Goal: Information Seeking & Learning: Learn about a topic

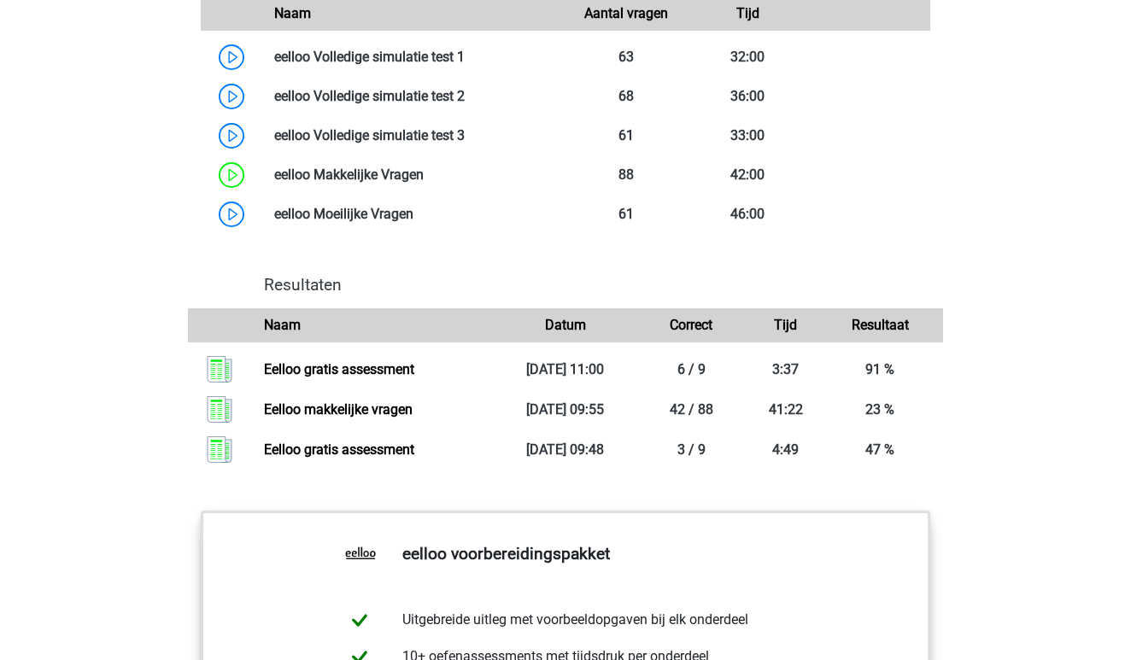
scroll to position [1633, 0]
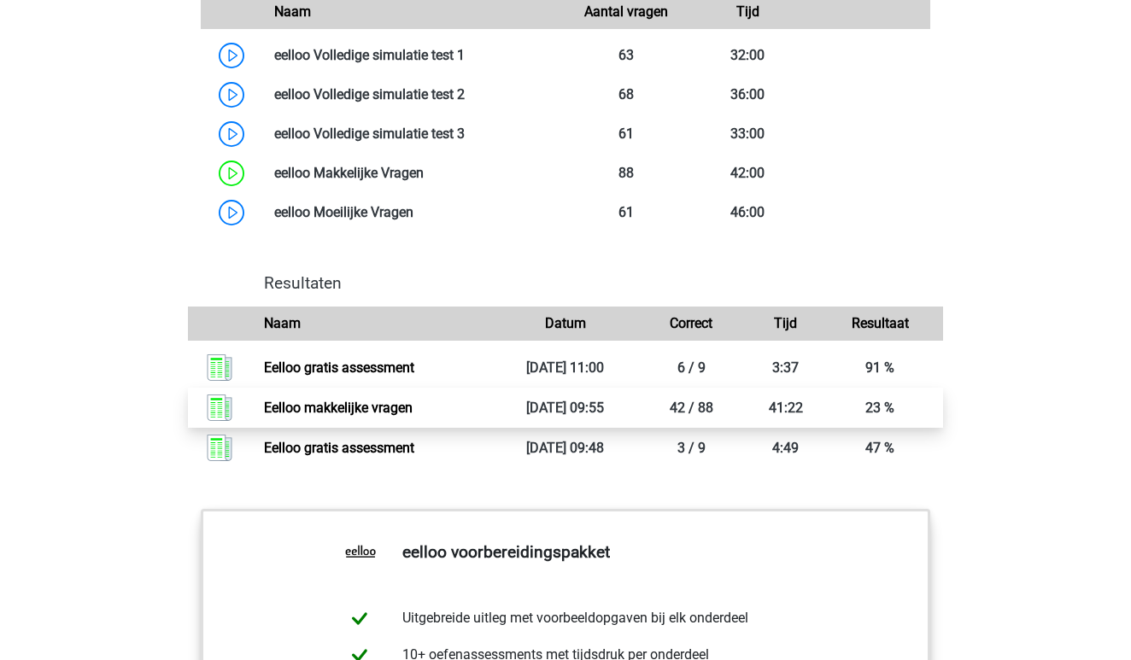
click at [383, 416] on link "Eelloo makkelijke vragen" at bounding box center [338, 408] width 149 height 16
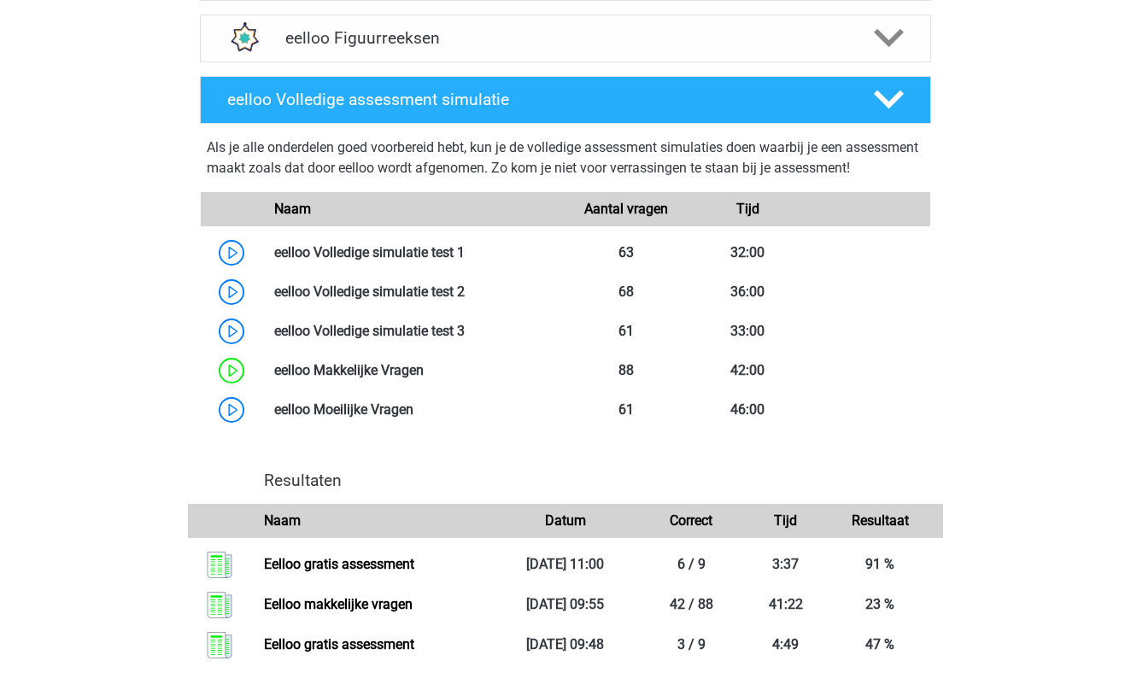
scroll to position [1439, 0]
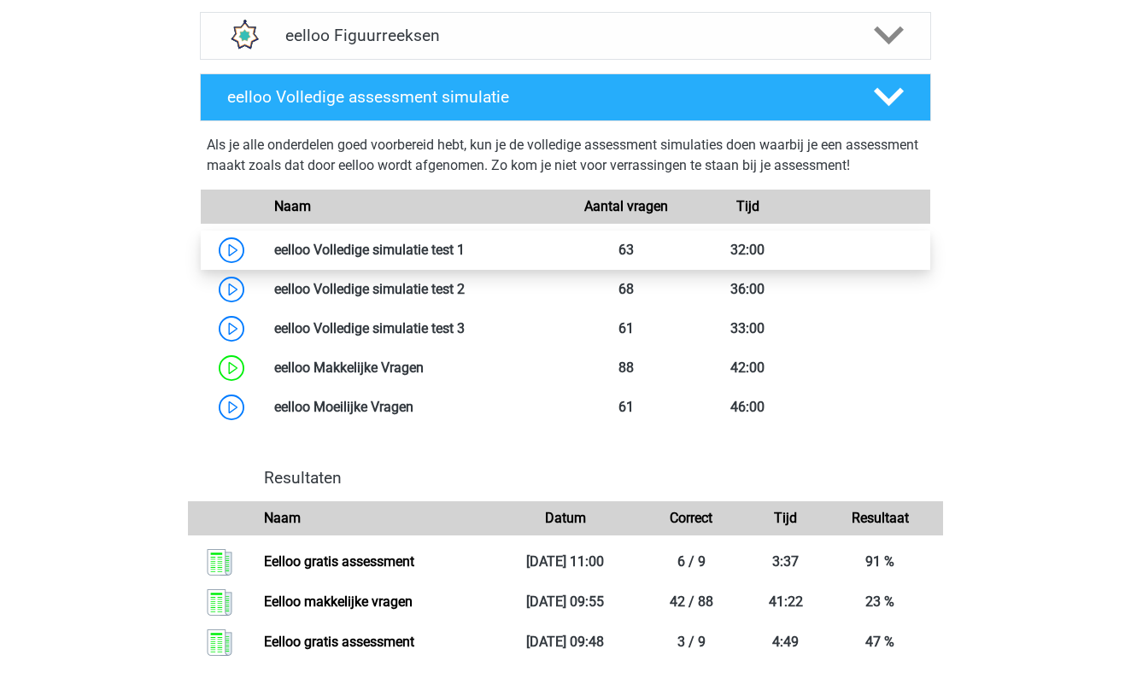
click at [465, 258] on link at bounding box center [465, 250] width 0 height 16
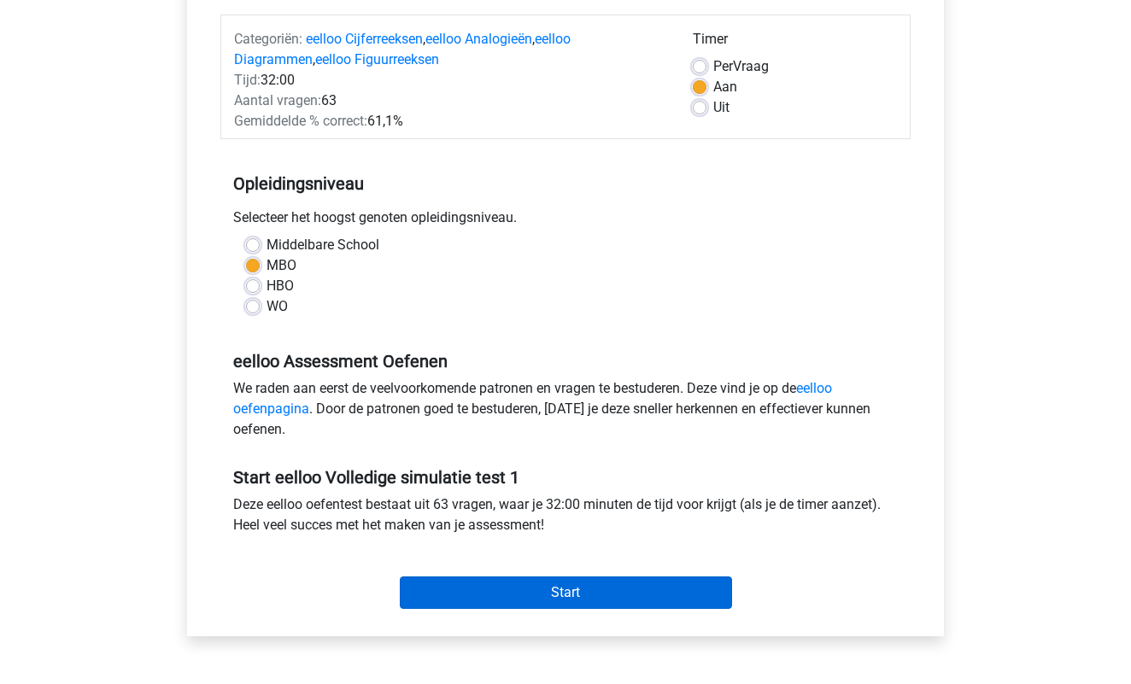
scroll to position [204, 0]
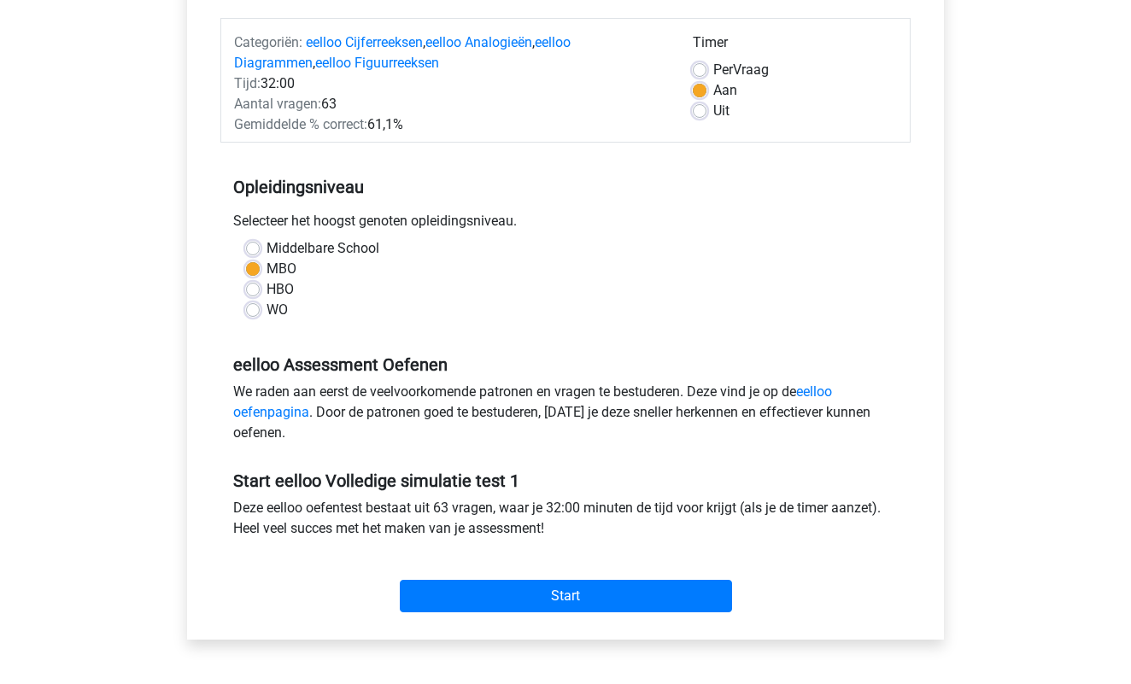
click at [715, 66] on span "Per" at bounding box center [723, 69] width 20 height 16
click at [706, 66] on input "Per Vraag" at bounding box center [700, 68] width 14 height 17
radio input "true"
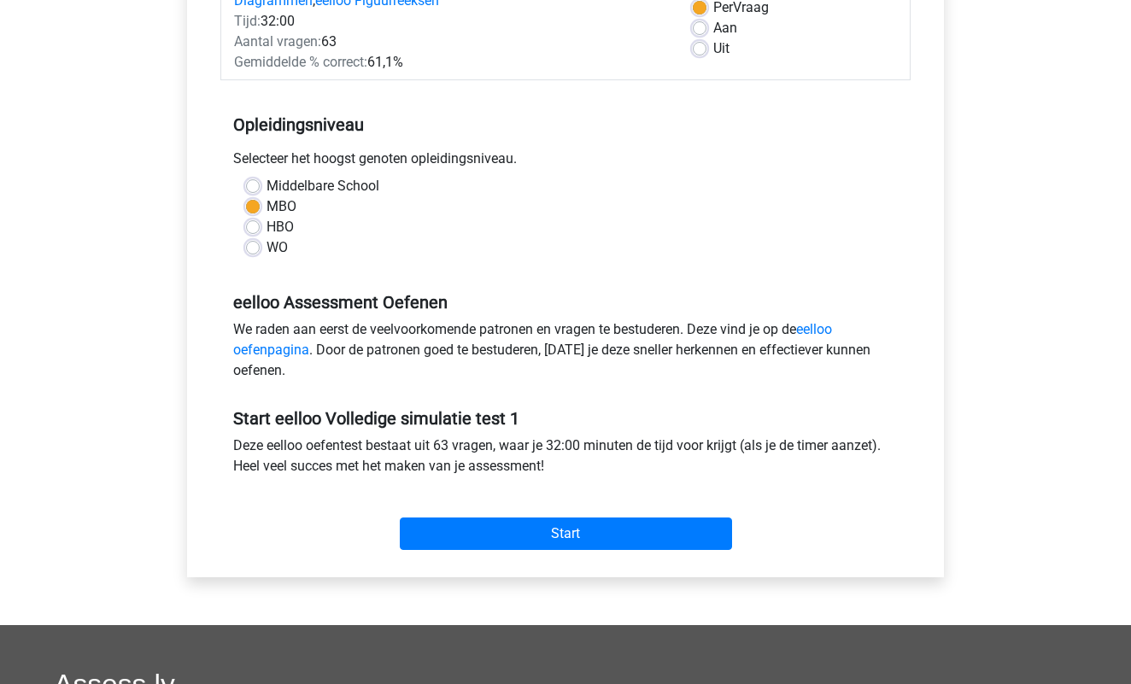
scroll to position [257, 0]
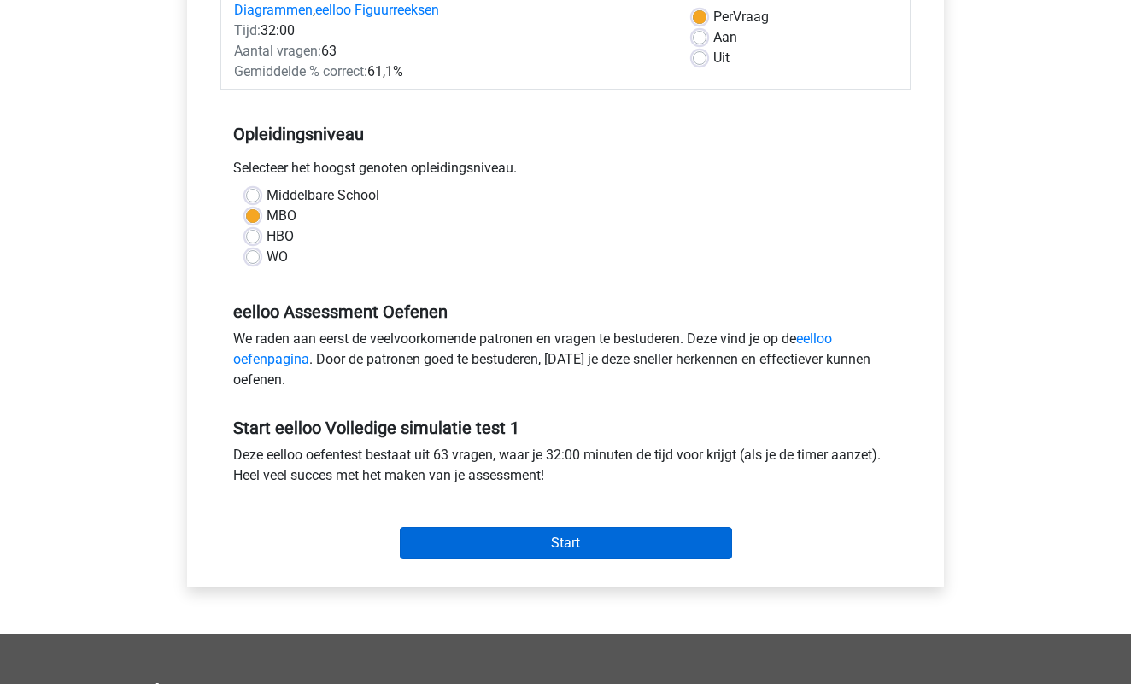
click at [535, 545] on input "Start" at bounding box center [566, 543] width 332 height 32
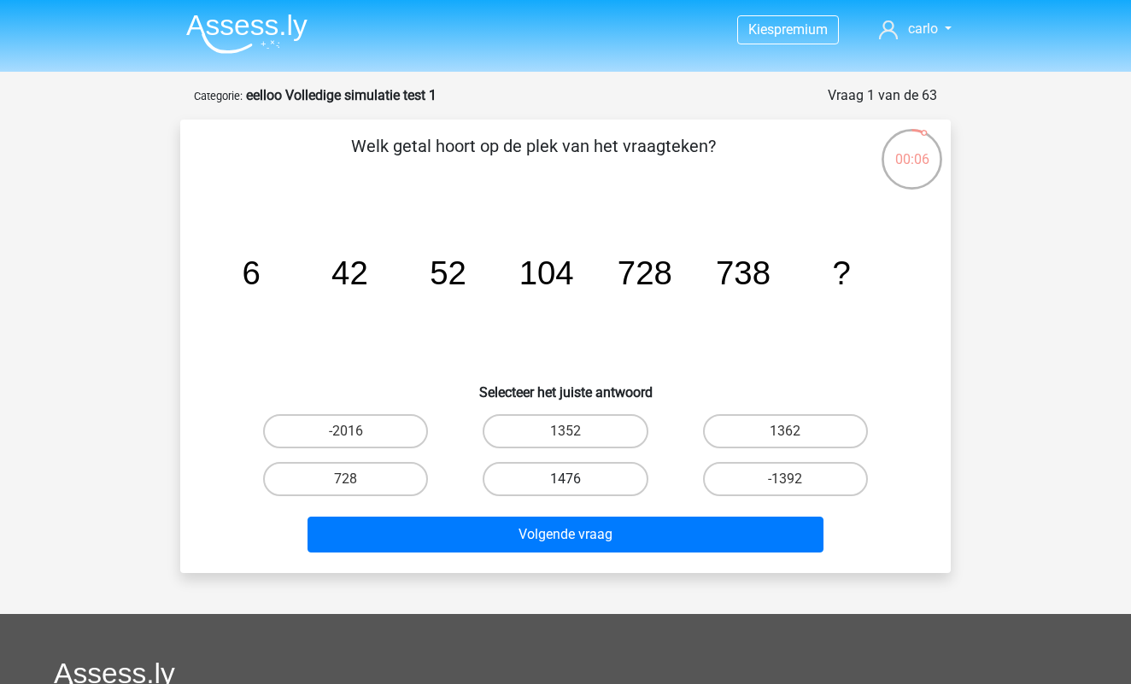
click at [594, 478] on label "1476" at bounding box center [564, 479] width 165 height 34
click at [576, 479] on input "1476" at bounding box center [570, 484] width 11 height 11
radio input "true"
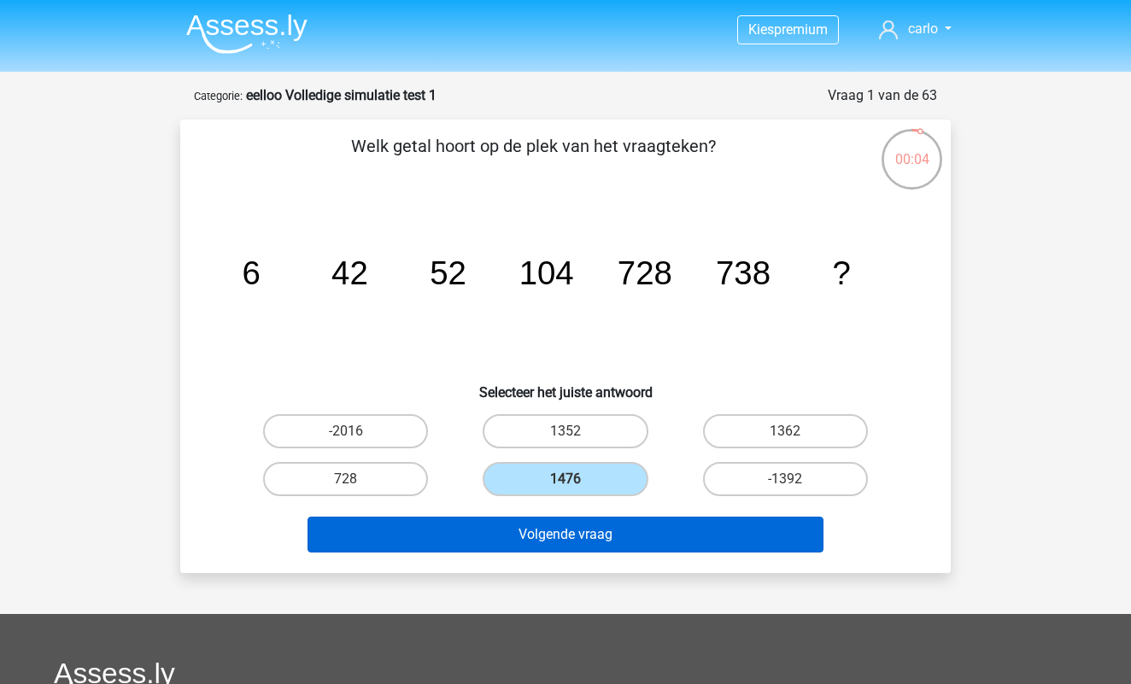
click at [594, 536] on button "Volgende vraag" at bounding box center [565, 535] width 517 height 36
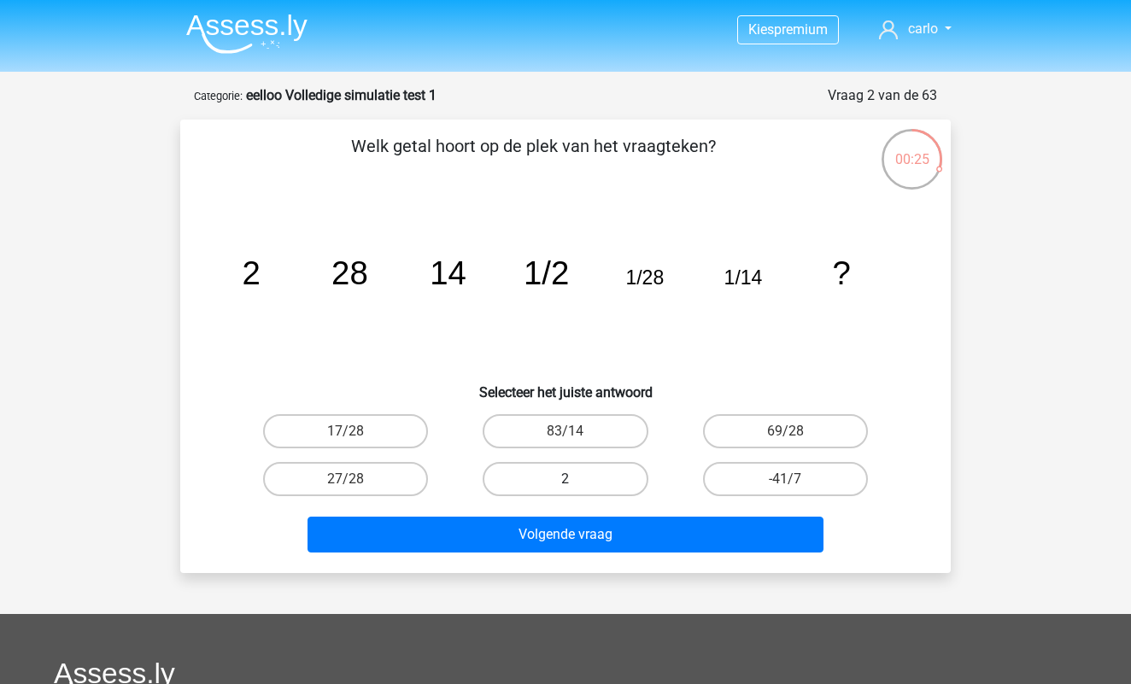
click at [579, 465] on label "2" at bounding box center [564, 479] width 165 height 34
click at [576, 479] on input "2" at bounding box center [570, 484] width 11 height 11
radio input "true"
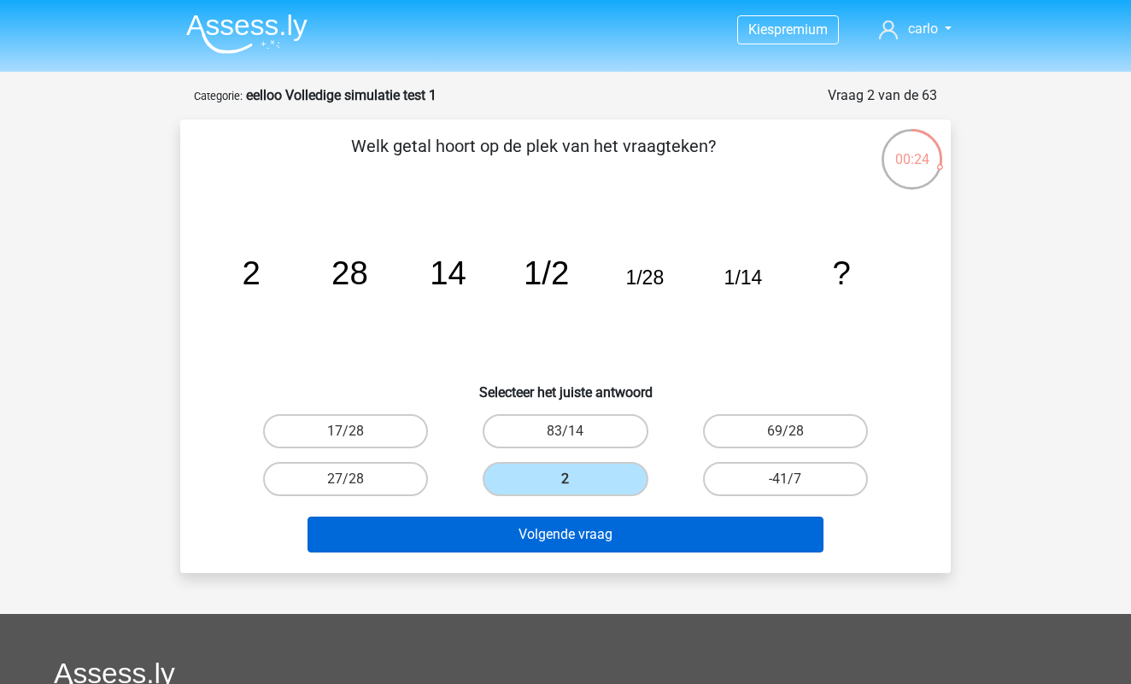
click at [582, 550] on button "Volgende vraag" at bounding box center [565, 535] width 517 height 36
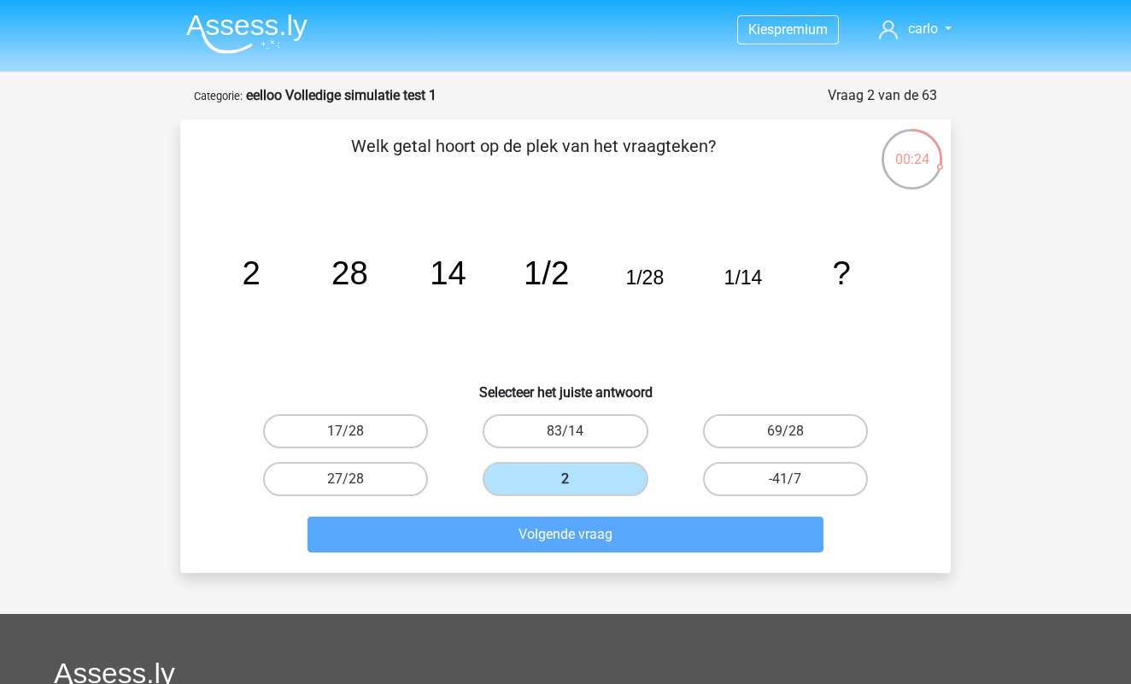
scroll to position [85, 0]
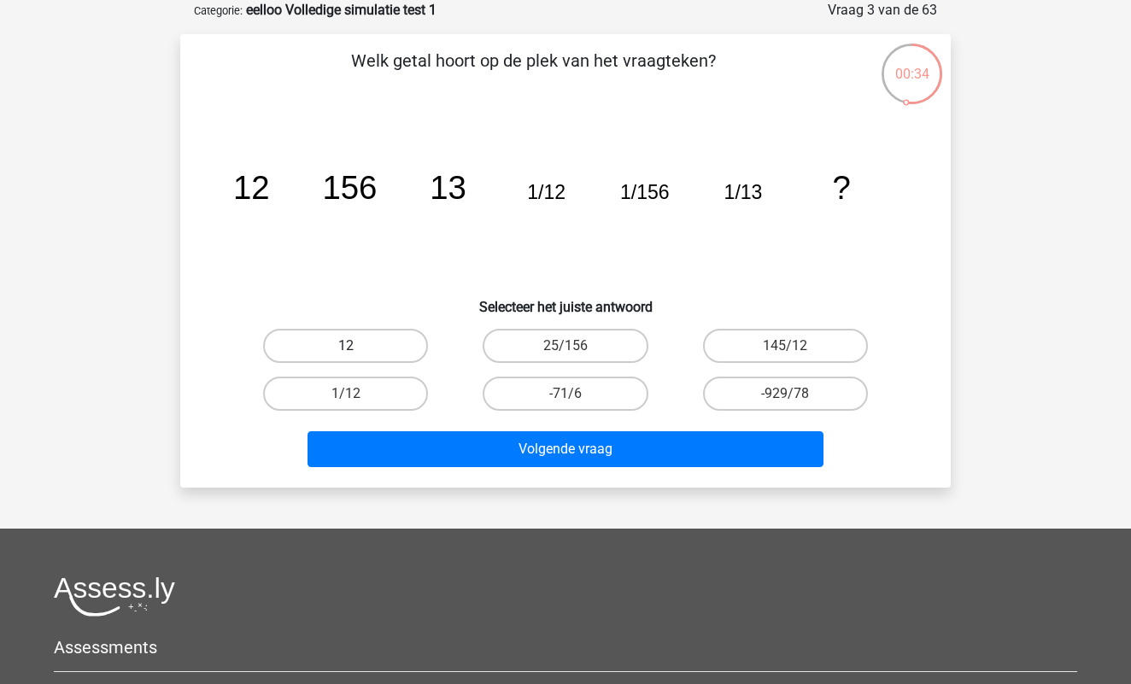
click at [383, 342] on label "12" at bounding box center [345, 346] width 165 height 34
click at [357, 346] on input "12" at bounding box center [351, 351] width 11 height 11
radio input "true"
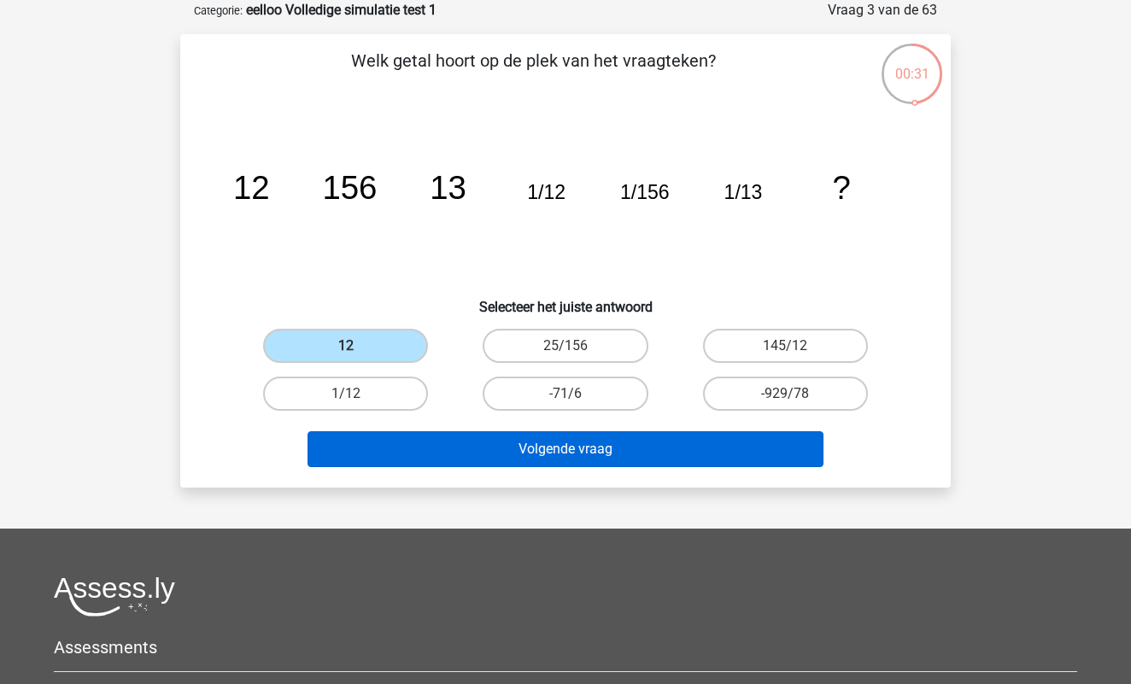
click at [574, 453] on button "Volgende vraag" at bounding box center [565, 449] width 517 height 36
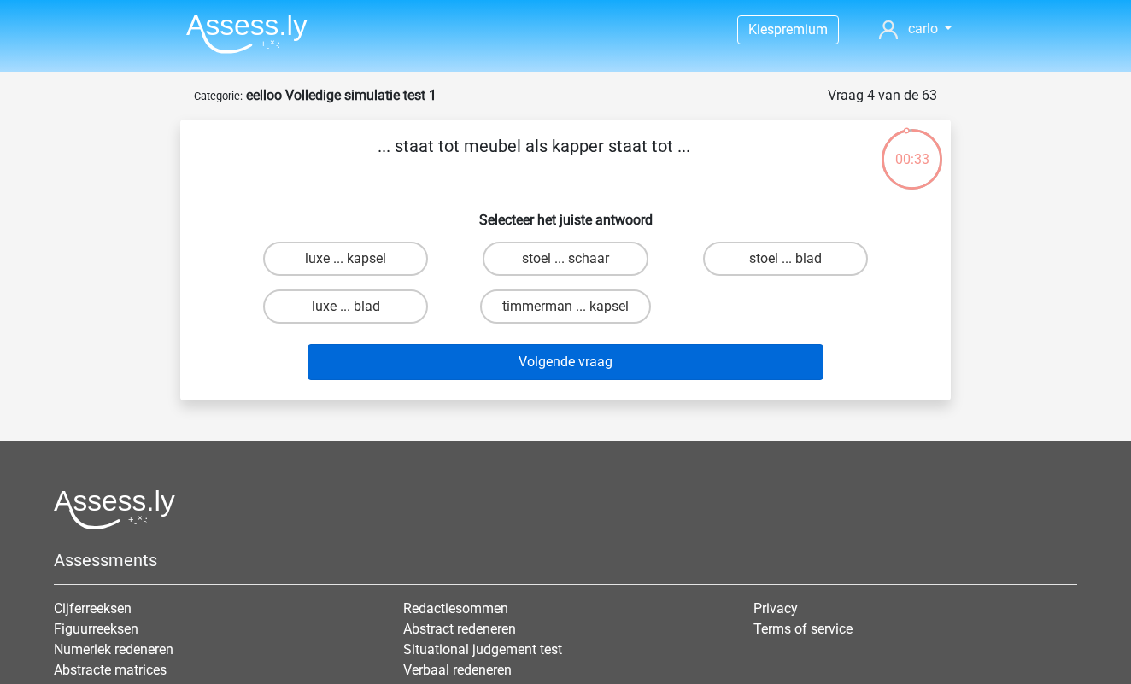
scroll to position [0, 0]
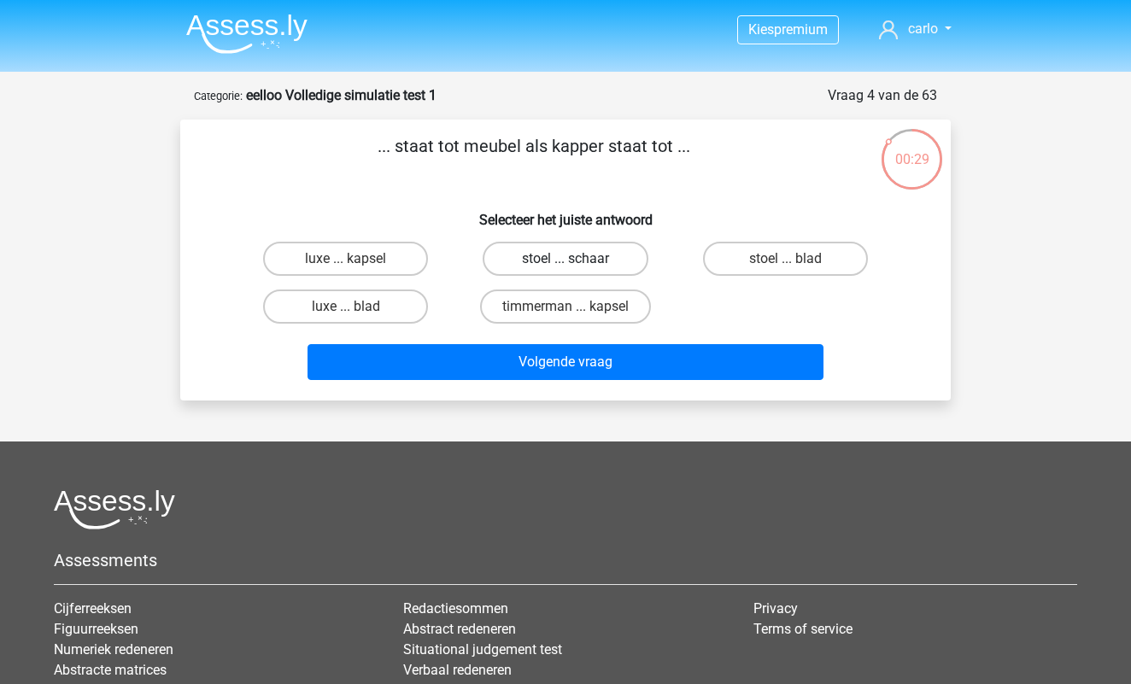
click at [538, 263] on label "stoel ... schaar" at bounding box center [564, 259] width 165 height 34
click at [565, 263] on input "stoel ... schaar" at bounding box center [570, 264] width 11 height 11
radio input "true"
click at [545, 315] on label "timmerman ... kapsel" at bounding box center [565, 306] width 171 height 34
click at [565, 315] on input "timmerman ... kapsel" at bounding box center [570, 312] width 11 height 11
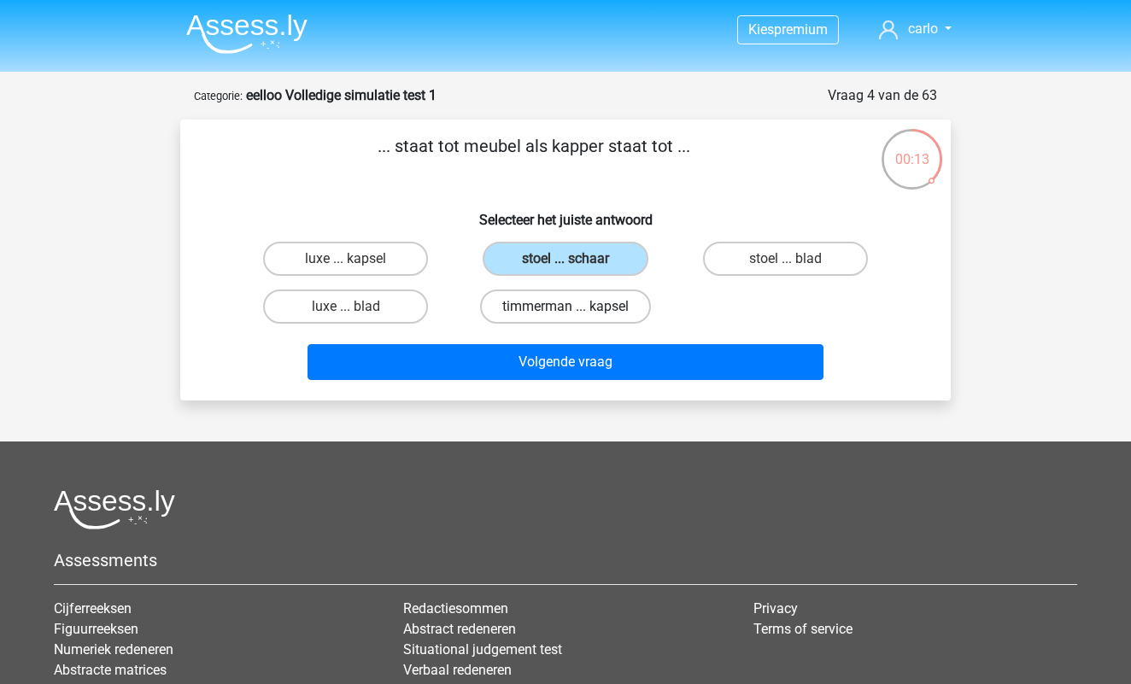
radio input "true"
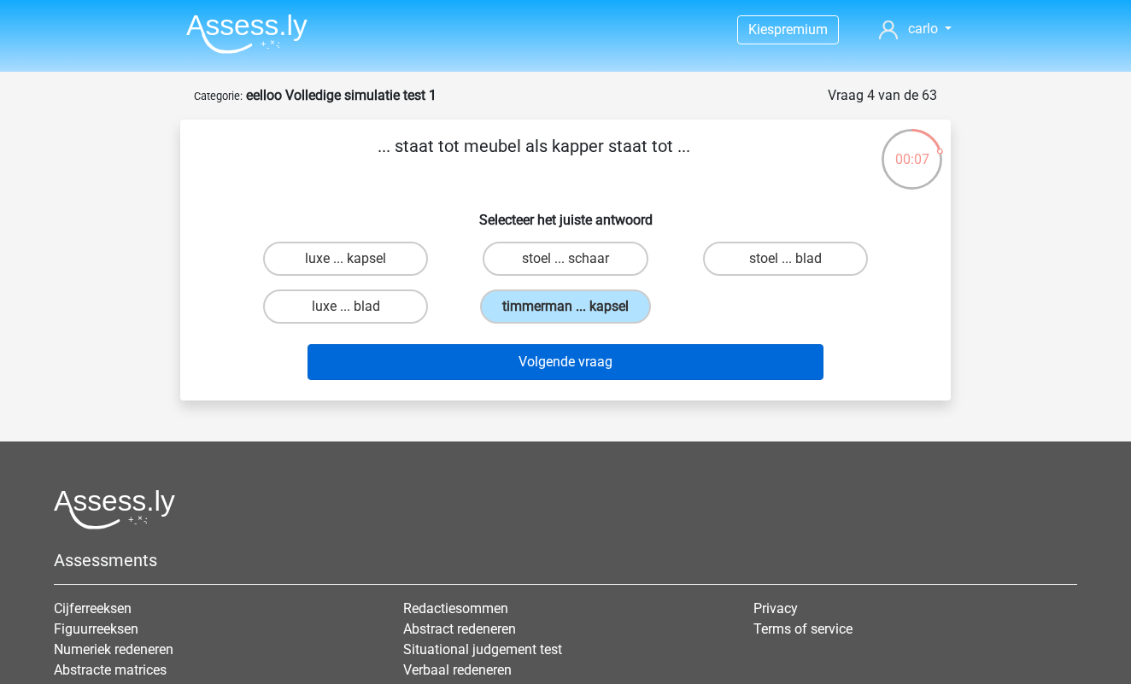
click at [615, 366] on button "Volgende vraag" at bounding box center [565, 362] width 517 height 36
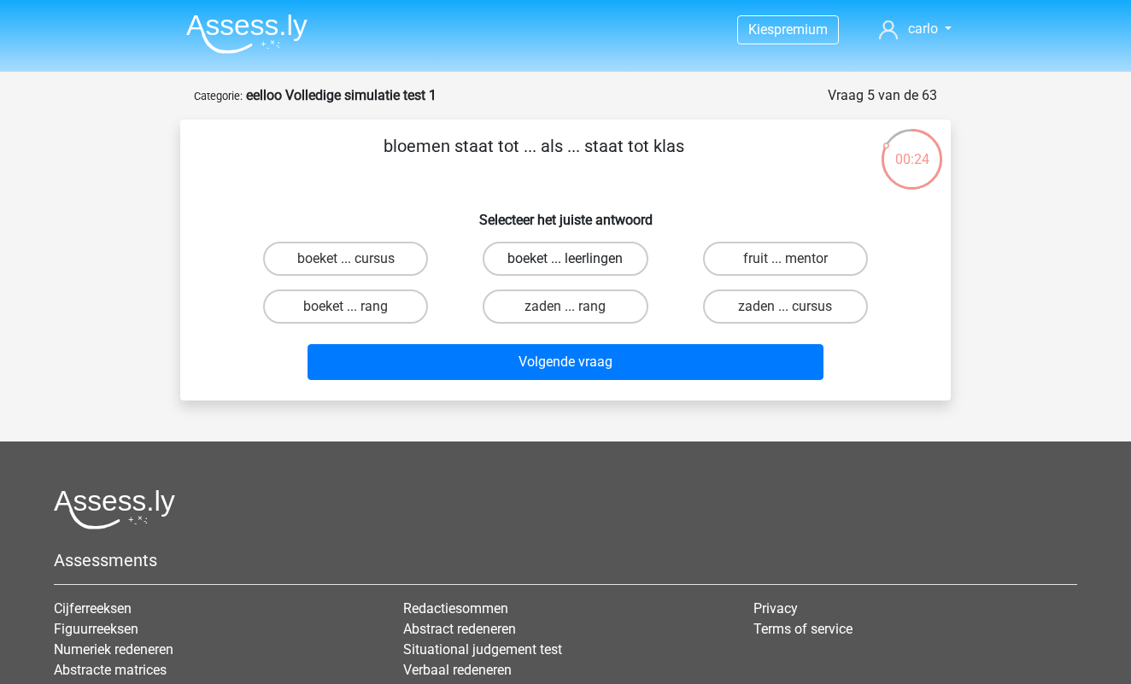
click at [566, 255] on label "boeket ... leerlingen" at bounding box center [564, 259] width 165 height 34
click at [566, 259] on input "boeket ... leerlingen" at bounding box center [570, 264] width 11 height 11
radio input "true"
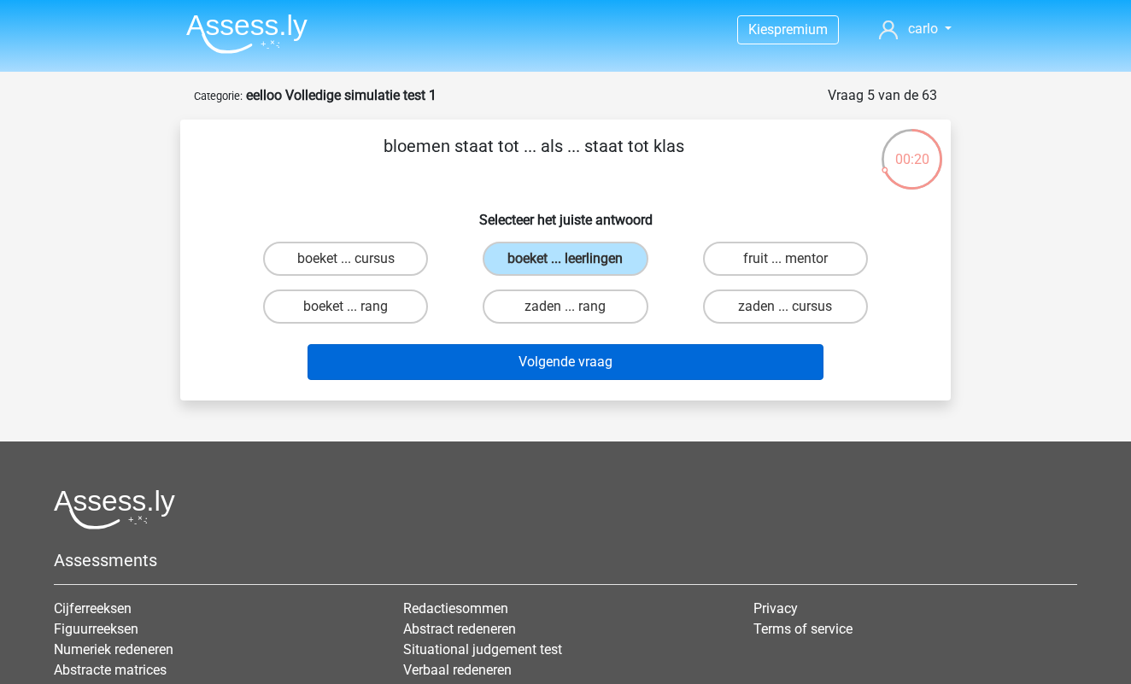
click at [630, 377] on button "Volgende vraag" at bounding box center [565, 362] width 517 height 36
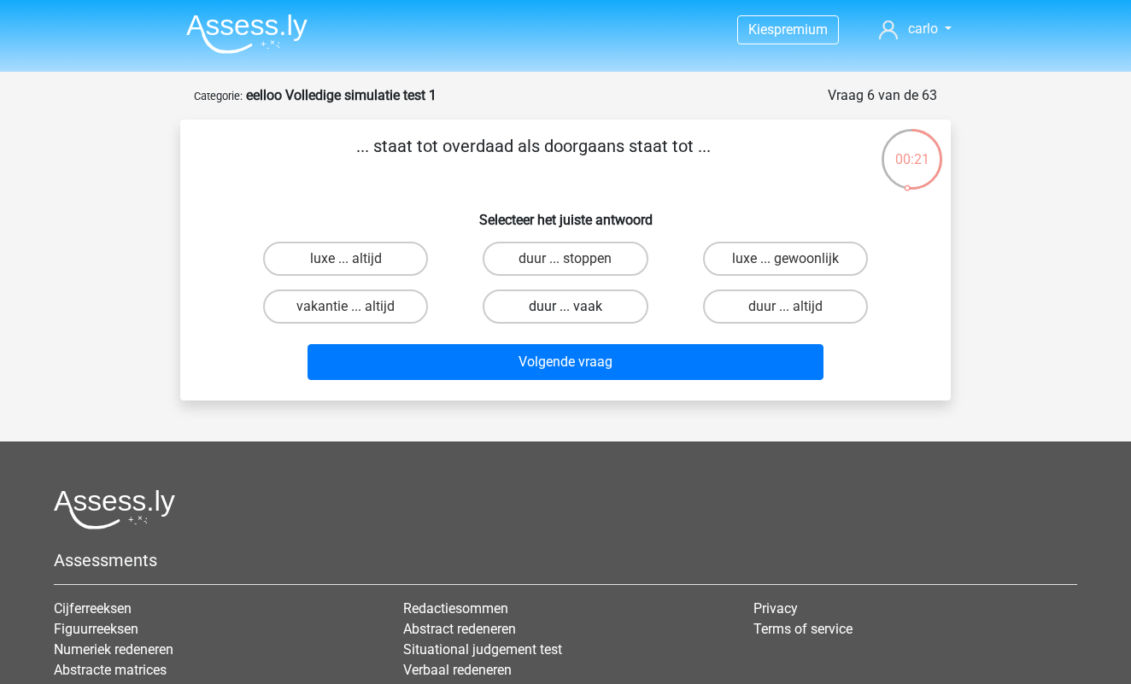
click at [587, 301] on label "duur ... vaak" at bounding box center [564, 306] width 165 height 34
click at [576, 307] on input "duur ... vaak" at bounding box center [570, 312] width 11 height 11
radio input "true"
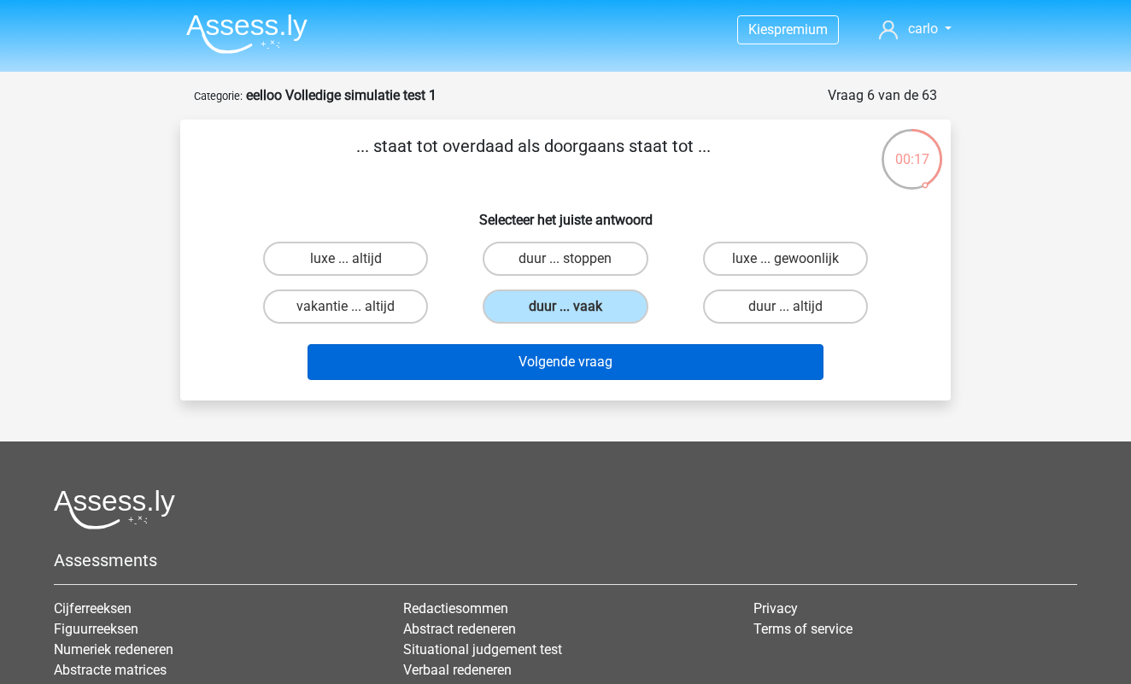
click at [582, 368] on button "Volgende vraag" at bounding box center [565, 362] width 517 height 36
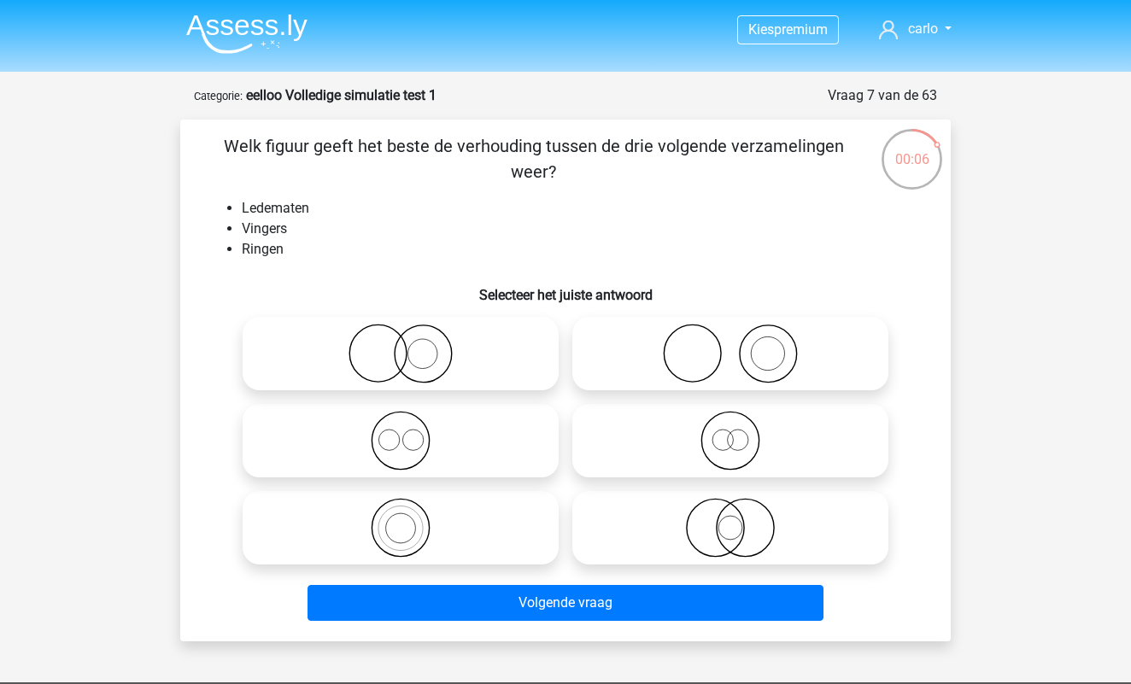
click at [739, 358] on icon at bounding box center [730, 354] width 302 height 60
click at [739, 345] on input "radio" at bounding box center [735, 339] width 11 height 11
radio input "true"
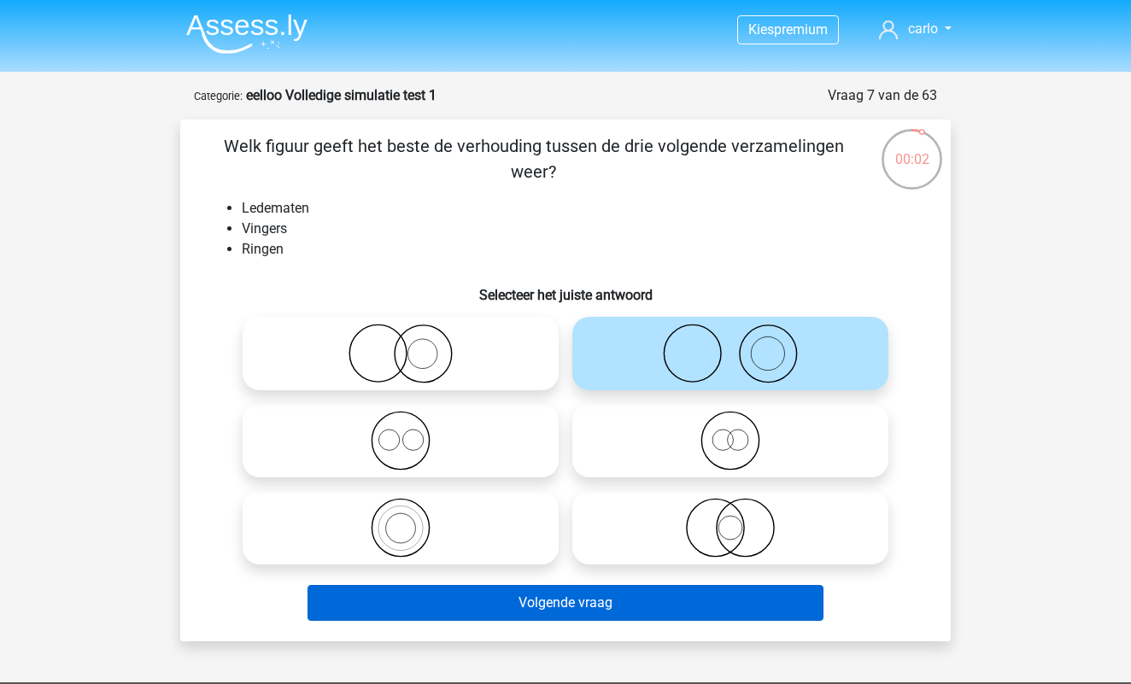
click at [612, 605] on button "Volgende vraag" at bounding box center [565, 603] width 517 height 36
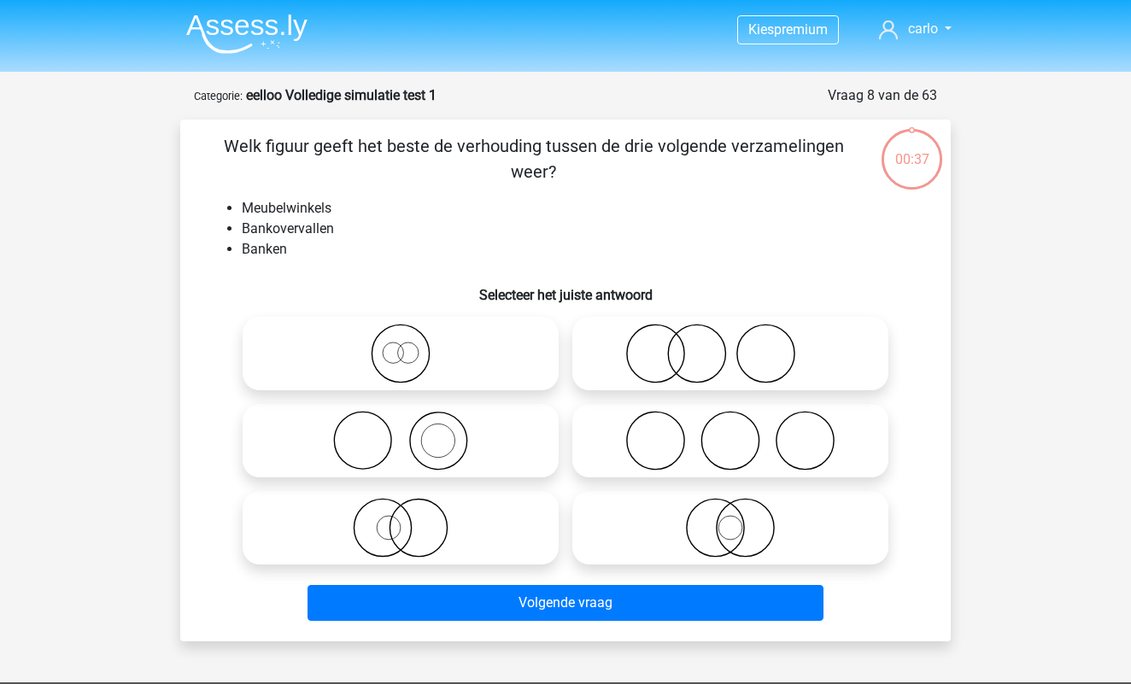
scroll to position [85, 0]
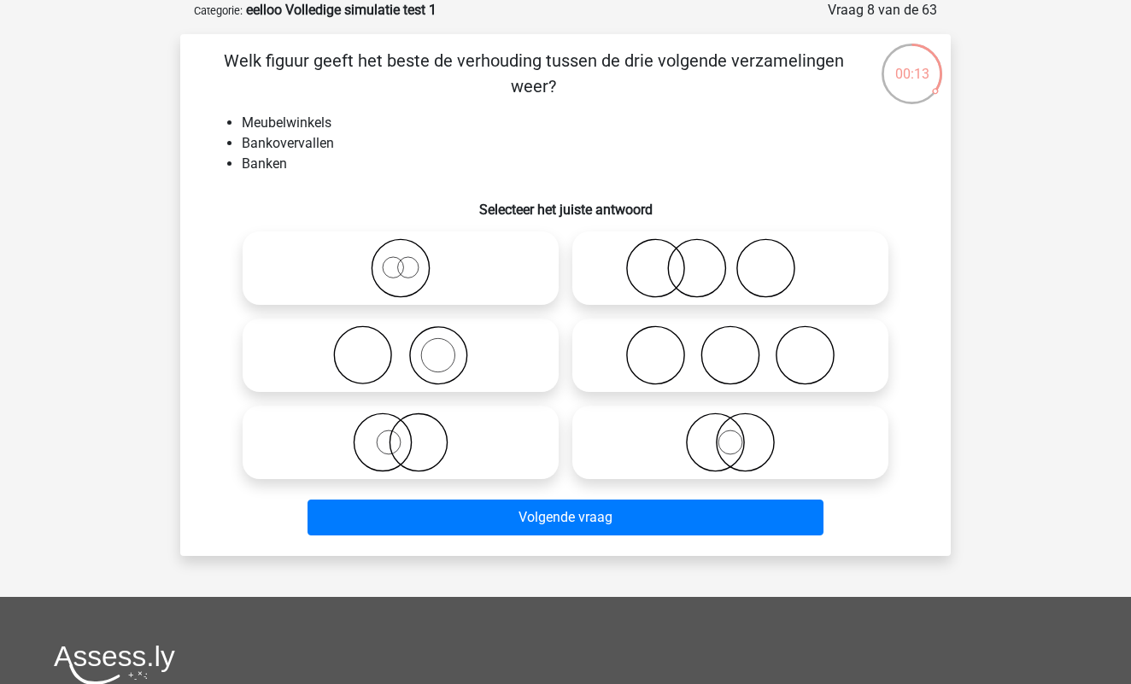
click at [473, 365] on icon at bounding box center [400, 355] width 302 height 60
click at [412, 347] on input "radio" at bounding box center [406, 341] width 11 height 11
radio input "true"
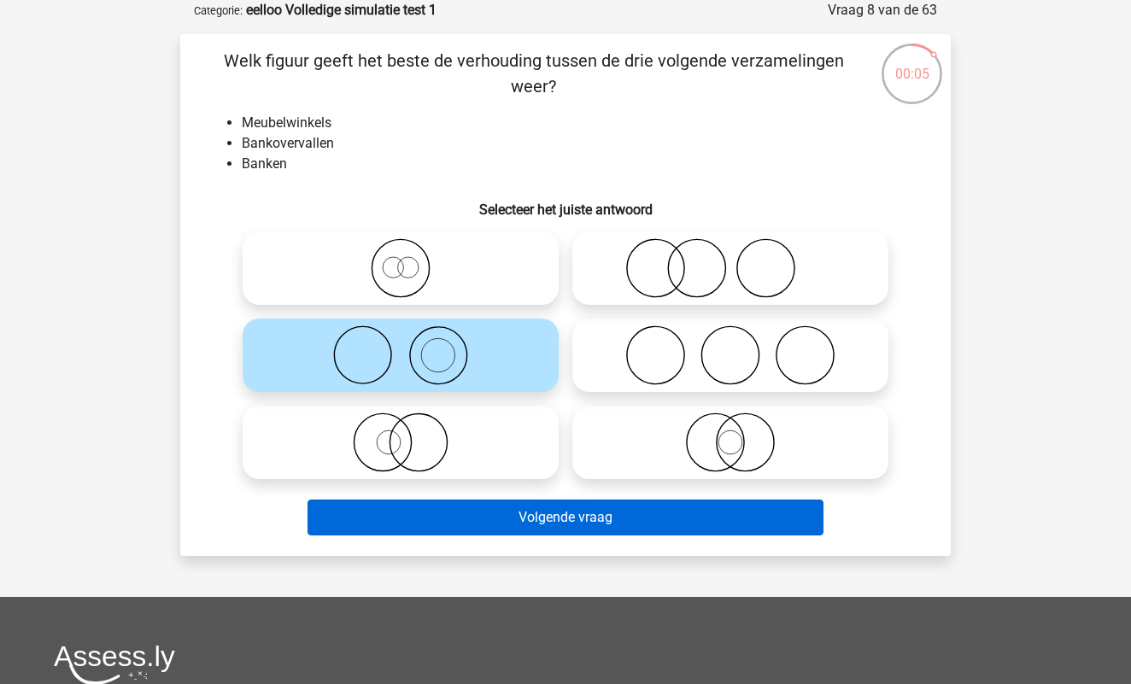
click at [506, 519] on button "Volgende vraag" at bounding box center [565, 518] width 517 height 36
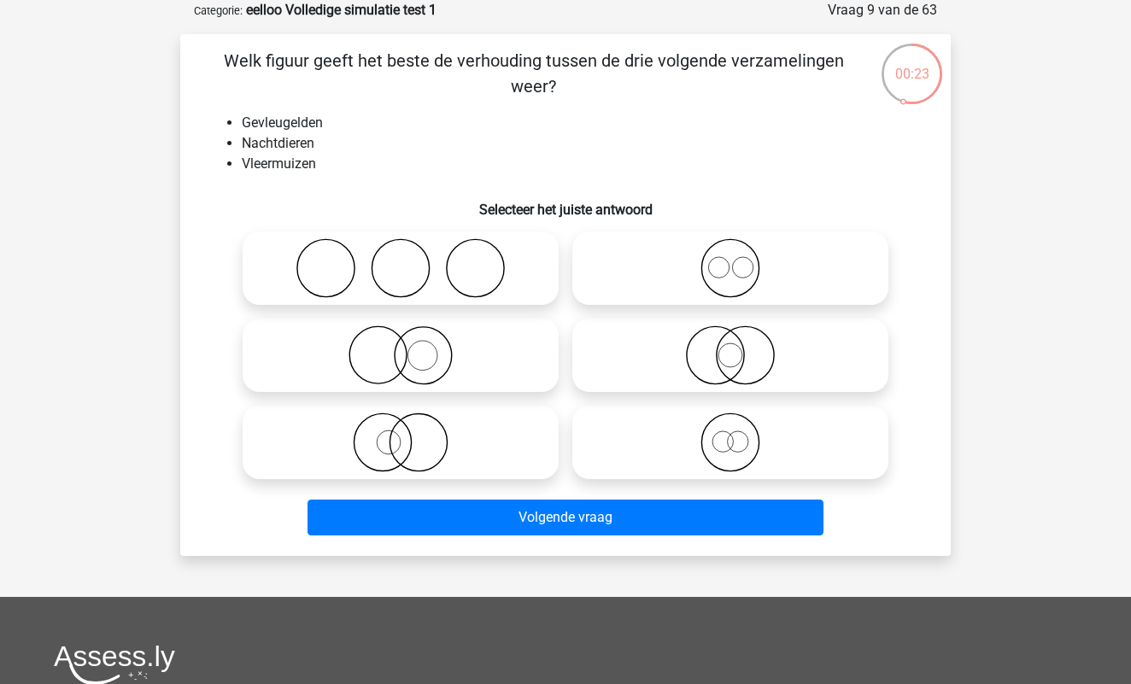
click at [731, 274] on icon at bounding box center [730, 268] width 302 height 60
click at [731, 260] on input "radio" at bounding box center [735, 254] width 11 height 11
radio input "true"
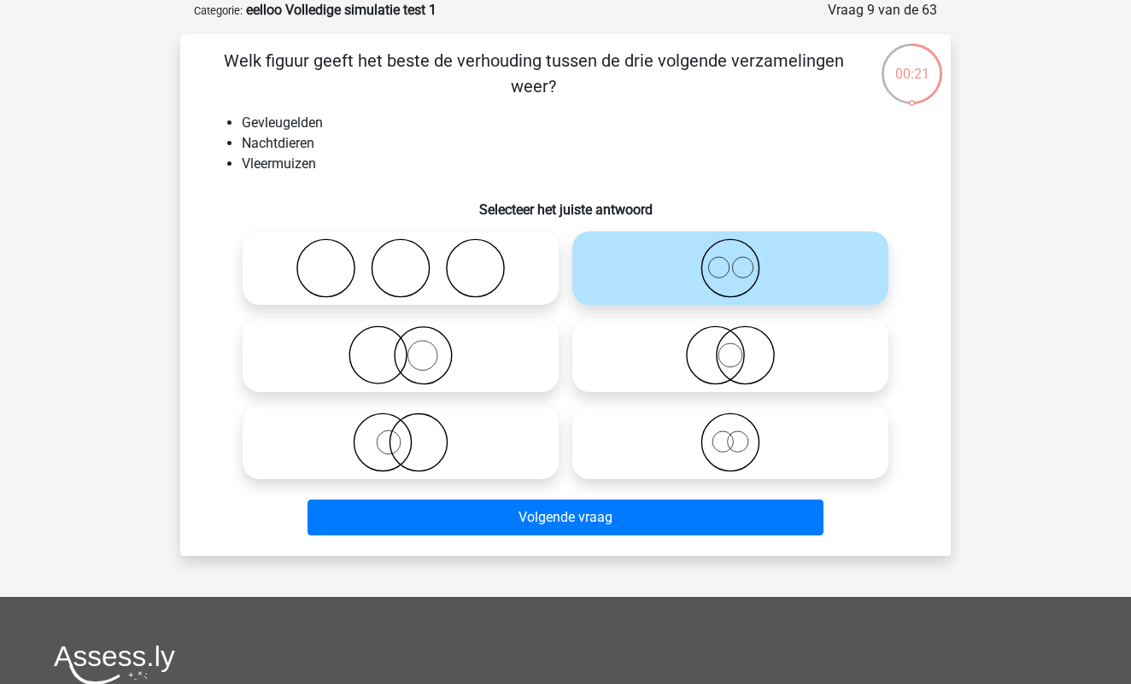
click at [731, 441] on icon at bounding box center [730, 442] width 302 height 60
click at [731, 434] on input "radio" at bounding box center [735, 428] width 11 height 11
radio input "true"
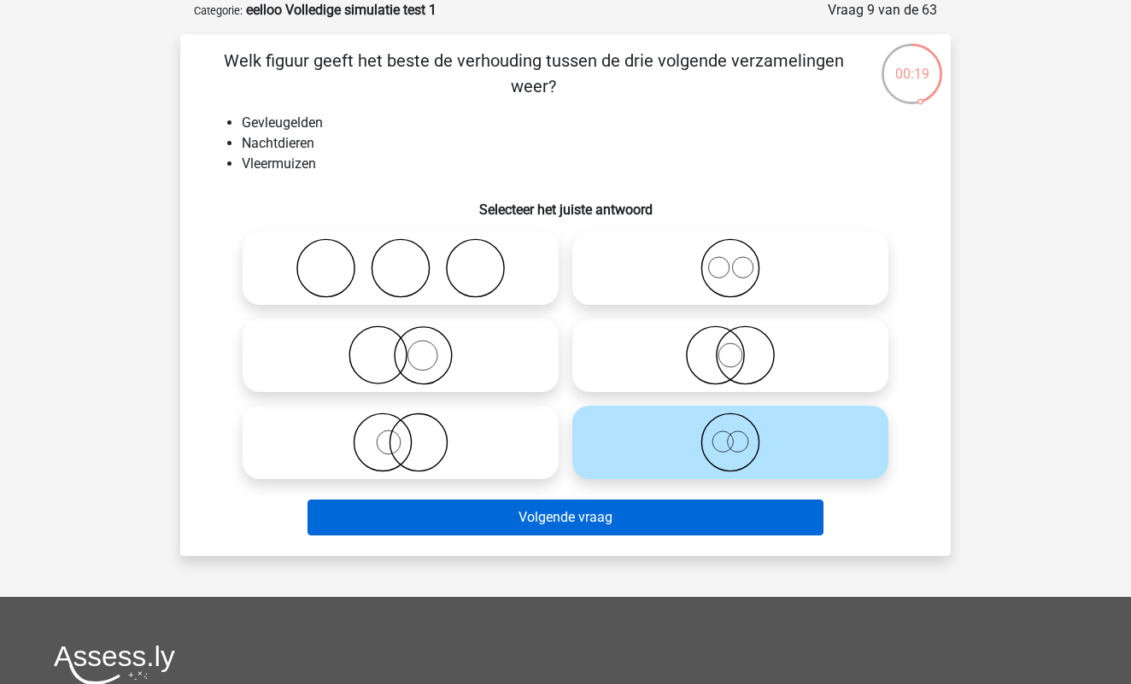
click at [653, 528] on button "Volgende vraag" at bounding box center [565, 518] width 517 height 36
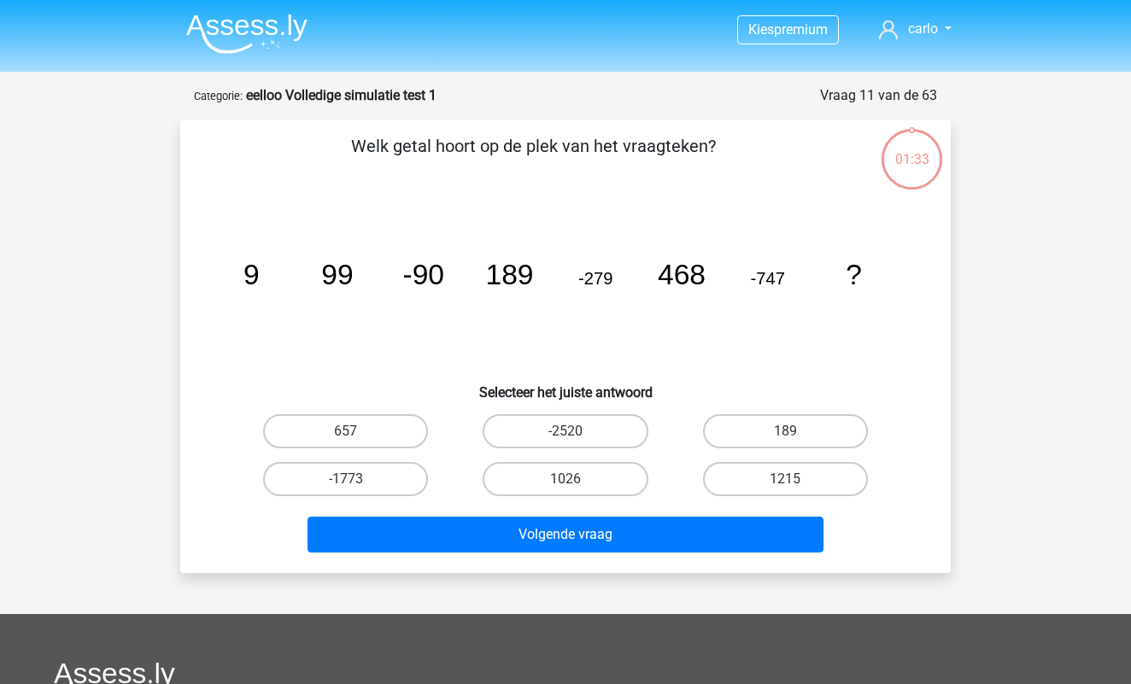
scroll to position [85, 0]
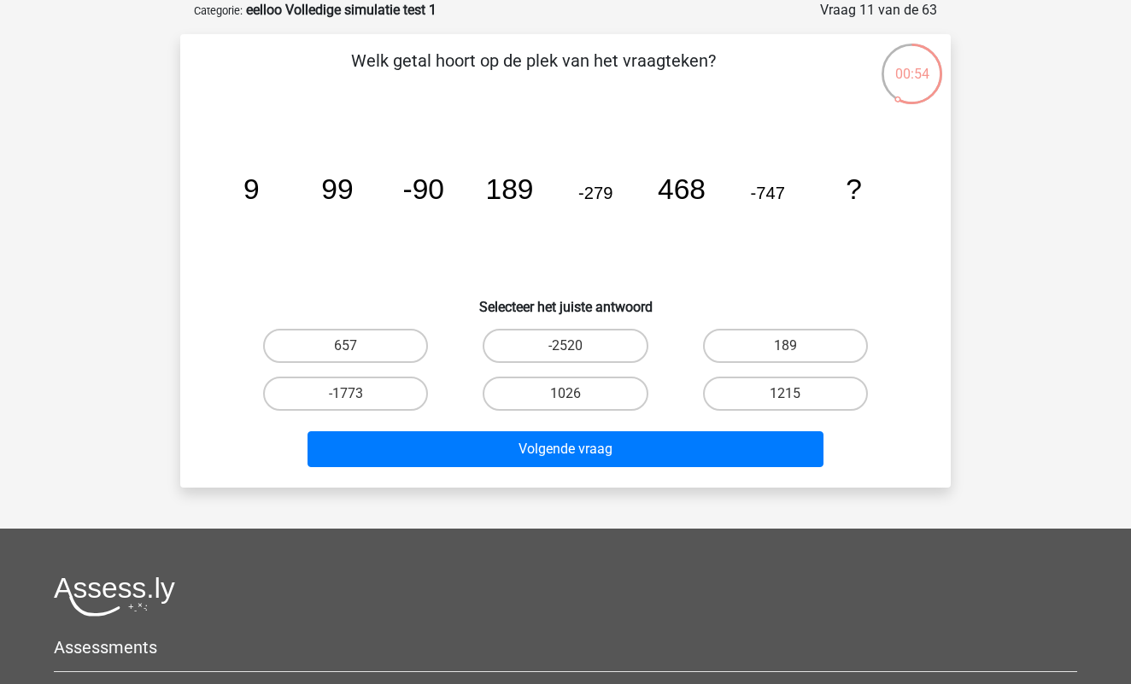
click at [790, 399] on input "1215" at bounding box center [790, 399] width 11 height 11
radio input "true"
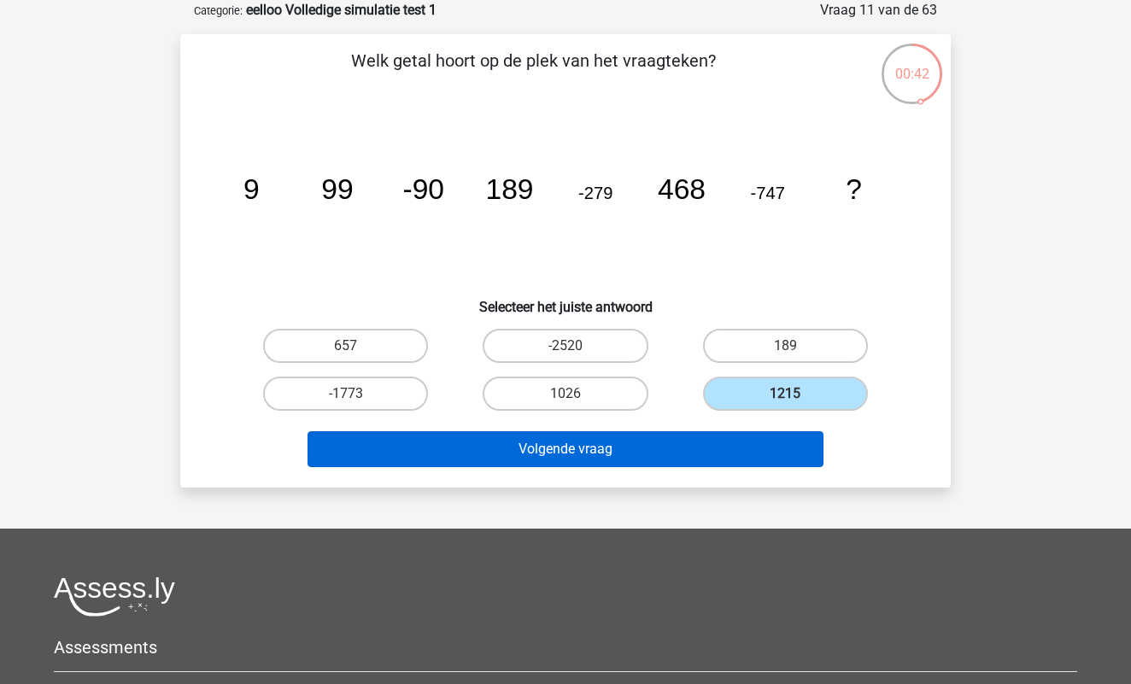
click at [617, 449] on button "Volgende vraag" at bounding box center [565, 449] width 517 height 36
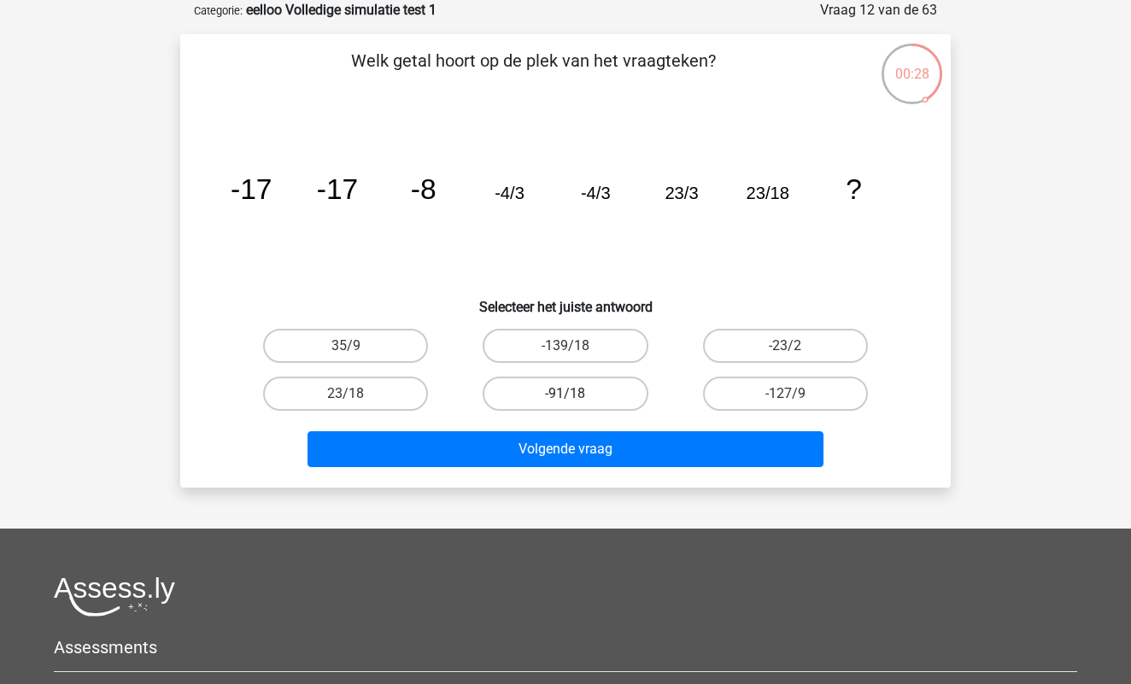
click at [554, 391] on label "-91/18" at bounding box center [564, 394] width 165 height 34
click at [565, 394] on input "-91/18" at bounding box center [570, 399] width 11 height 11
radio input "true"
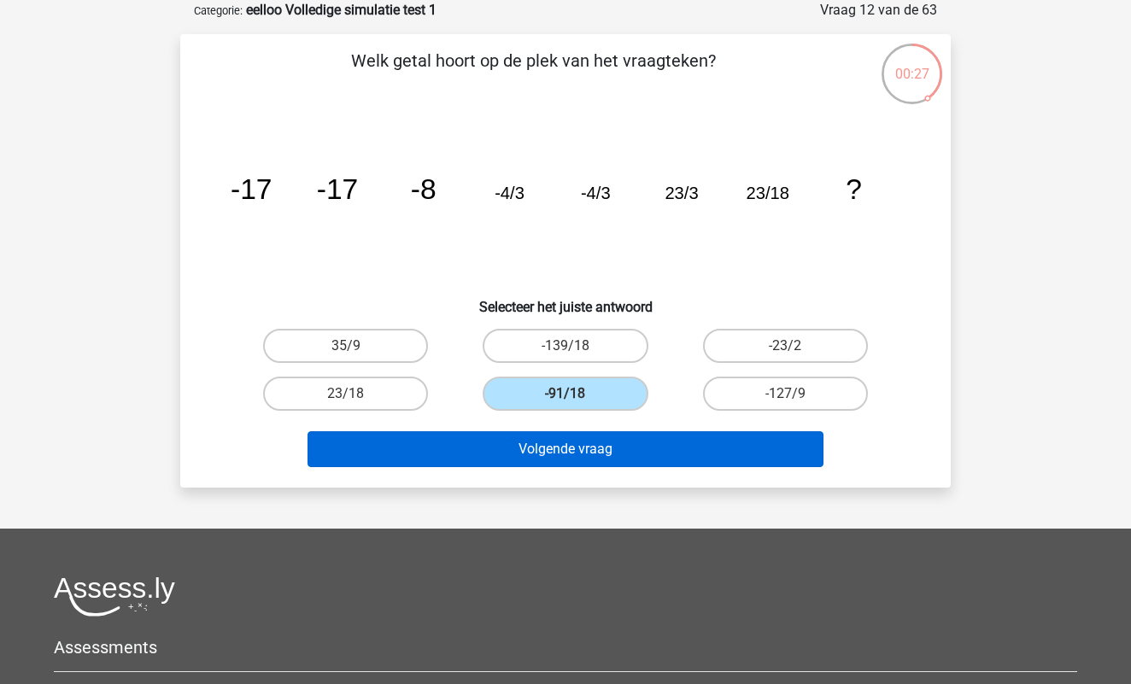
click at [549, 448] on button "Volgende vraag" at bounding box center [565, 449] width 517 height 36
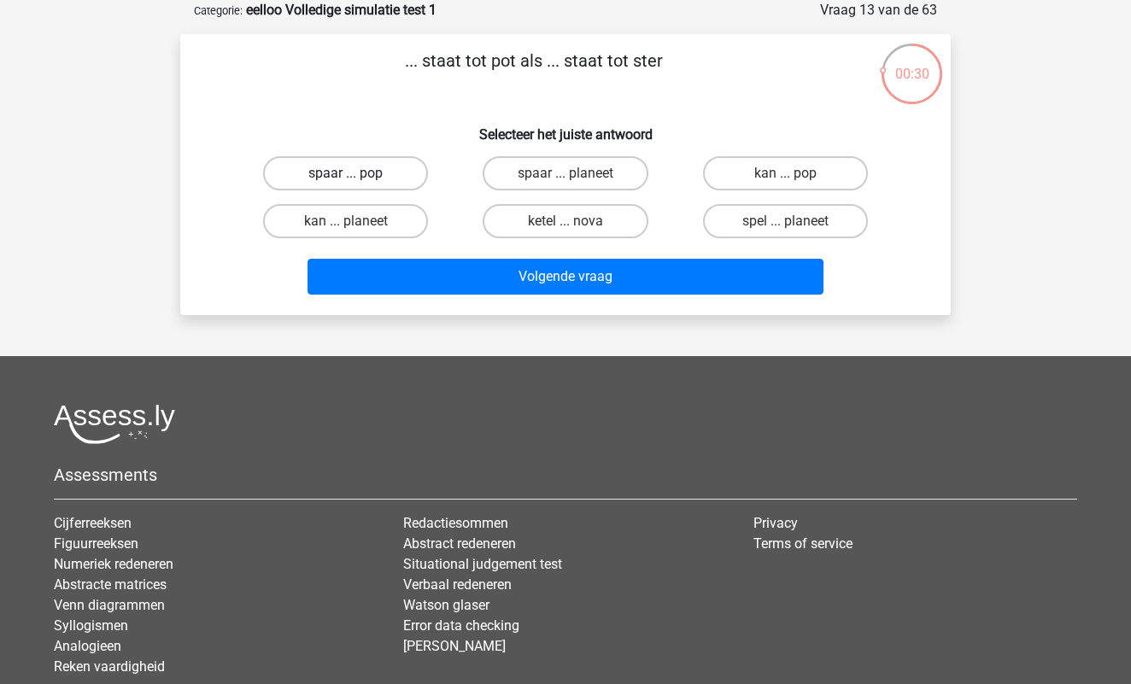
click at [371, 182] on label "spaar ... pop" at bounding box center [345, 173] width 165 height 34
click at [357, 182] on input "spaar ... pop" at bounding box center [351, 178] width 11 height 11
radio input "true"
click at [558, 178] on label "spaar ... planeet" at bounding box center [564, 173] width 165 height 34
click at [565, 178] on input "spaar ... planeet" at bounding box center [570, 178] width 11 height 11
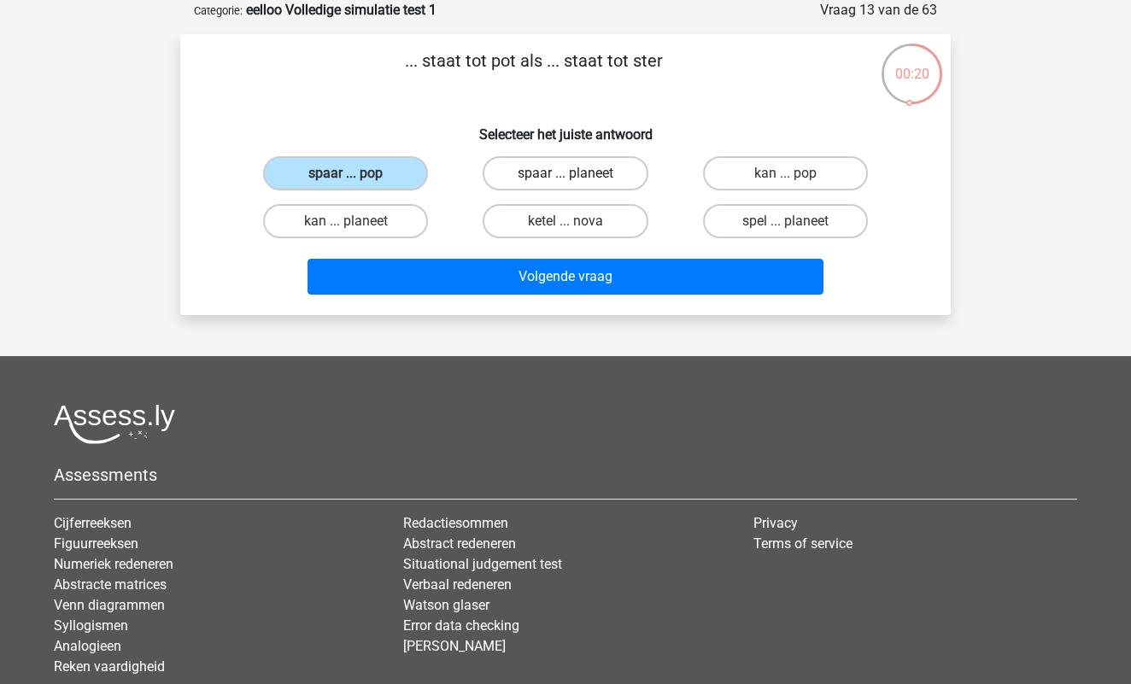
radio input "true"
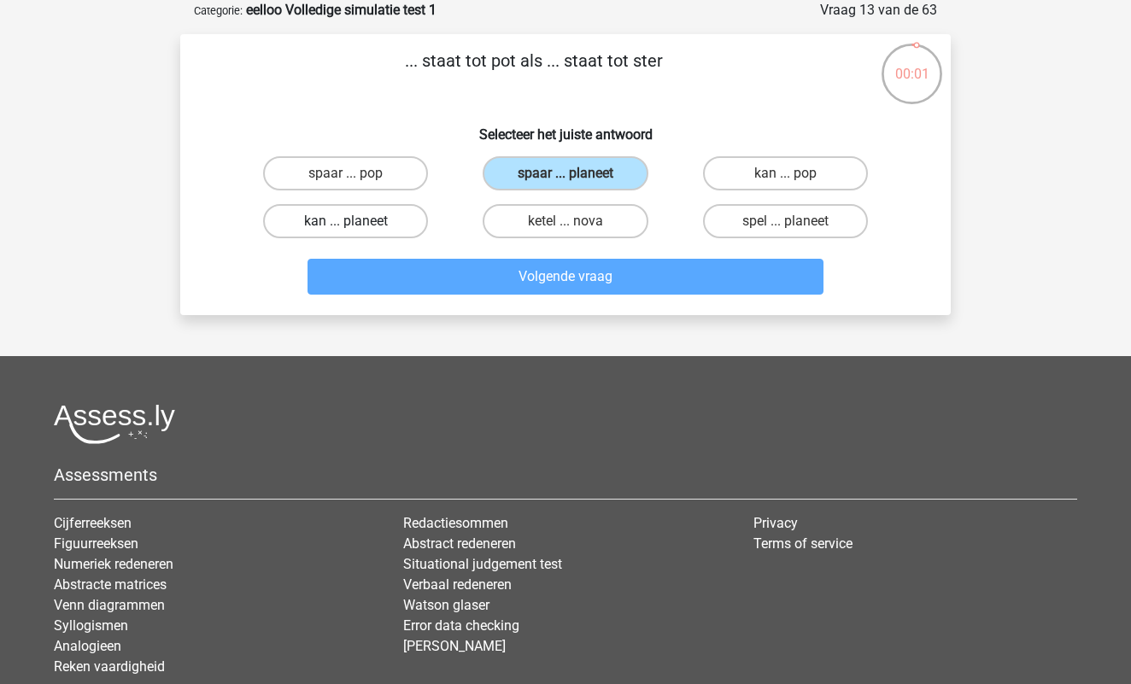
click at [362, 221] on label "kan ... planeet" at bounding box center [345, 221] width 165 height 34
click at [357, 221] on input "kan ... planeet" at bounding box center [351, 226] width 11 height 11
radio input "true"
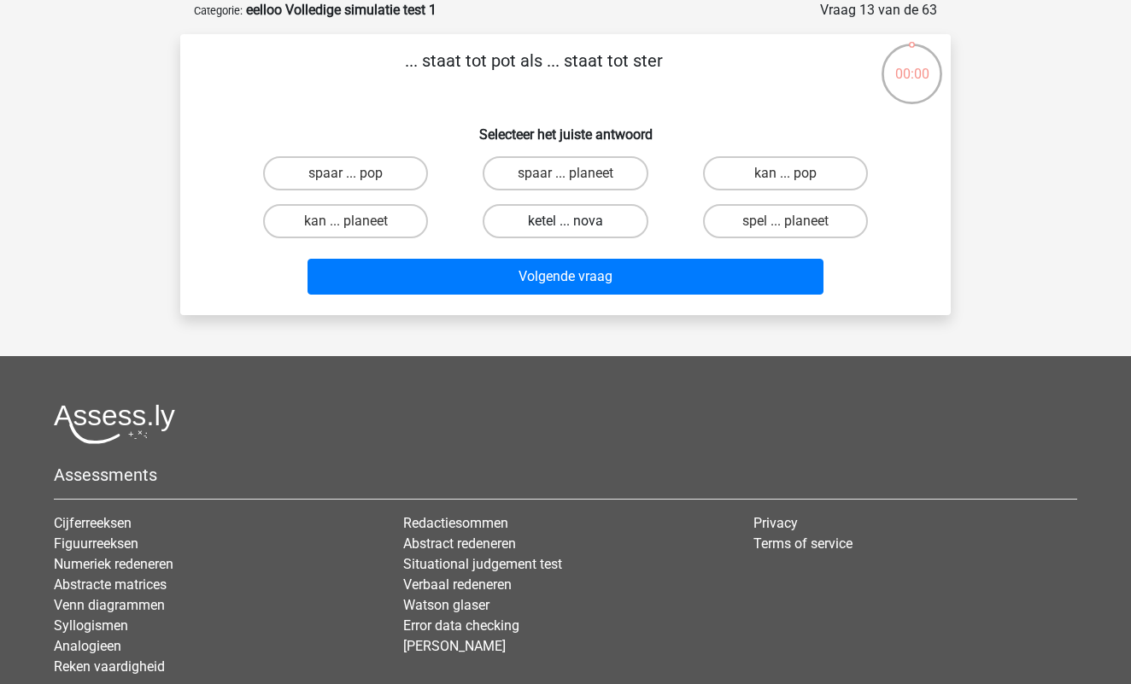
scroll to position [85, 0]
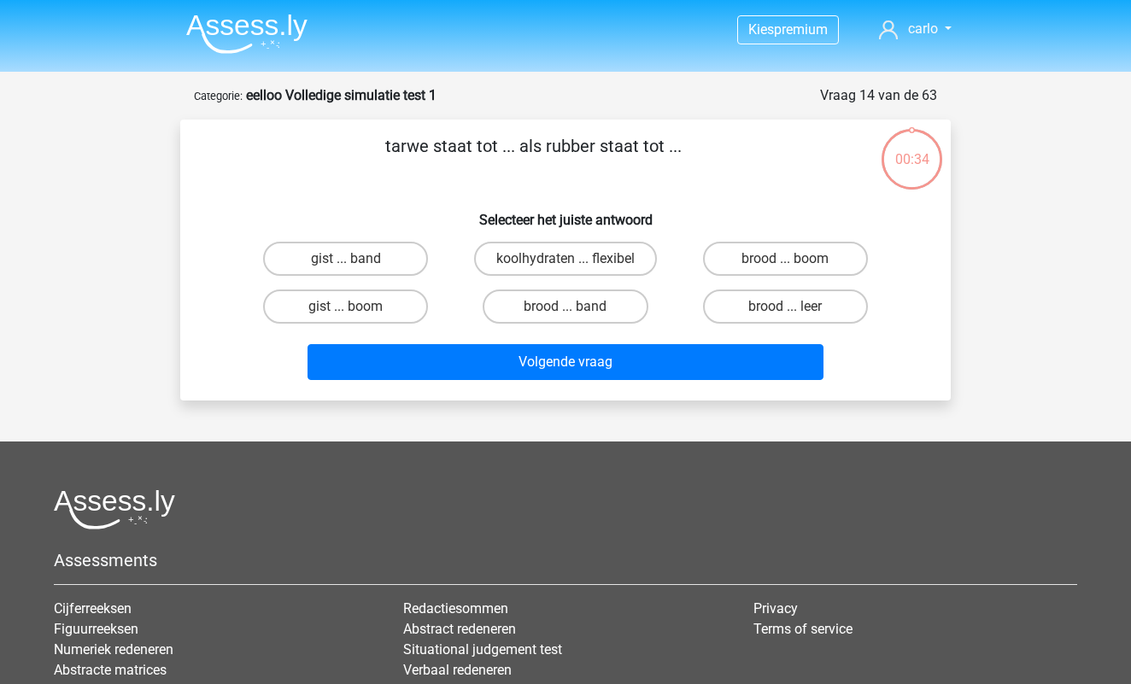
scroll to position [85, 0]
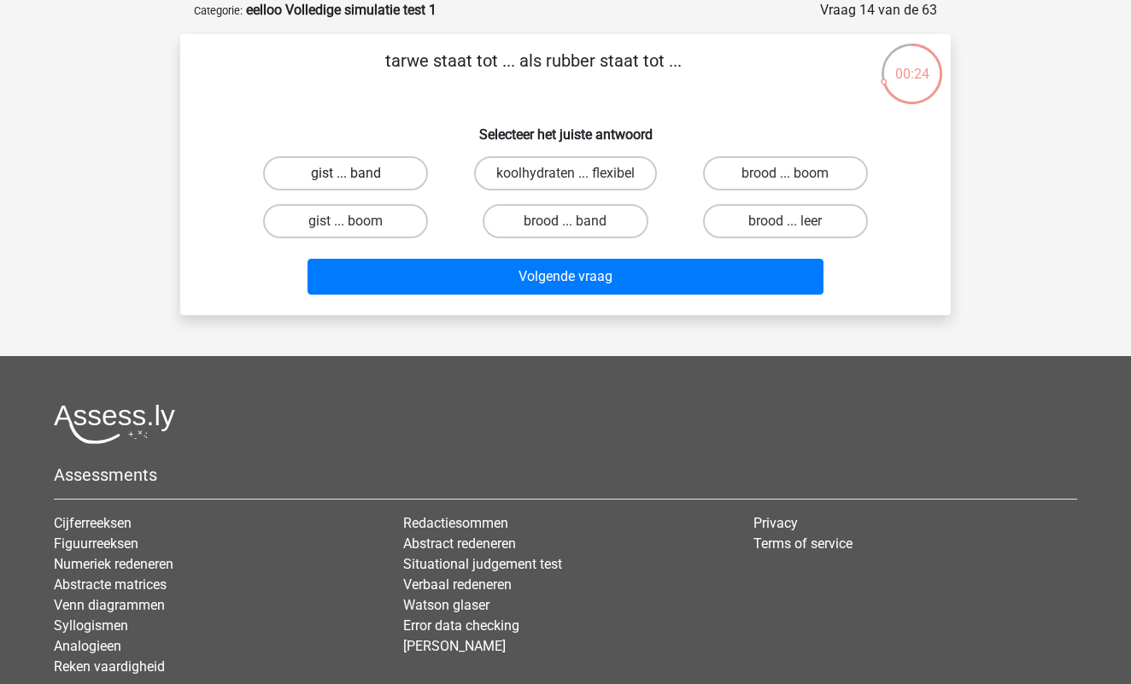
click at [371, 179] on label "gist ... band" at bounding box center [345, 173] width 165 height 34
click at [357, 179] on input "gist ... band" at bounding box center [351, 178] width 11 height 11
radio input "true"
click at [798, 184] on label "brood ... boom" at bounding box center [785, 173] width 165 height 34
click at [796, 184] on input "brood ... boom" at bounding box center [790, 178] width 11 height 11
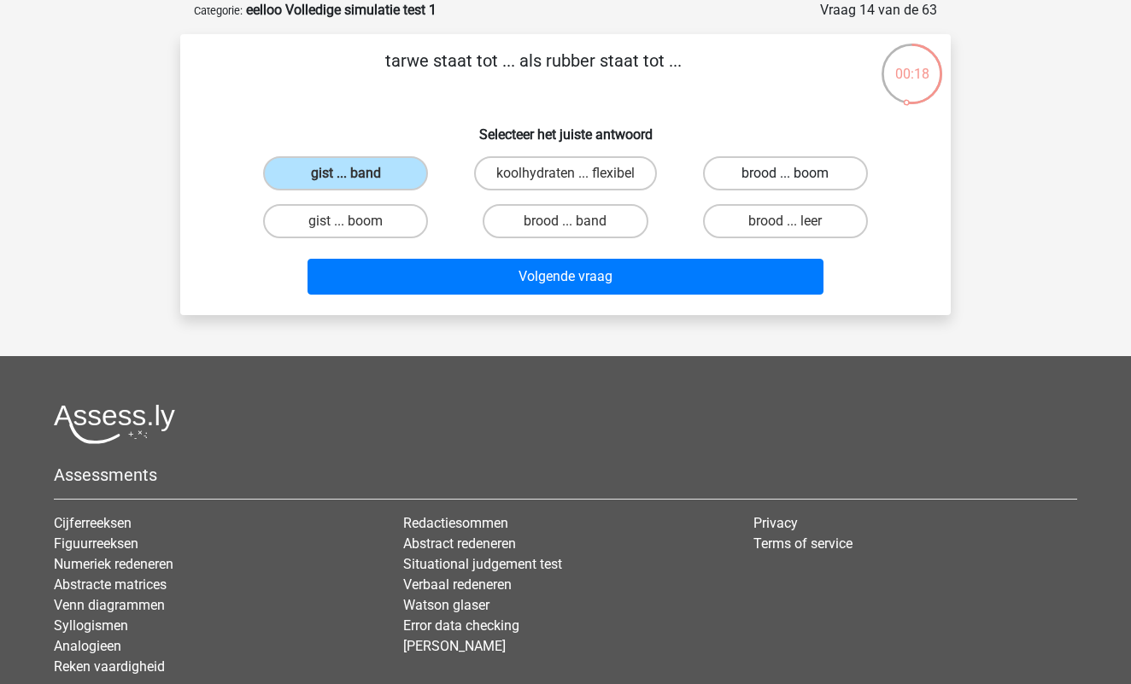
radio input "true"
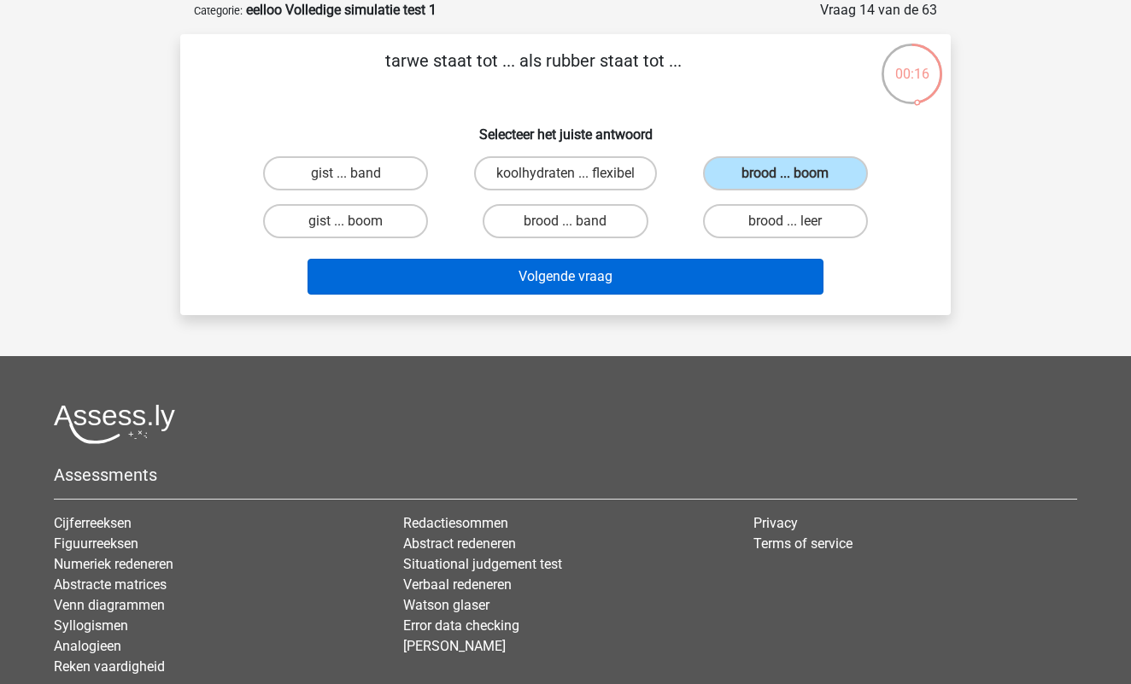
click at [596, 275] on button "Volgende vraag" at bounding box center [565, 277] width 517 height 36
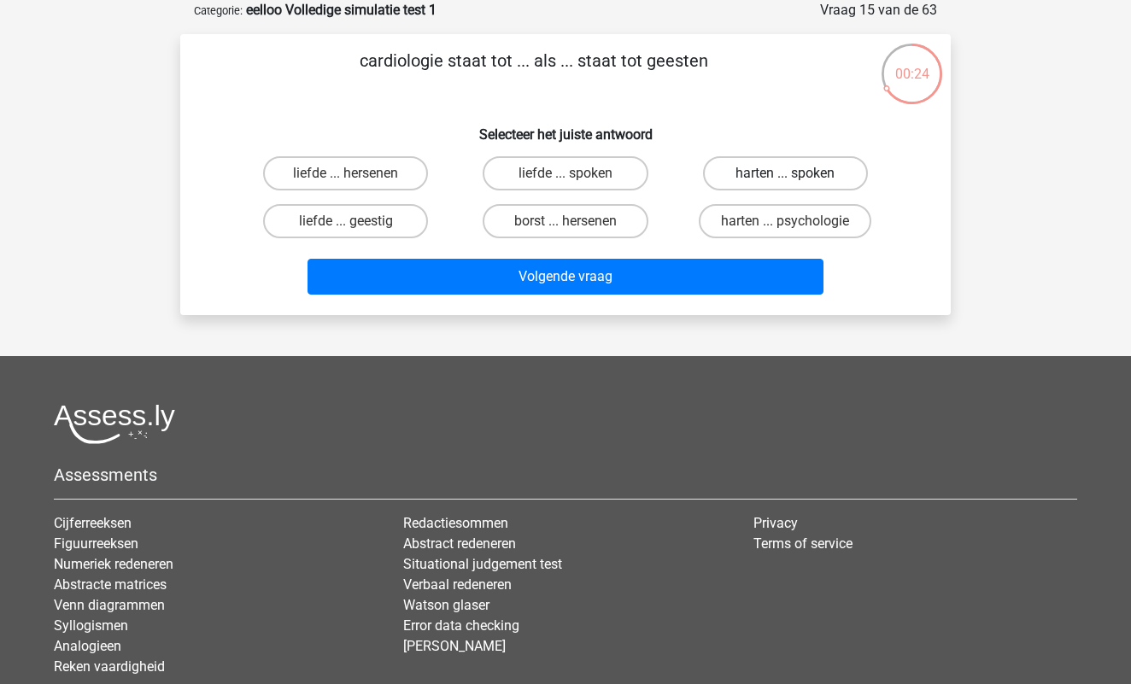
click at [762, 166] on label "harten ... spoken" at bounding box center [785, 173] width 165 height 34
click at [785, 173] on input "harten ... spoken" at bounding box center [790, 178] width 11 height 11
radio input "true"
click at [803, 222] on label "harten ... psychologie" at bounding box center [785, 221] width 172 height 34
click at [796, 222] on input "harten ... psychologie" at bounding box center [790, 226] width 11 height 11
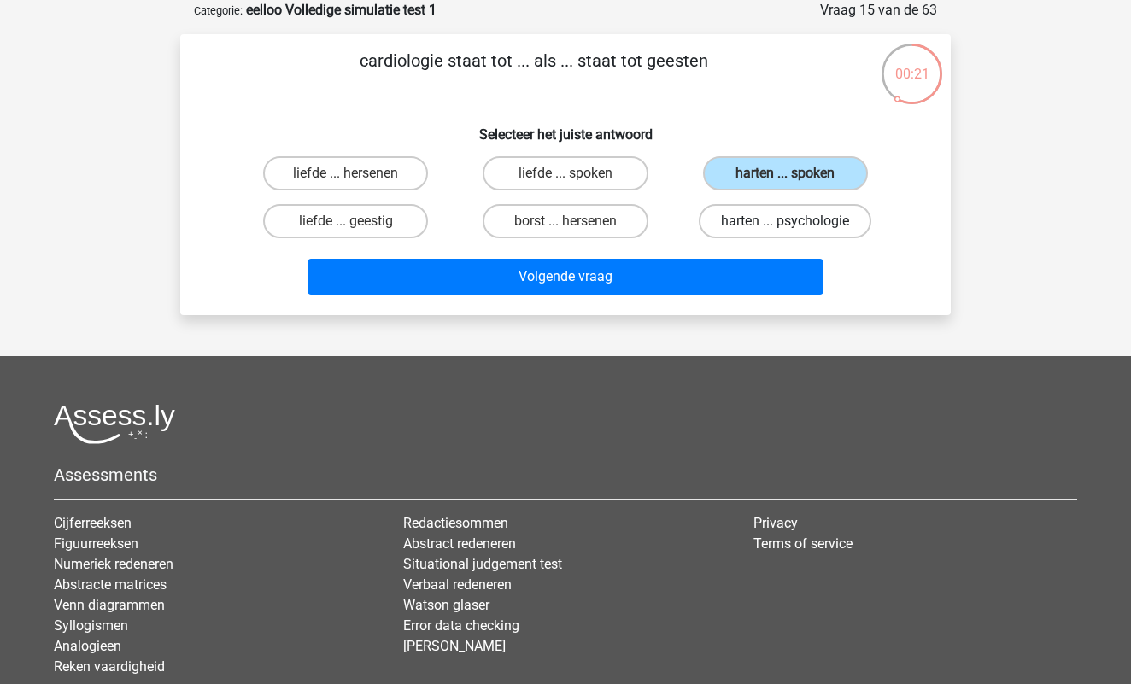
radio input "true"
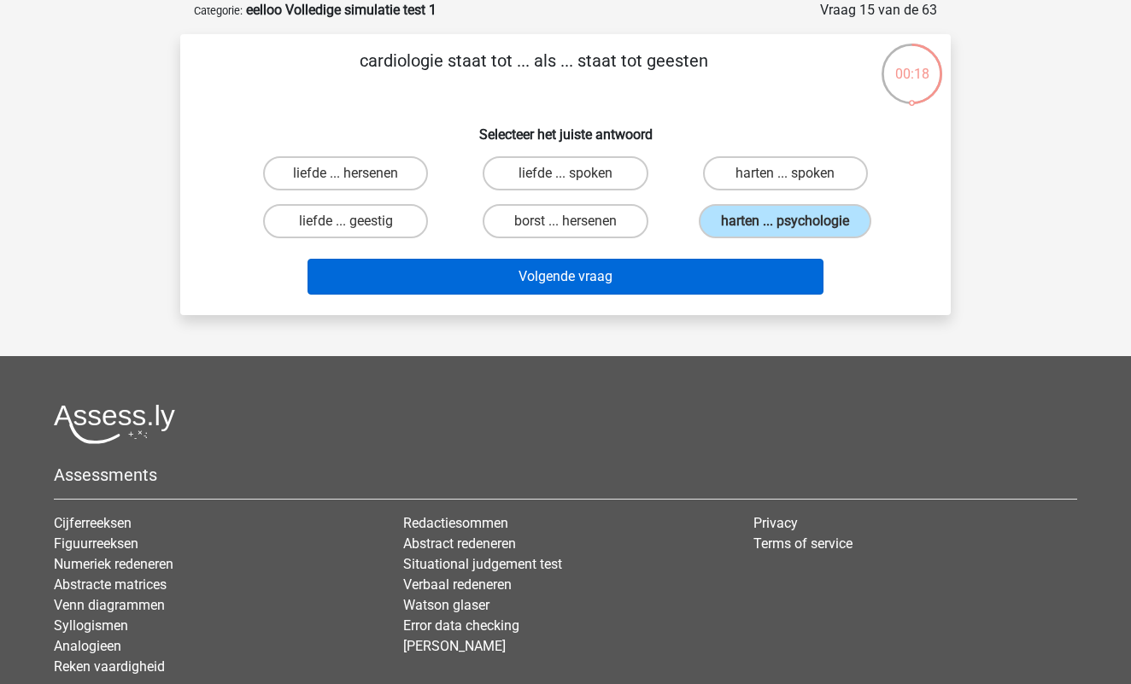
click at [658, 275] on button "Volgende vraag" at bounding box center [565, 277] width 517 height 36
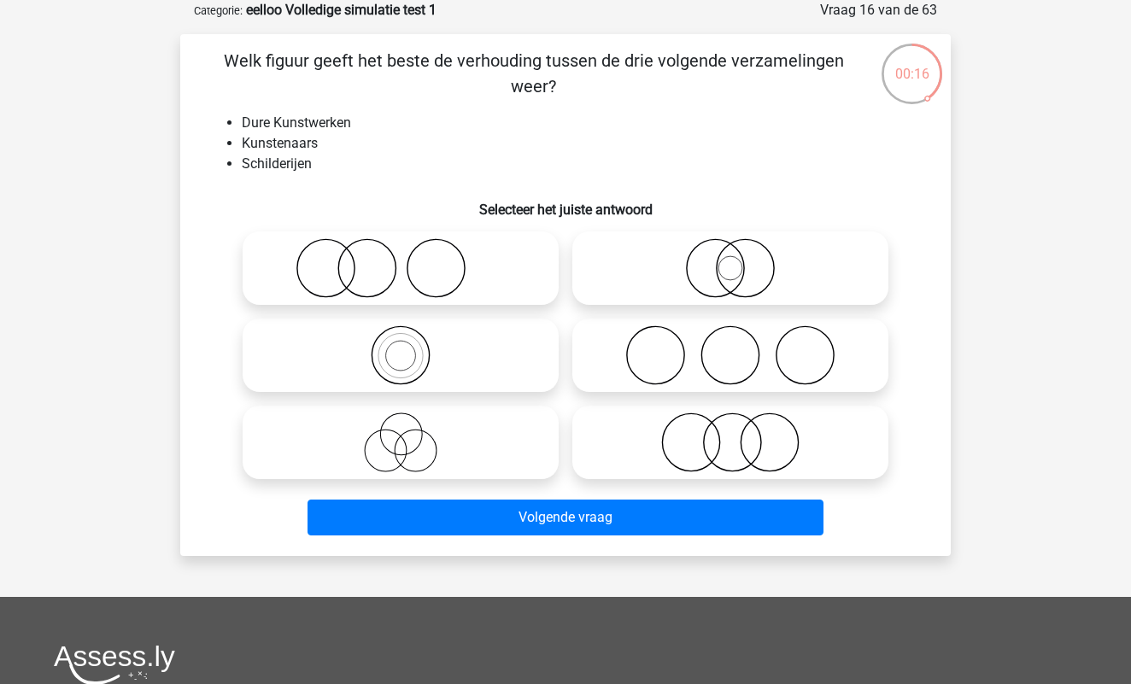
click at [734, 437] on icon at bounding box center [730, 442] width 302 height 60
click at [734, 434] on input "radio" at bounding box center [735, 428] width 11 height 11
radio input "true"
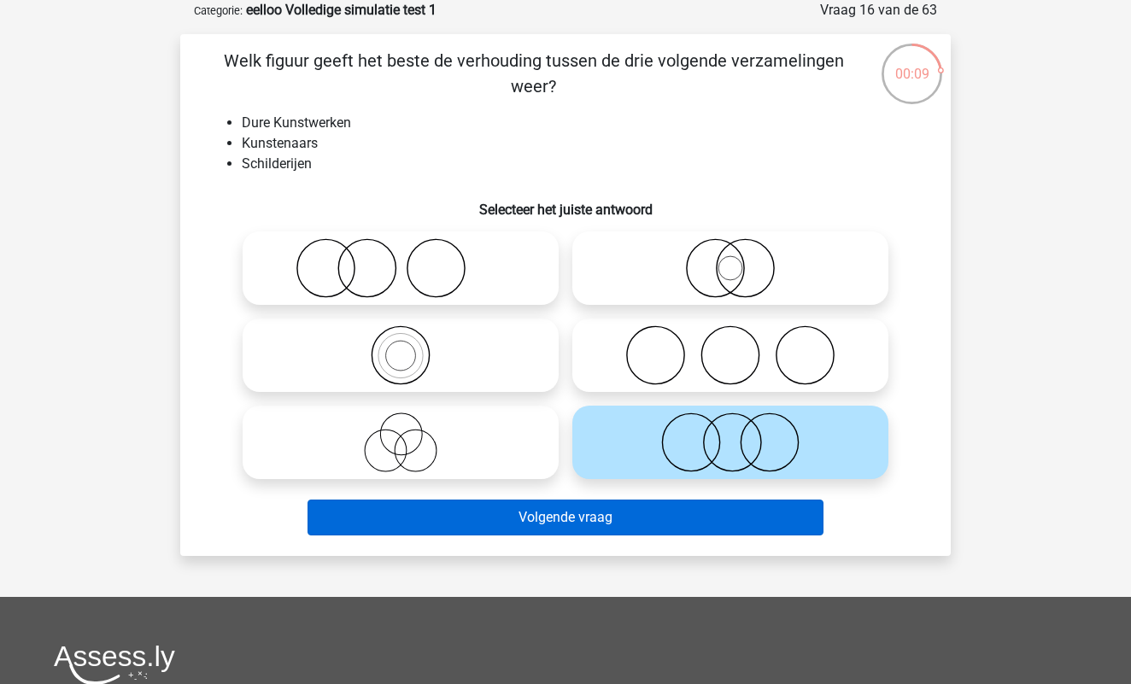
click at [576, 527] on button "Volgende vraag" at bounding box center [565, 518] width 517 height 36
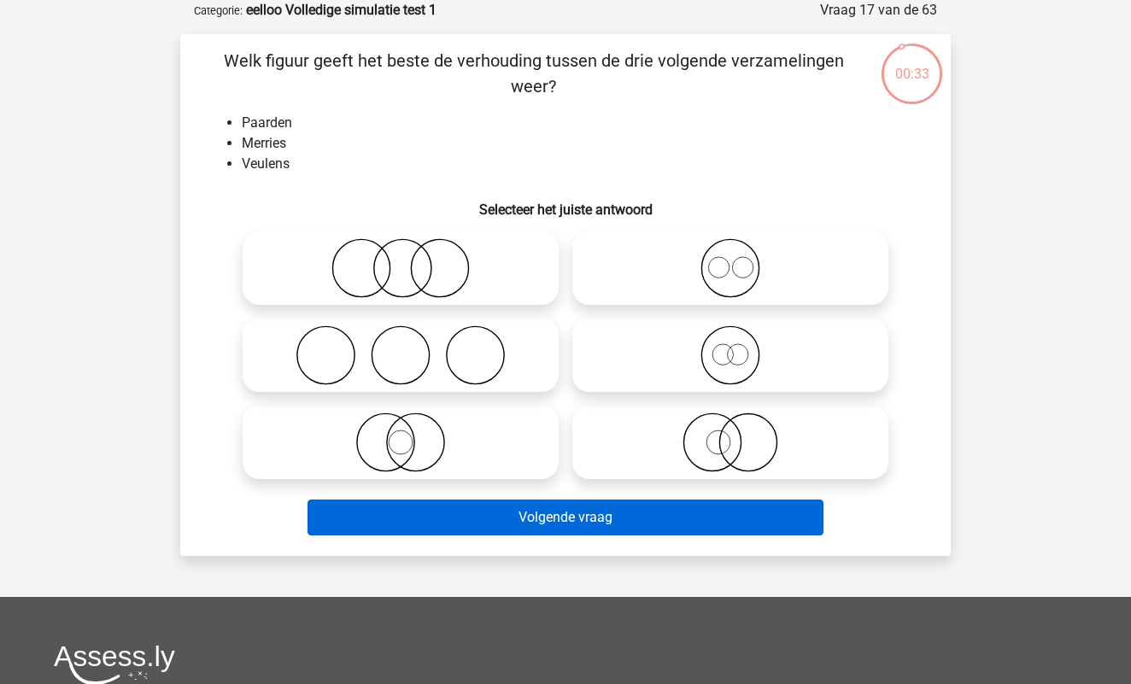
click at [576, 526] on button "Volgende vraag" at bounding box center [565, 518] width 517 height 36
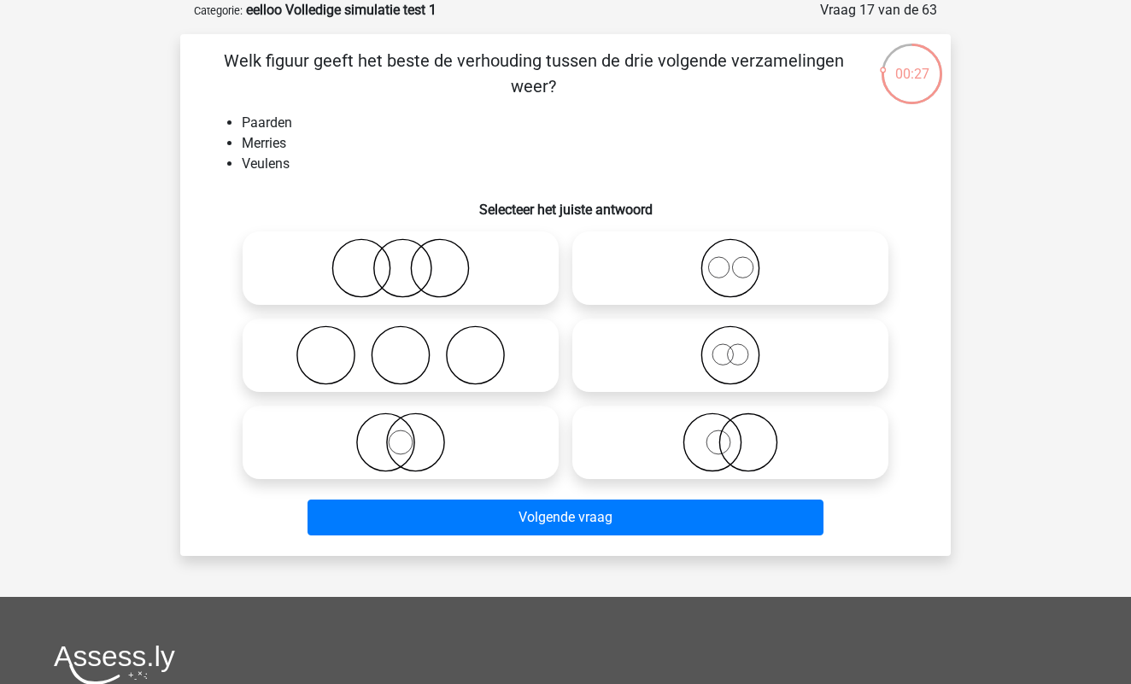
click at [428, 299] on label at bounding box center [401, 267] width 316 height 73
click at [412, 260] on input "radio" at bounding box center [406, 254] width 11 height 11
radio input "true"
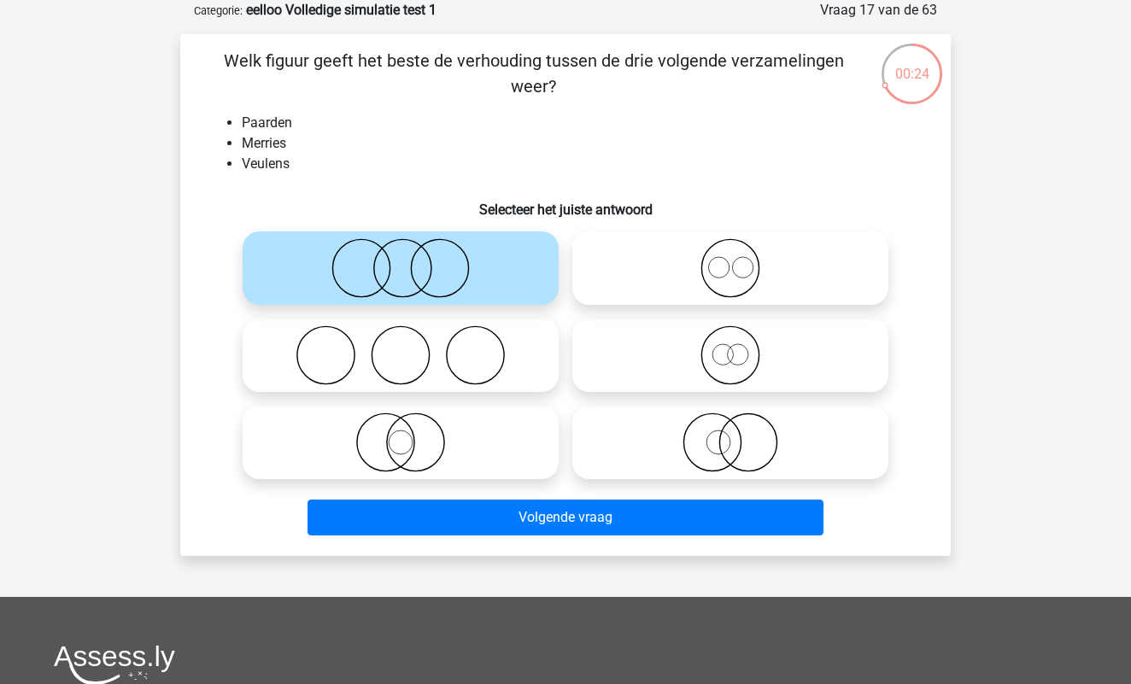
click at [741, 275] on icon at bounding box center [730, 268] width 302 height 60
click at [741, 260] on input "radio" at bounding box center [735, 254] width 11 height 11
radio input "true"
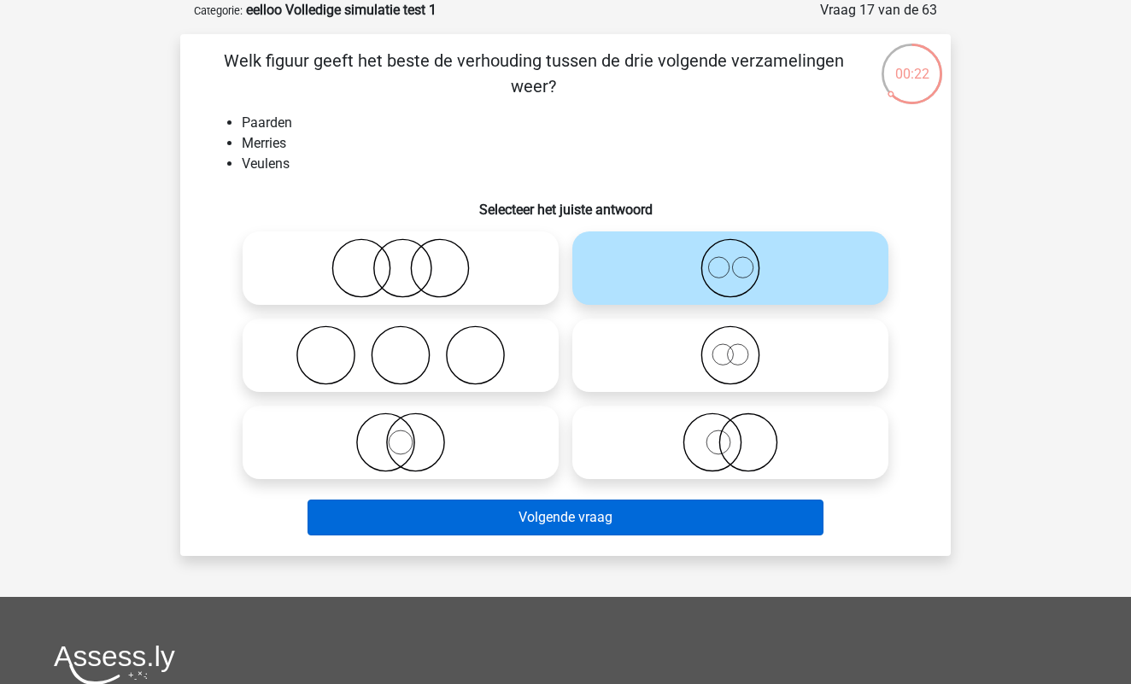
click at [597, 521] on button "Volgende vraag" at bounding box center [565, 518] width 517 height 36
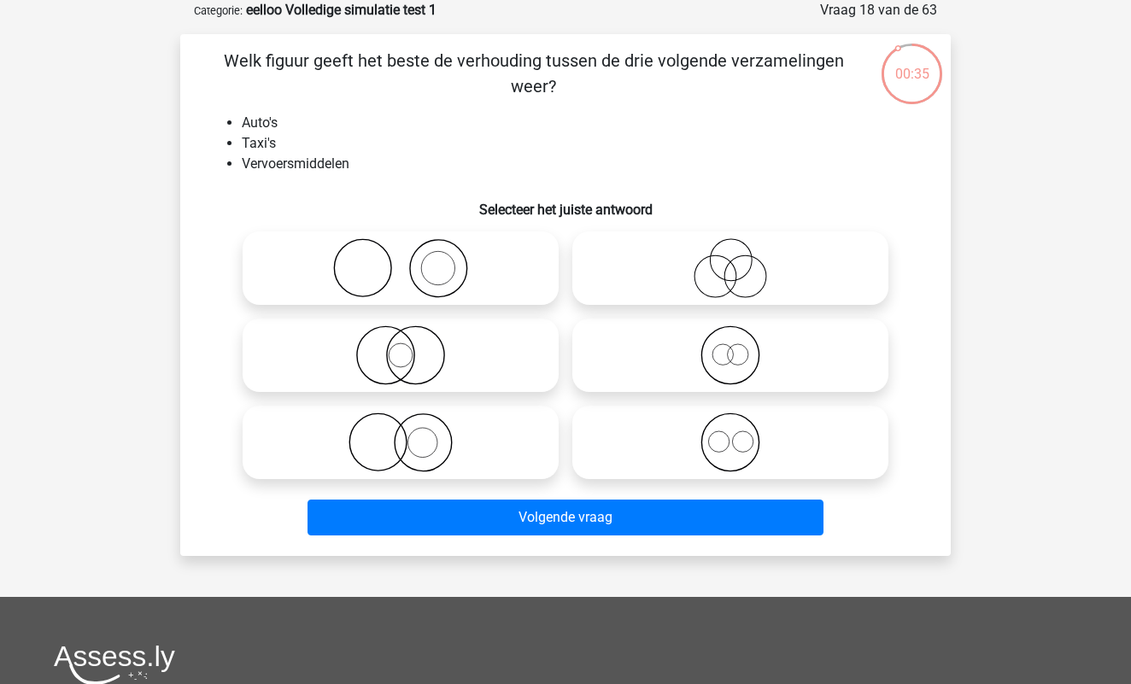
click at [732, 439] on icon at bounding box center [730, 442] width 302 height 60
click at [732, 434] on input "radio" at bounding box center [735, 428] width 11 height 11
radio input "true"
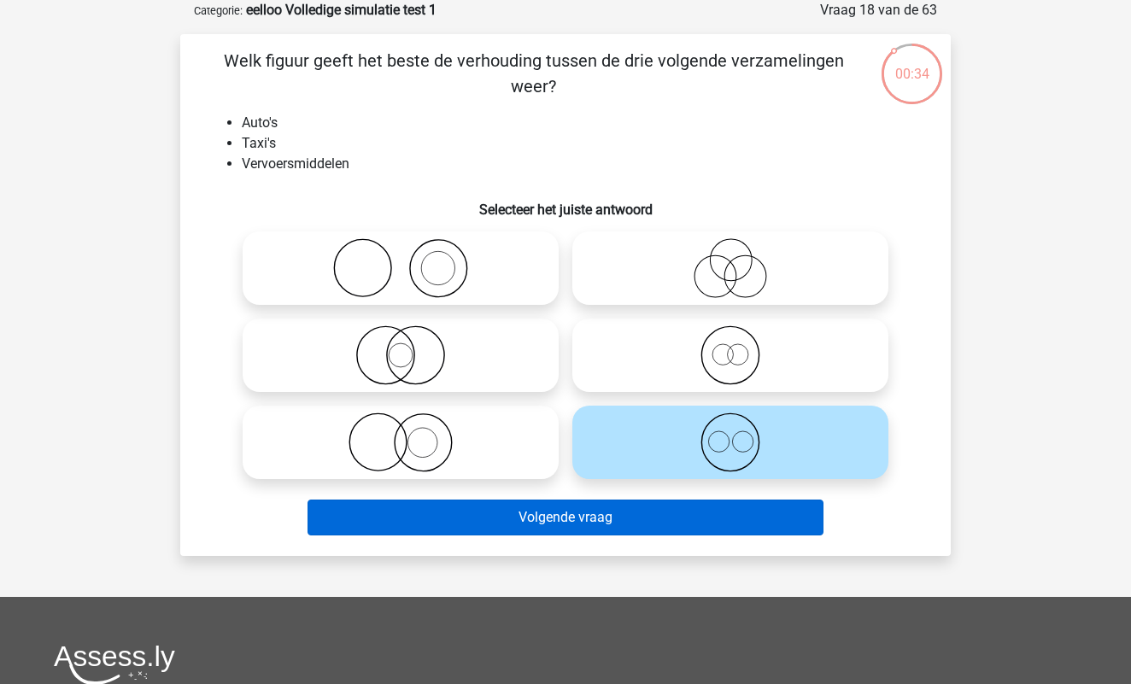
click at [582, 517] on button "Volgende vraag" at bounding box center [565, 518] width 517 height 36
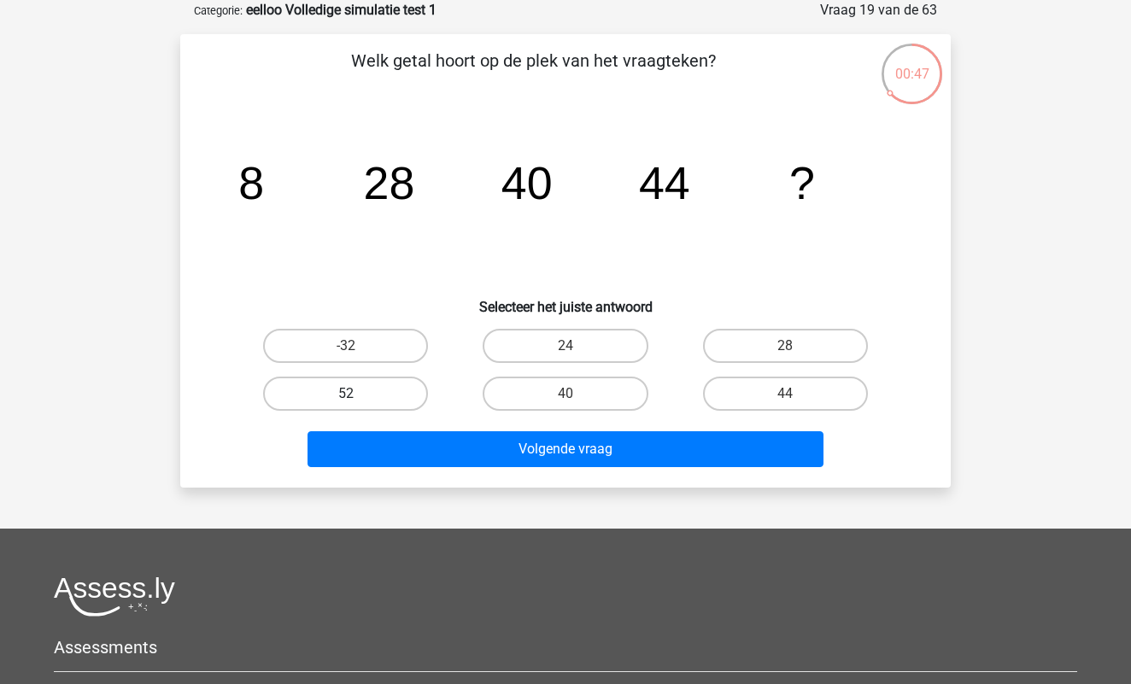
click at [395, 385] on label "52" at bounding box center [345, 394] width 165 height 34
click at [357, 394] on input "52" at bounding box center [351, 399] width 11 height 11
radio input "true"
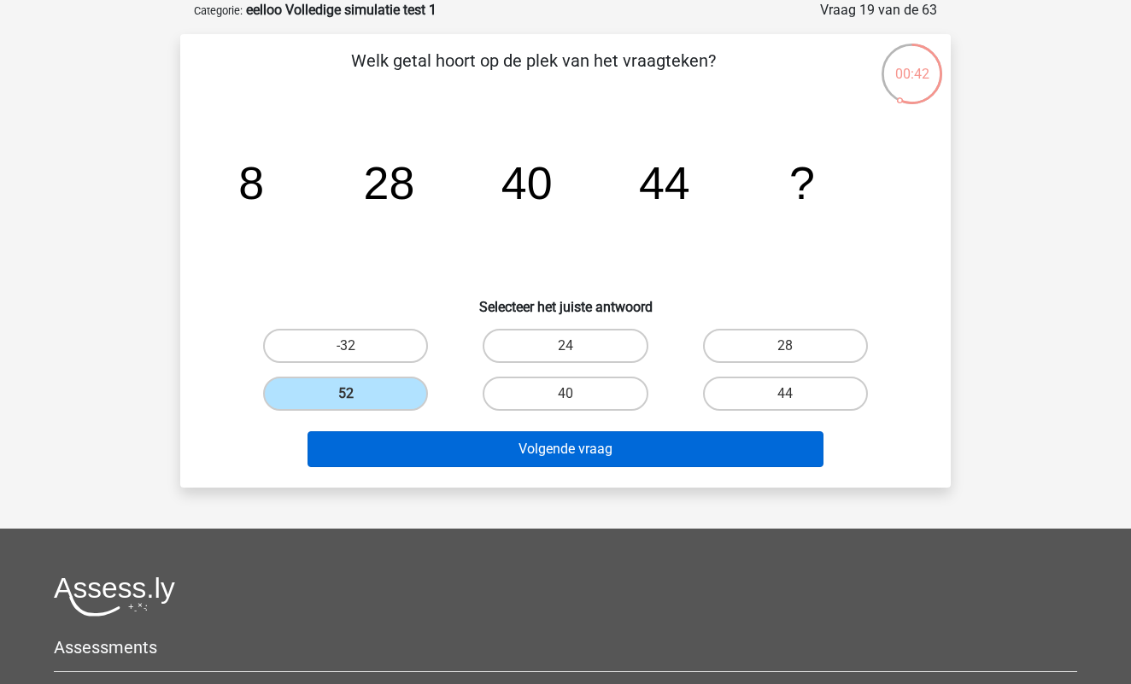
click at [580, 452] on button "Volgende vraag" at bounding box center [565, 449] width 517 height 36
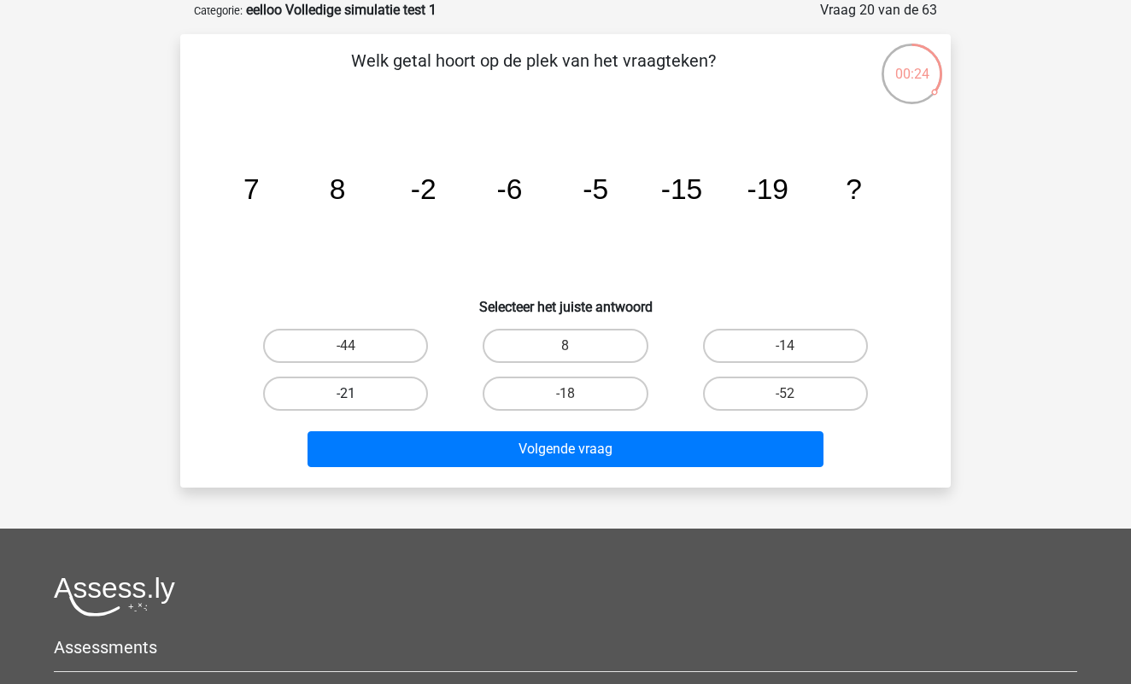
click at [377, 390] on label "-21" at bounding box center [345, 394] width 165 height 34
click at [357, 394] on input "-21" at bounding box center [351, 399] width 11 height 11
radio input "true"
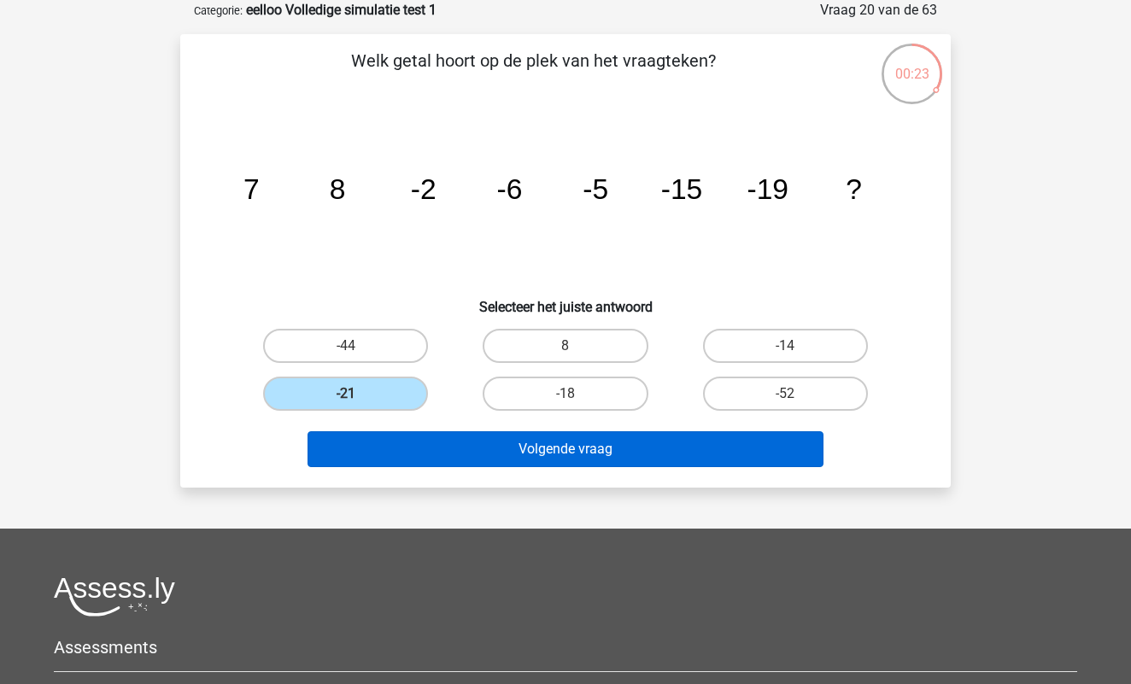
click at [606, 449] on button "Volgende vraag" at bounding box center [565, 449] width 517 height 36
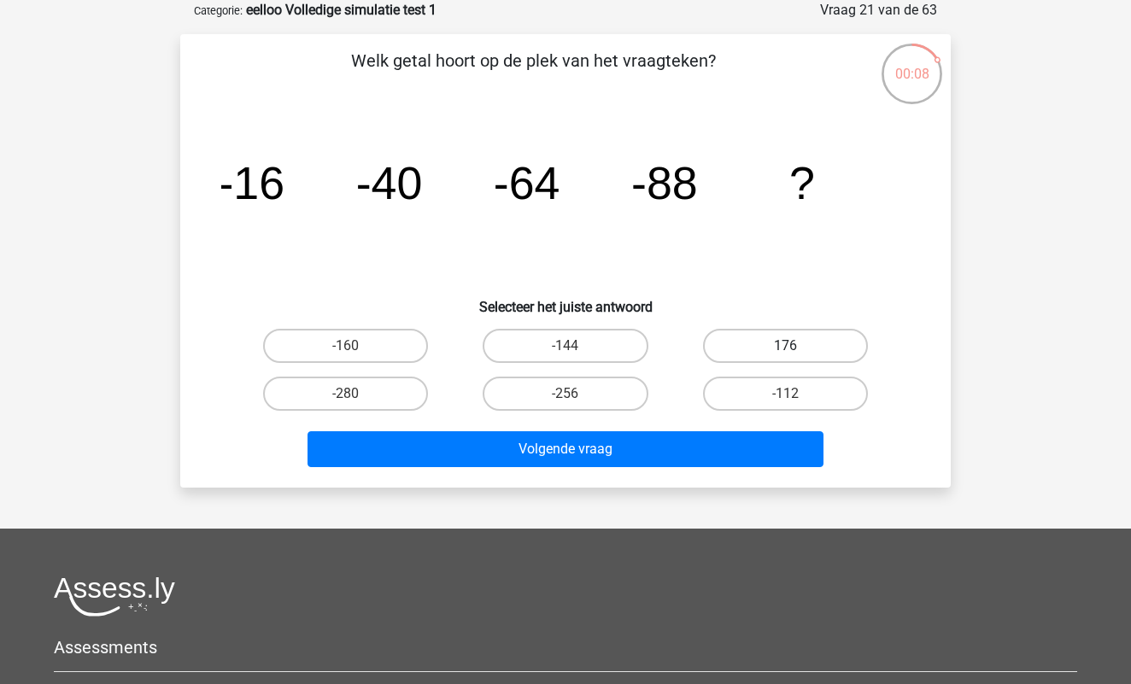
click at [769, 350] on label "176" at bounding box center [785, 346] width 165 height 34
click at [785, 350] on input "176" at bounding box center [790, 351] width 11 height 11
radio input "true"
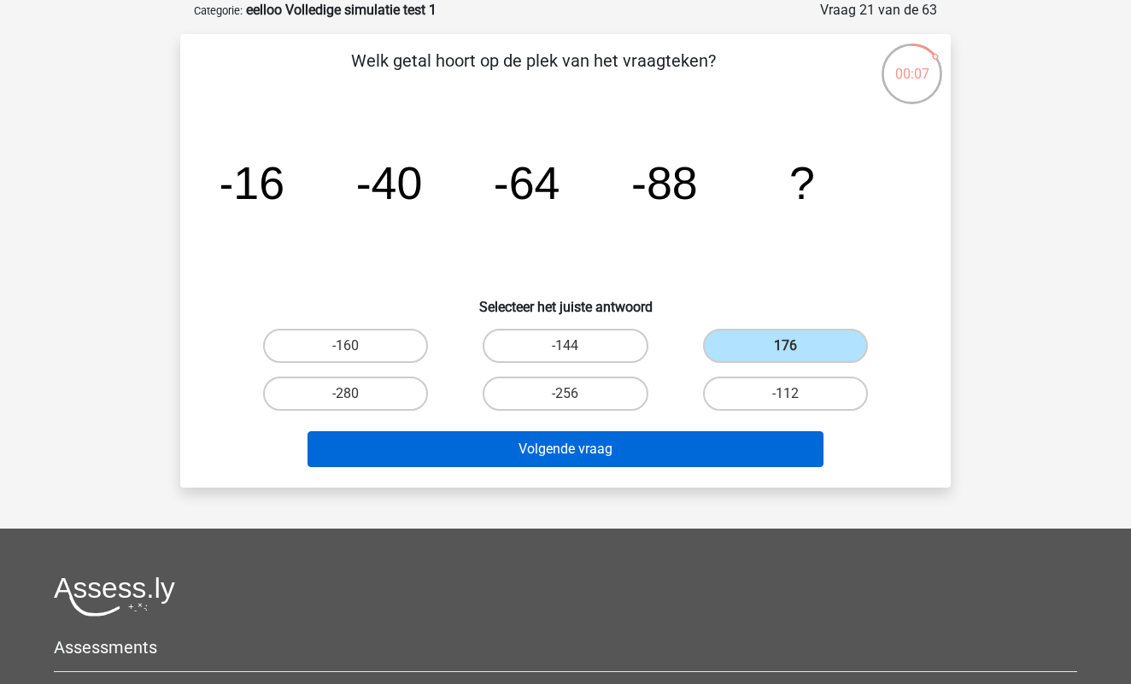
click at [599, 444] on button "Volgende vraag" at bounding box center [565, 449] width 517 height 36
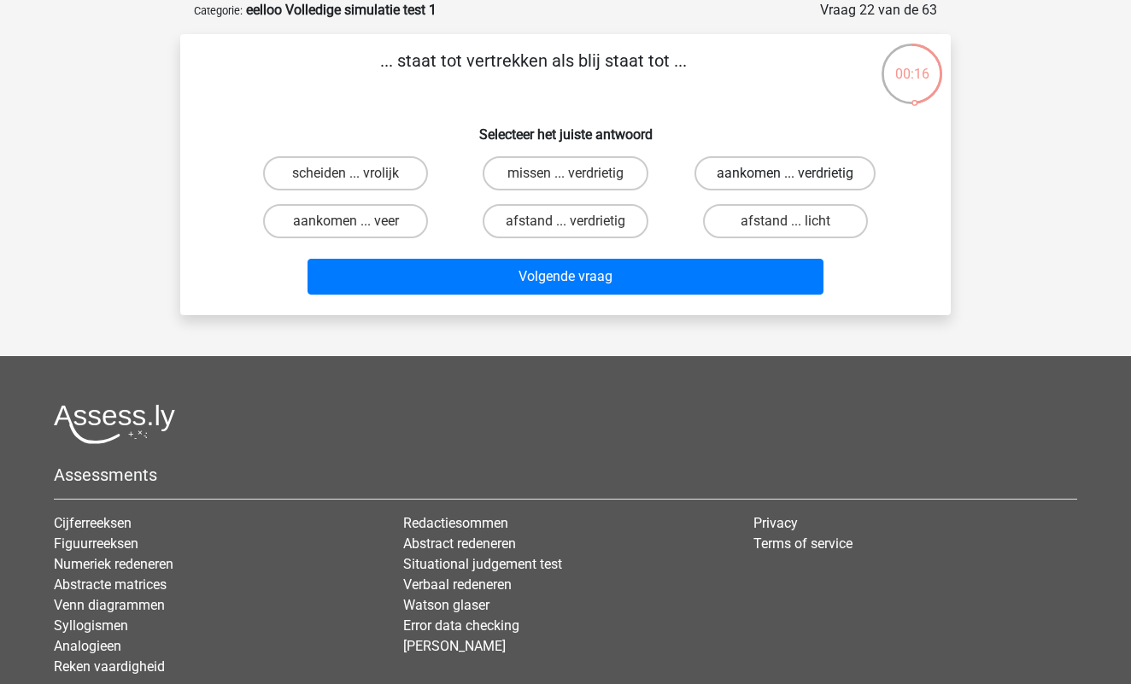
click at [774, 160] on label "aankomen ... verdrietig" at bounding box center [784, 173] width 181 height 34
click at [785, 173] on input "aankomen ... verdrietig" at bounding box center [790, 178] width 11 height 11
radio input "true"
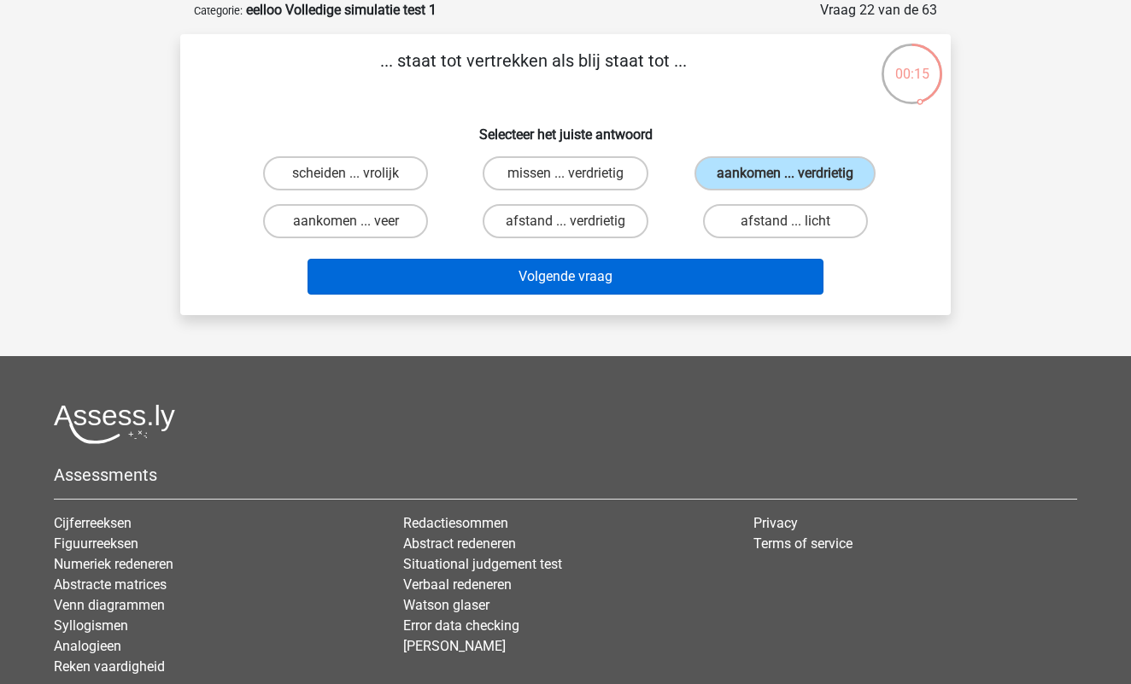
click at [650, 271] on button "Volgende vraag" at bounding box center [565, 277] width 517 height 36
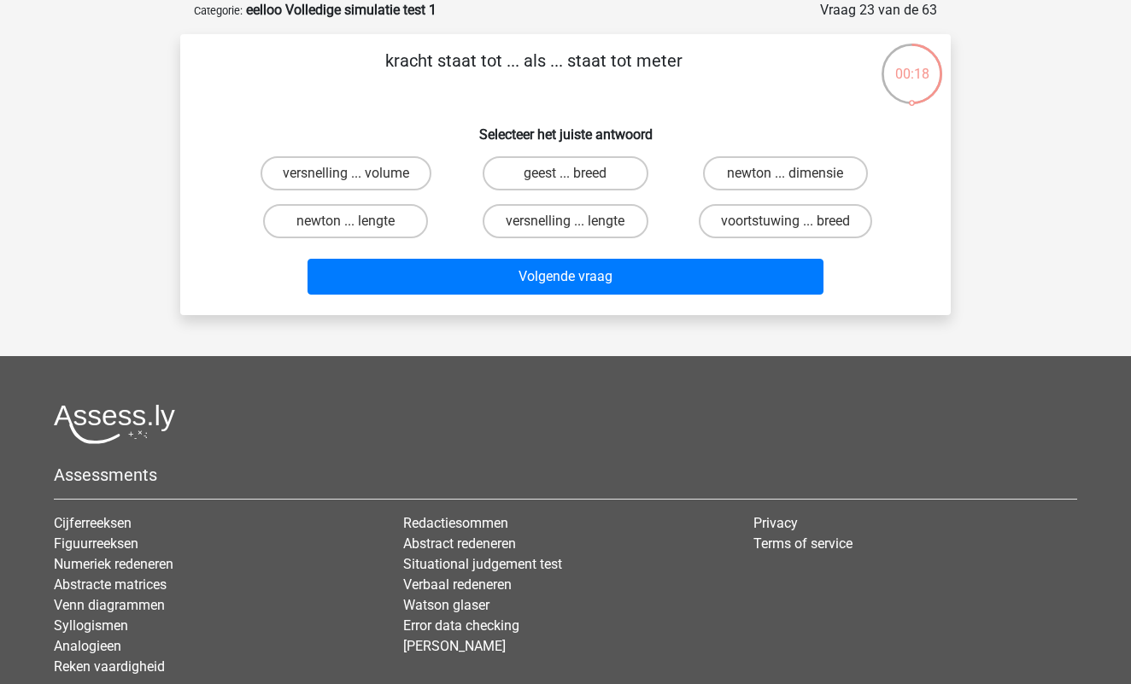
click at [351, 223] on input "newton ... lengte" at bounding box center [351, 226] width 11 height 11
radio input "true"
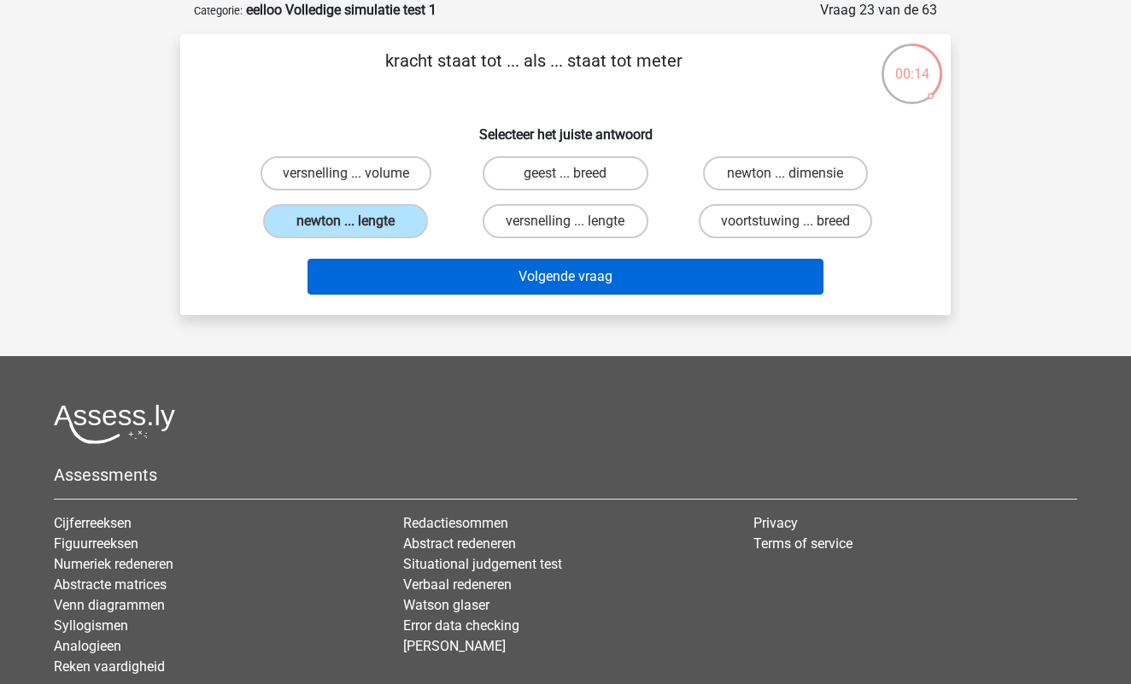
click at [572, 276] on button "Volgende vraag" at bounding box center [565, 277] width 517 height 36
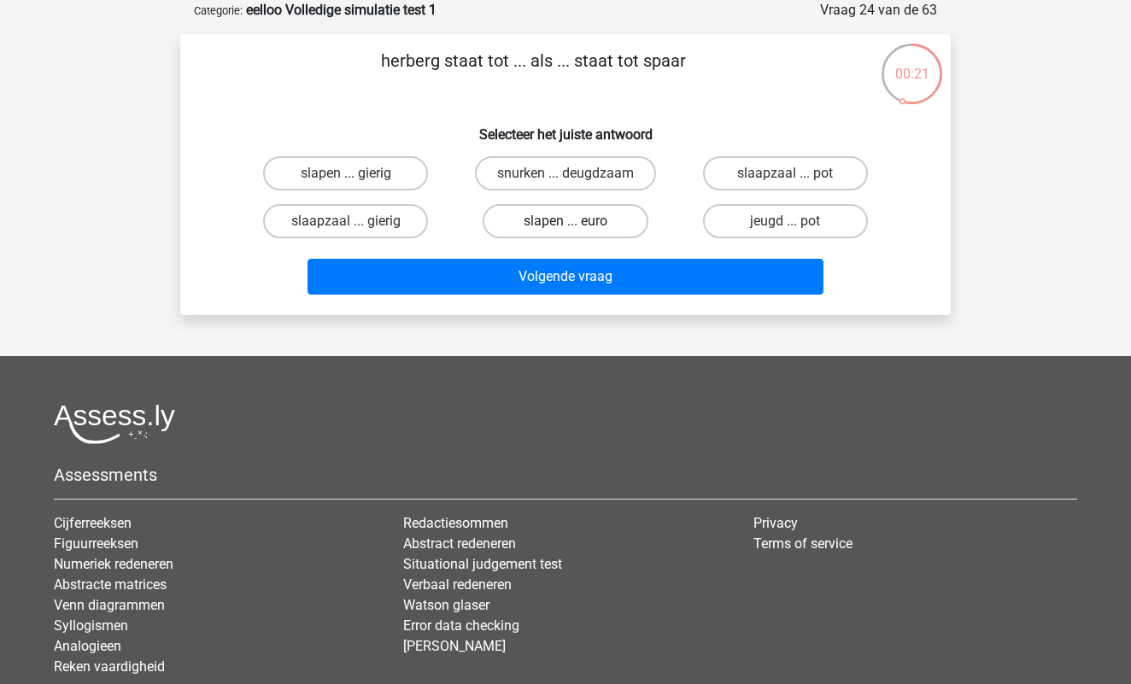
click at [566, 220] on label "slapen ... euro" at bounding box center [564, 221] width 165 height 34
click at [566, 221] on input "slapen ... euro" at bounding box center [570, 226] width 11 height 11
radio input "true"
click at [735, 215] on label "jeugd ... pot" at bounding box center [785, 221] width 165 height 34
click at [785, 221] on input "jeugd ... pot" at bounding box center [790, 226] width 11 height 11
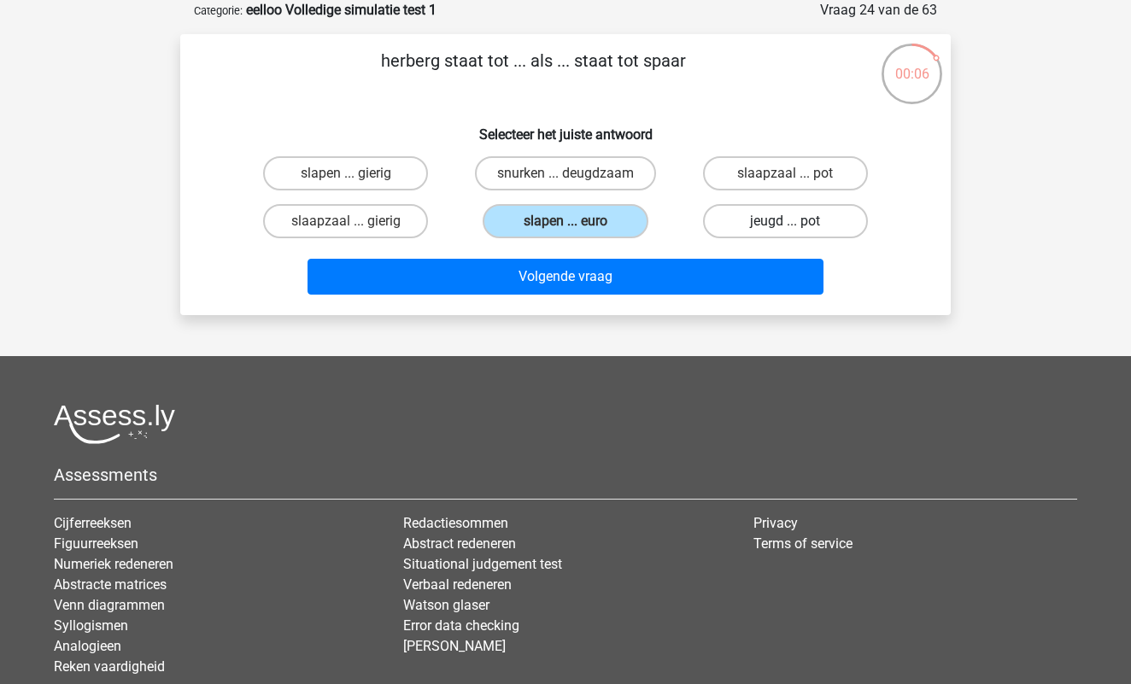
radio input "true"
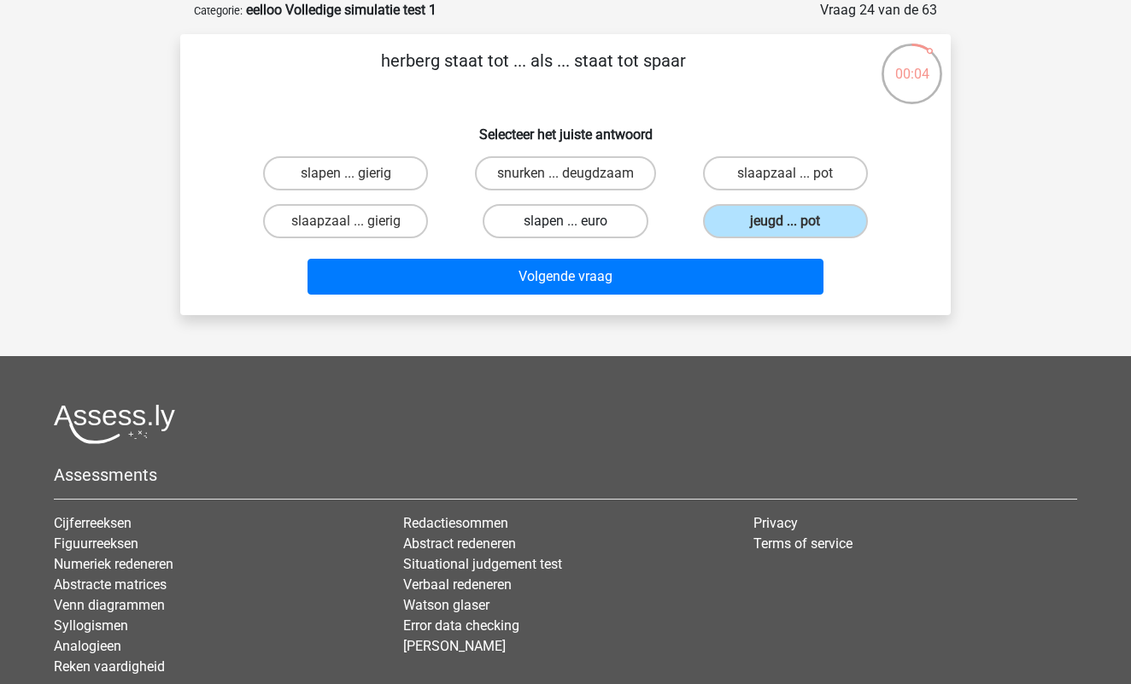
click at [584, 223] on label "slapen ... euro" at bounding box center [564, 221] width 165 height 34
click at [576, 223] on input "slapen ... euro" at bounding box center [570, 226] width 11 height 11
radio input "true"
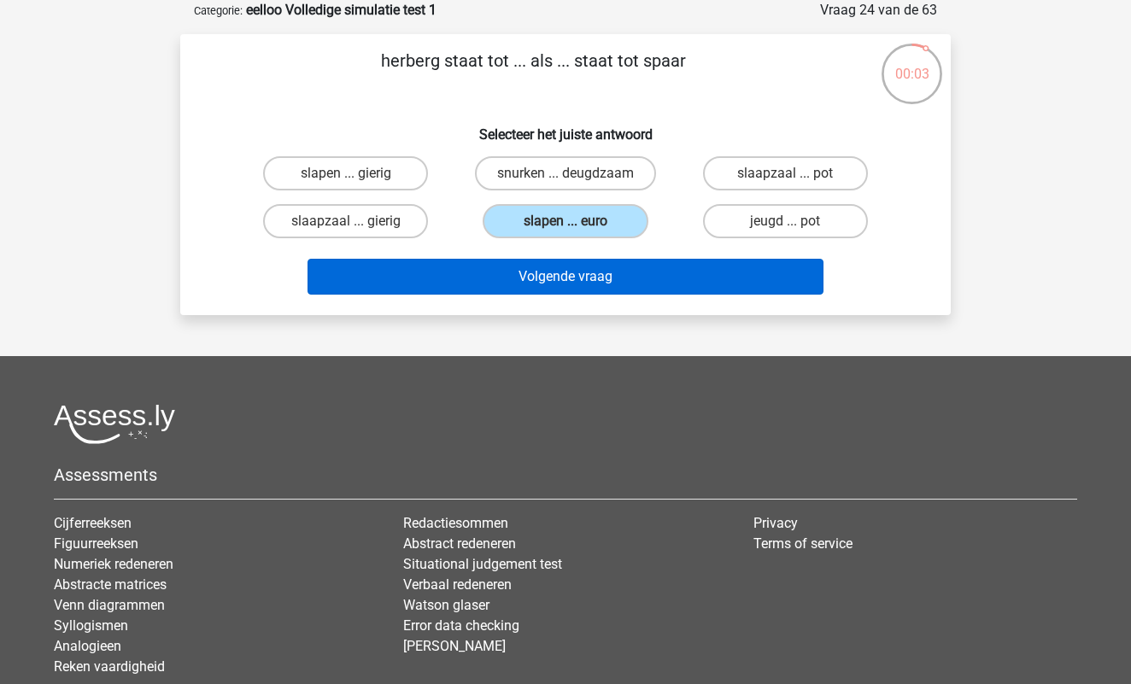
click at [560, 272] on button "Volgende vraag" at bounding box center [565, 277] width 517 height 36
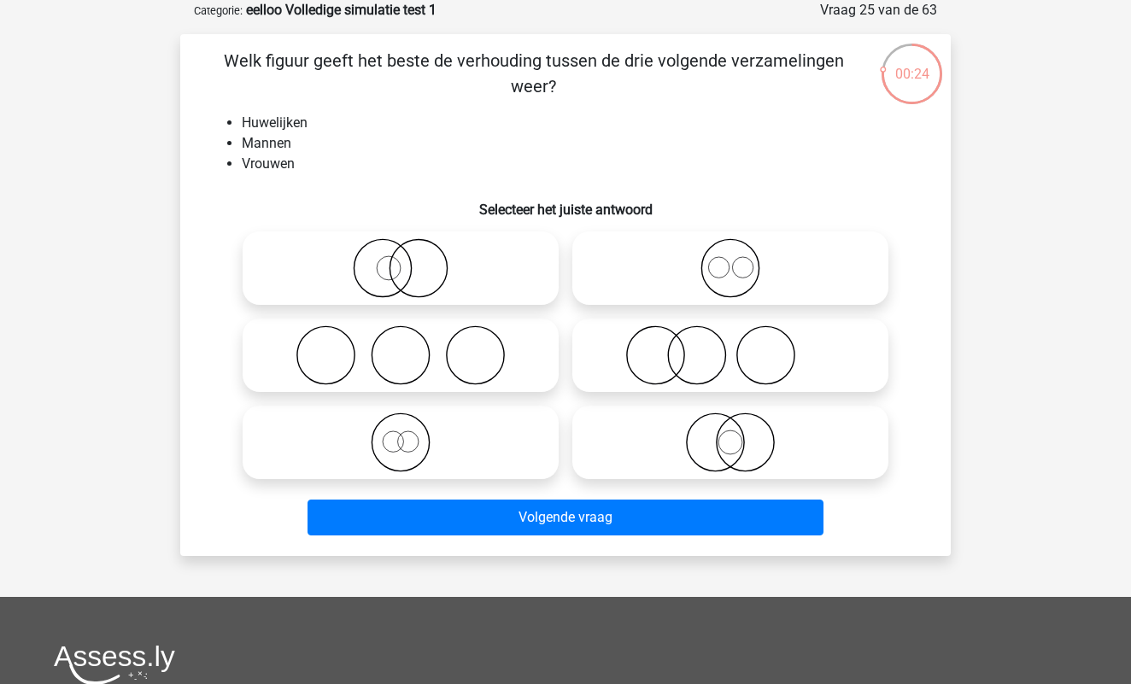
click at [756, 358] on icon at bounding box center [730, 355] width 302 height 60
click at [741, 347] on input "radio" at bounding box center [735, 341] width 11 height 11
radio input "true"
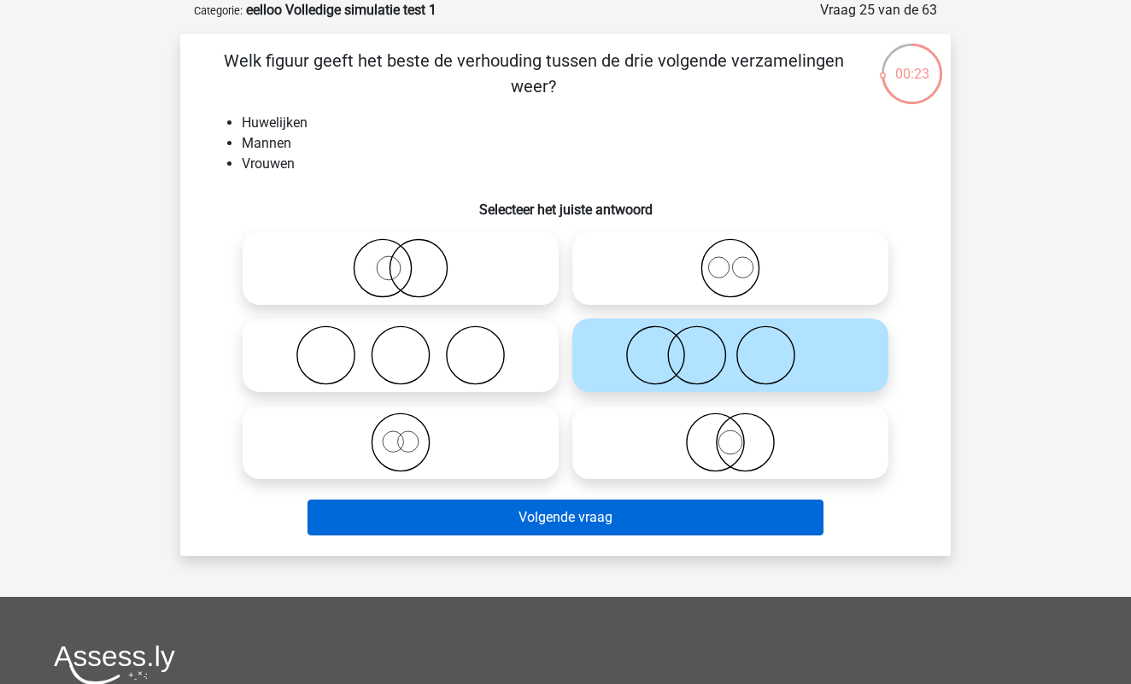
click at [555, 517] on button "Volgende vraag" at bounding box center [565, 518] width 517 height 36
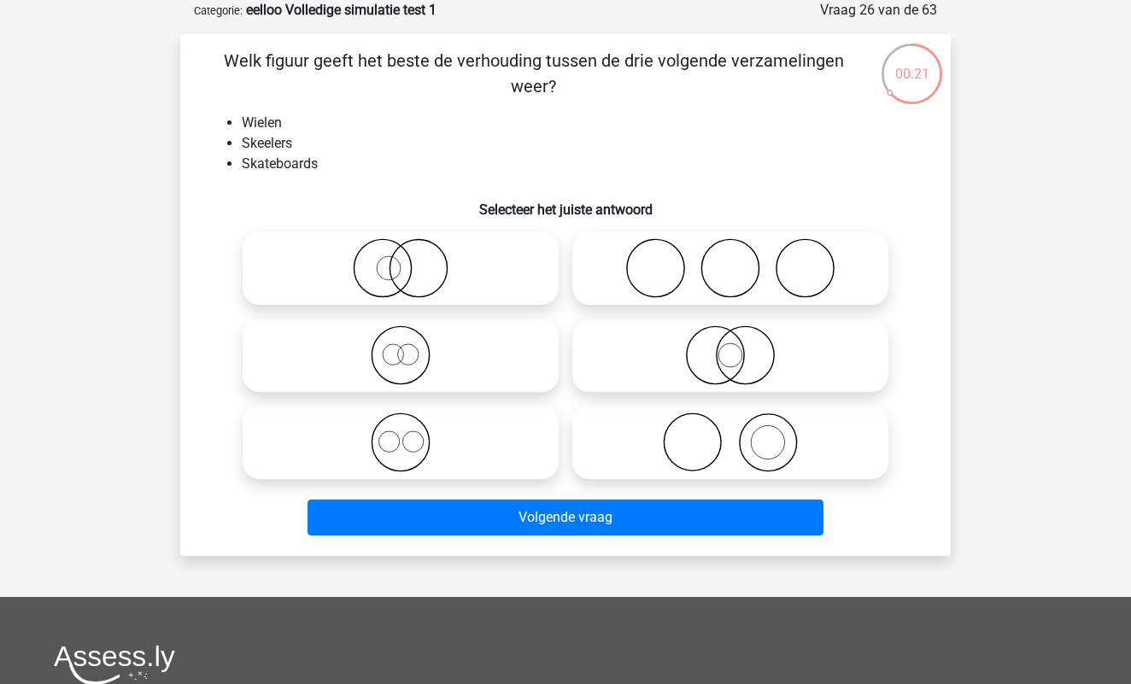
click at [412, 461] on icon at bounding box center [400, 442] width 302 height 60
click at [412, 434] on input "radio" at bounding box center [406, 428] width 11 height 11
radio input "true"
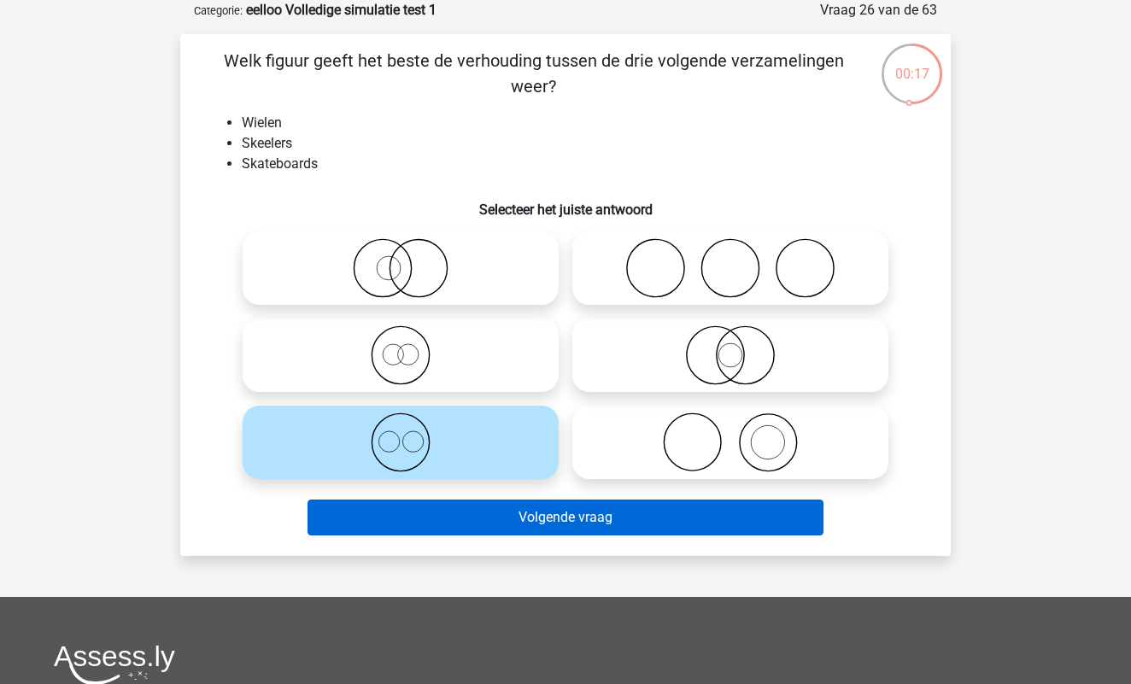
click at [559, 506] on button "Volgende vraag" at bounding box center [565, 518] width 517 height 36
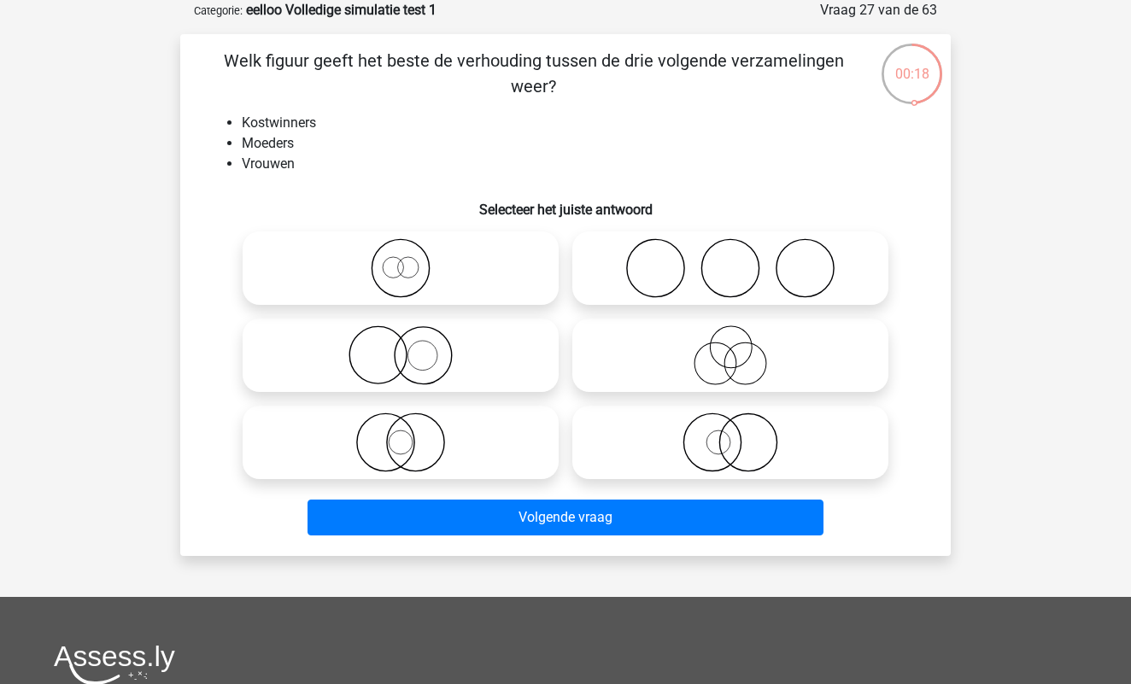
click at [728, 448] on circle at bounding box center [718, 442] width 24 height 24
click at [730, 434] on input "radio" at bounding box center [735, 428] width 11 height 11
radio input "true"
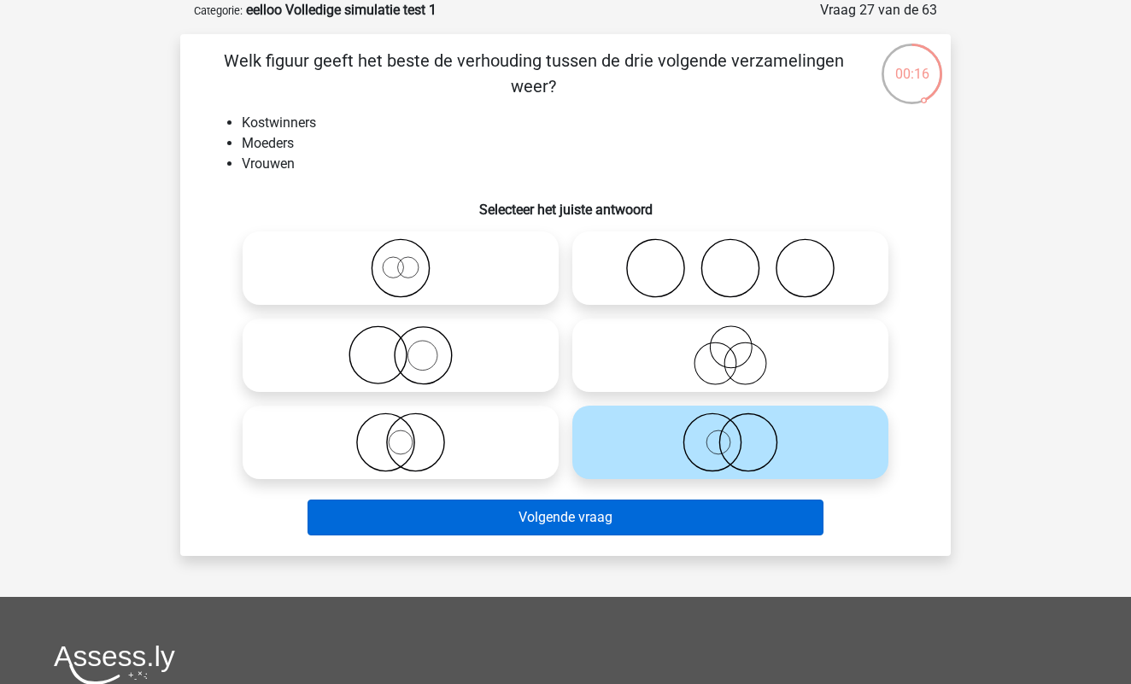
click at [630, 515] on button "Volgende vraag" at bounding box center [565, 518] width 517 height 36
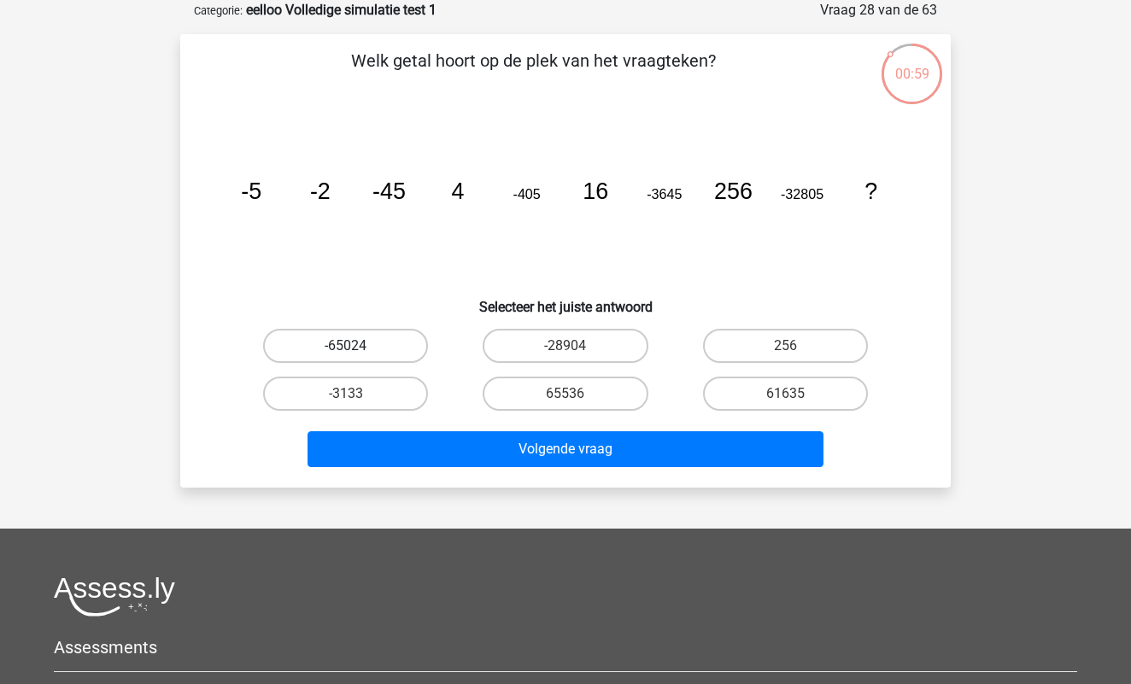
click at [403, 353] on label "-65024" at bounding box center [345, 346] width 165 height 34
click at [357, 353] on input "-65024" at bounding box center [351, 351] width 11 height 11
radio input "true"
click at [758, 391] on label "61635" at bounding box center [785, 394] width 165 height 34
click at [785, 394] on input "61635" at bounding box center [790, 399] width 11 height 11
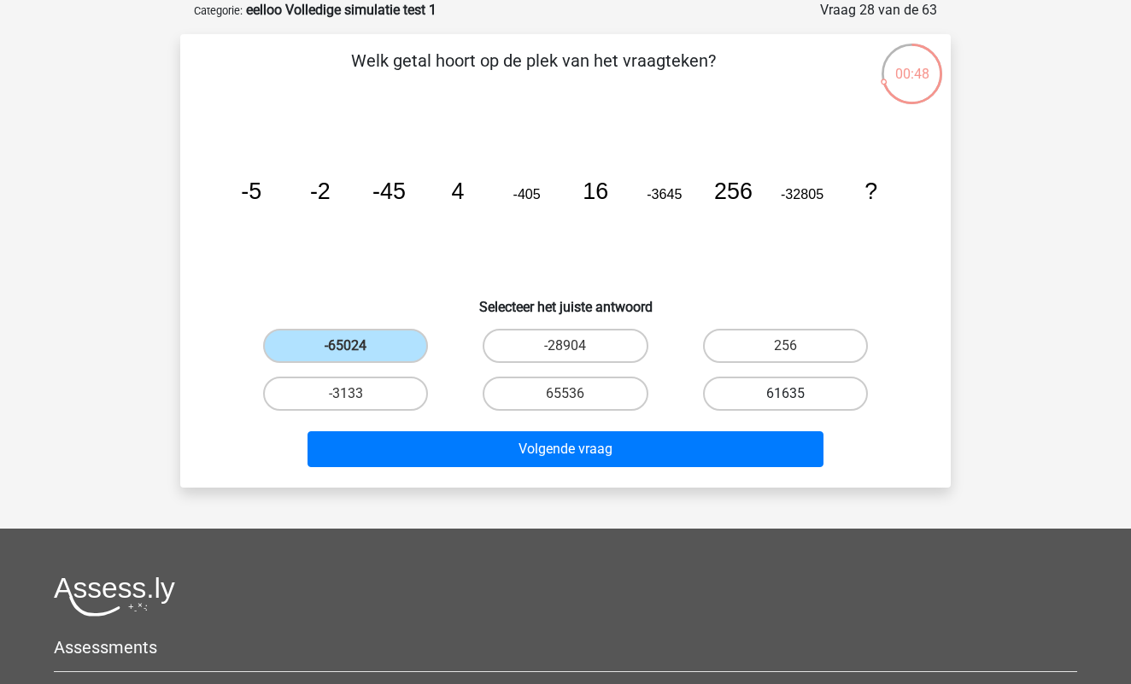
radio input "true"
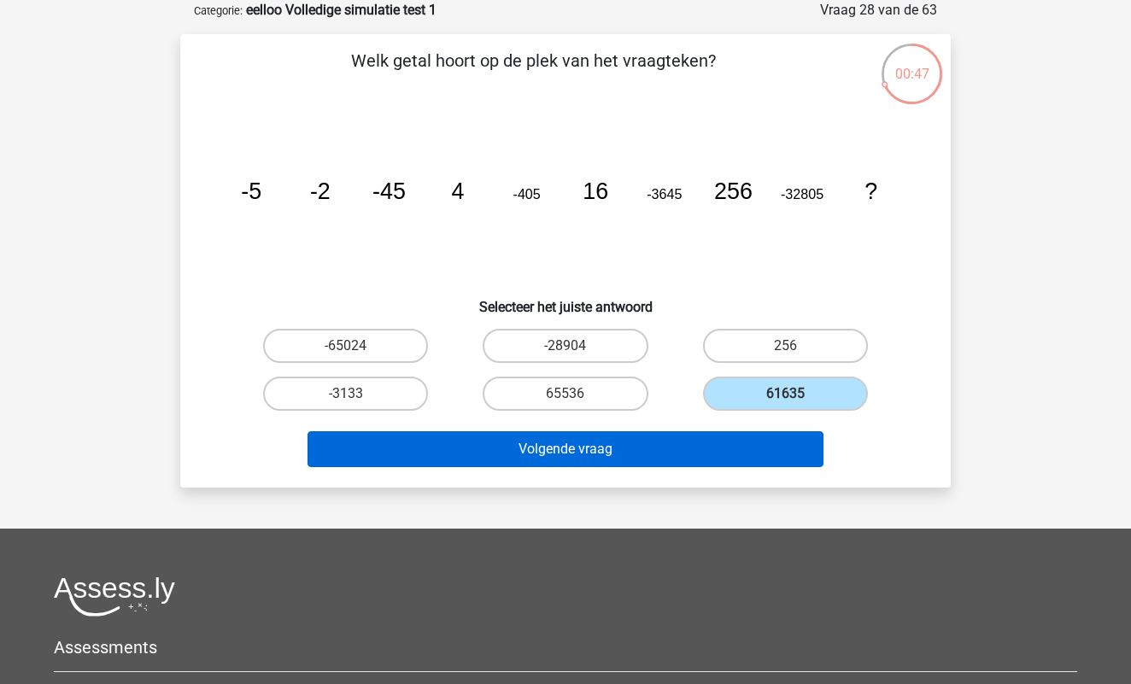
click at [623, 450] on button "Volgende vraag" at bounding box center [565, 449] width 517 height 36
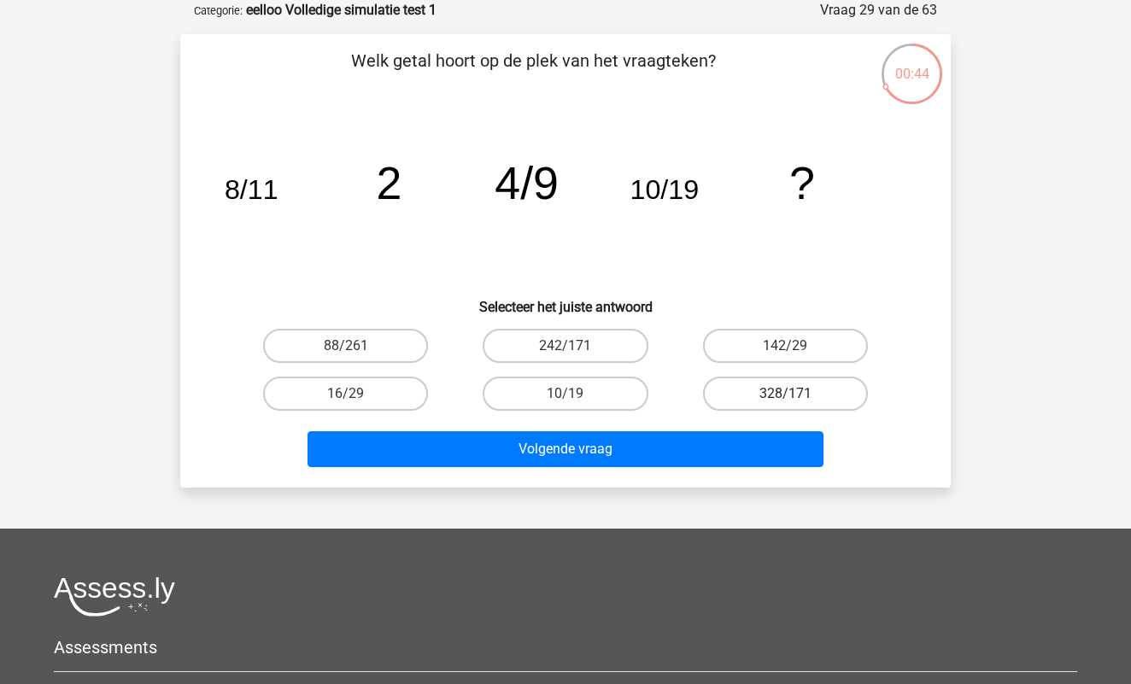
click at [763, 389] on label "328/171" at bounding box center [785, 394] width 165 height 34
click at [785, 394] on input "328/171" at bounding box center [790, 399] width 11 height 11
radio input "true"
click at [719, 424] on div "Volgende vraag" at bounding box center [566, 446] width 716 height 56
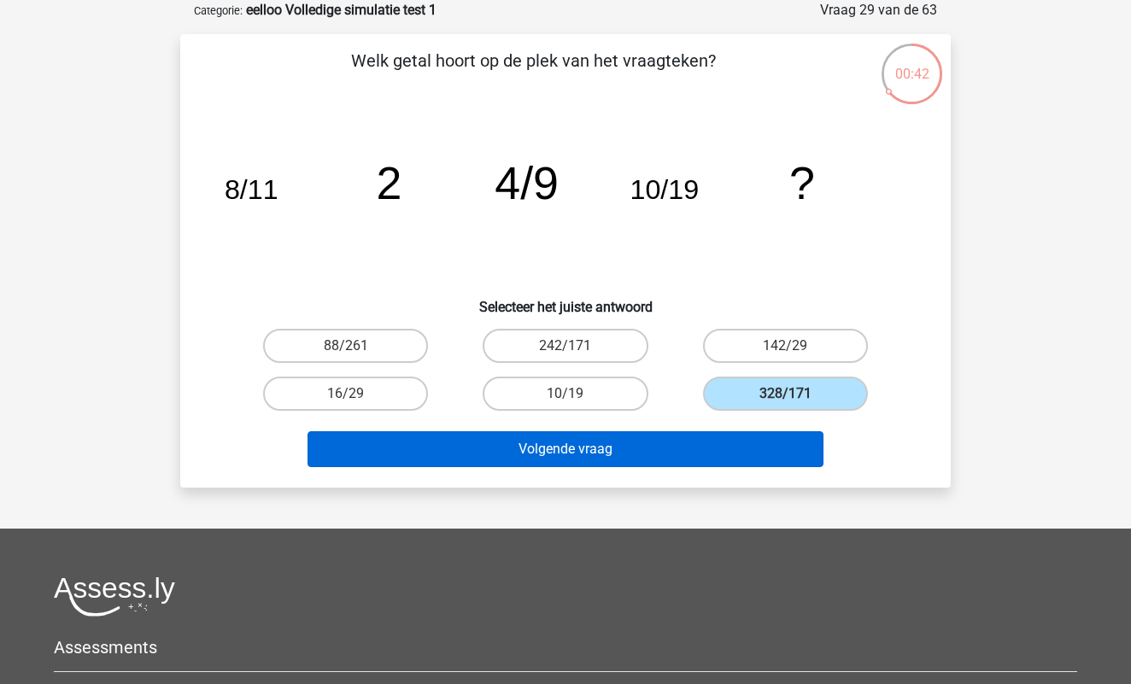
click at [708, 443] on button "Volgende vraag" at bounding box center [565, 449] width 517 height 36
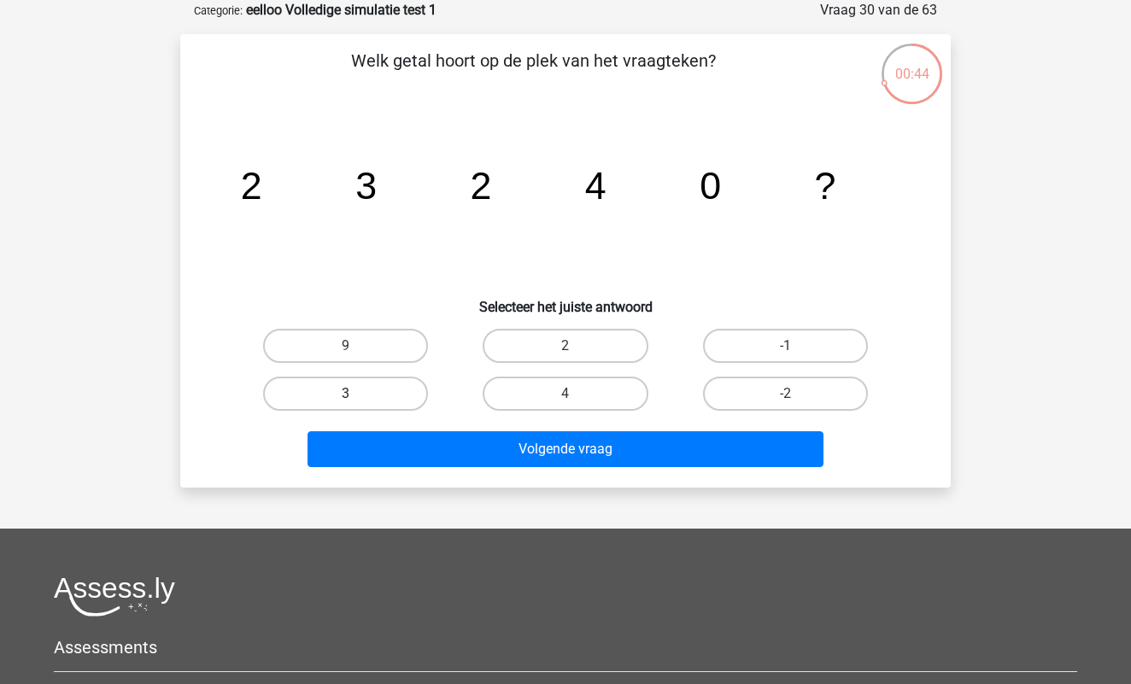
click at [349, 404] on label "3" at bounding box center [345, 394] width 165 height 34
click at [349, 404] on input "3" at bounding box center [351, 399] width 11 height 11
radio input "true"
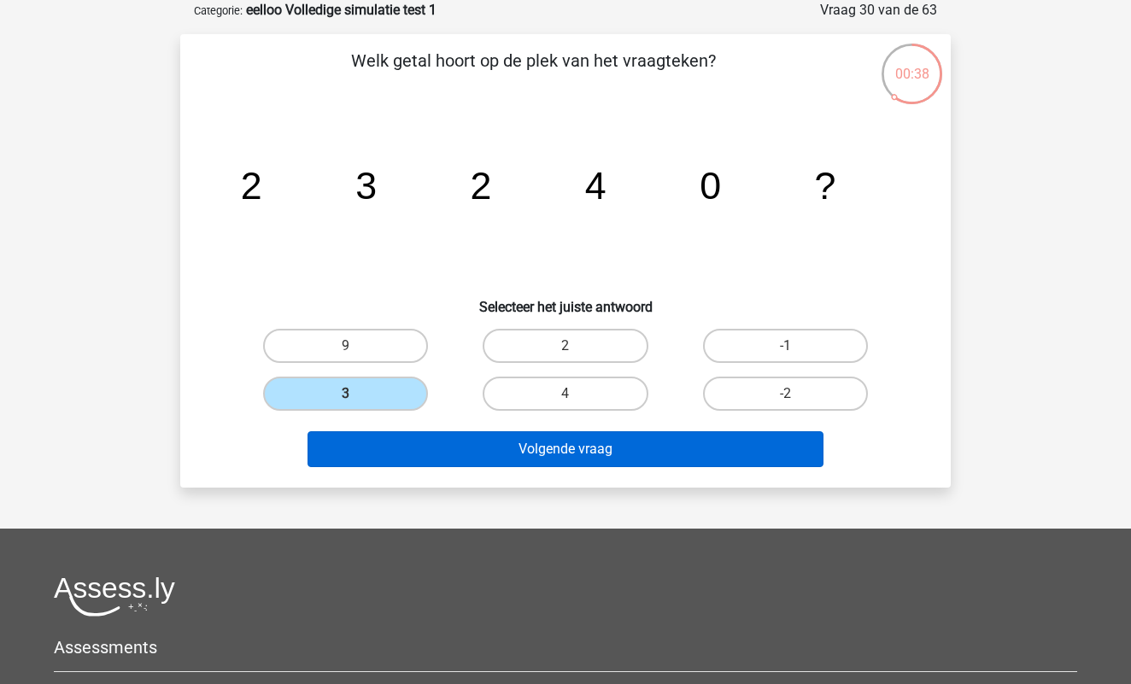
click at [553, 455] on button "Volgende vraag" at bounding box center [565, 449] width 517 height 36
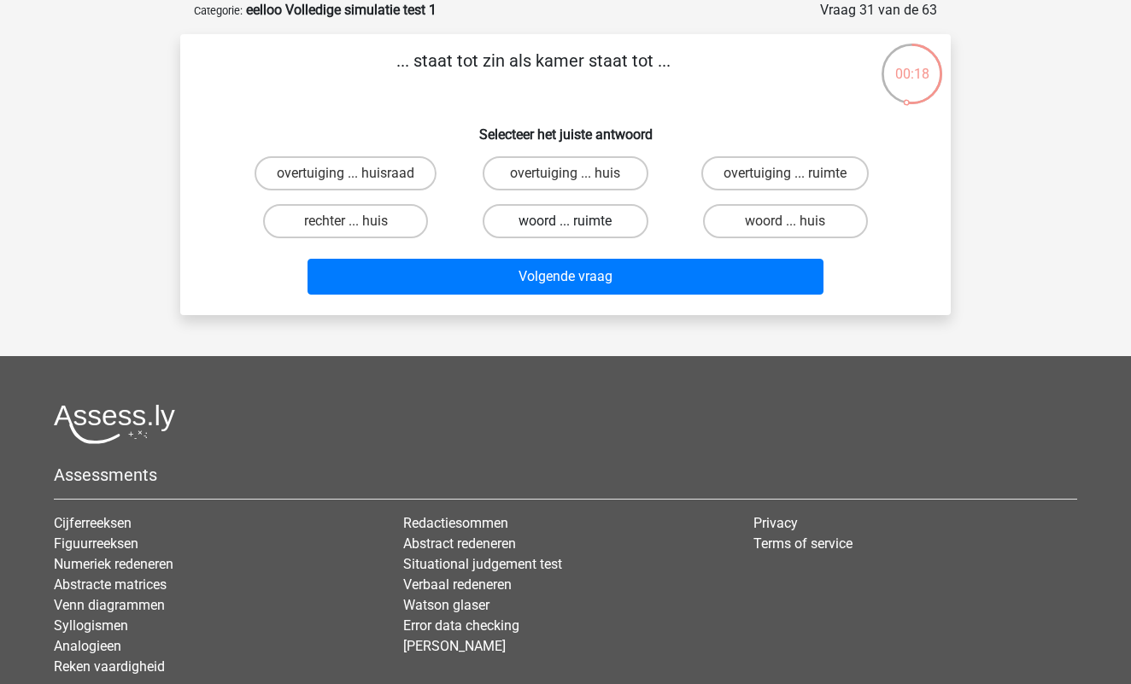
click at [605, 218] on label "woord ... ruimte" at bounding box center [564, 221] width 165 height 34
click at [576, 221] on input "woord ... ruimte" at bounding box center [570, 226] width 11 height 11
radio input "true"
click at [763, 219] on label "woord ... huis" at bounding box center [785, 221] width 165 height 34
click at [785, 221] on input "woord ... huis" at bounding box center [790, 226] width 11 height 11
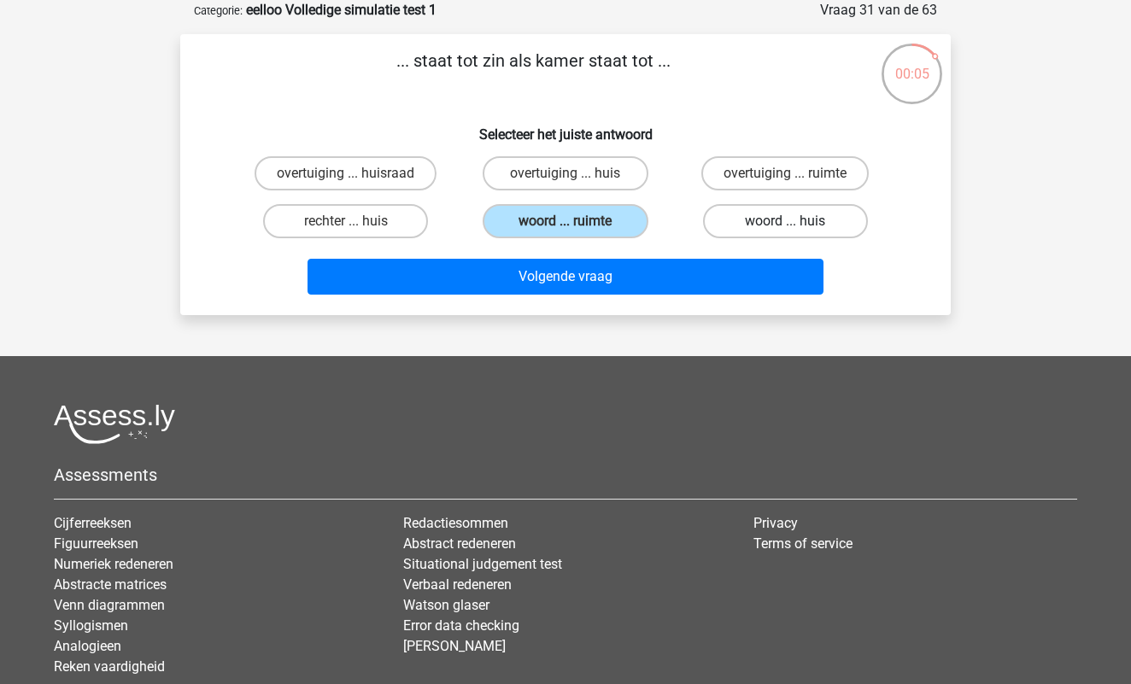
radio input "true"
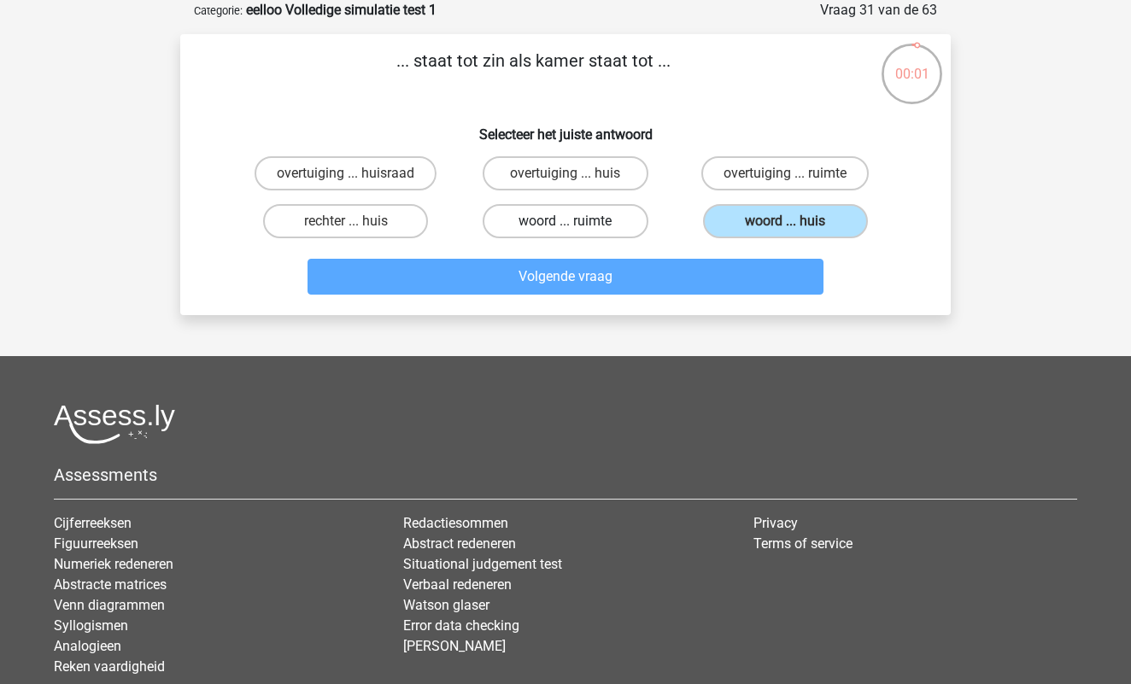
click at [612, 226] on label "woord ... ruimte" at bounding box center [564, 221] width 165 height 34
click at [576, 226] on input "woord ... ruimte" at bounding box center [570, 226] width 11 height 11
radio input "true"
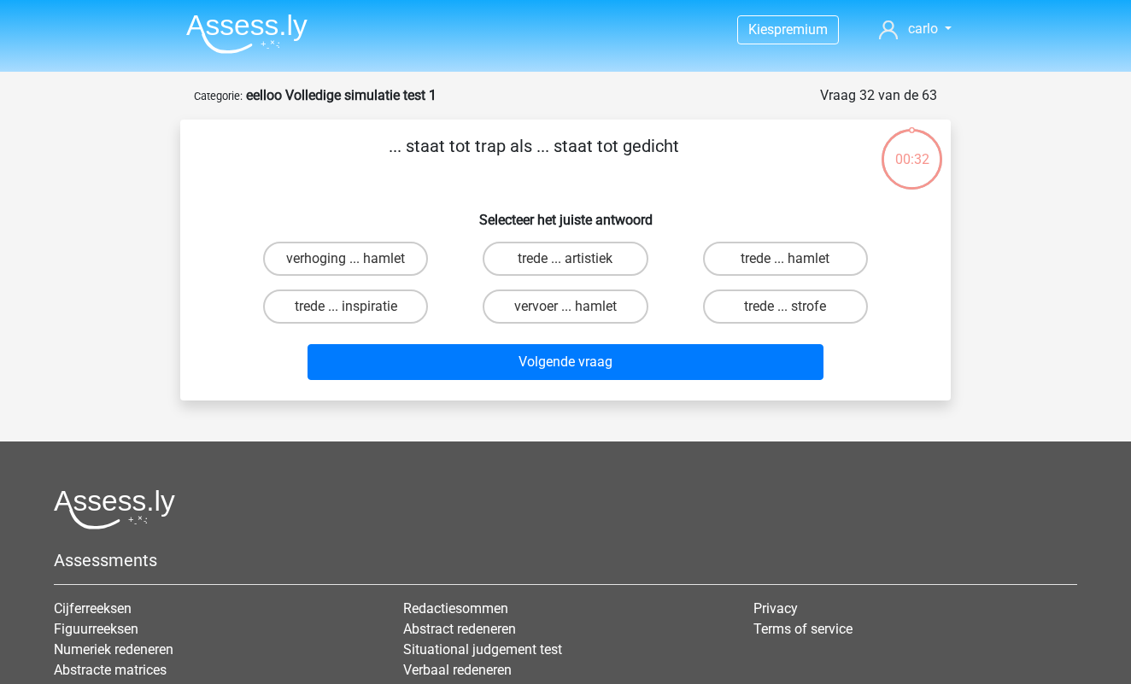
scroll to position [85, 0]
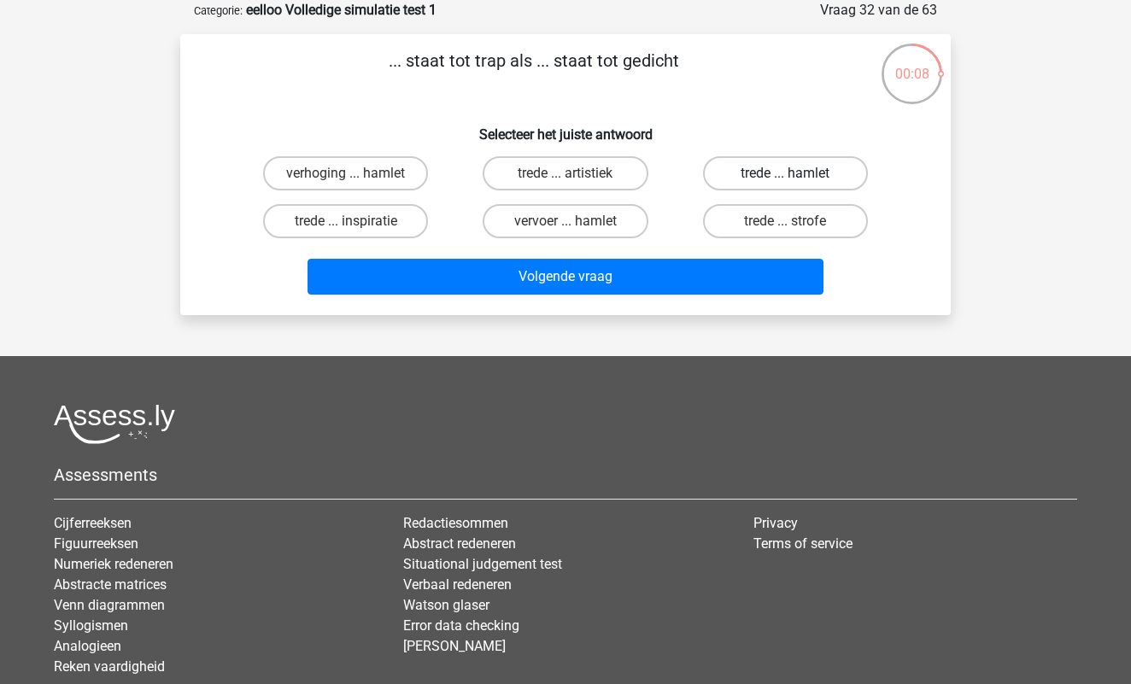
click at [749, 188] on label "trede ... hamlet" at bounding box center [785, 173] width 165 height 34
click at [785, 184] on input "trede ... hamlet" at bounding box center [790, 178] width 11 height 11
radio input "true"
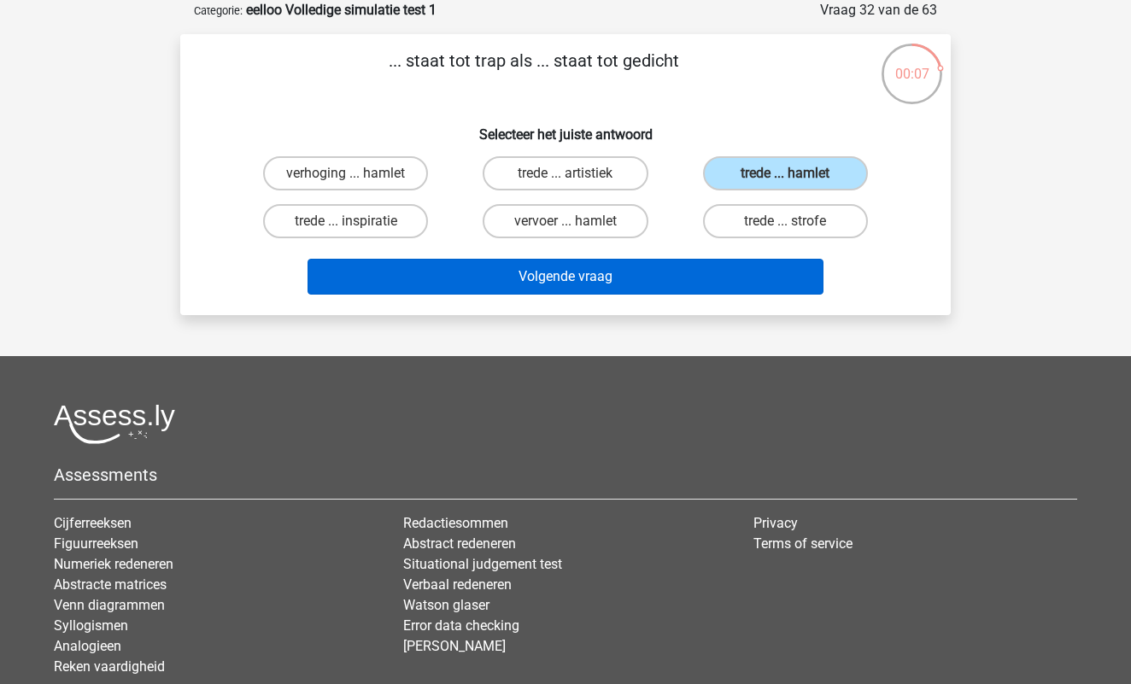
click at [647, 278] on button "Volgende vraag" at bounding box center [565, 277] width 517 height 36
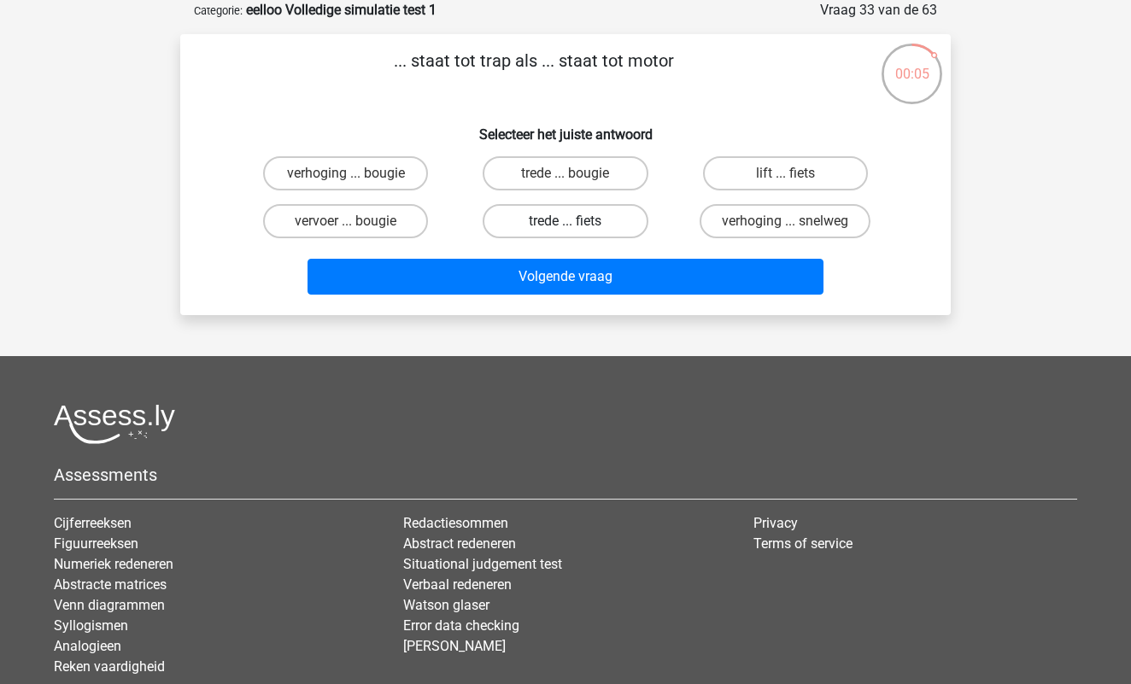
click at [555, 229] on label "trede ... fiets" at bounding box center [564, 221] width 165 height 34
click at [565, 229] on input "trede ... fiets" at bounding box center [570, 226] width 11 height 11
radio input "true"
click at [374, 241] on div "vervoer ... bougie" at bounding box center [345, 221] width 219 height 48
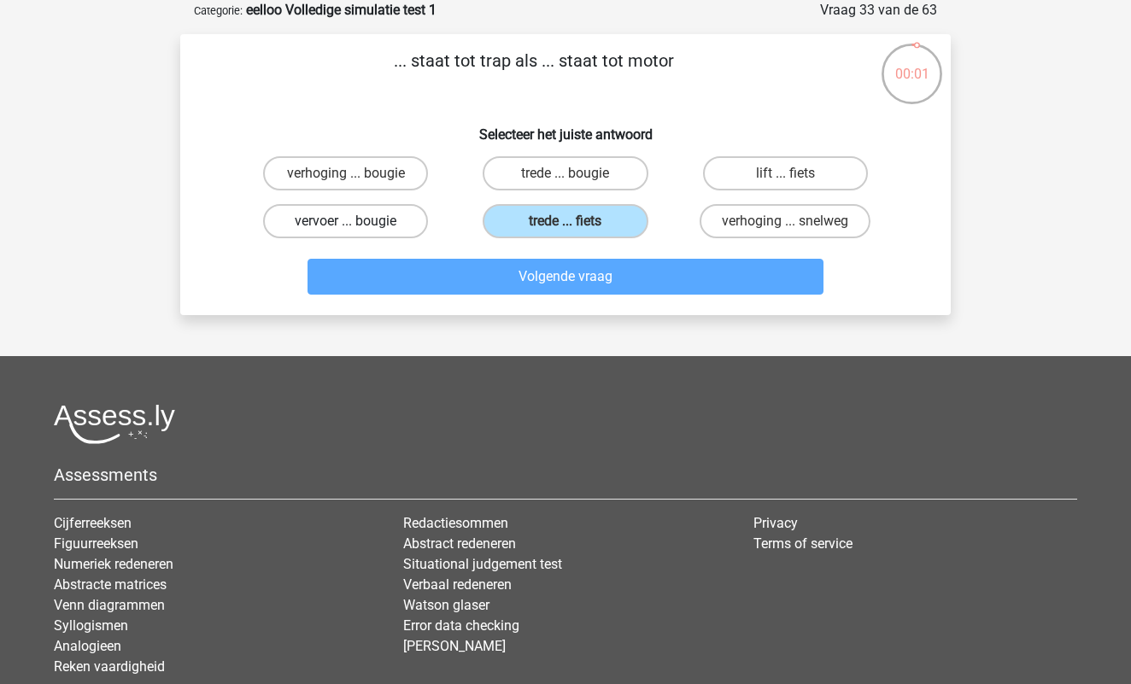
click at [374, 219] on label "vervoer ... bougie" at bounding box center [345, 221] width 165 height 34
click at [357, 221] on input "vervoer ... bougie" at bounding box center [351, 226] width 11 height 11
radio input "true"
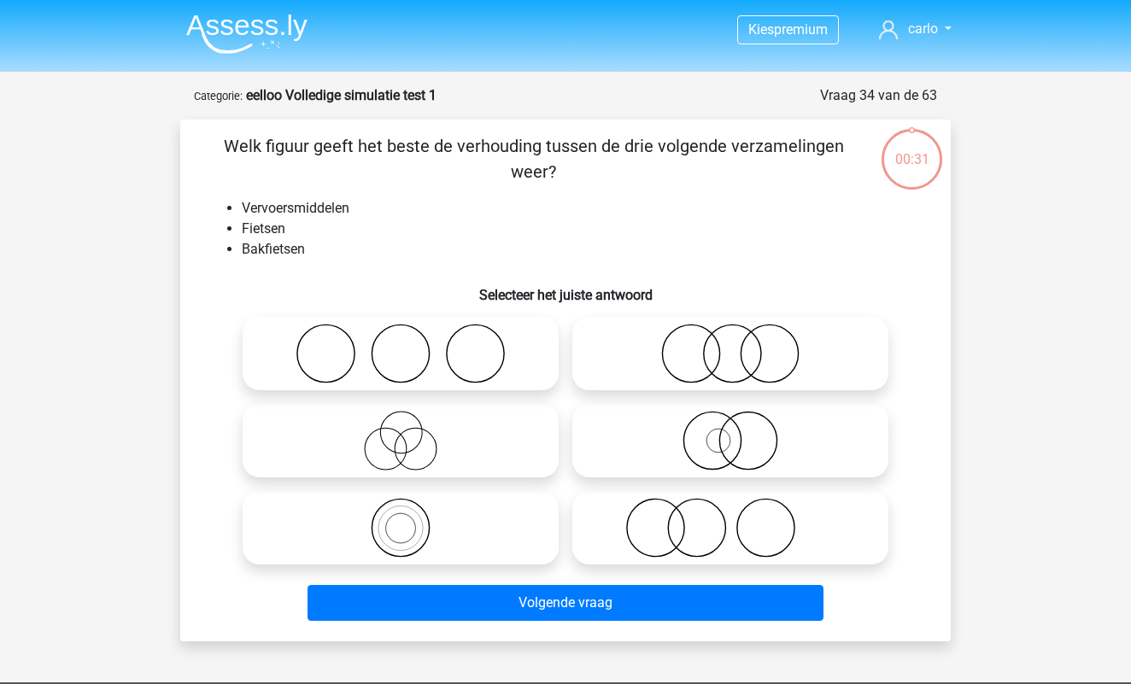
scroll to position [85, 0]
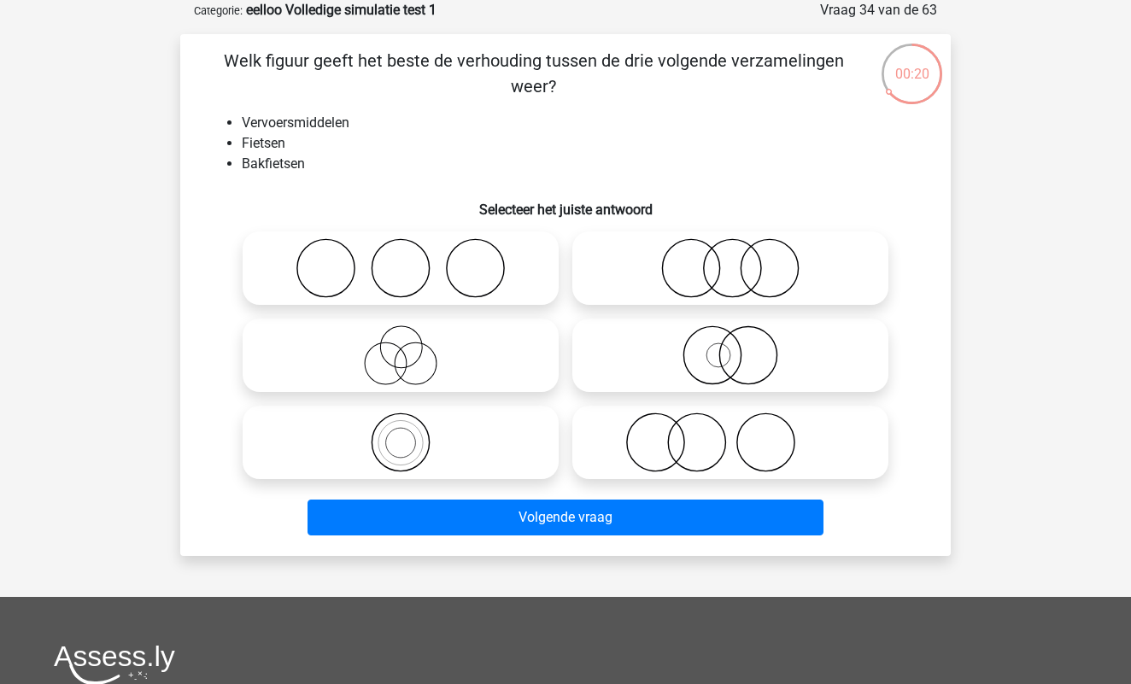
click at [684, 442] on circle at bounding box center [655, 442] width 57 height 57
click at [730, 434] on input "radio" at bounding box center [735, 428] width 11 height 11
radio input "true"
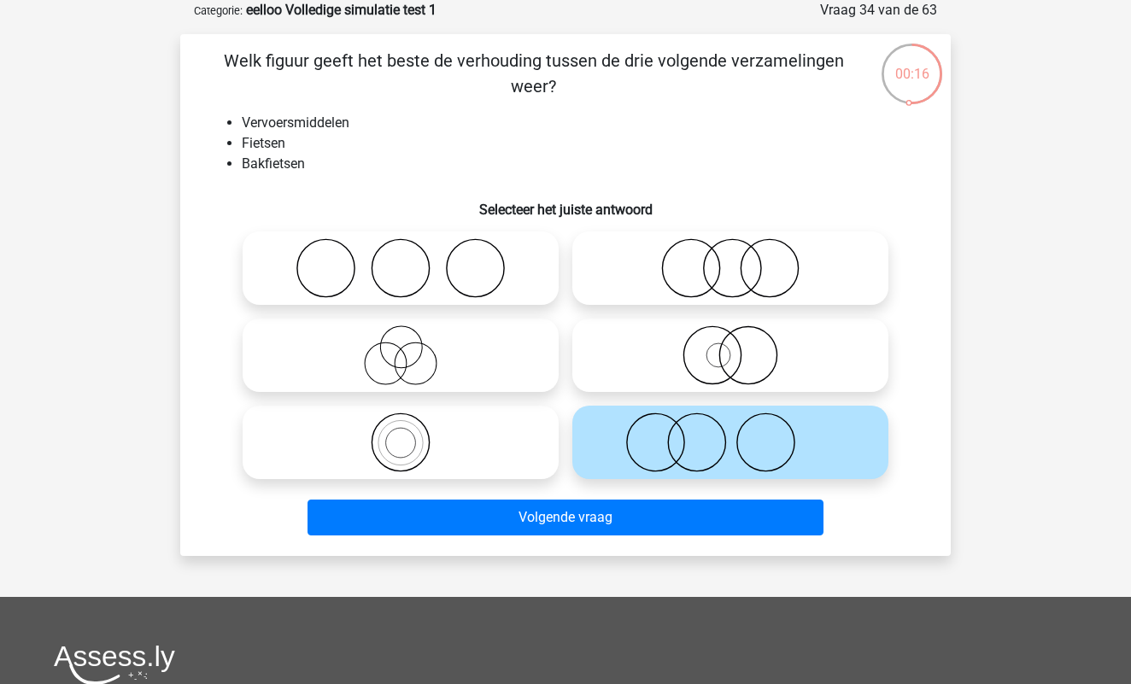
click at [711, 369] on icon at bounding box center [730, 355] width 302 height 60
click at [730, 347] on input "radio" at bounding box center [735, 341] width 11 height 11
radio input "true"
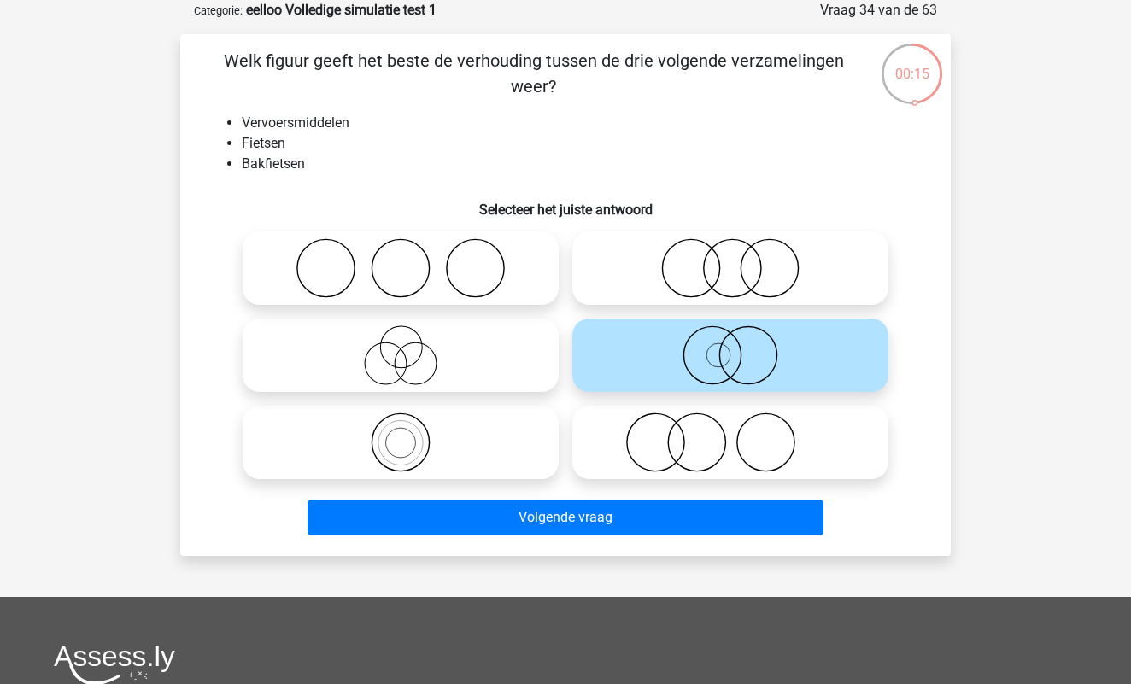
click at [450, 458] on icon at bounding box center [400, 442] width 302 height 60
click at [412, 434] on input "radio" at bounding box center [406, 428] width 11 height 11
radio input "true"
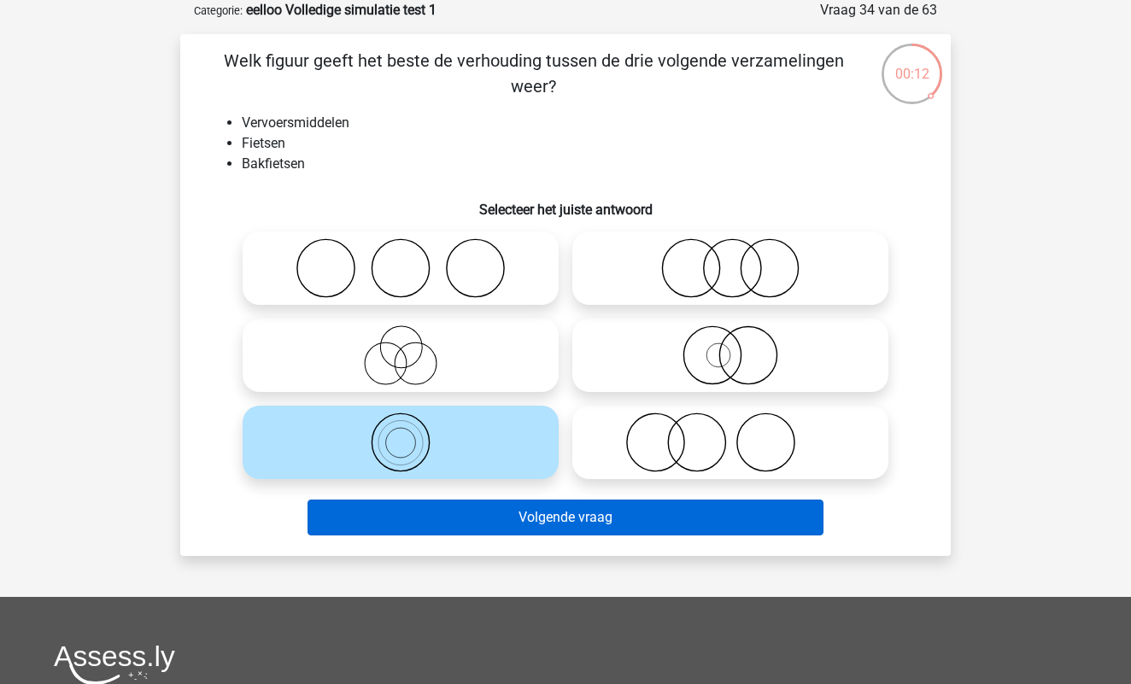
click at [545, 519] on button "Volgende vraag" at bounding box center [565, 518] width 517 height 36
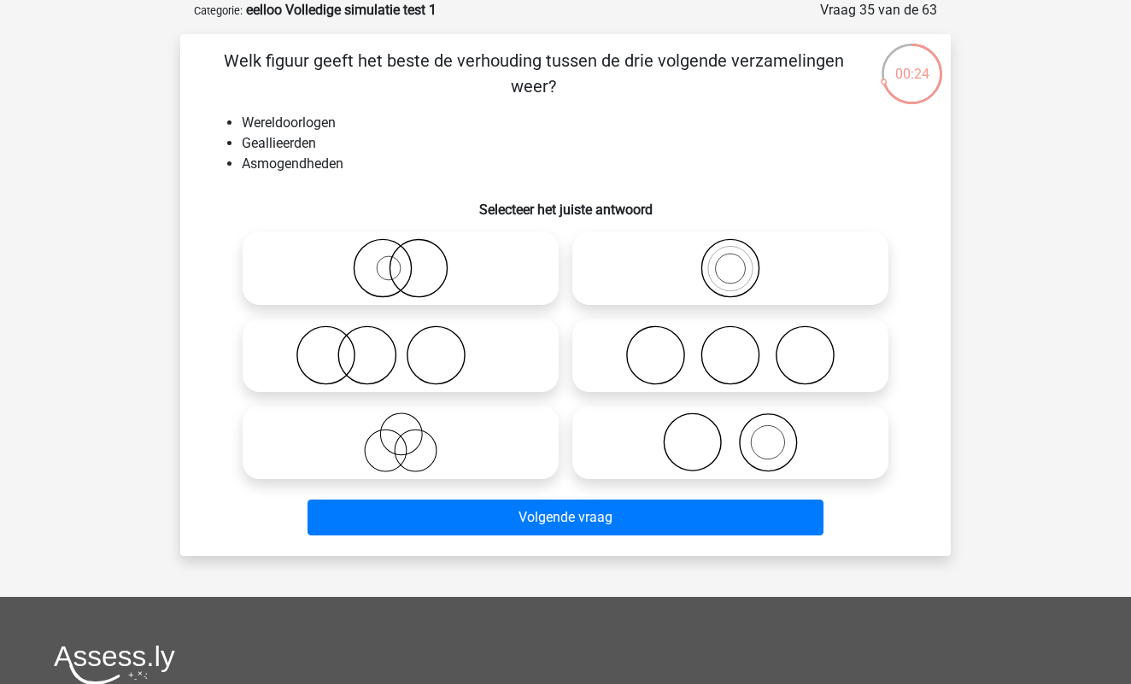
click at [747, 278] on icon at bounding box center [730, 268] width 302 height 60
click at [741, 260] on input "radio" at bounding box center [735, 254] width 11 height 11
radio input "true"
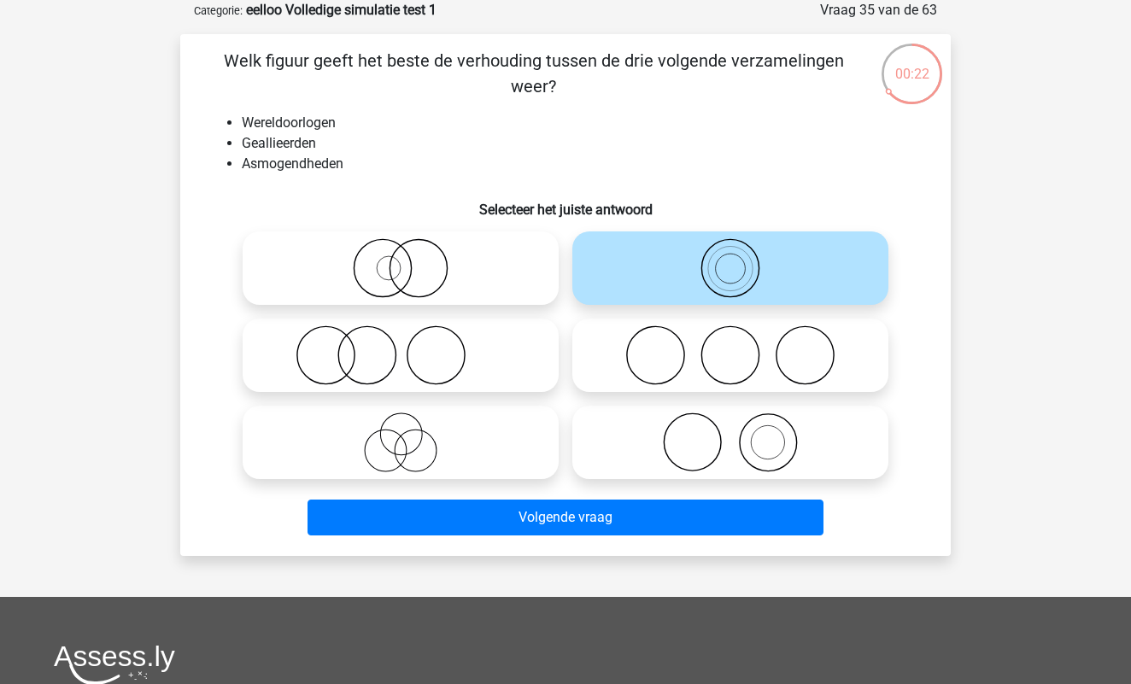
click at [433, 343] on icon at bounding box center [400, 355] width 302 height 60
click at [412, 343] on input "radio" at bounding box center [406, 341] width 11 height 11
radio input "true"
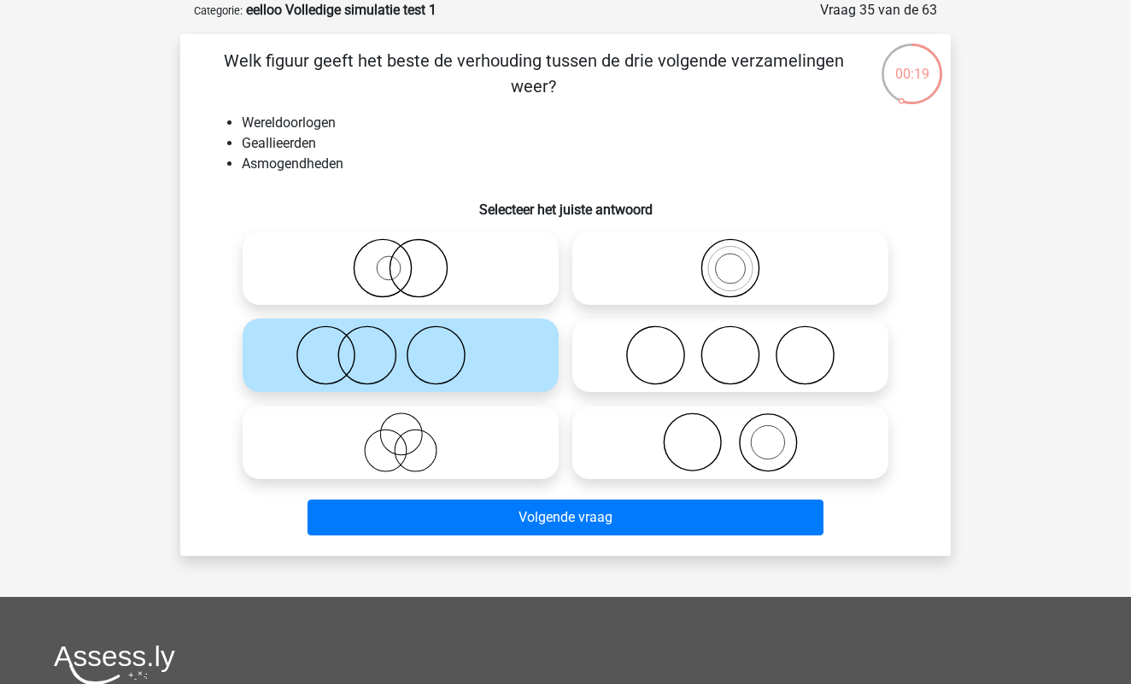
click at [727, 278] on icon at bounding box center [730, 268] width 302 height 60
click at [730, 260] on input "radio" at bounding box center [735, 254] width 11 height 11
radio input "true"
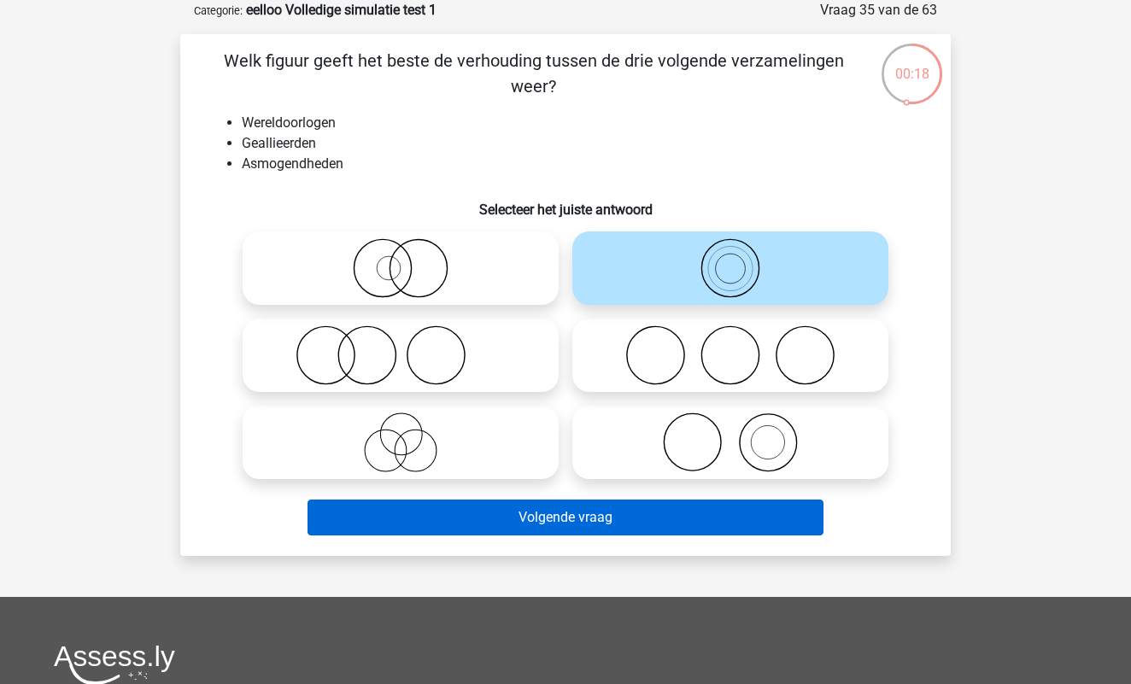
click at [656, 520] on button "Volgende vraag" at bounding box center [565, 518] width 517 height 36
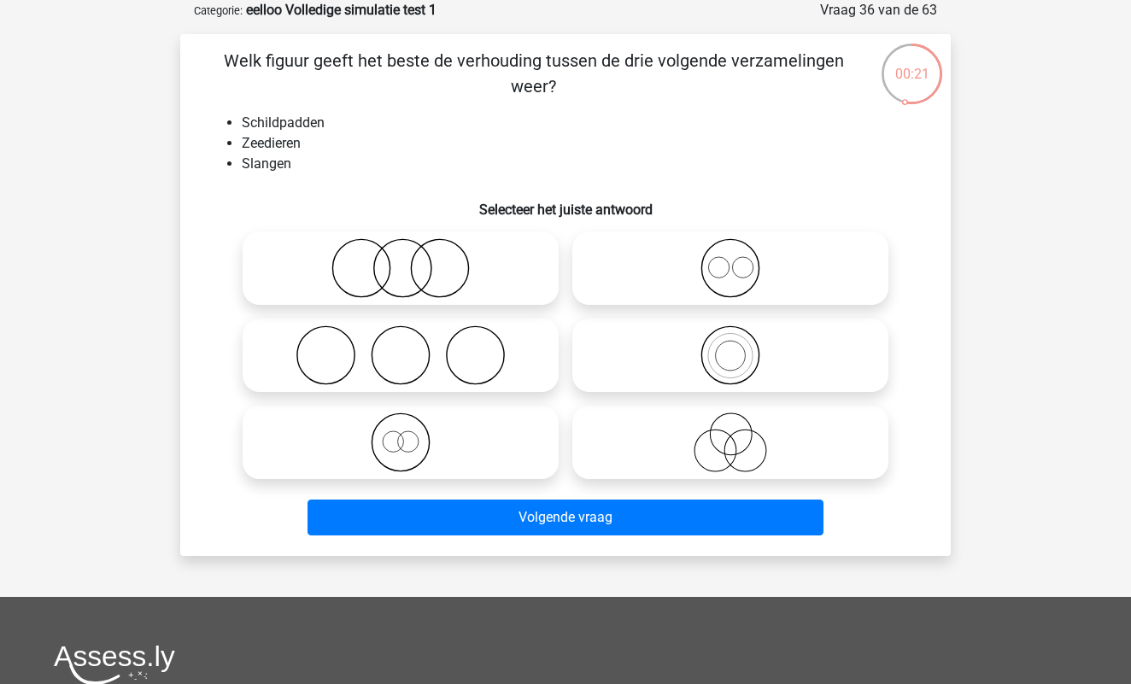
click at [757, 277] on icon at bounding box center [730, 268] width 302 height 60
click at [741, 260] on input "radio" at bounding box center [735, 254] width 11 height 11
radio input "true"
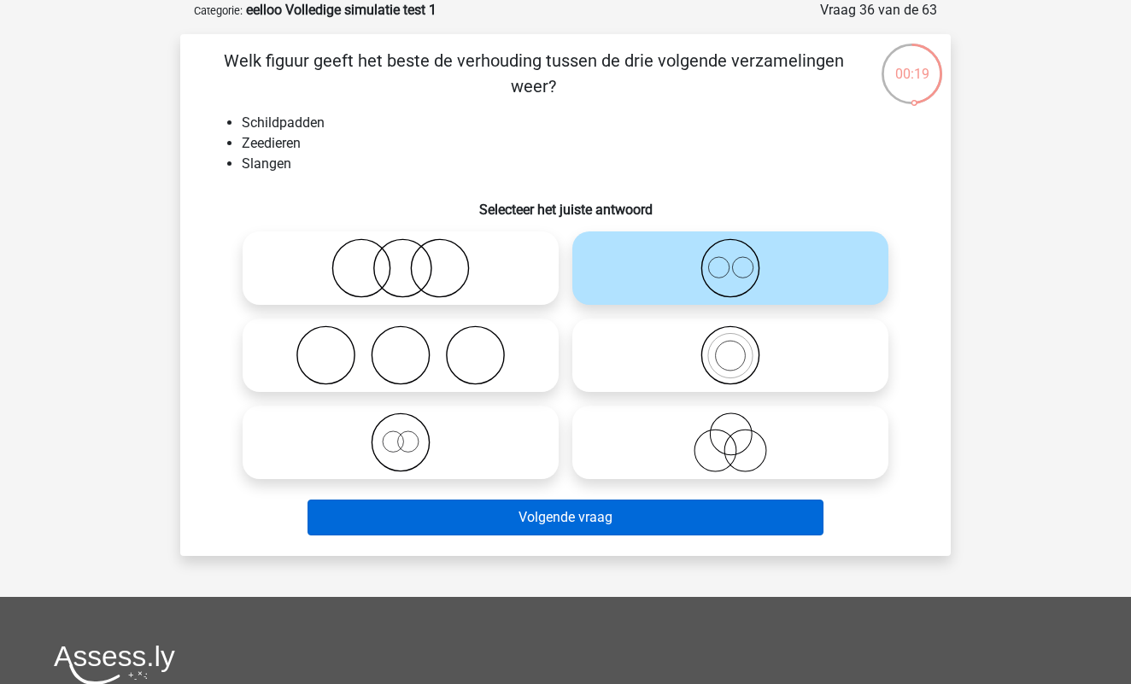
click at [576, 529] on button "Volgende vraag" at bounding box center [565, 518] width 517 height 36
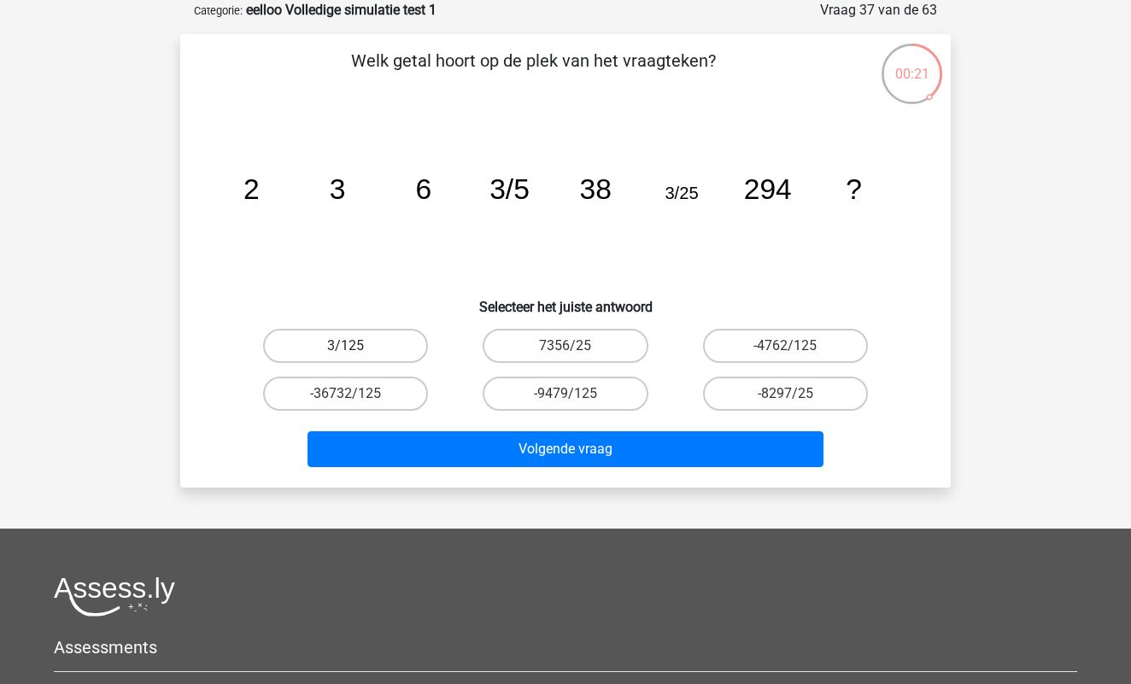
click at [355, 343] on label "3/125" at bounding box center [345, 346] width 165 height 34
click at [355, 346] on input "3/125" at bounding box center [351, 351] width 11 height 11
radio input "true"
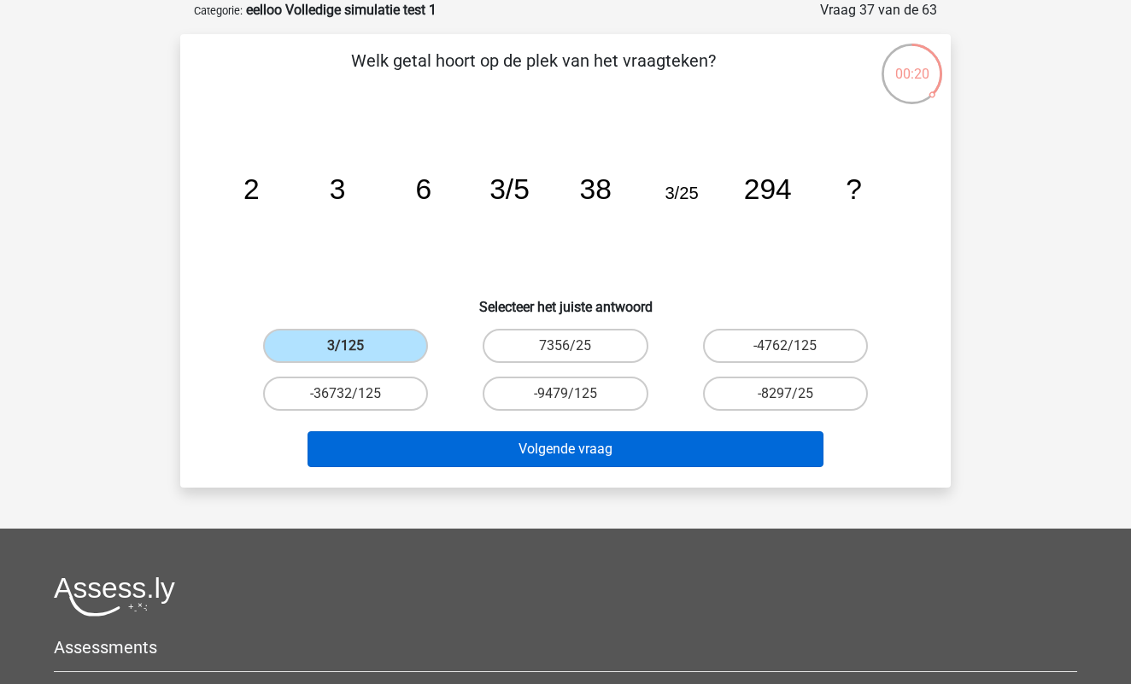
click at [496, 440] on button "Volgende vraag" at bounding box center [565, 449] width 517 height 36
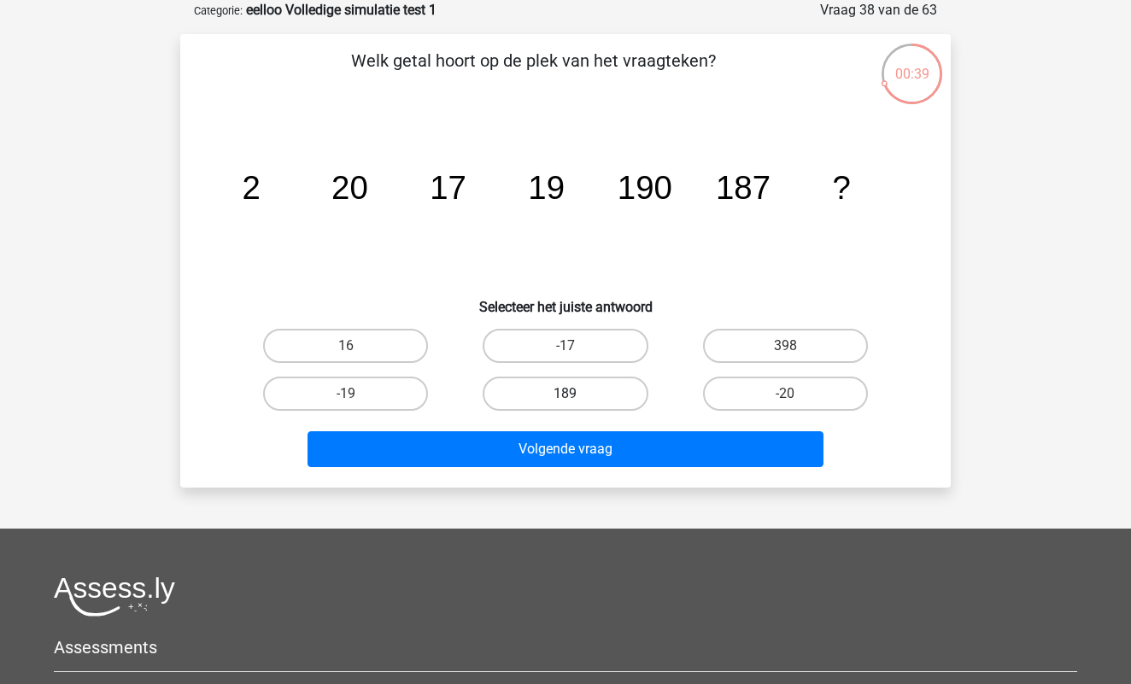
click at [576, 393] on label "189" at bounding box center [564, 394] width 165 height 34
click at [576, 394] on input "189" at bounding box center [570, 399] width 11 height 11
radio input "true"
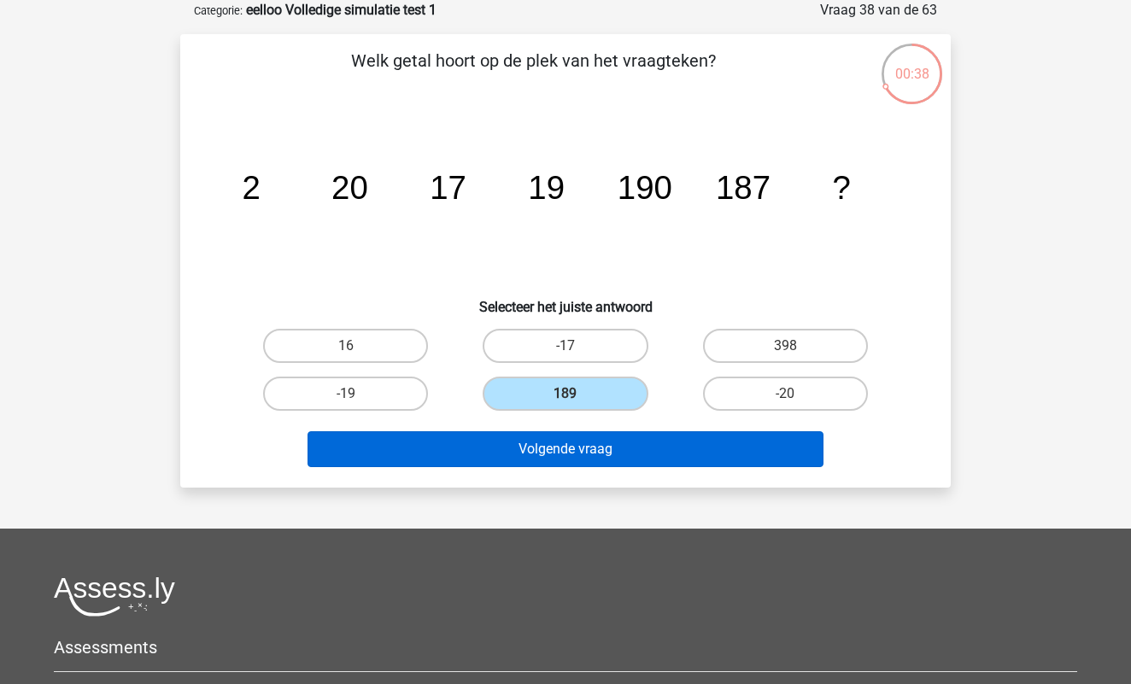
click at [575, 448] on button "Volgende vraag" at bounding box center [565, 449] width 517 height 36
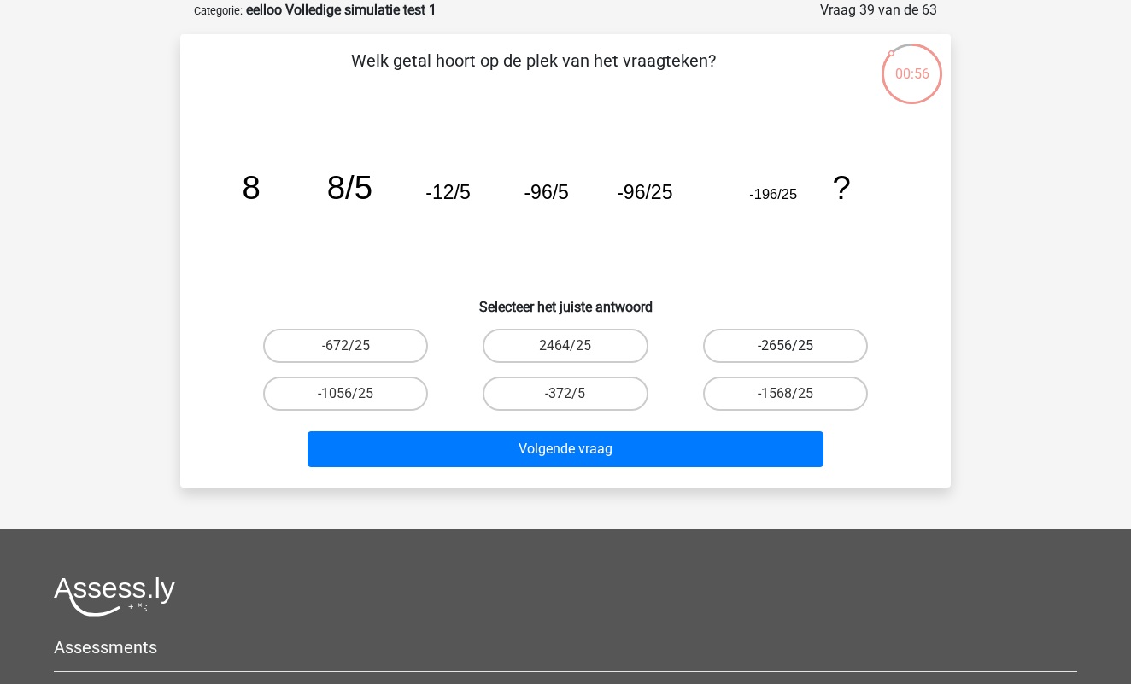
click at [746, 339] on label "-2656/25" at bounding box center [785, 346] width 165 height 34
click at [785, 346] on input "-2656/25" at bounding box center [790, 351] width 11 height 11
radio input "true"
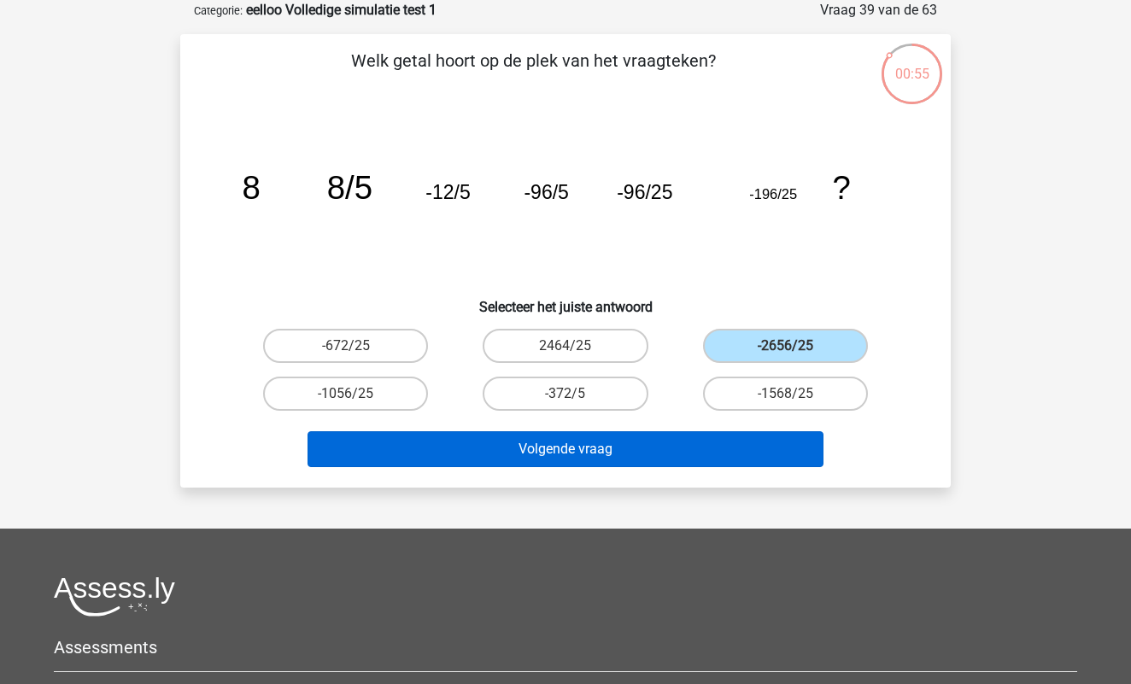
click at [603, 447] on button "Volgende vraag" at bounding box center [565, 449] width 517 height 36
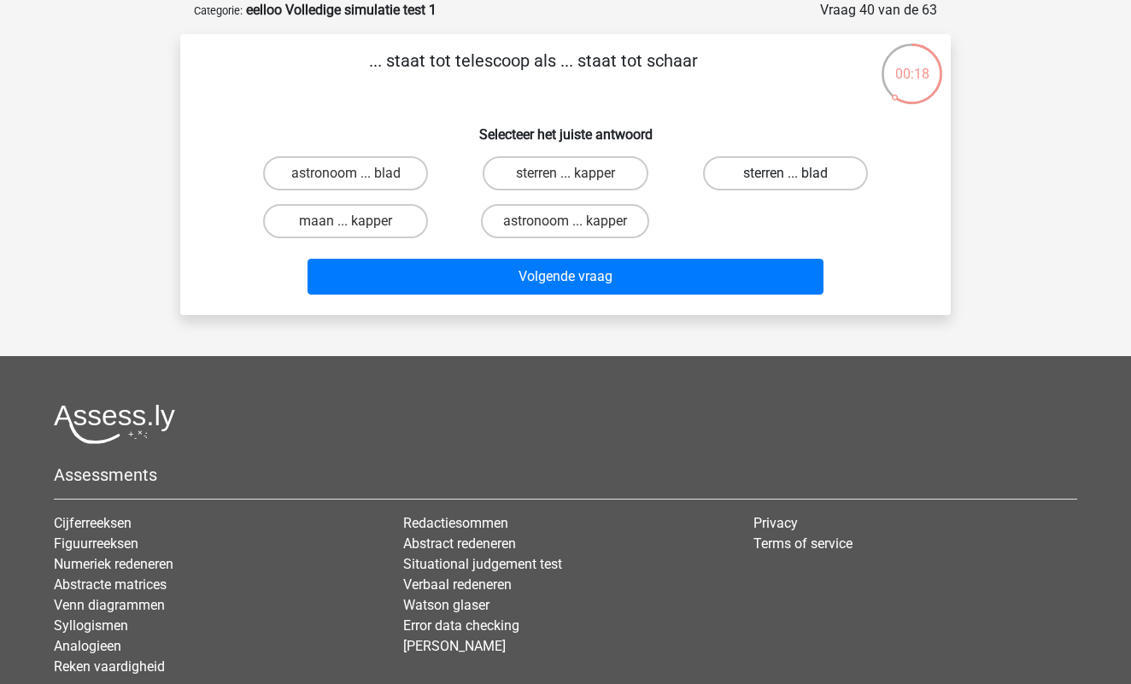
click at [782, 176] on label "sterren ... blad" at bounding box center [785, 173] width 165 height 34
click at [785, 176] on input "sterren ... blad" at bounding box center [790, 178] width 11 height 11
radio input "true"
click at [375, 234] on label "maan ... kapper" at bounding box center [345, 221] width 165 height 34
click at [357, 232] on input "maan ... kapper" at bounding box center [351, 226] width 11 height 11
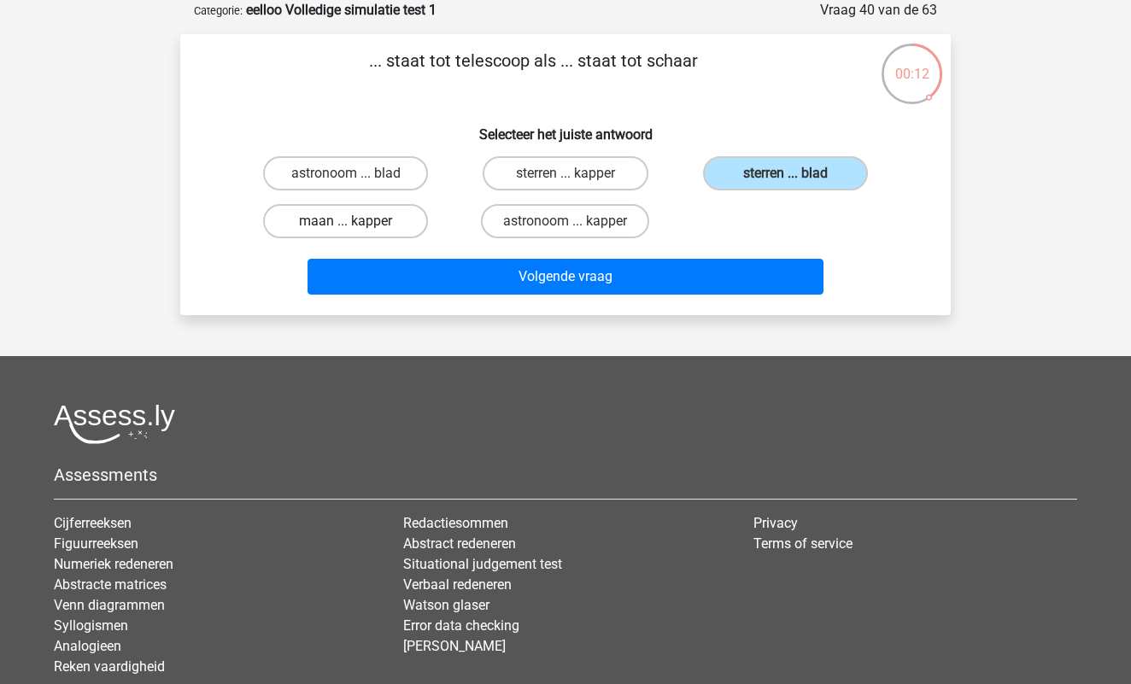
radio input "true"
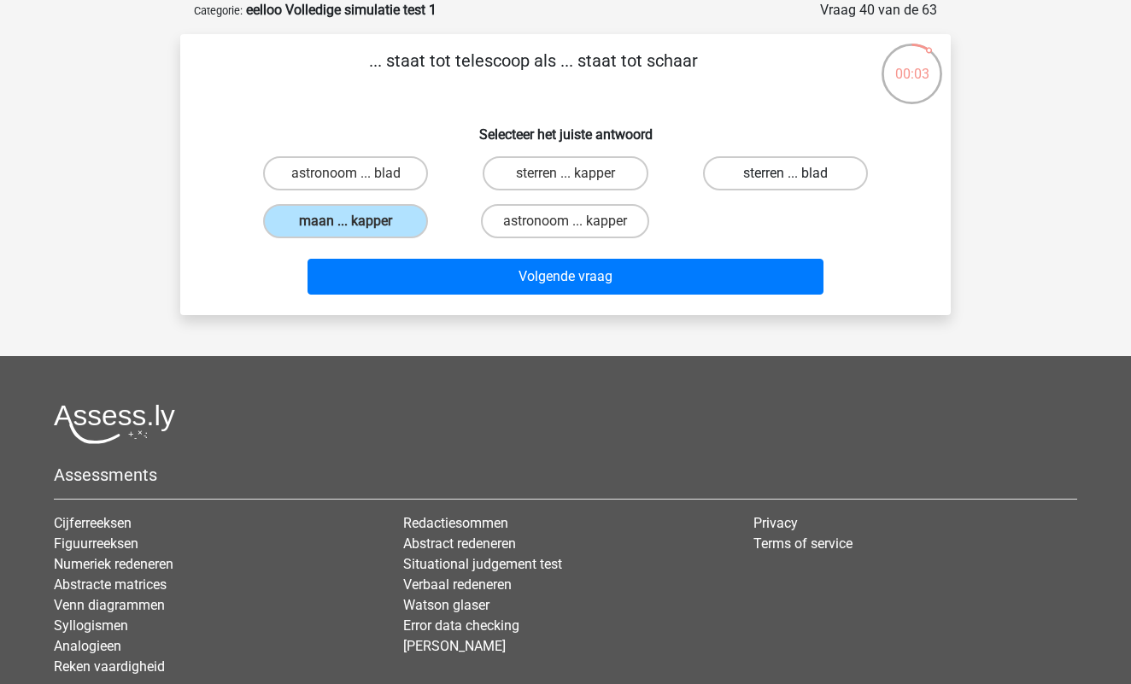
click at [775, 167] on label "sterren ... blad" at bounding box center [785, 173] width 165 height 34
click at [785, 173] on input "sterren ... blad" at bounding box center [790, 178] width 11 height 11
radio input "true"
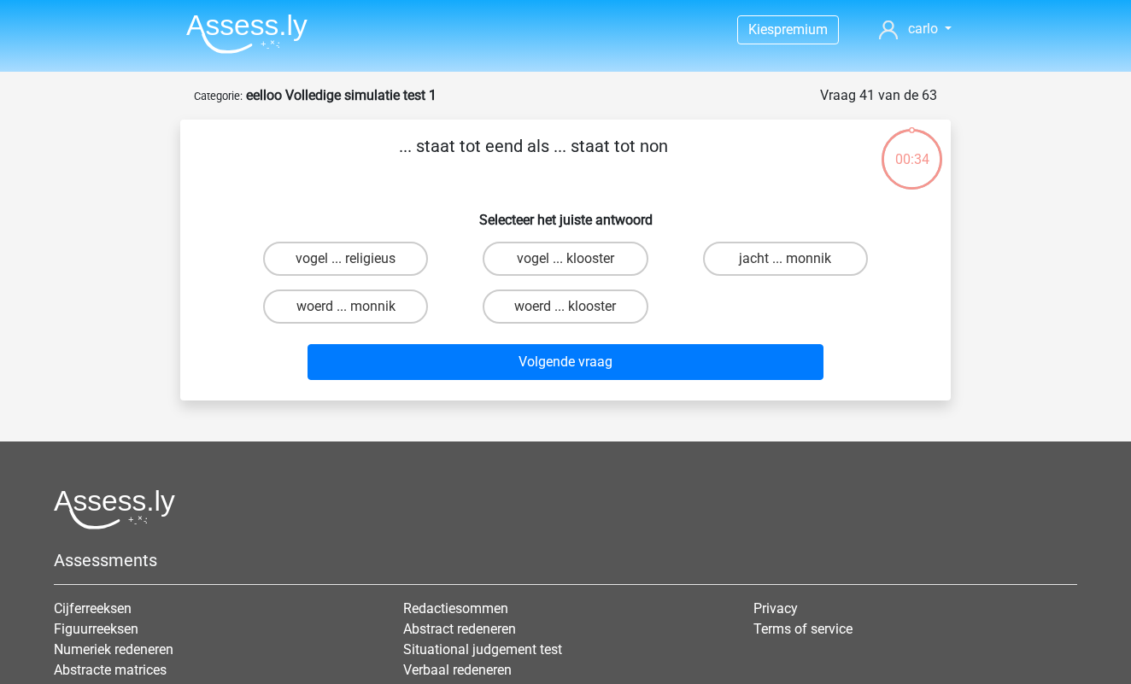
scroll to position [85, 0]
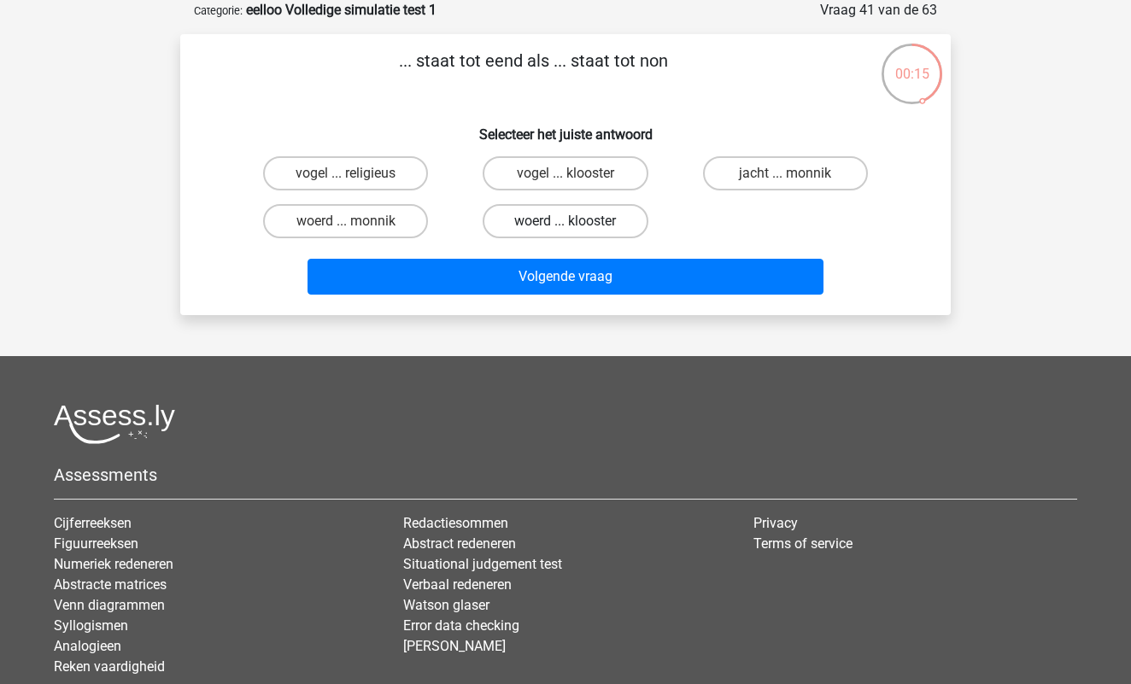
click at [521, 229] on label "woerd ... klooster" at bounding box center [564, 221] width 165 height 34
click at [565, 229] on input "woerd ... klooster" at bounding box center [570, 226] width 11 height 11
radio input "true"
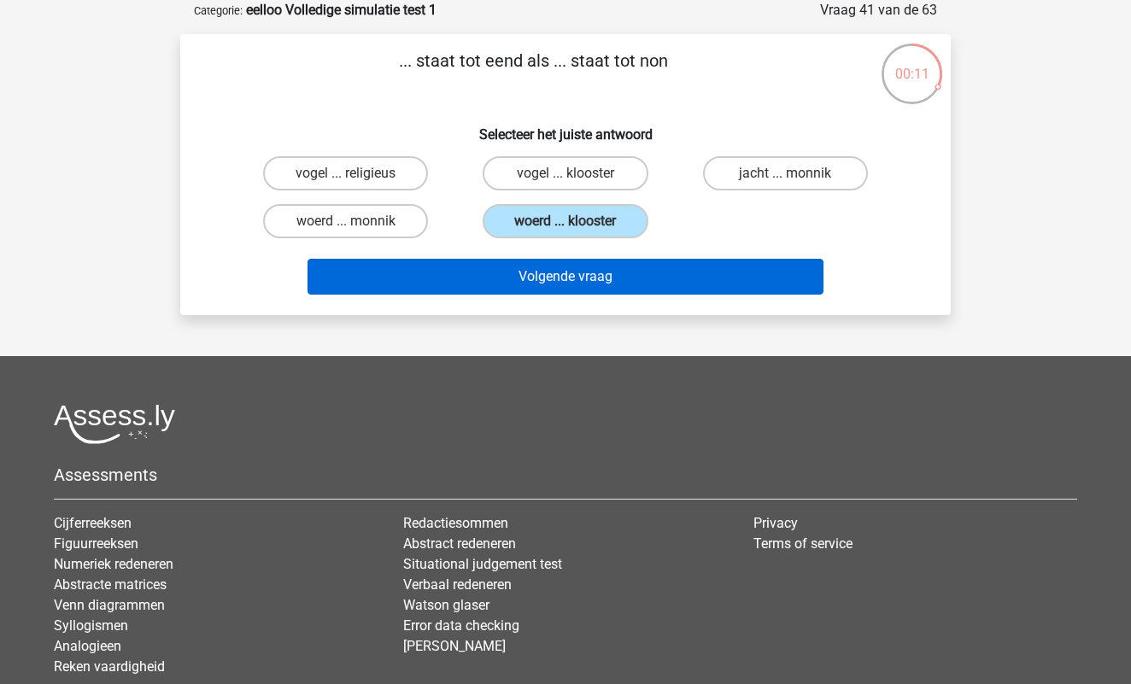
click at [553, 271] on button "Volgende vraag" at bounding box center [565, 277] width 517 height 36
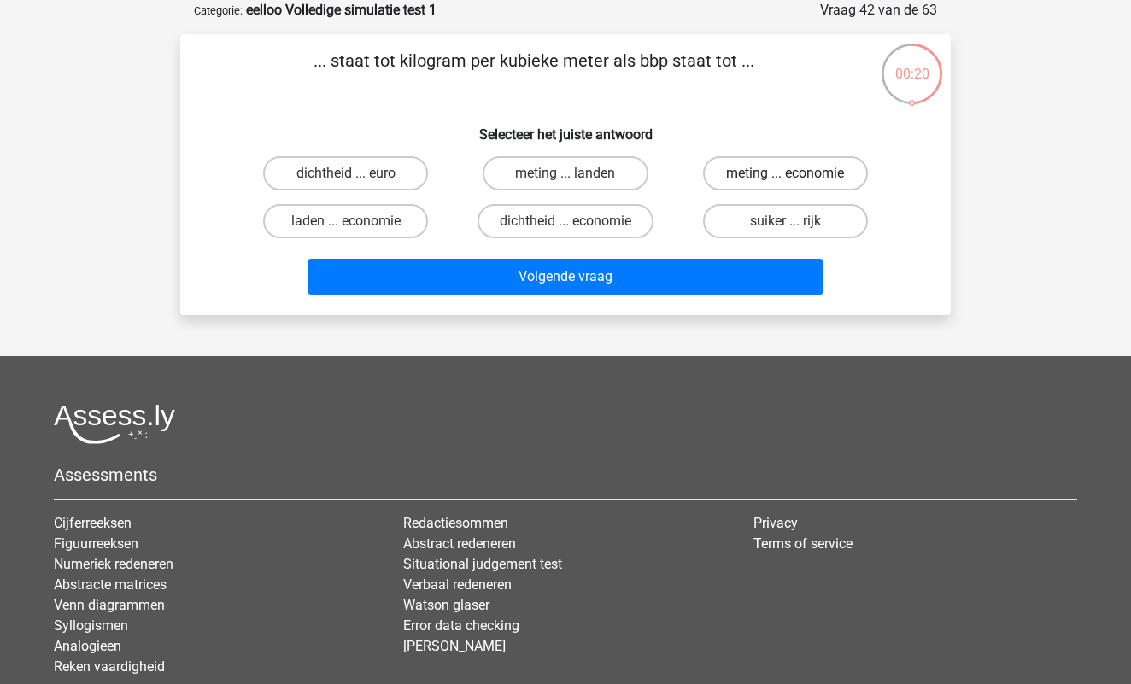
click at [781, 178] on label "meting ... economie" at bounding box center [785, 173] width 165 height 34
click at [785, 178] on input "meting ... economie" at bounding box center [790, 178] width 11 height 11
radio input "true"
click at [394, 220] on label "laden ... economie" at bounding box center [345, 221] width 165 height 34
click at [357, 221] on input "laden ... economie" at bounding box center [351, 226] width 11 height 11
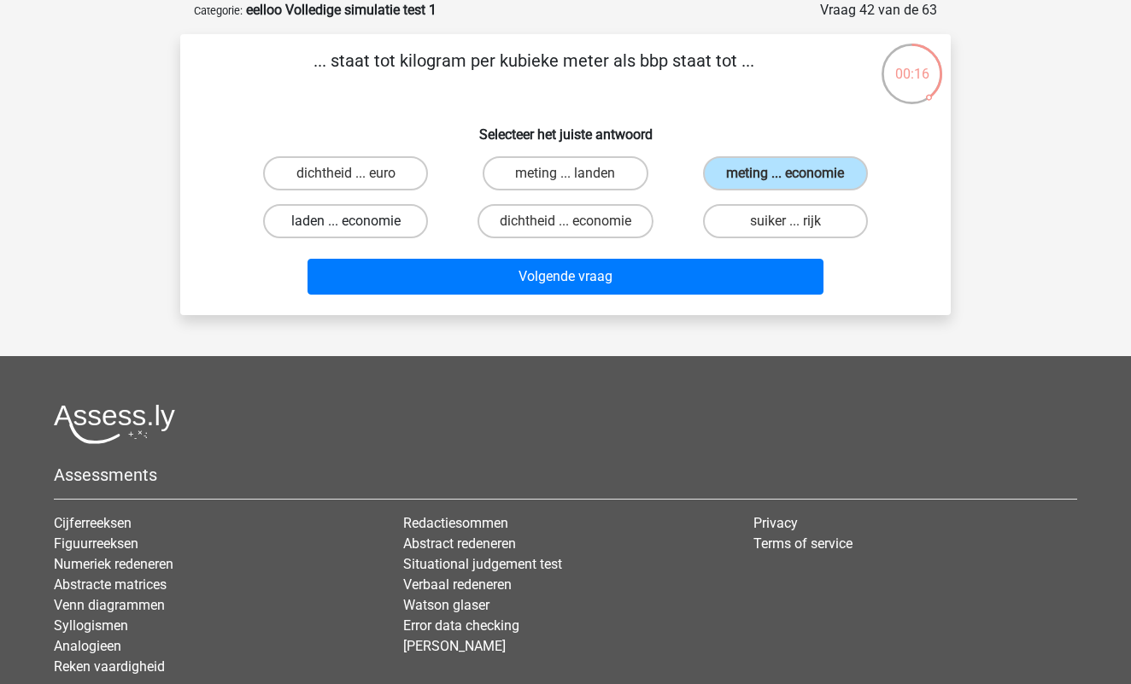
radio input "true"
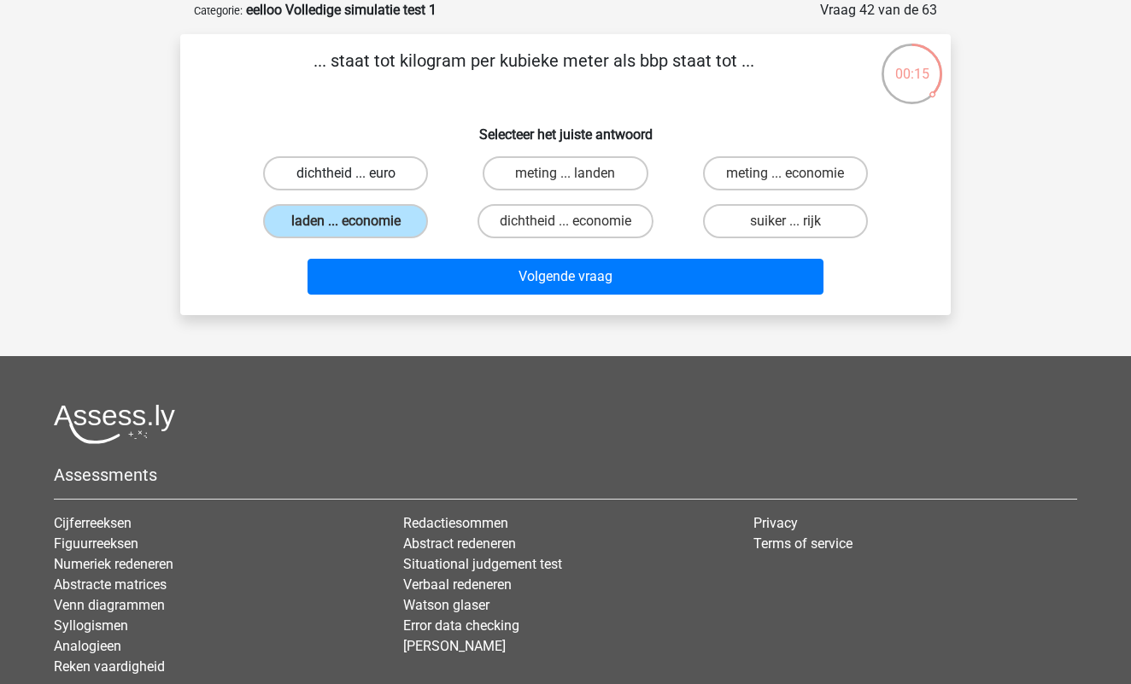
click at [387, 180] on label "dichtheid ... euro" at bounding box center [345, 173] width 165 height 34
click at [357, 180] on input "dichtheid ... euro" at bounding box center [351, 178] width 11 height 11
radio input "true"
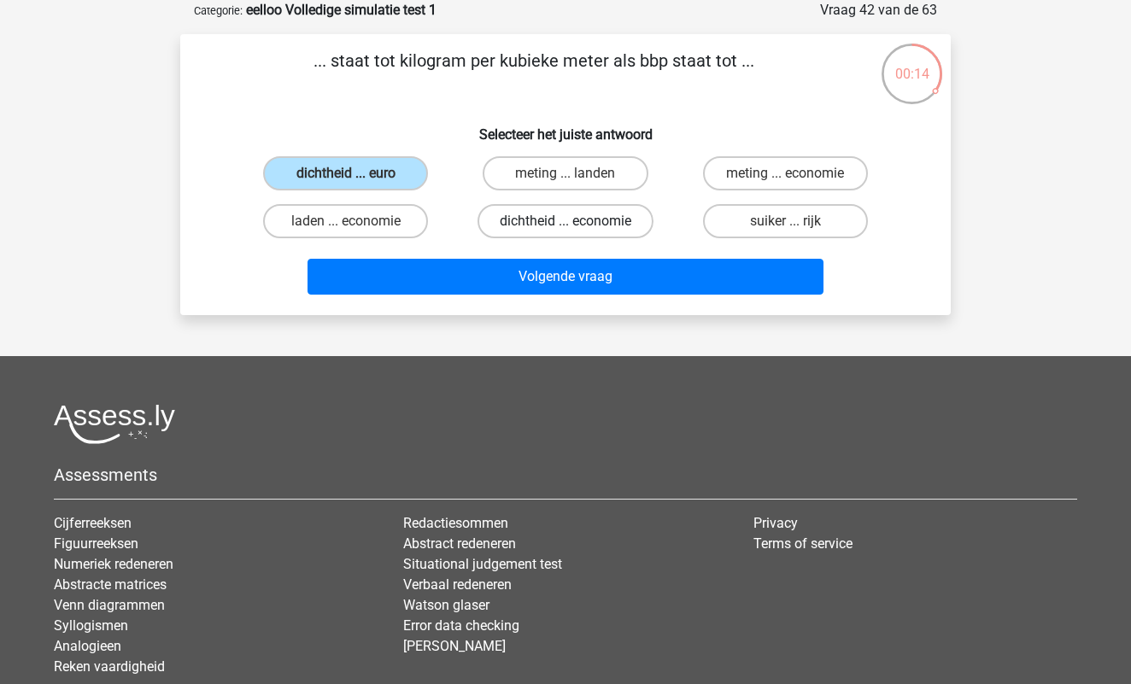
click at [541, 224] on label "dichtheid ... economie" at bounding box center [565, 221] width 176 height 34
click at [565, 224] on input "dichtheid ... economie" at bounding box center [570, 226] width 11 height 11
radio input "true"
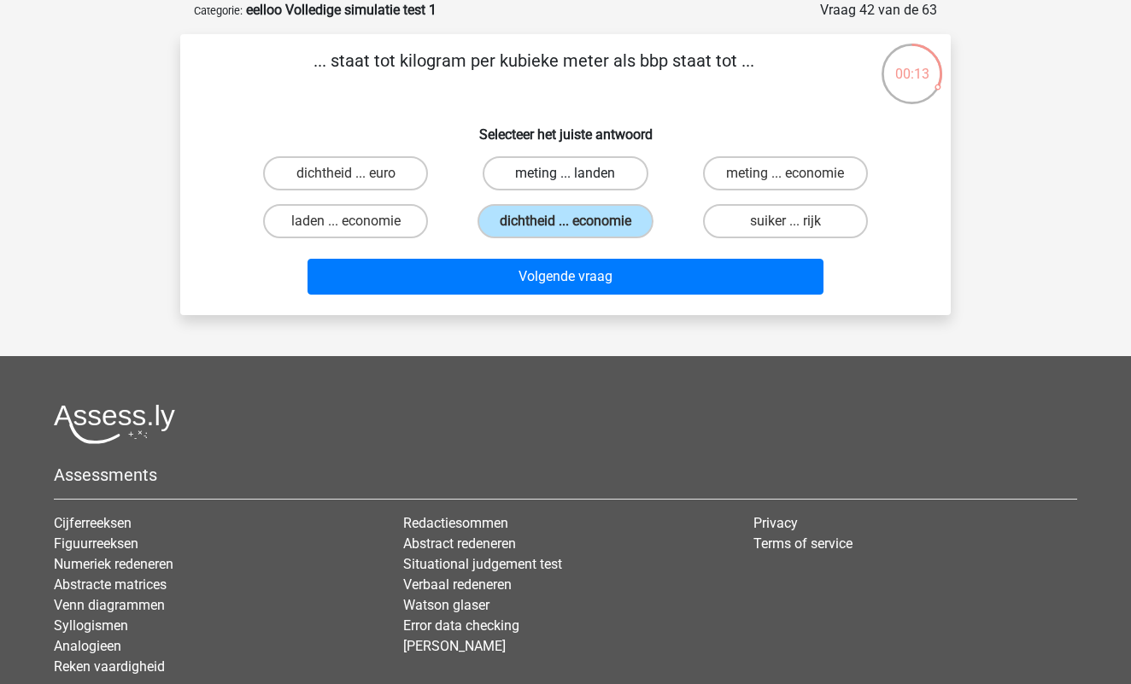
click at [555, 176] on label "meting ... landen" at bounding box center [564, 173] width 165 height 34
click at [565, 176] on input "meting ... landen" at bounding box center [570, 178] width 11 height 11
radio input "true"
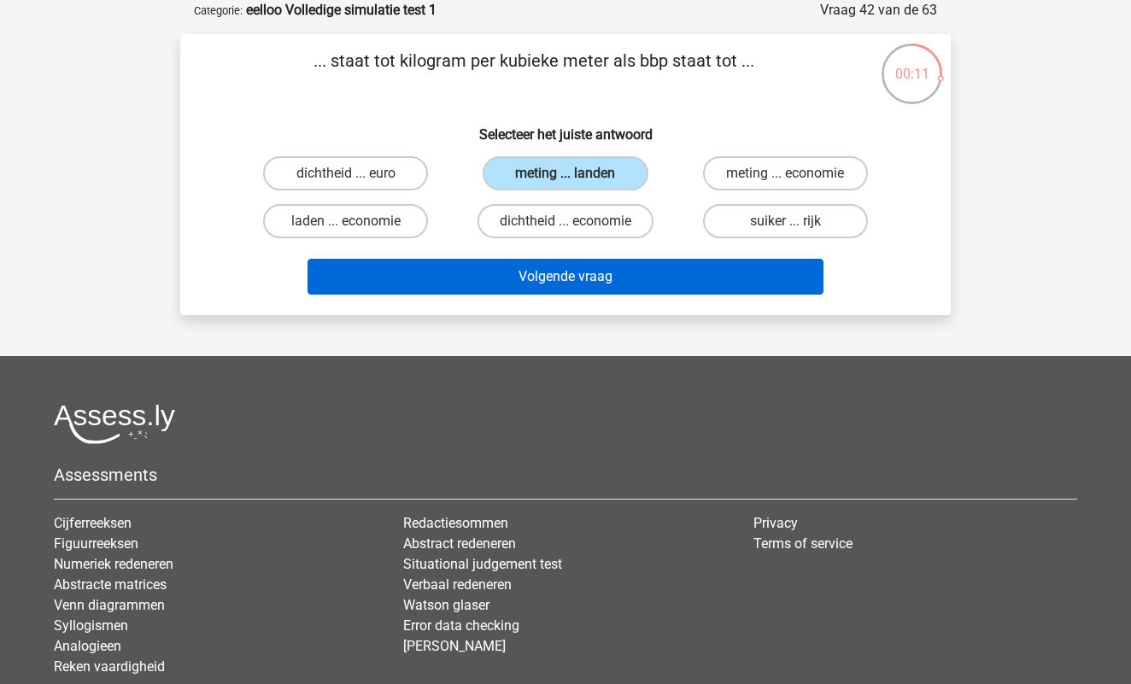
click at [659, 276] on button "Volgende vraag" at bounding box center [565, 277] width 517 height 36
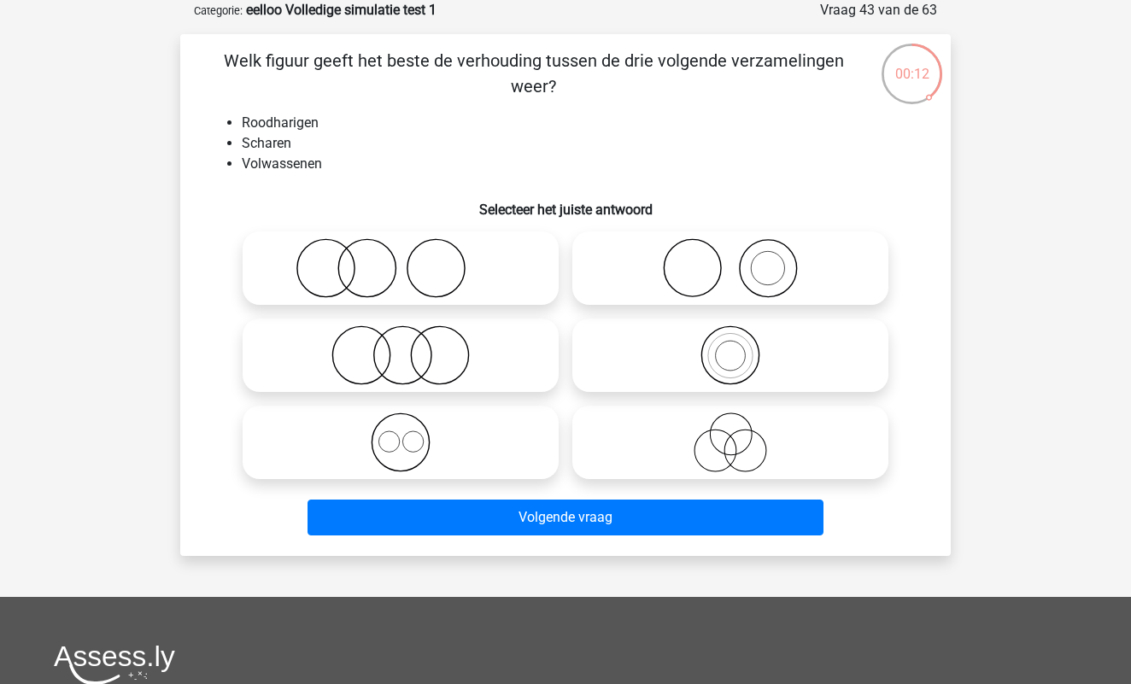
click at [444, 268] on icon at bounding box center [400, 268] width 302 height 60
click at [412, 260] on input "radio" at bounding box center [406, 254] width 11 height 11
radio input "true"
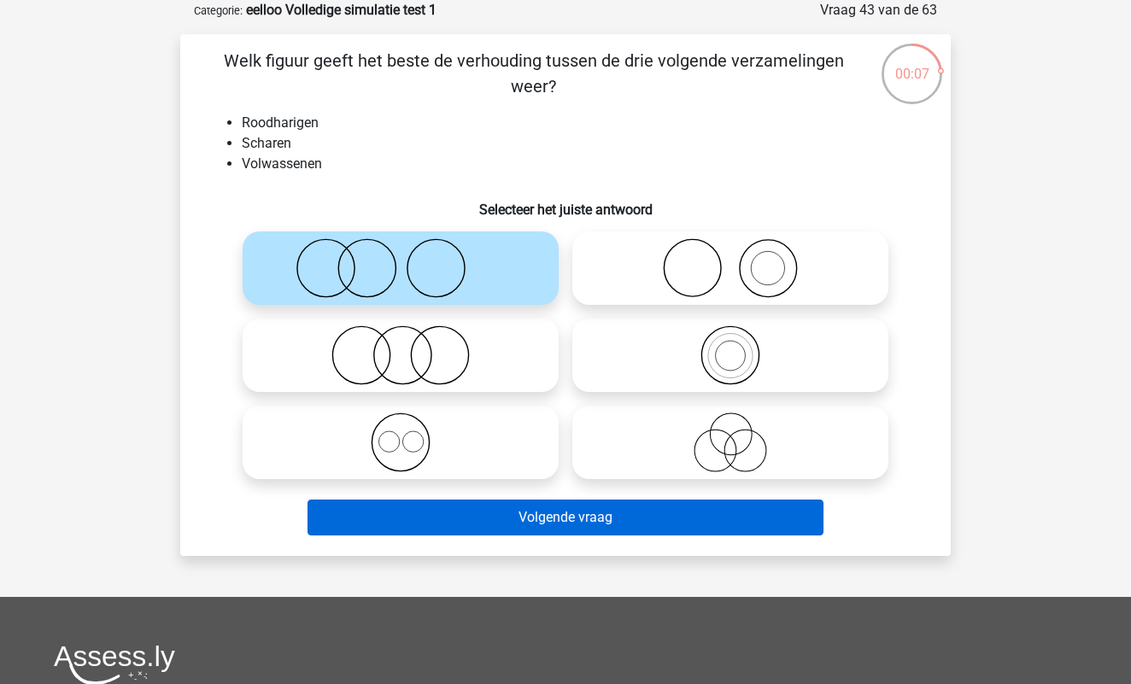
click at [573, 523] on button "Volgende vraag" at bounding box center [565, 518] width 517 height 36
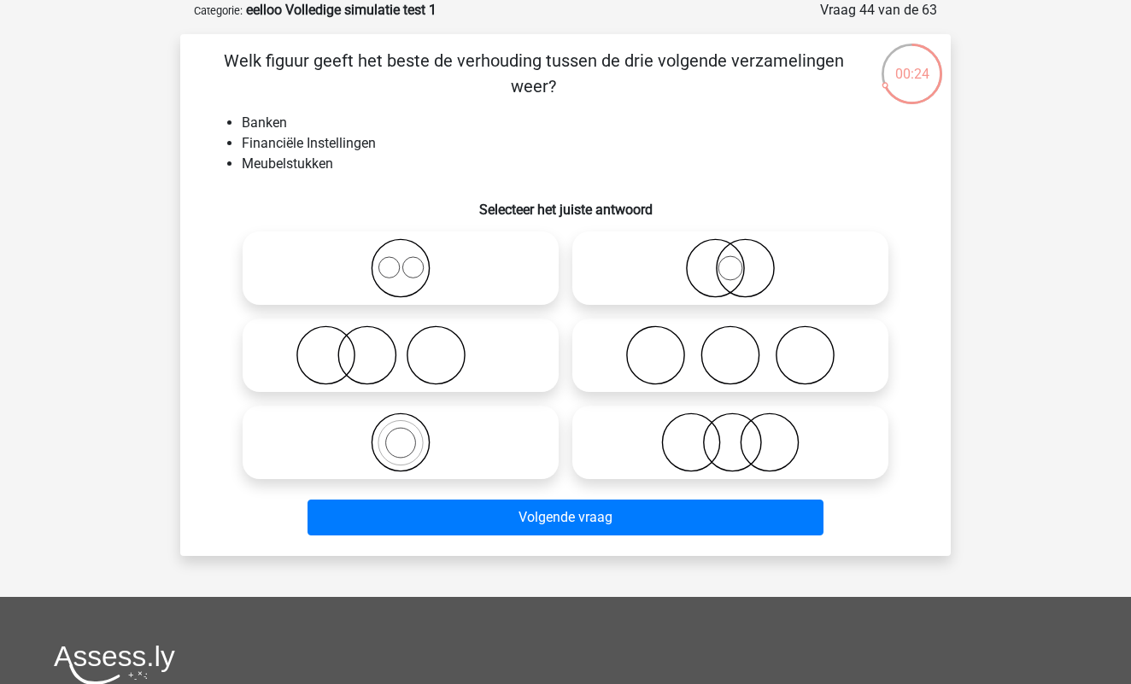
click at [484, 379] on icon at bounding box center [400, 355] width 302 height 60
click at [412, 347] on input "radio" at bounding box center [406, 341] width 11 height 11
radio input "true"
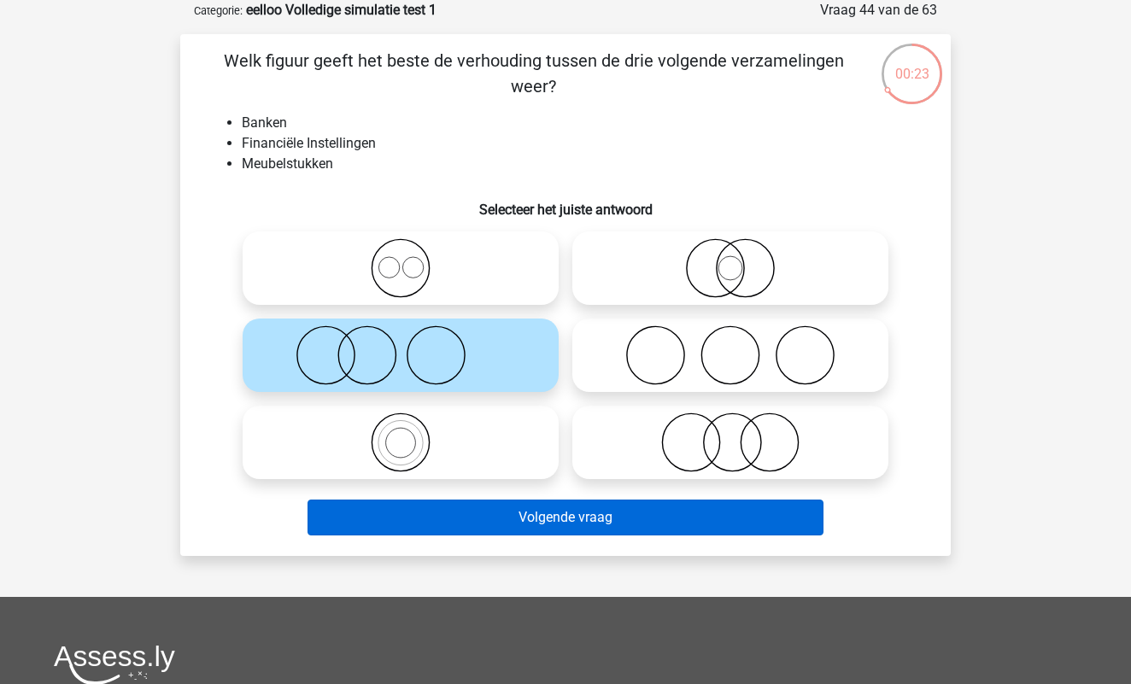
click at [555, 534] on button "Volgende vraag" at bounding box center [565, 518] width 517 height 36
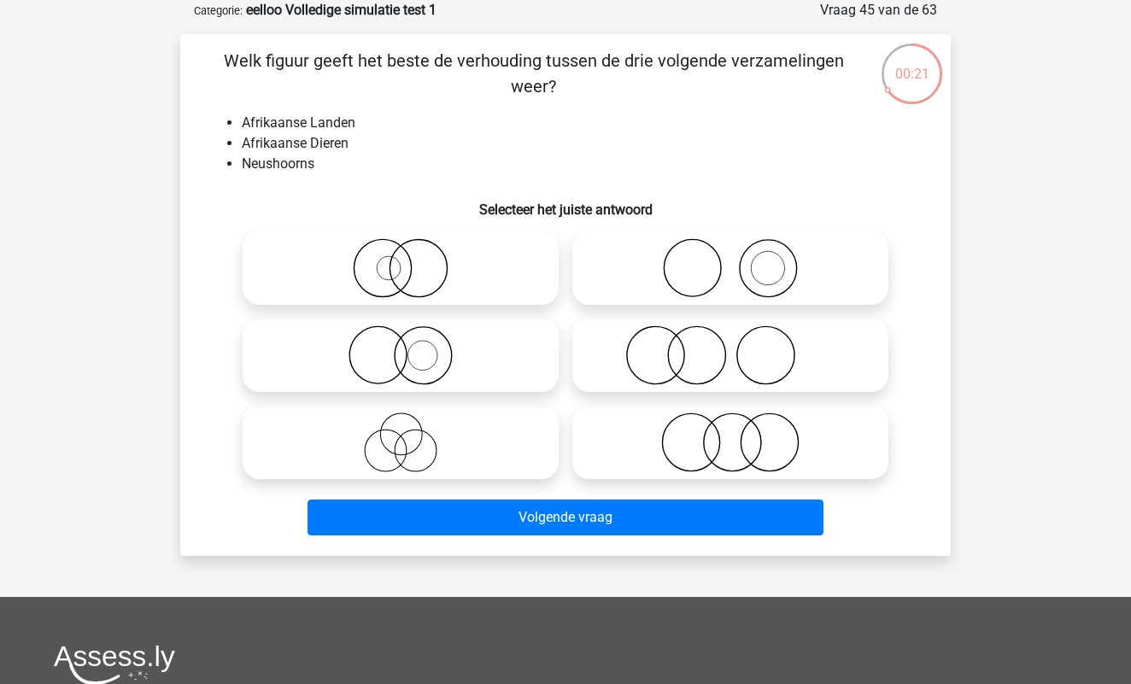
click at [465, 275] on icon at bounding box center [400, 268] width 302 height 60
click at [412, 260] on input "radio" at bounding box center [406, 254] width 11 height 11
radio input "true"
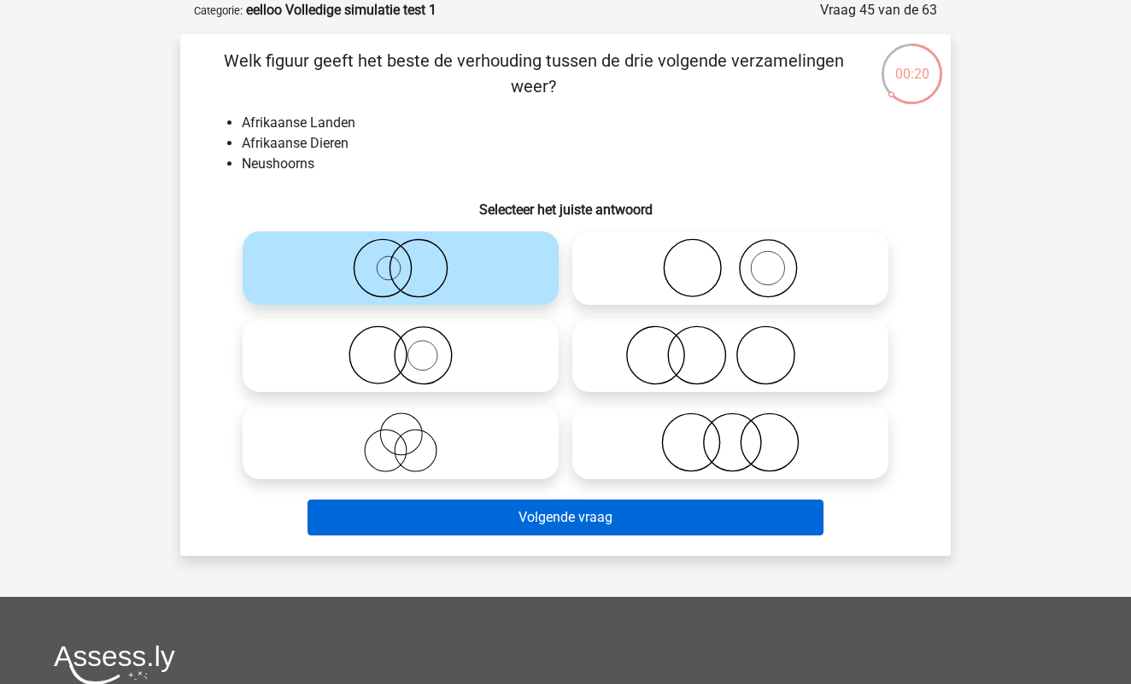
click at [562, 520] on button "Volgende vraag" at bounding box center [565, 518] width 517 height 36
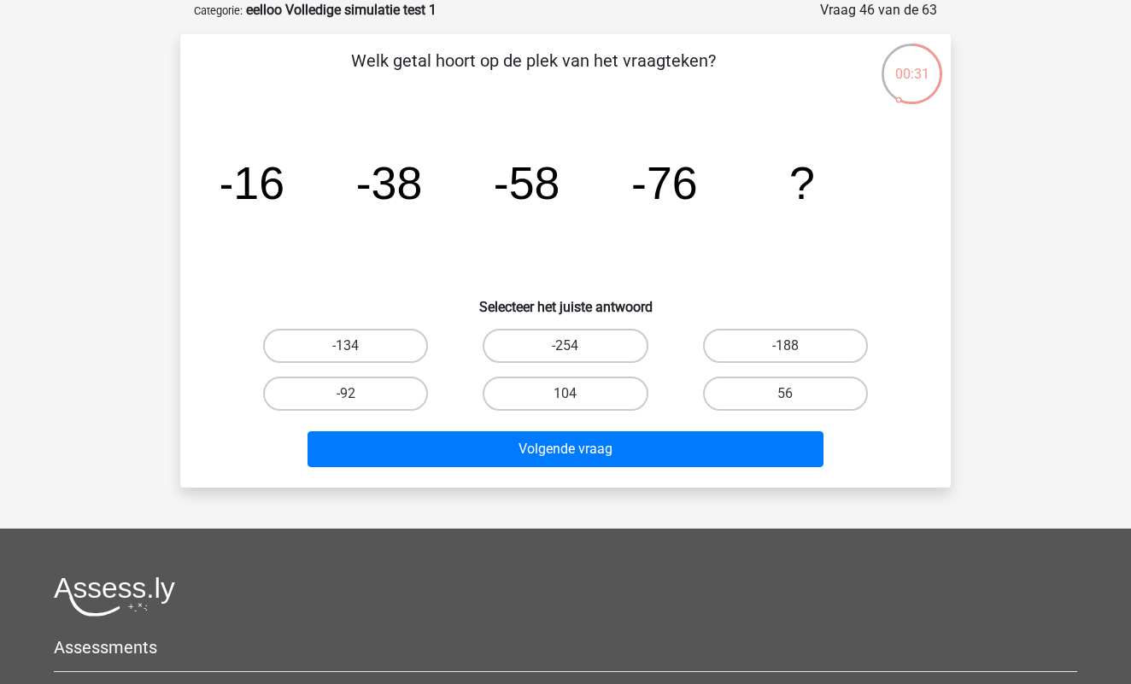
click at [753, 418] on div "Volgende vraag" at bounding box center [566, 446] width 716 height 56
click at [759, 406] on label "56" at bounding box center [785, 394] width 165 height 34
click at [785, 405] on input "56" at bounding box center [790, 399] width 11 height 11
radio input "true"
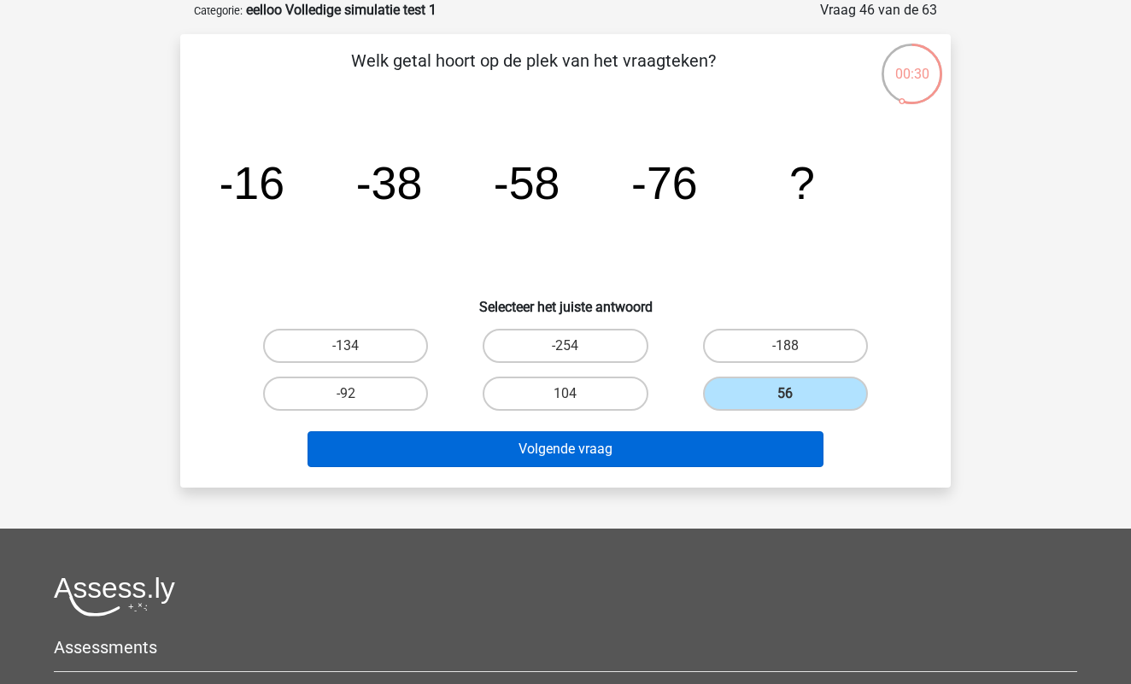
click at [664, 435] on button "Volgende vraag" at bounding box center [565, 449] width 517 height 36
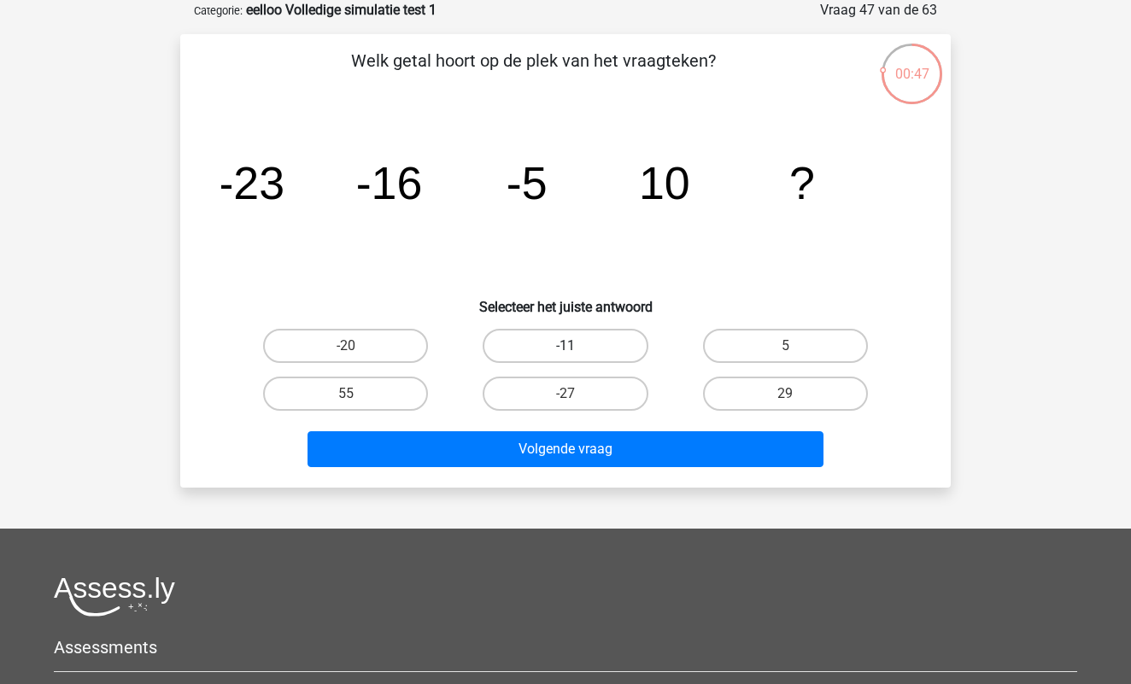
click at [529, 342] on label "-11" at bounding box center [564, 346] width 165 height 34
click at [565, 346] on input "-11" at bounding box center [570, 351] width 11 height 11
radio input "true"
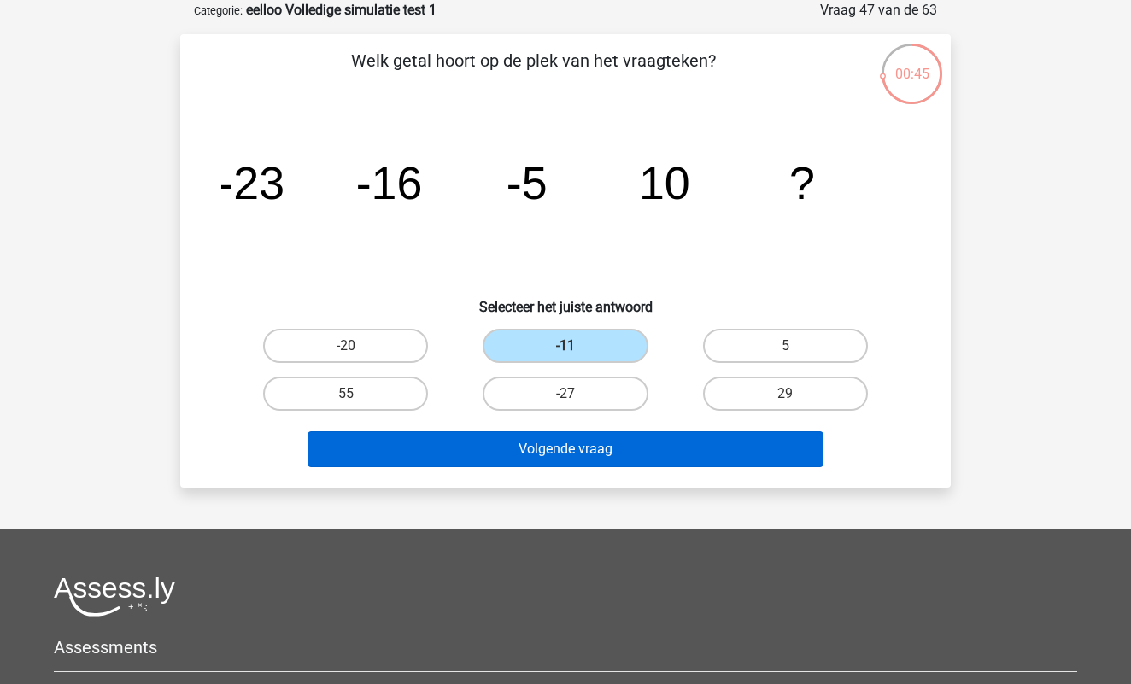
click at [563, 437] on button "Volgende vraag" at bounding box center [565, 449] width 517 height 36
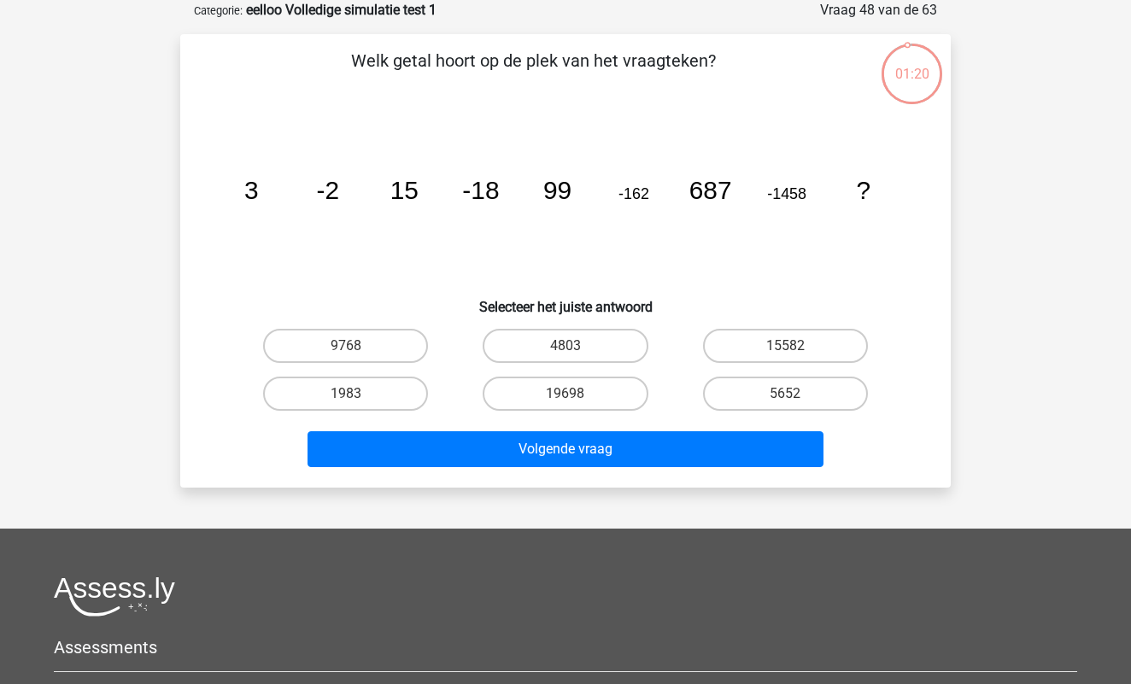
click at [570, 394] on input "19698" at bounding box center [570, 399] width 11 height 11
radio input "true"
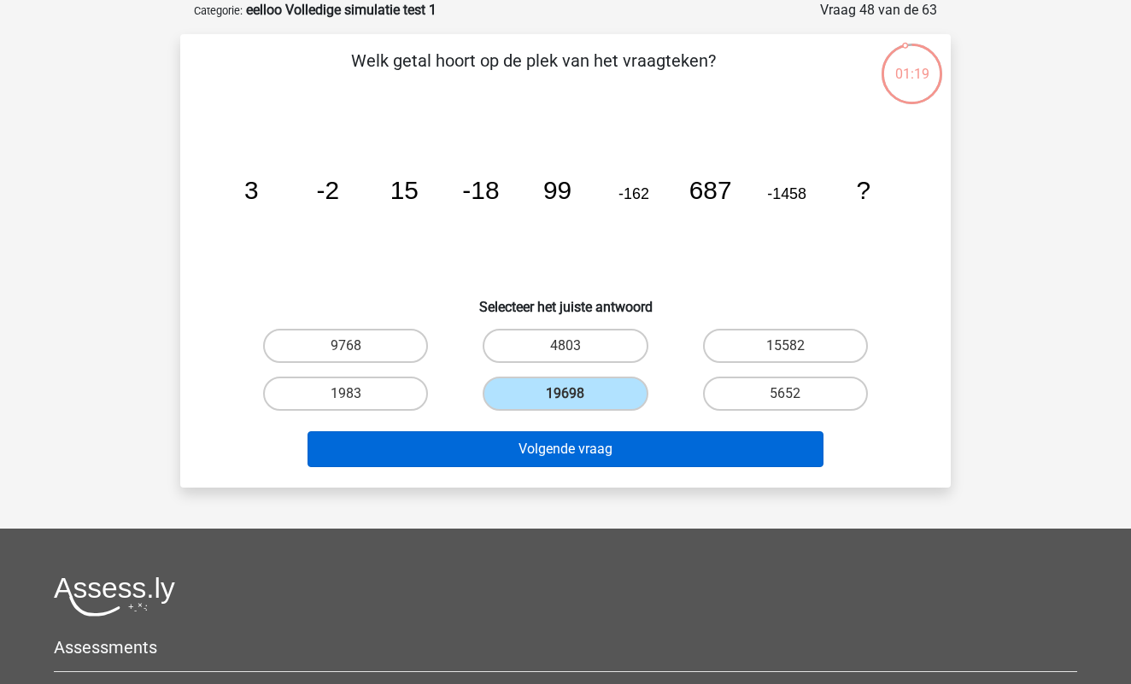
click at [578, 453] on button "Volgende vraag" at bounding box center [565, 449] width 517 height 36
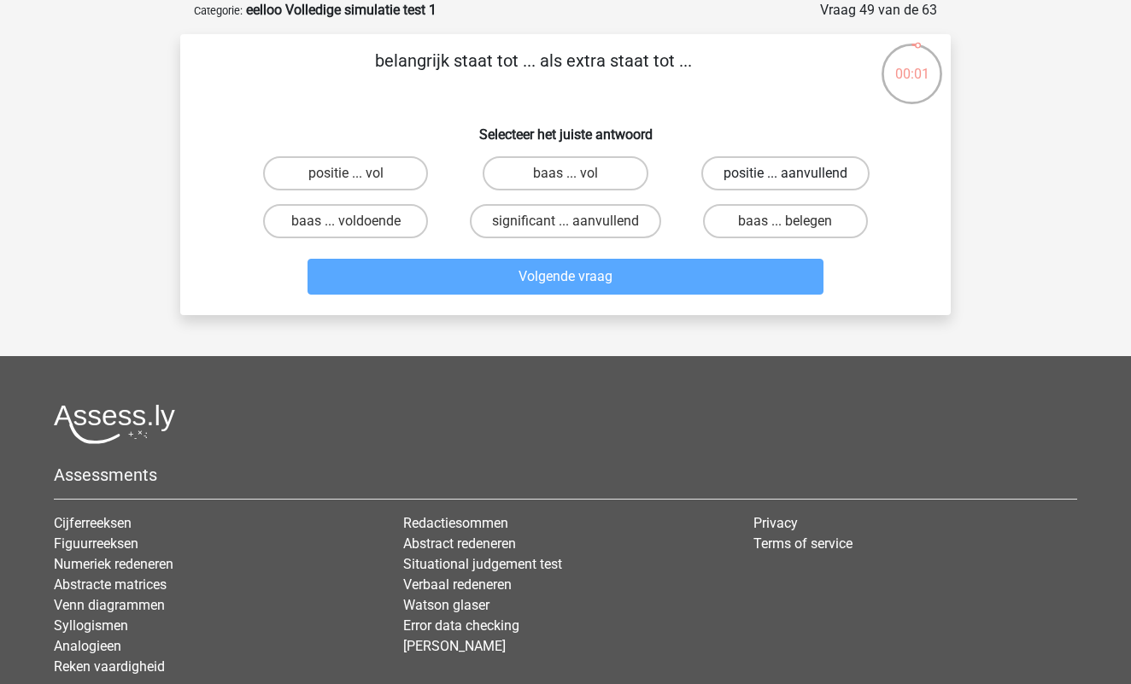
click at [751, 162] on label "positie ... aanvullend" at bounding box center [785, 173] width 168 height 34
click at [785, 173] on input "positie ... aanvullend" at bounding box center [790, 178] width 11 height 11
radio input "true"
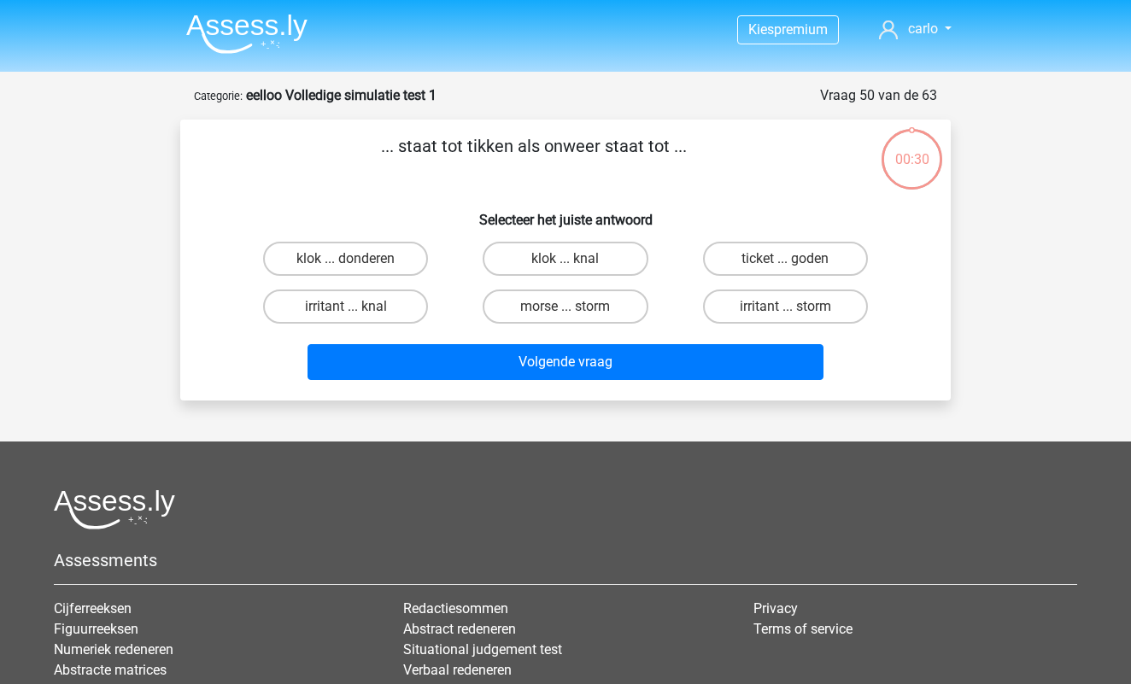
scroll to position [85, 0]
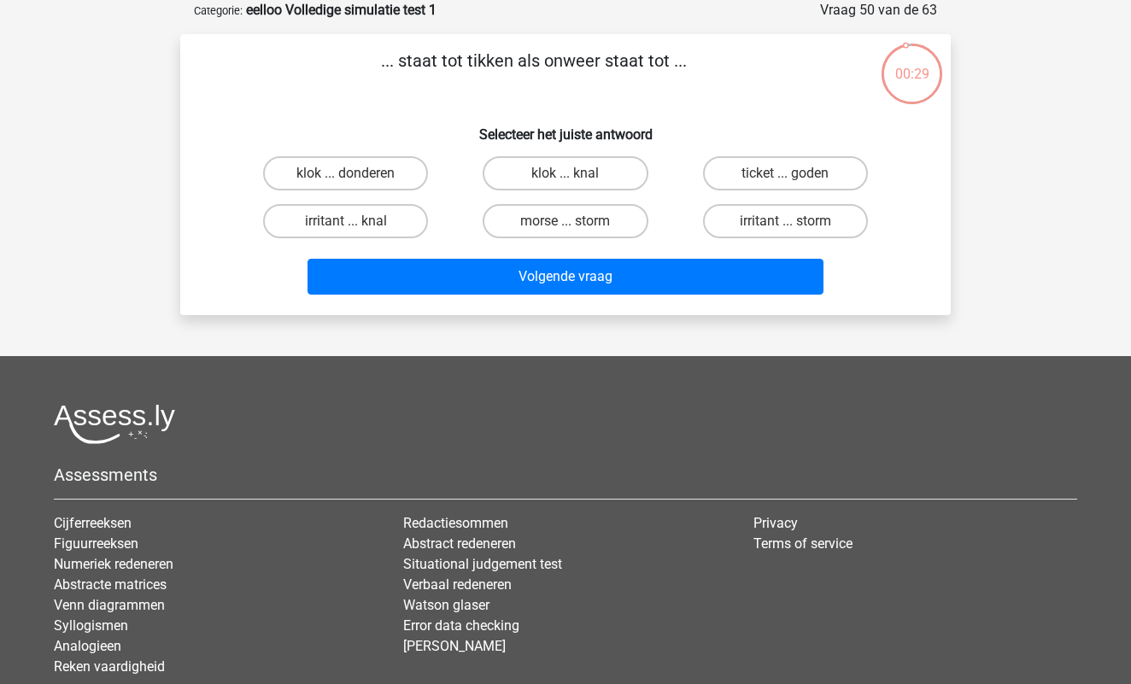
click at [711, 114] on h6 "Selecteer het juiste antwoord" at bounding box center [566, 128] width 716 height 30
click at [373, 175] on label "klok ... donderen" at bounding box center [345, 173] width 165 height 34
click at [357, 175] on input "klok ... donderen" at bounding box center [351, 178] width 11 height 11
radio input "true"
click at [528, 169] on label "klok ... knal" at bounding box center [564, 173] width 165 height 34
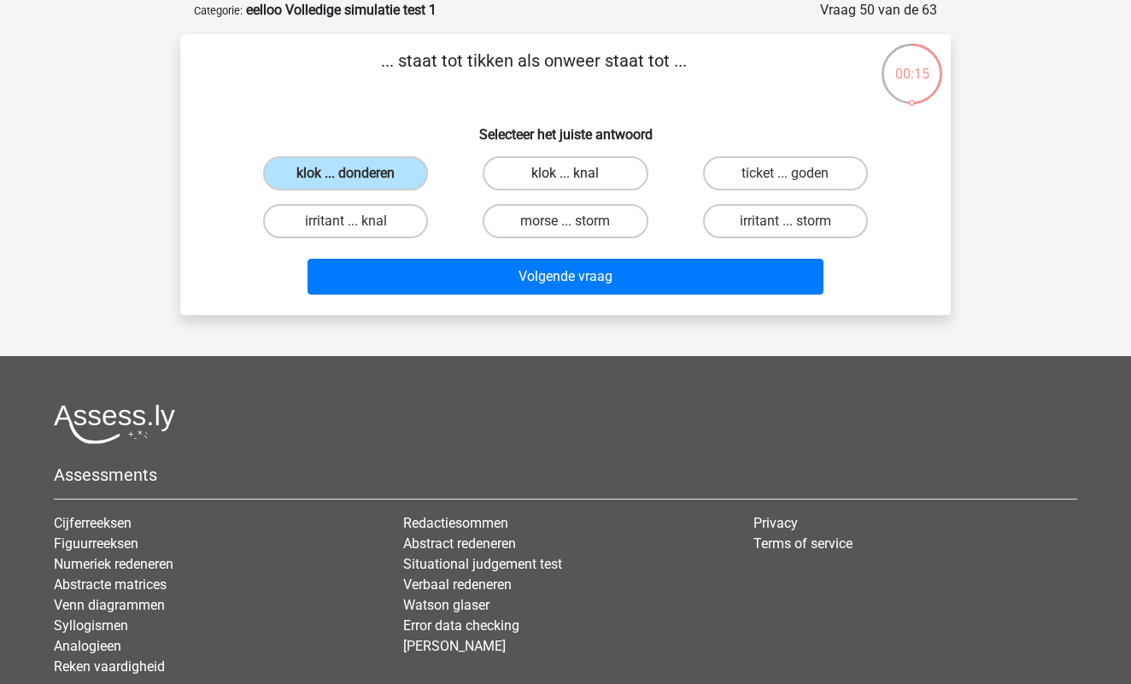
click at [565, 173] on input "klok ... knal" at bounding box center [570, 178] width 11 height 11
radio input "true"
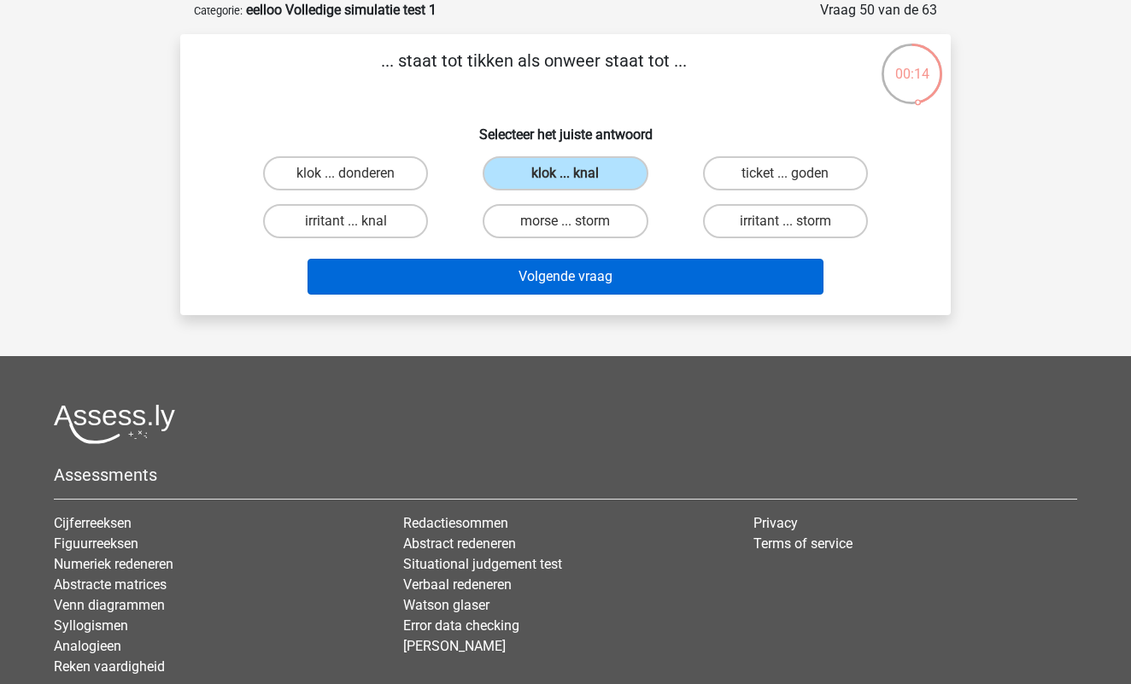
click at [563, 279] on button "Volgende vraag" at bounding box center [565, 277] width 517 height 36
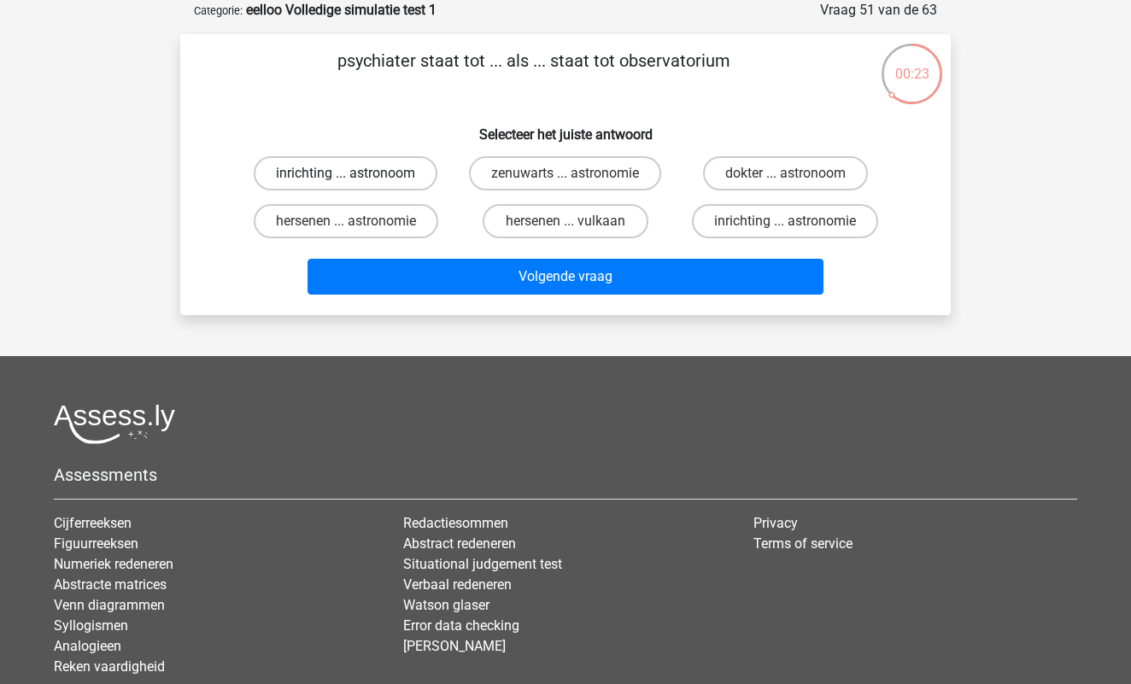
click at [380, 180] on label "inrichting ... astronoom" at bounding box center [346, 173] width 184 height 34
click at [357, 180] on input "inrichting ... astronoom" at bounding box center [351, 178] width 11 height 11
radio input "true"
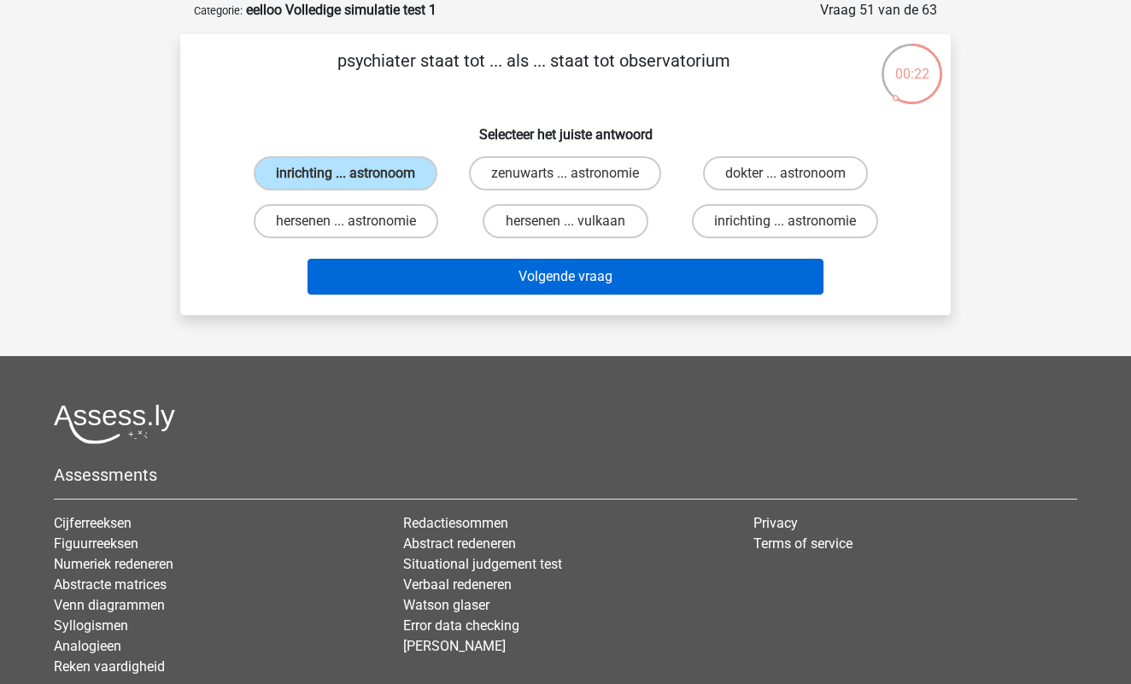
click at [543, 275] on button "Volgende vraag" at bounding box center [565, 277] width 517 height 36
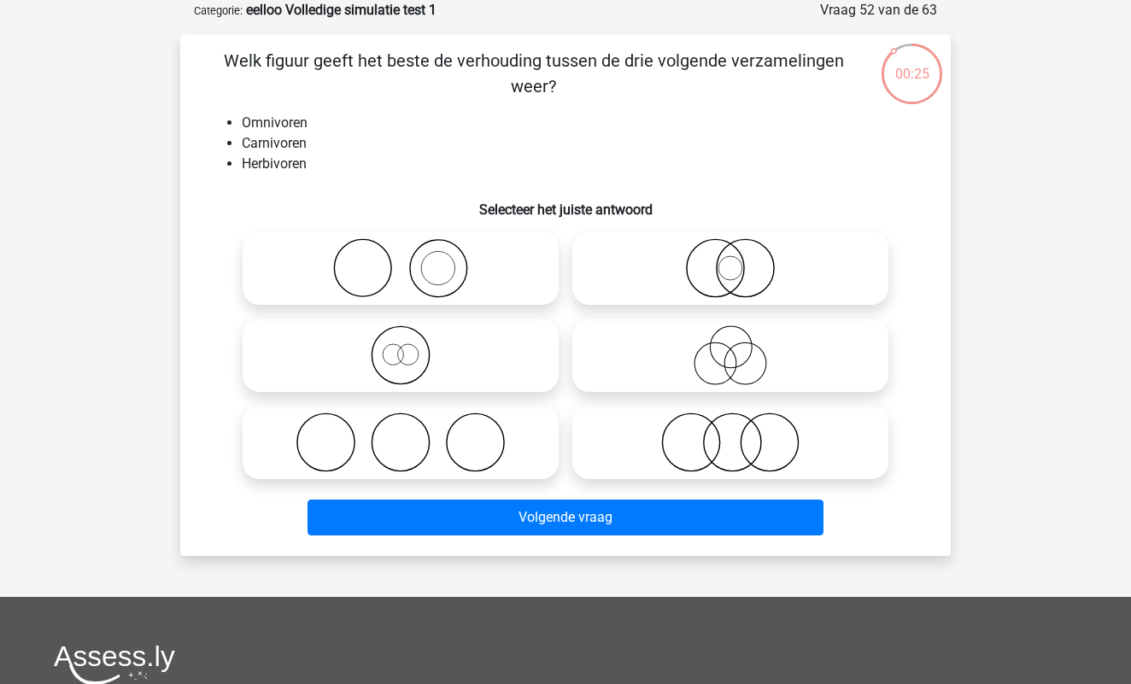
drag, startPoint x: 705, startPoint y: 412, endPoint x: 705, endPoint y: 424, distance: 11.1
click at [705, 413] on icon at bounding box center [730, 442] width 302 height 60
click at [730, 423] on input "radio" at bounding box center [735, 428] width 11 height 11
radio input "true"
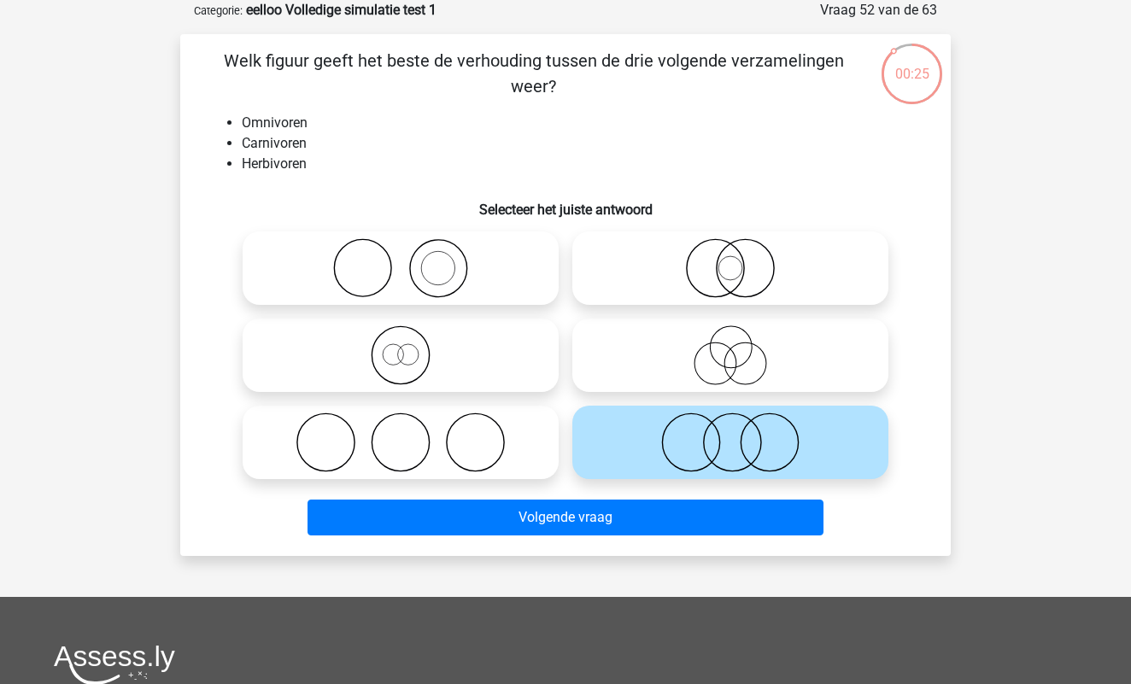
click at [705, 424] on icon at bounding box center [730, 442] width 302 height 60
click at [730, 424] on input "radio" at bounding box center [735, 428] width 11 height 11
click at [731, 363] on icon at bounding box center [730, 355] width 302 height 60
click at [731, 347] on input "radio" at bounding box center [735, 341] width 11 height 11
radio input "true"
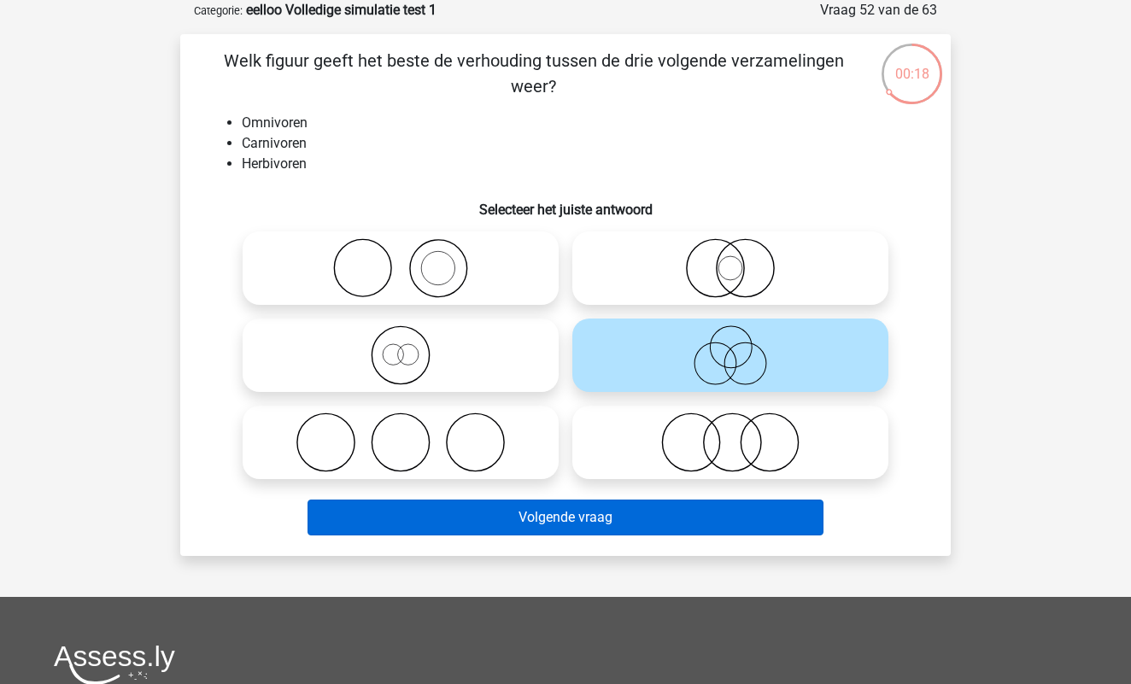
click at [603, 508] on button "Volgende vraag" at bounding box center [565, 518] width 517 height 36
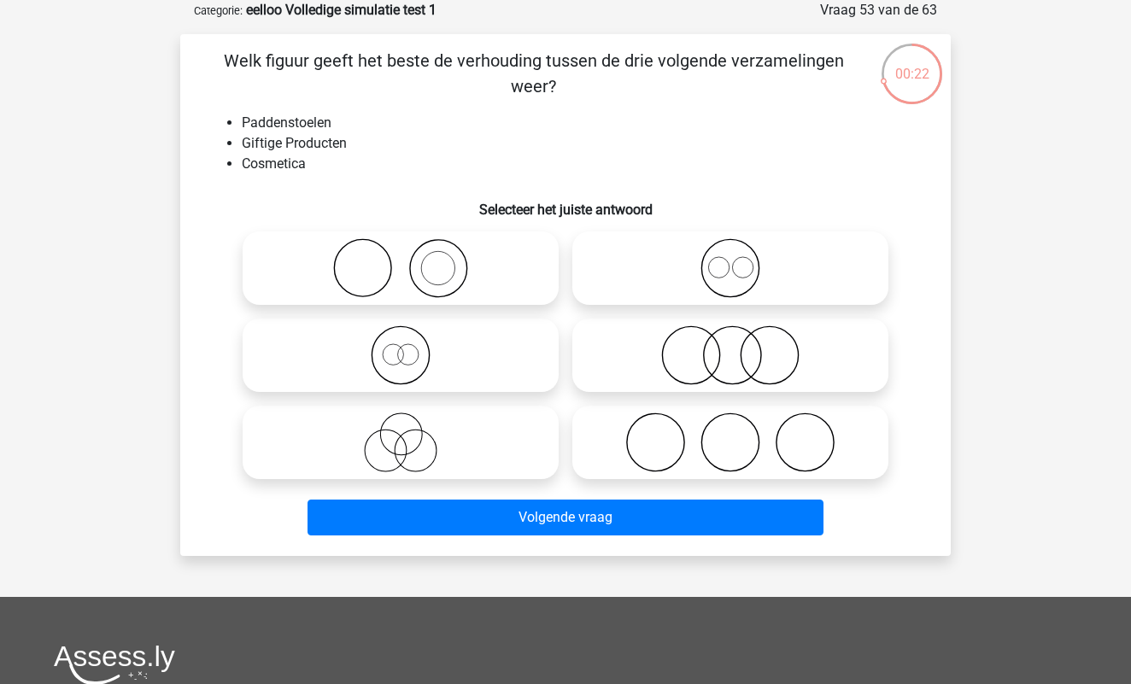
click at [455, 278] on icon at bounding box center [400, 268] width 302 height 60
click at [412, 260] on input "radio" at bounding box center [406, 254] width 11 height 11
radio input "true"
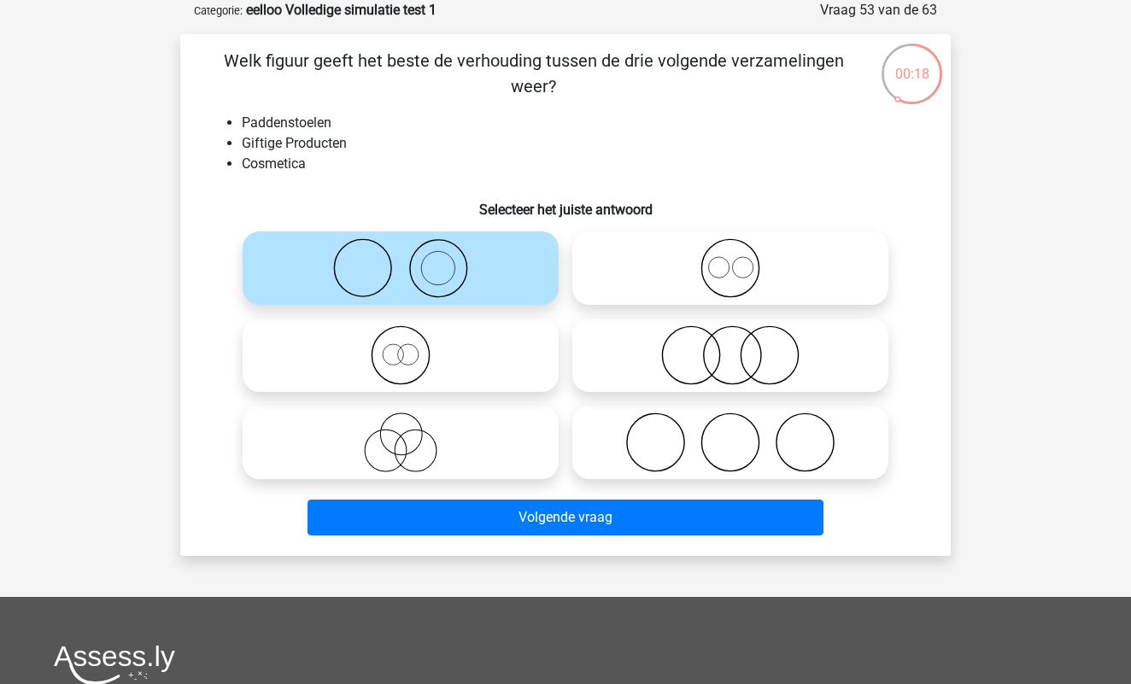
click at [677, 292] on icon at bounding box center [730, 268] width 302 height 60
click at [730, 260] on input "radio" at bounding box center [735, 254] width 11 height 11
radio input "true"
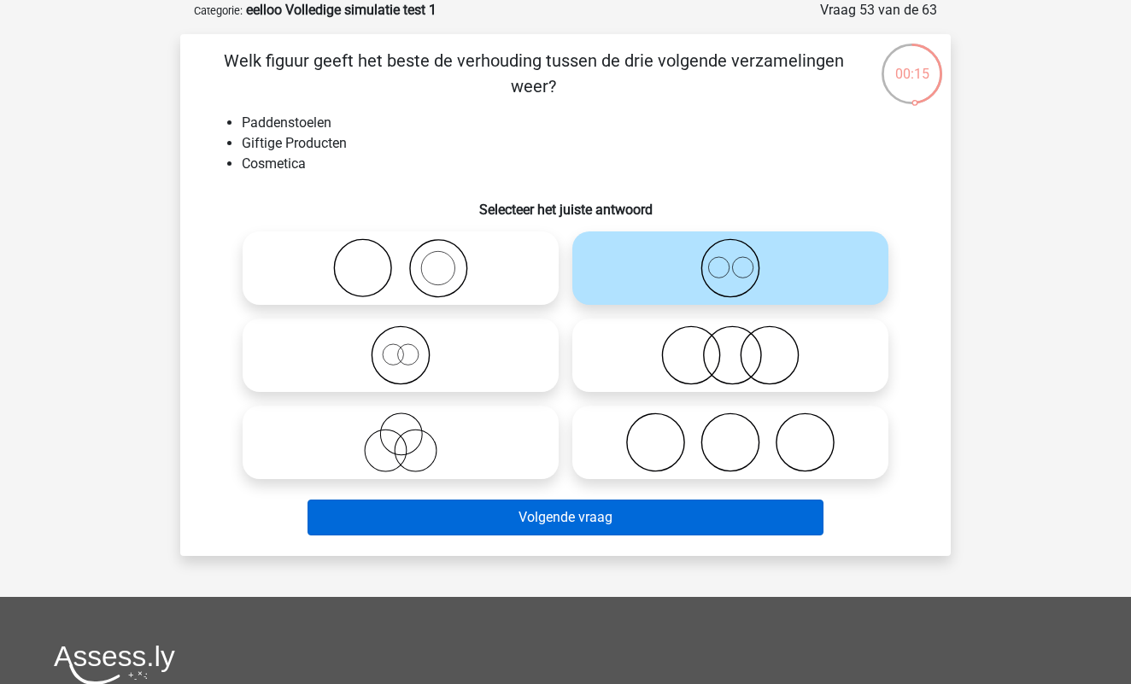
click at [591, 521] on button "Volgende vraag" at bounding box center [565, 518] width 517 height 36
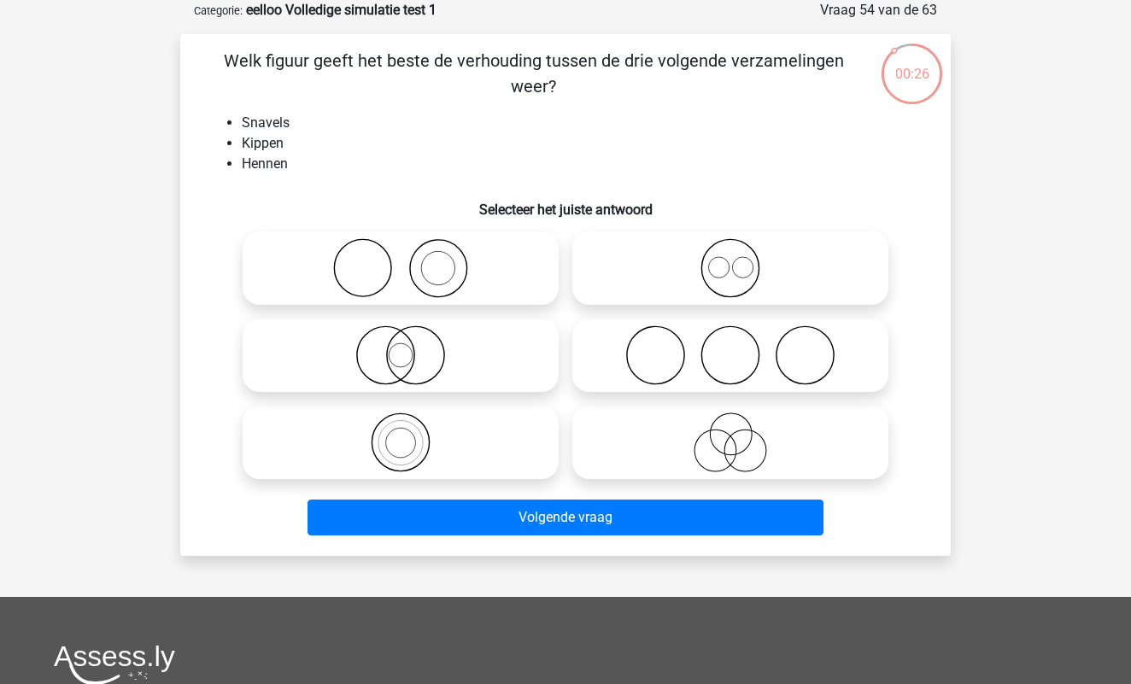
click at [430, 444] on icon at bounding box center [400, 442] width 302 height 60
click at [412, 434] on input "radio" at bounding box center [406, 428] width 11 height 11
radio input "true"
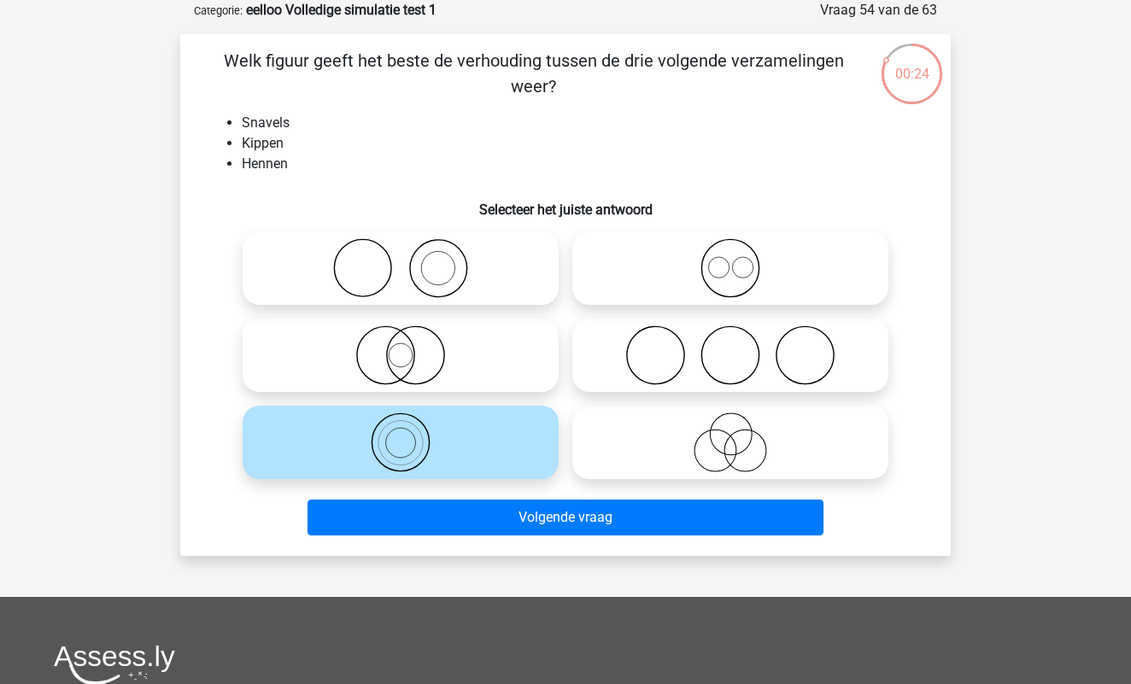
click at [460, 353] on icon at bounding box center [400, 355] width 302 height 60
click at [412, 347] on input "radio" at bounding box center [406, 341] width 11 height 11
radio input "true"
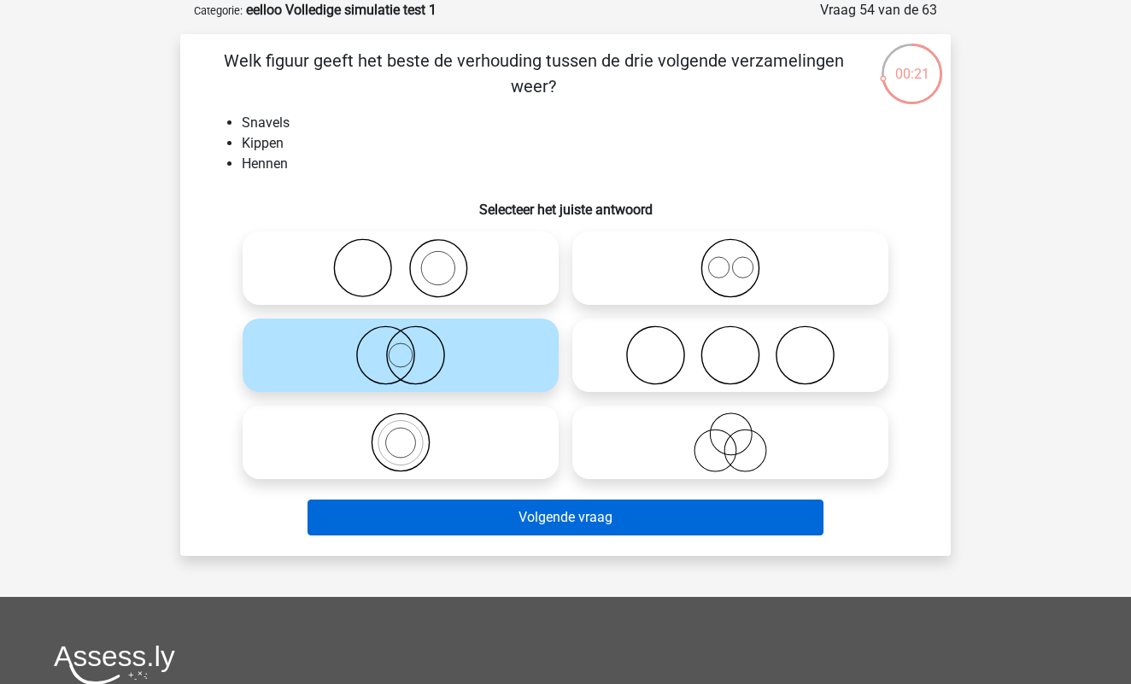
click at [593, 525] on button "Volgende vraag" at bounding box center [565, 518] width 517 height 36
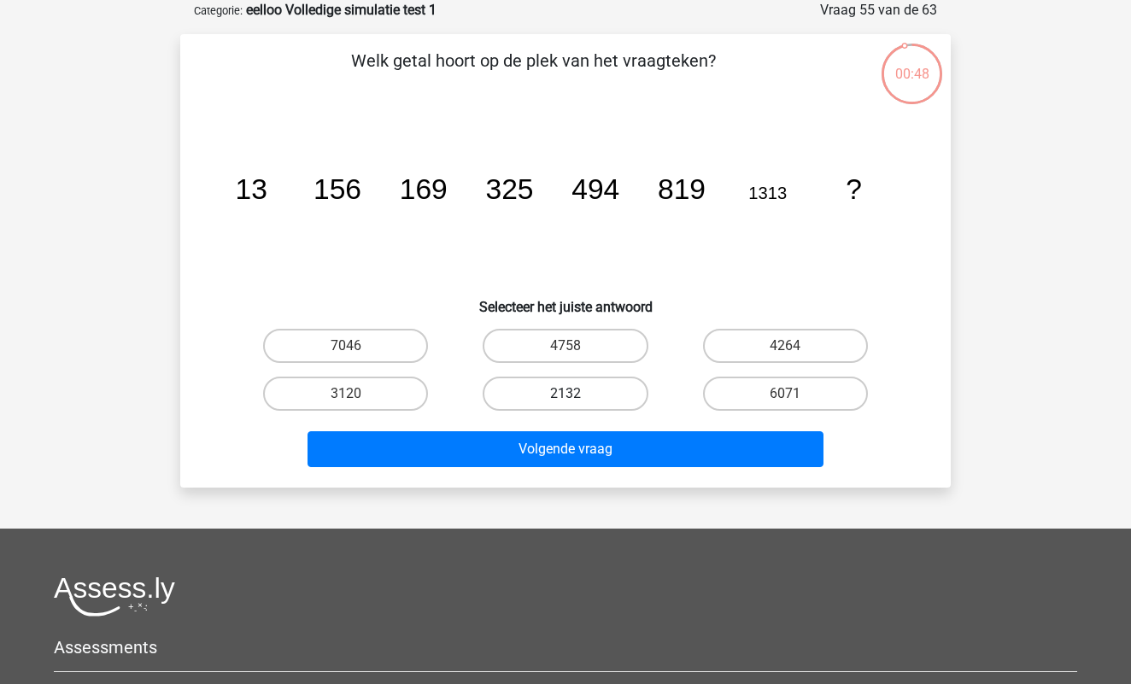
click at [588, 398] on label "2132" at bounding box center [564, 394] width 165 height 34
click at [576, 398] on input "2132" at bounding box center [570, 399] width 11 height 11
radio input "true"
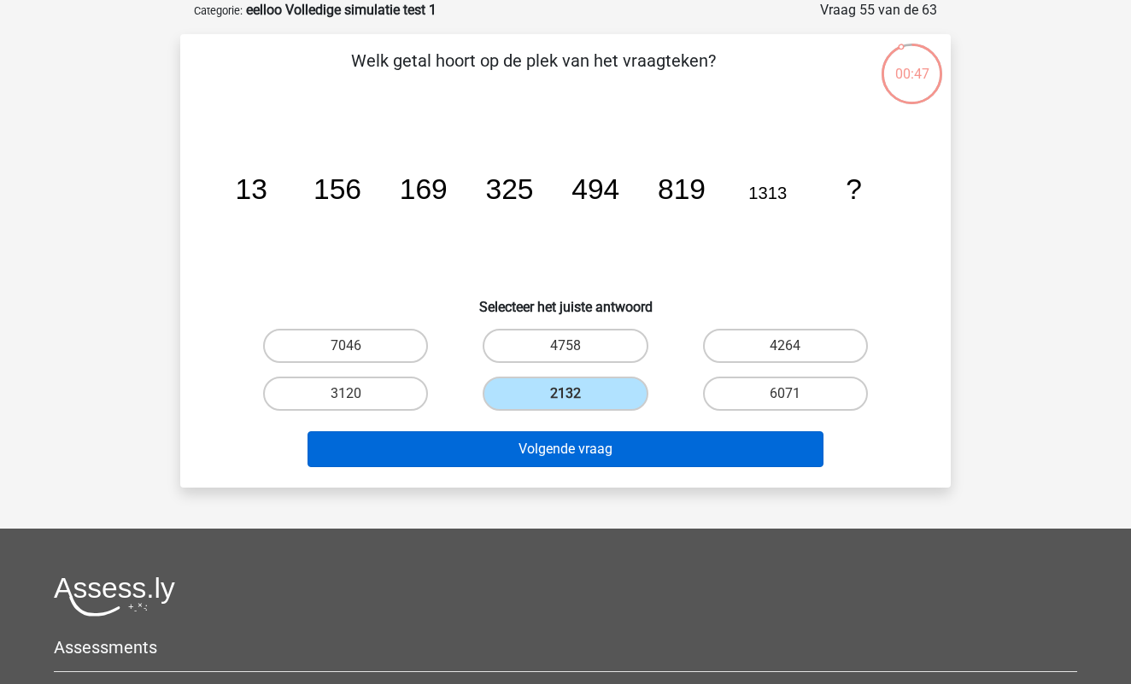
click at [589, 457] on button "Volgende vraag" at bounding box center [565, 449] width 517 height 36
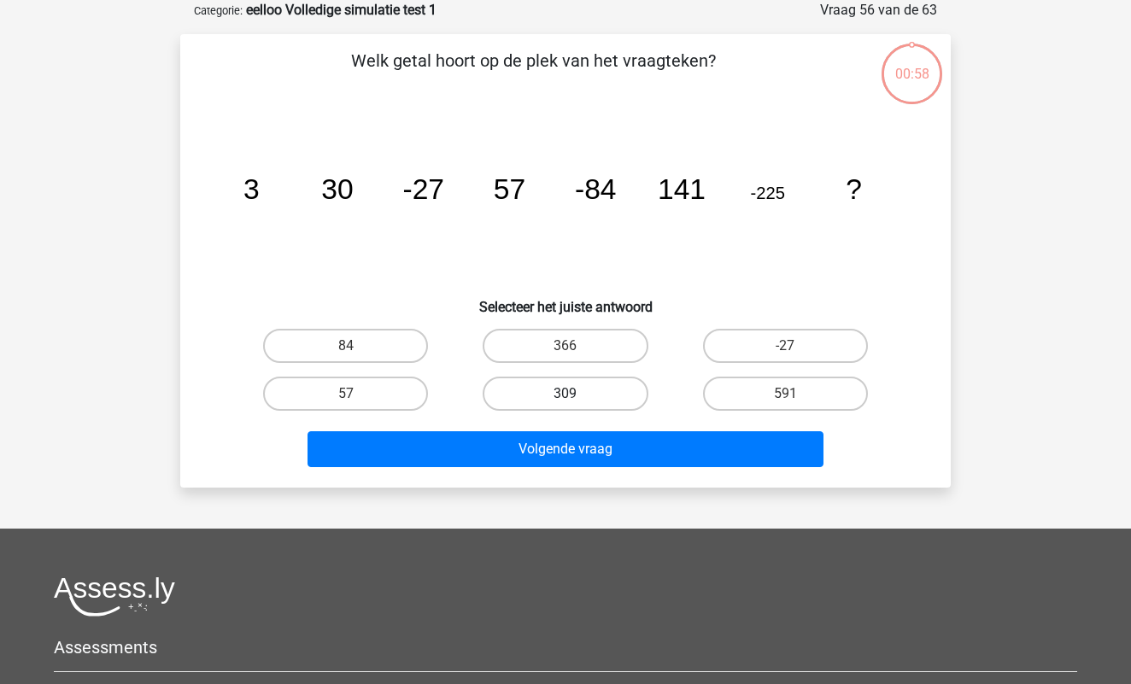
click at [591, 387] on label "309" at bounding box center [564, 394] width 165 height 34
click at [576, 394] on input "309" at bounding box center [570, 399] width 11 height 11
radio input "true"
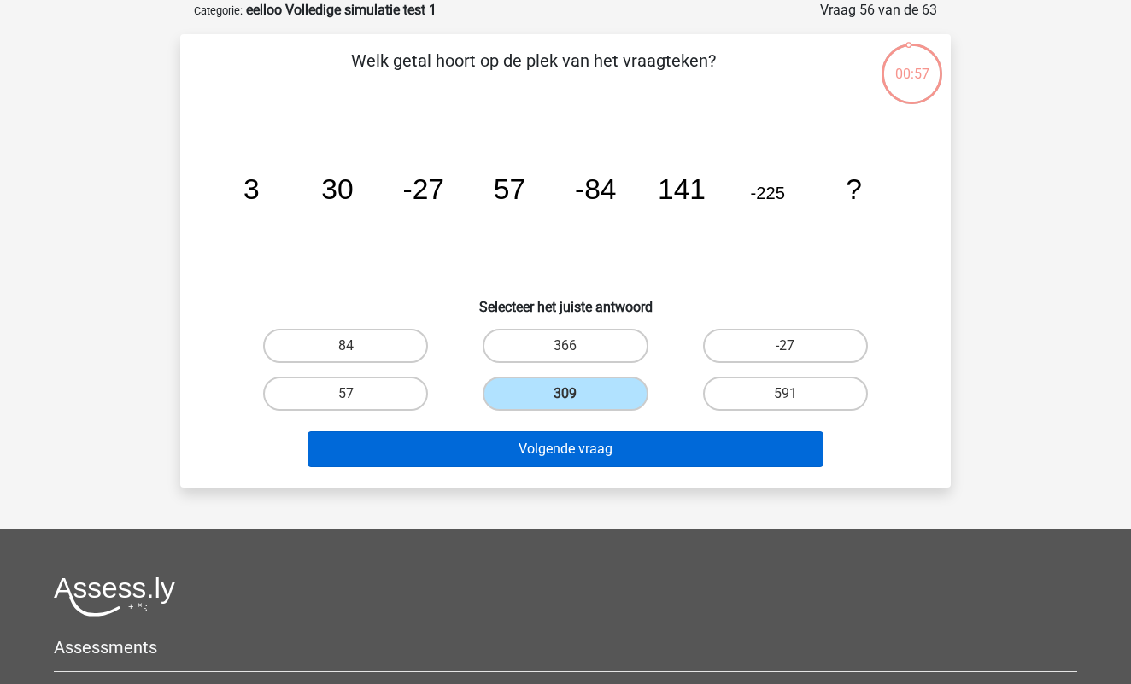
click at [589, 451] on button "Volgende vraag" at bounding box center [565, 449] width 517 height 36
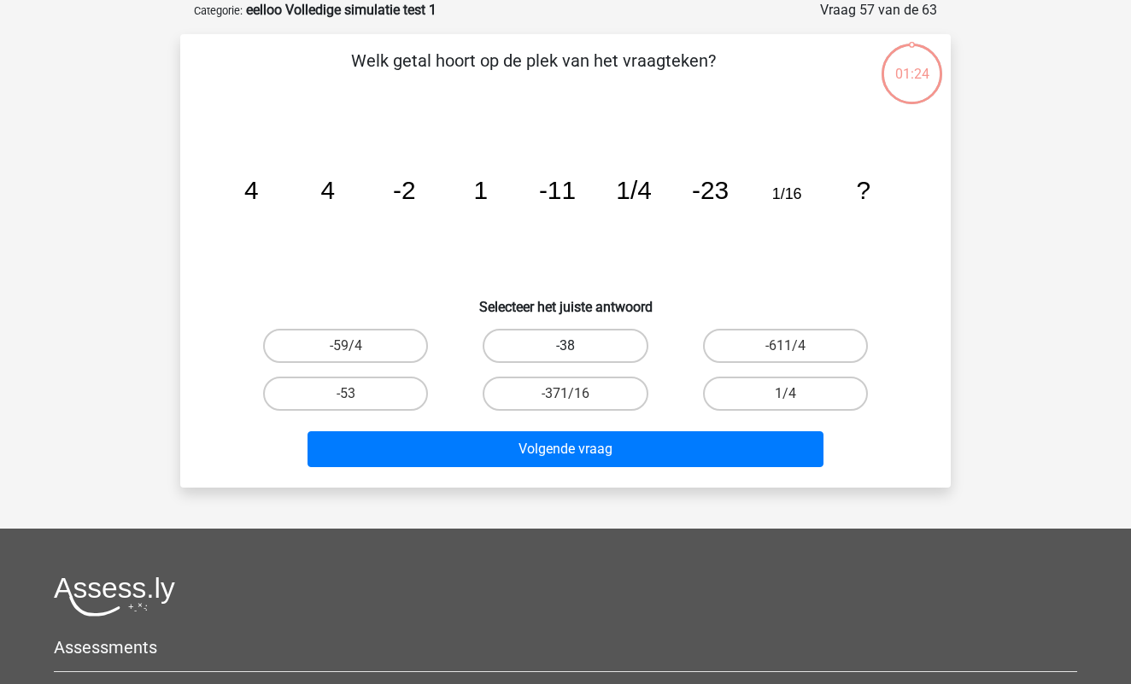
click at [591, 330] on label "-38" at bounding box center [564, 346] width 165 height 34
click at [576, 346] on input "-38" at bounding box center [570, 351] width 11 height 11
radio input "true"
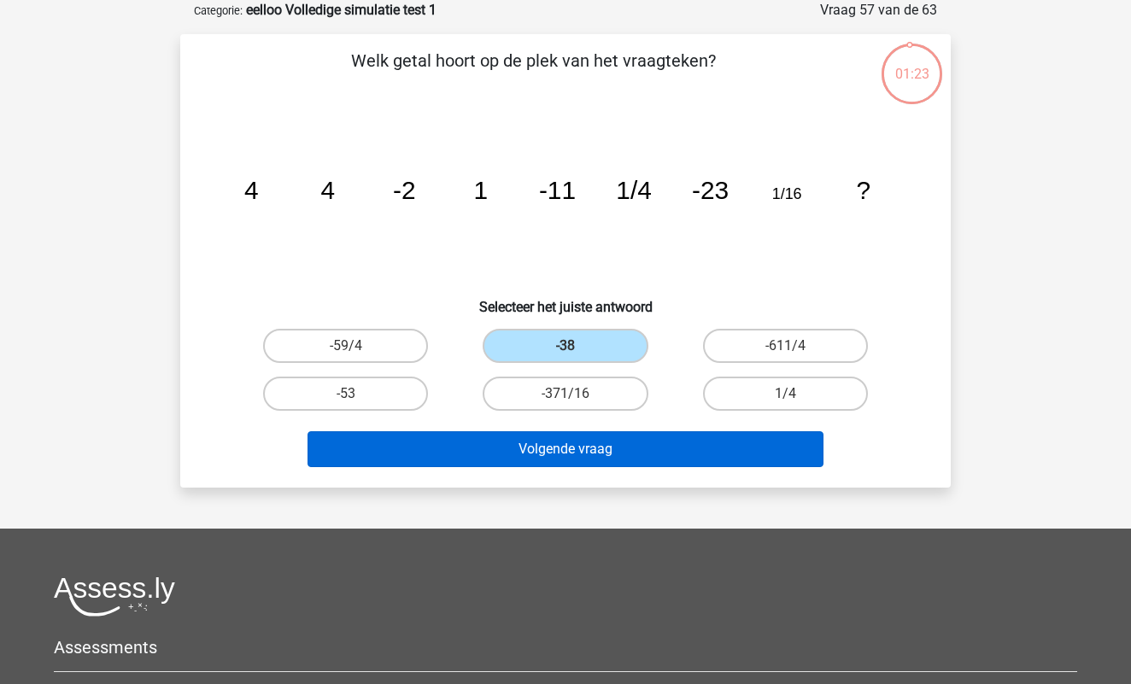
click at [616, 447] on button "Volgende vraag" at bounding box center [565, 449] width 517 height 36
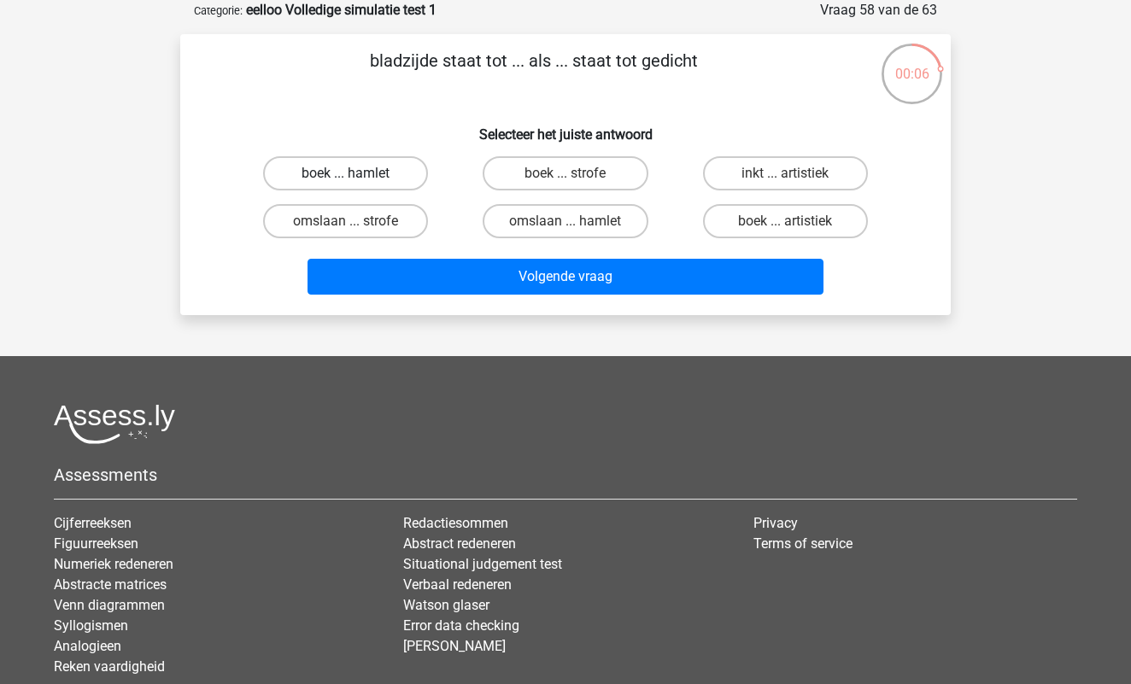
click at [377, 177] on label "boek ... hamlet" at bounding box center [345, 173] width 165 height 34
click at [357, 177] on input "boek ... hamlet" at bounding box center [351, 178] width 11 height 11
radio input "true"
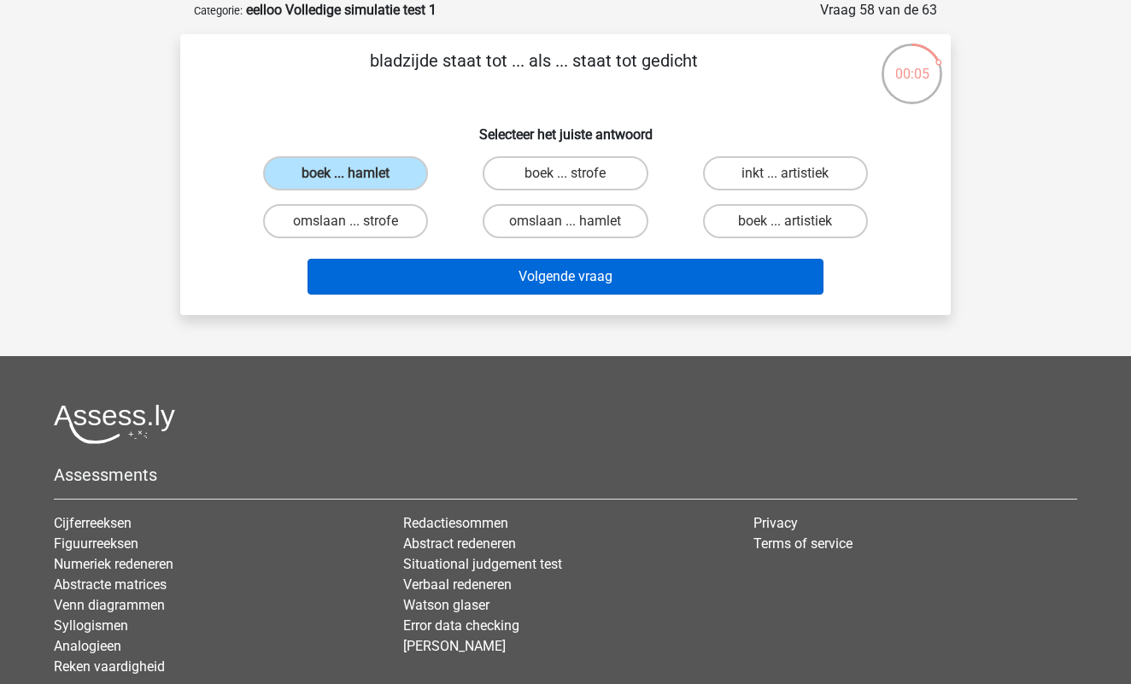
click at [570, 286] on button "Volgende vraag" at bounding box center [565, 277] width 517 height 36
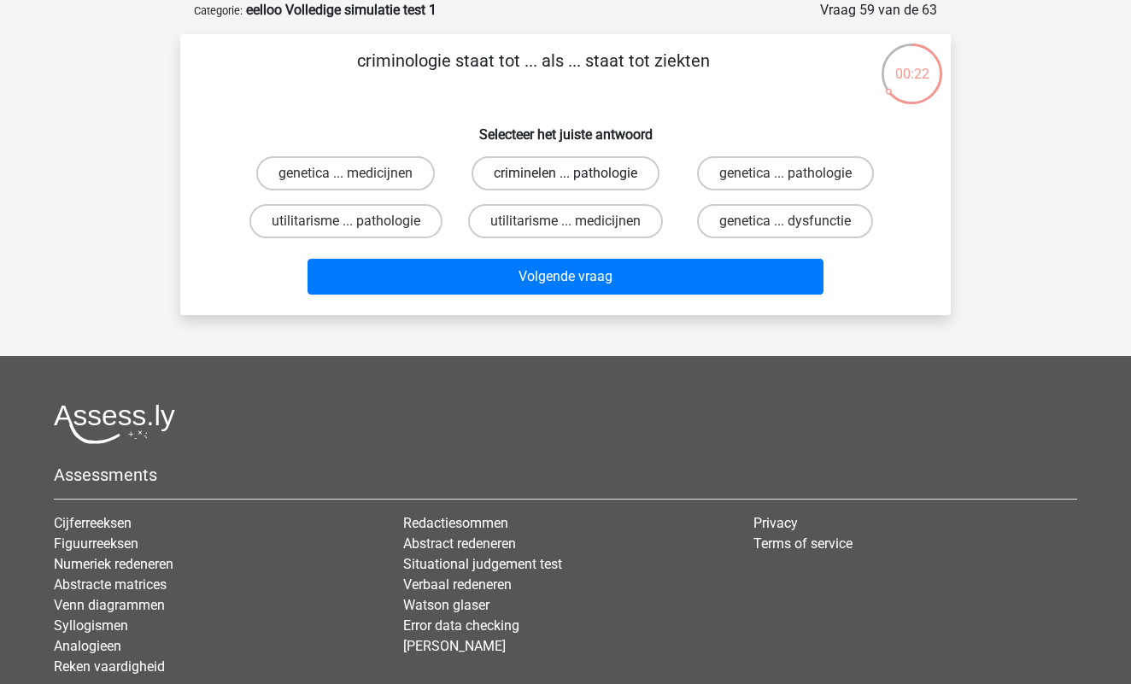
click at [553, 171] on label "criminelen ... pathologie" at bounding box center [565, 173] width 188 height 34
click at [565, 173] on input "criminelen ... pathologie" at bounding box center [570, 178] width 11 height 11
radio input "true"
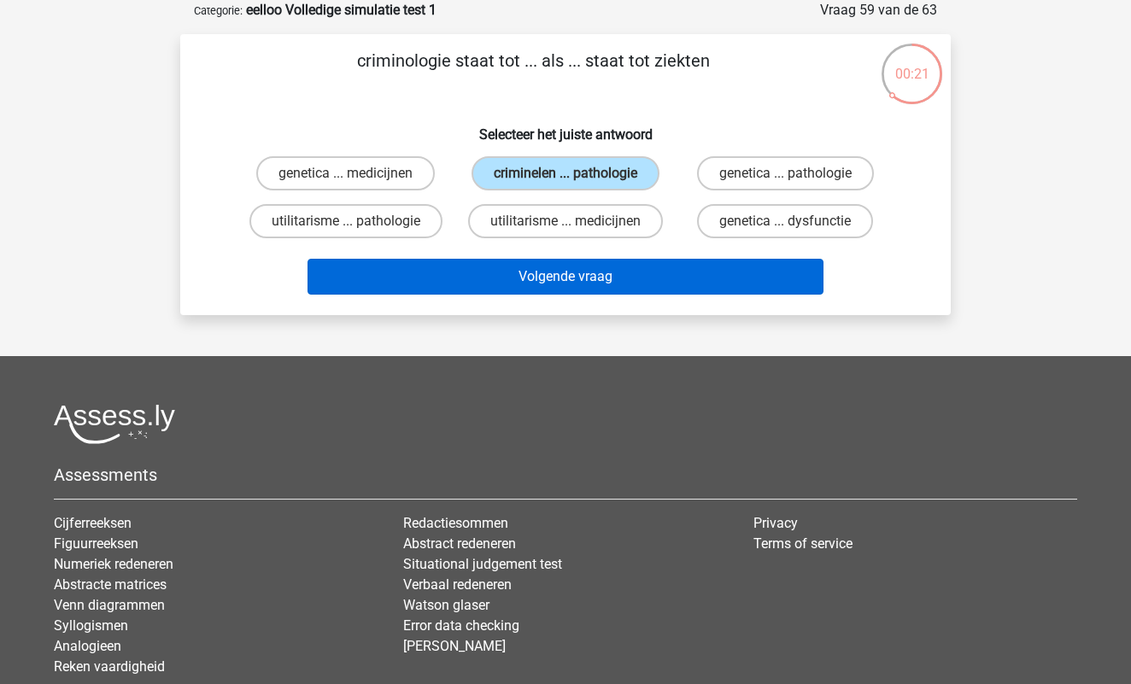
click at [586, 295] on button "Volgende vraag" at bounding box center [565, 277] width 517 height 36
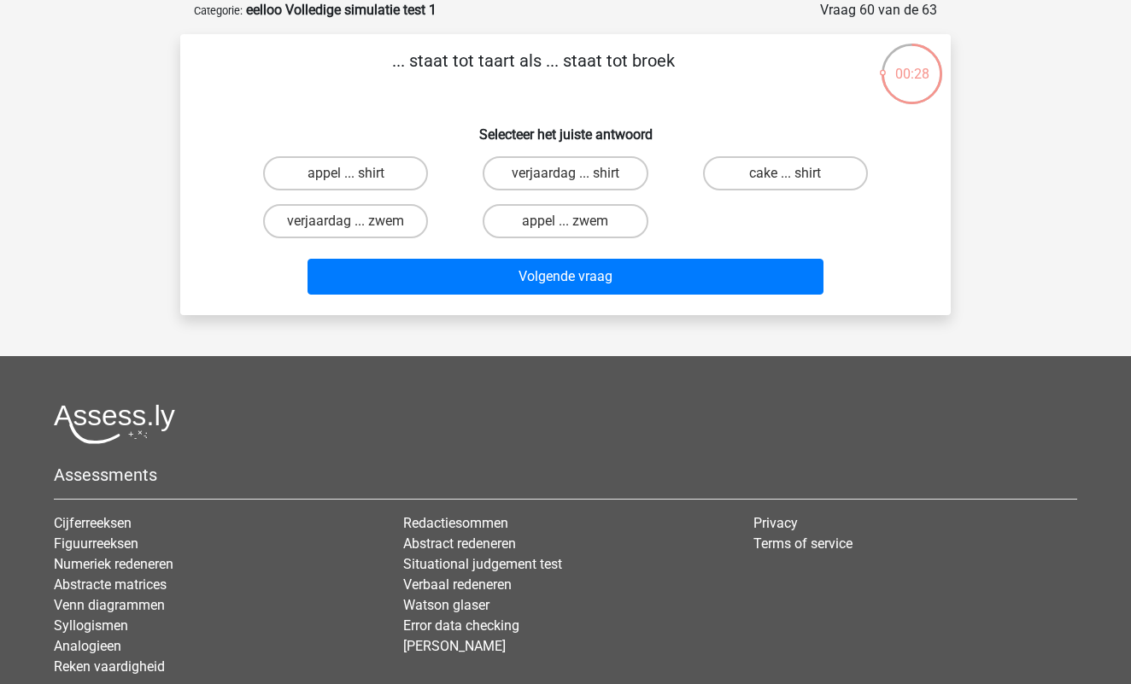
click at [570, 225] on input "appel ... zwem" at bounding box center [570, 226] width 11 height 11
radio input "true"
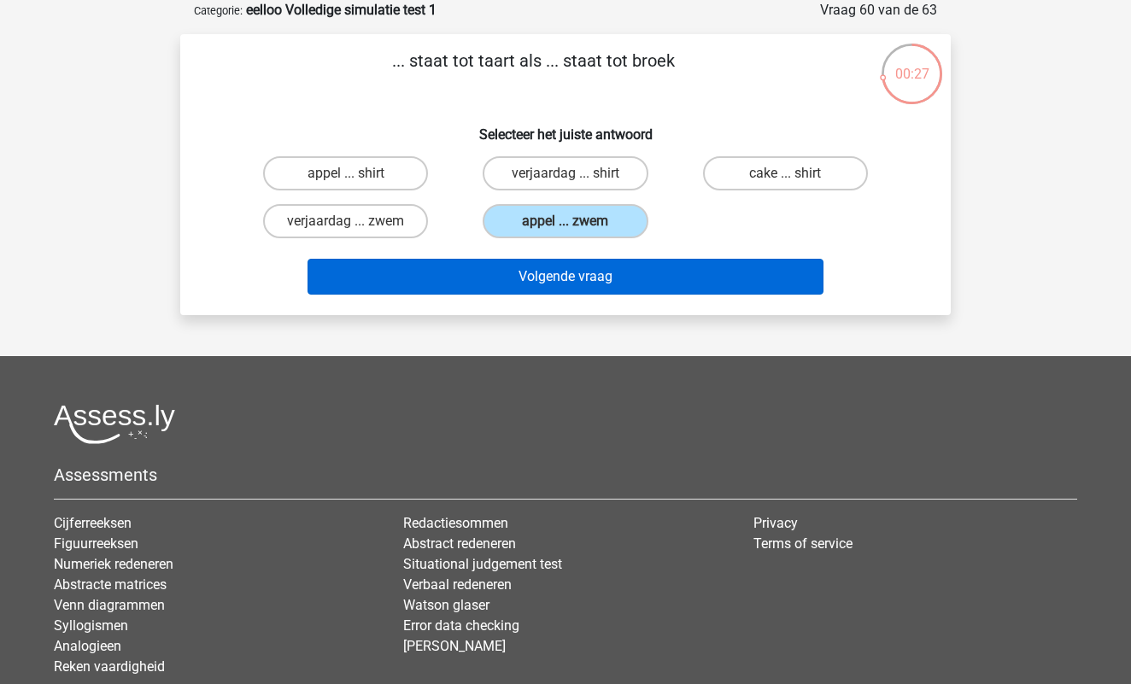
click at [583, 284] on button "Volgende vraag" at bounding box center [565, 277] width 517 height 36
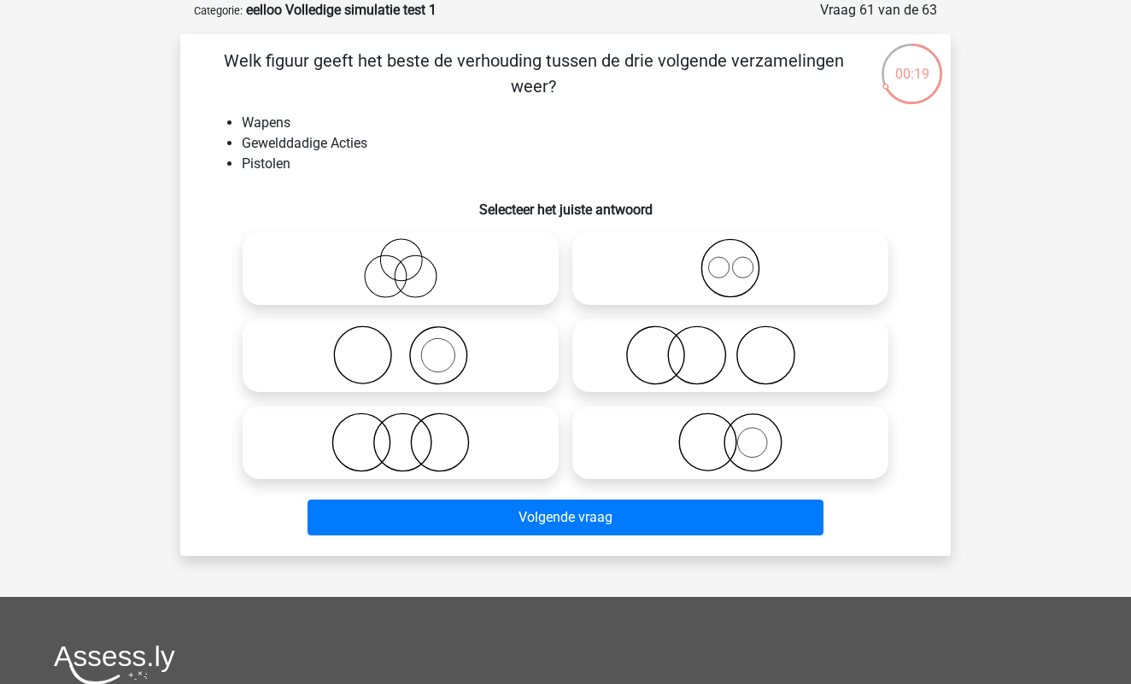
click at [703, 291] on icon at bounding box center [730, 268] width 302 height 60
click at [730, 260] on input "radio" at bounding box center [735, 254] width 11 height 11
radio input "true"
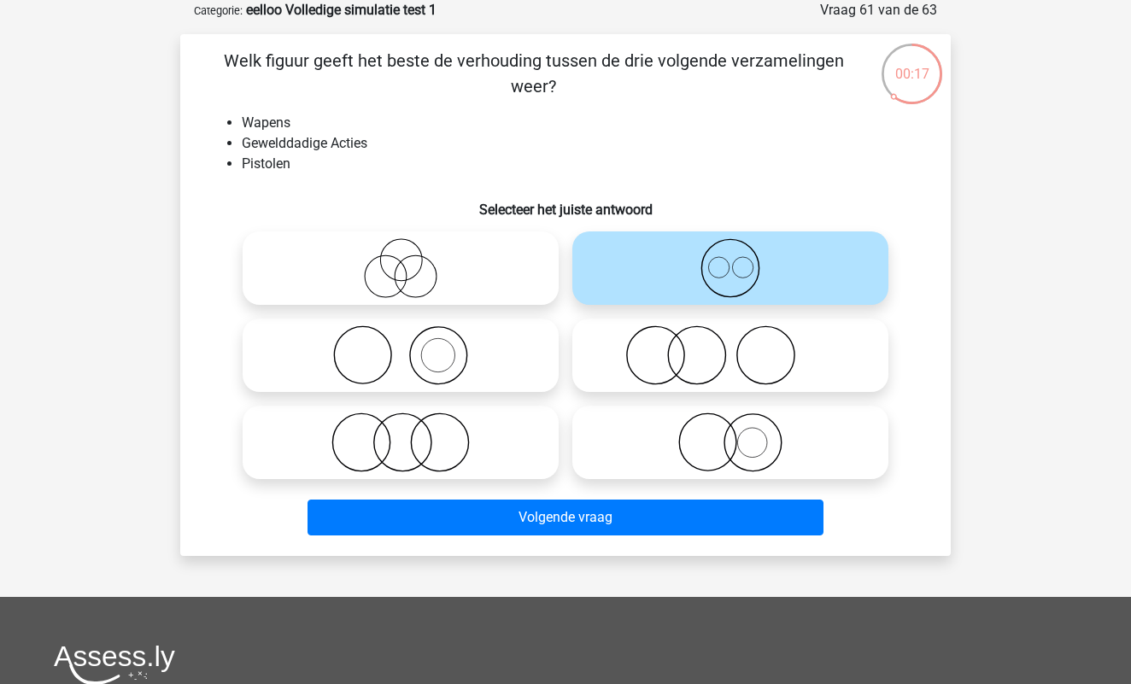
click at [497, 335] on icon at bounding box center [400, 355] width 302 height 60
click at [412, 336] on input "radio" at bounding box center [406, 341] width 11 height 11
radio input "true"
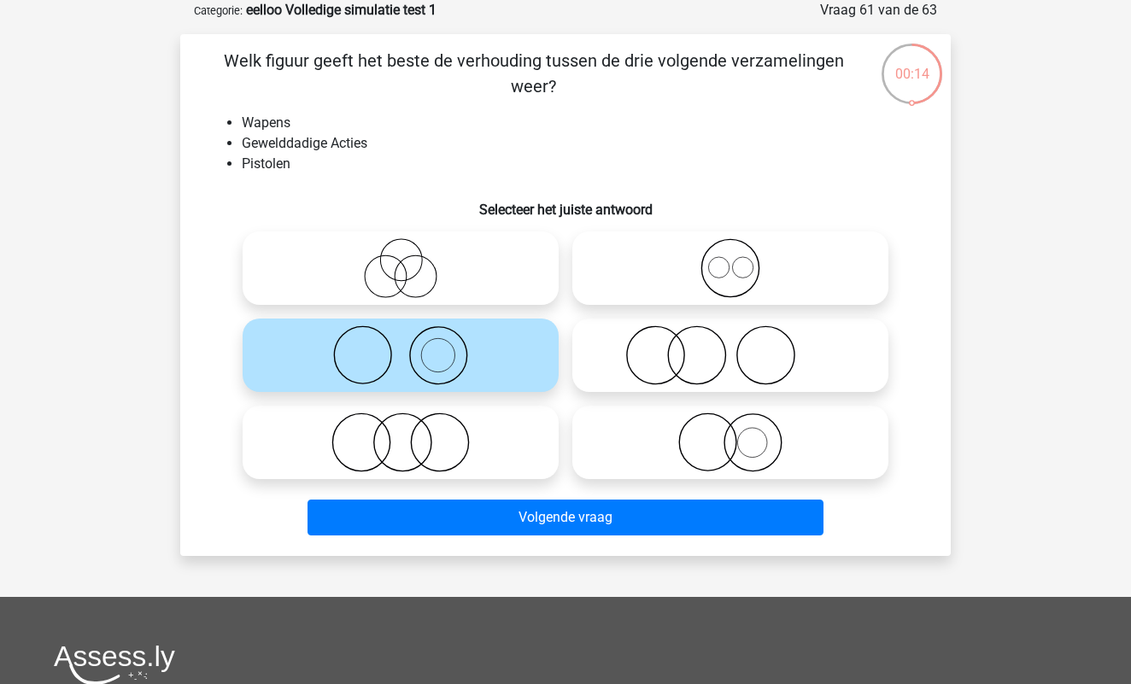
click at [673, 452] on icon at bounding box center [730, 442] width 302 height 60
click at [730, 434] on input "radio" at bounding box center [735, 428] width 11 height 11
radio input "true"
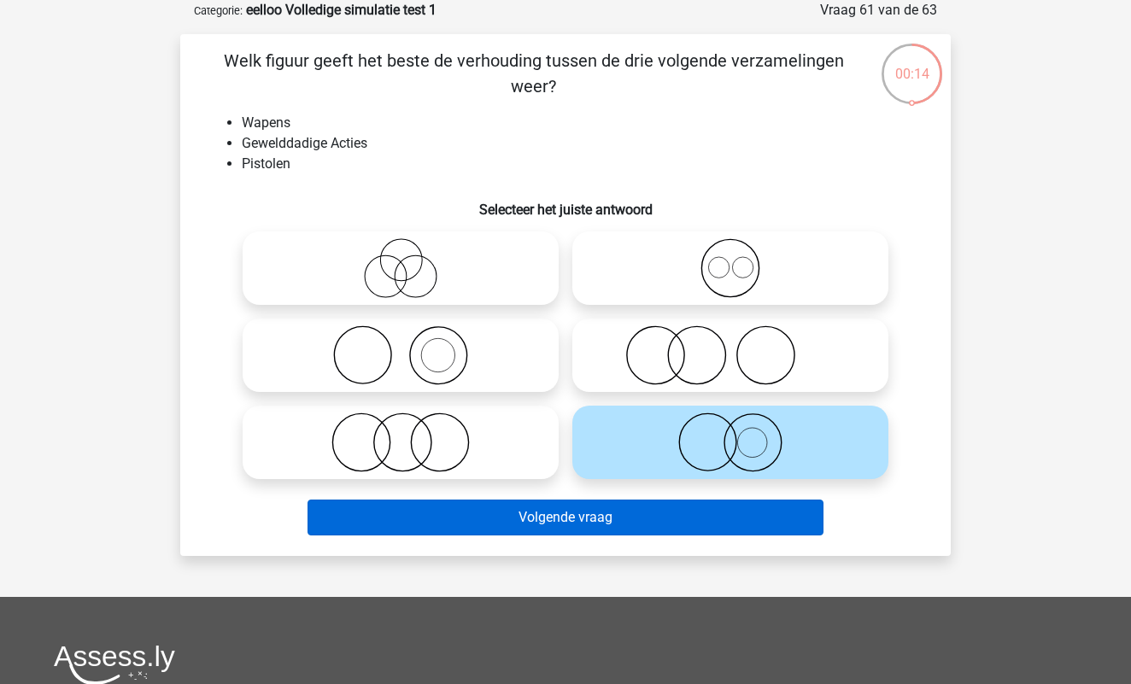
click at [624, 517] on button "Volgende vraag" at bounding box center [565, 518] width 517 height 36
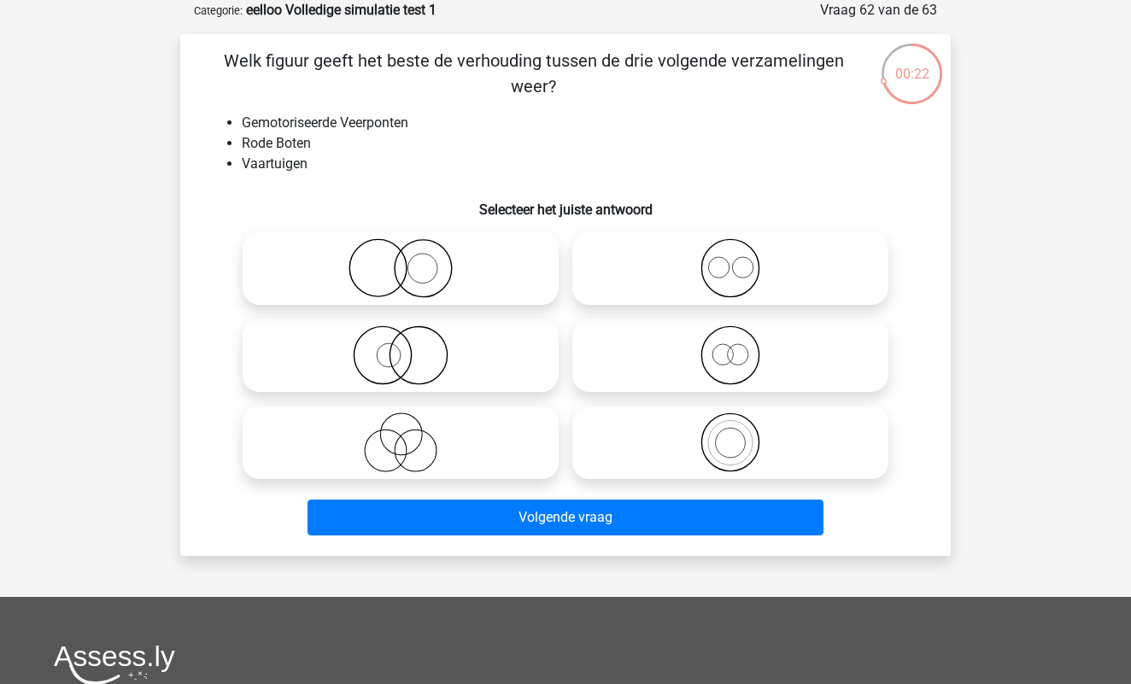
click at [736, 262] on icon at bounding box center [730, 268] width 302 height 60
click at [736, 260] on input "radio" at bounding box center [735, 254] width 11 height 11
radio input "true"
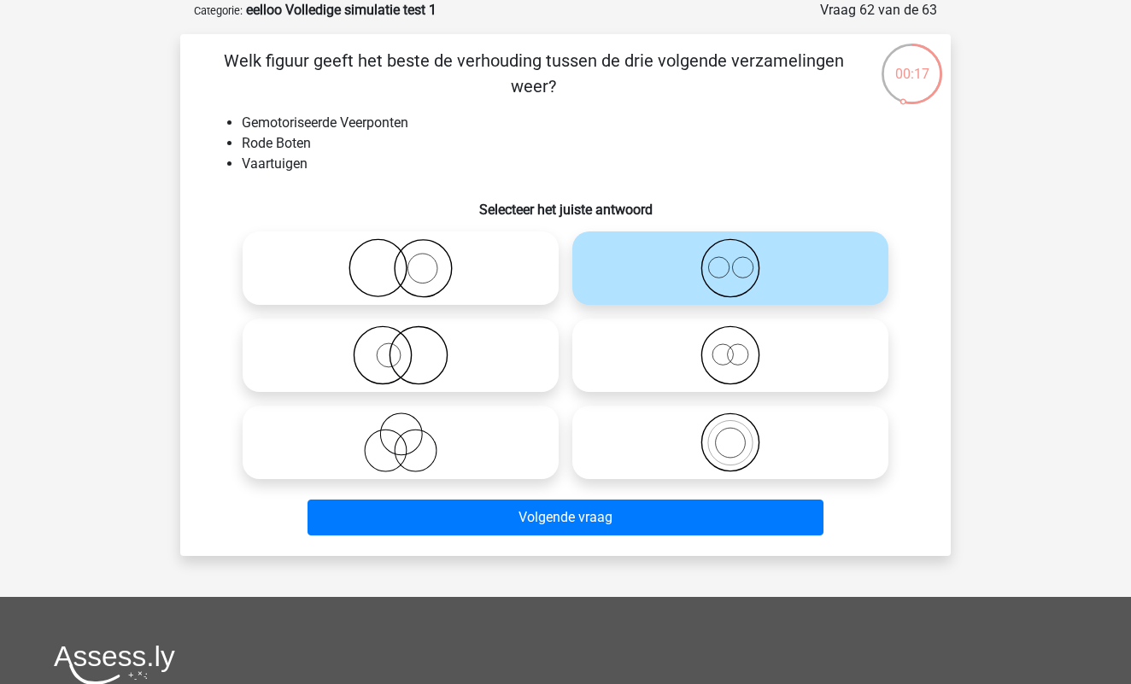
click at [705, 366] on icon at bounding box center [730, 355] width 302 height 60
click at [730, 347] on input "radio" at bounding box center [735, 341] width 11 height 11
radio input "true"
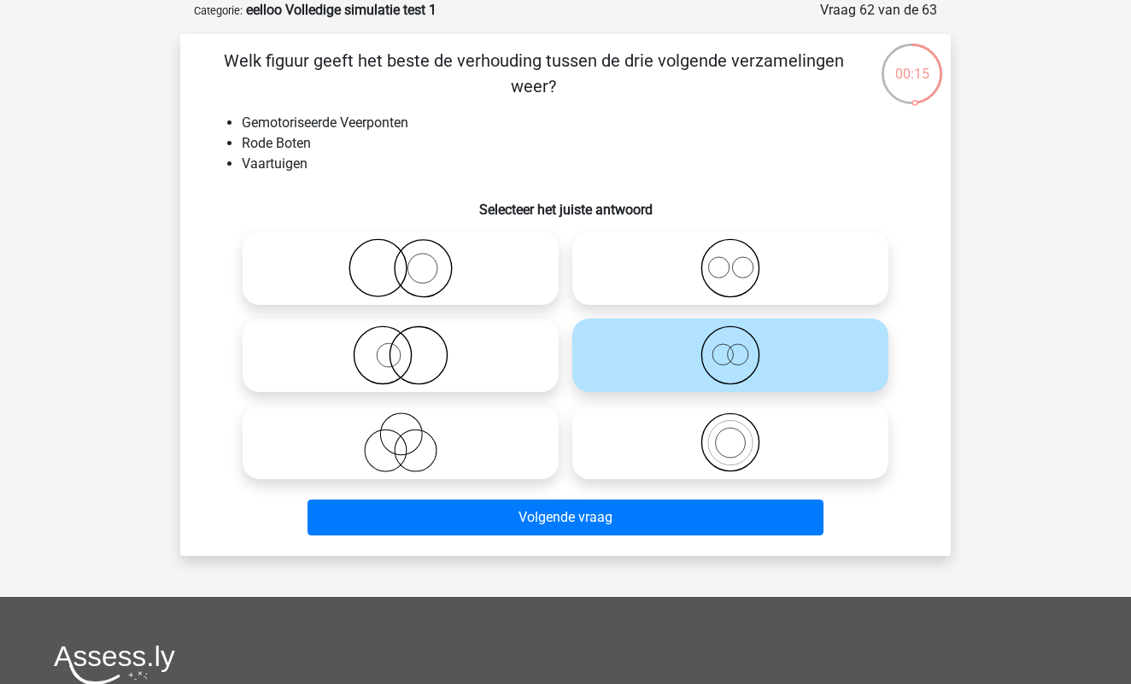
click at [694, 435] on icon at bounding box center [730, 442] width 302 height 60
click at [730, 434] on input "radio" at bounding box center [735, 428] width 11 height 11
radio input "true"
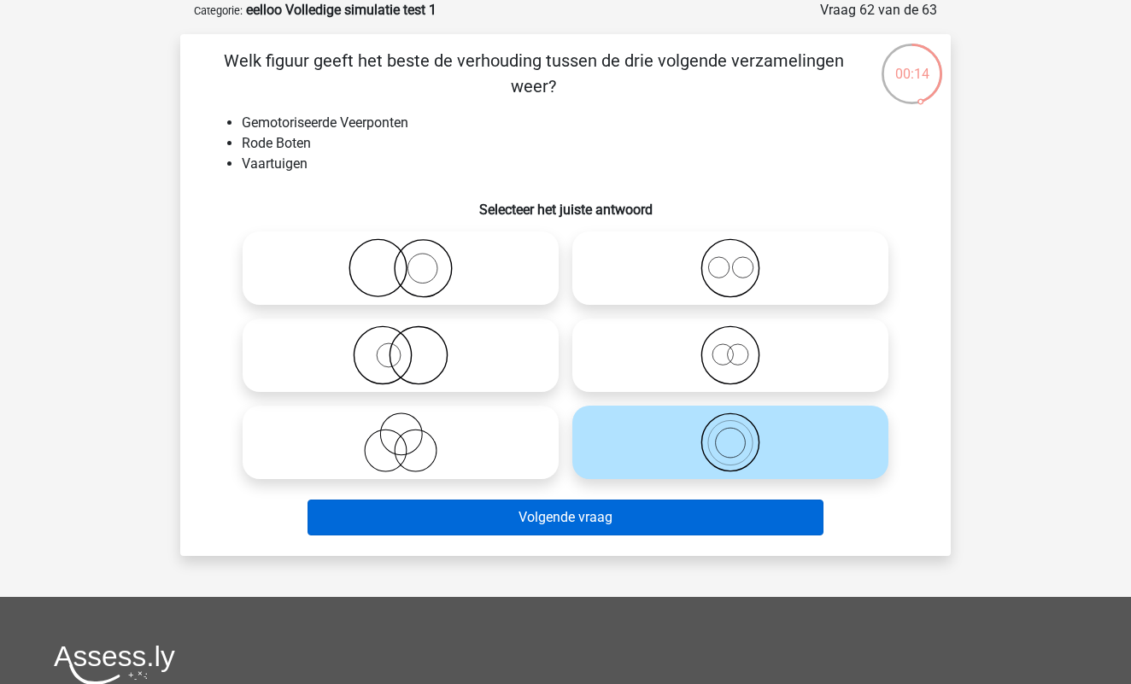
click at [615, 515] on button "Volgende vraag" at bounding box center [565, 518] width 517 height 36
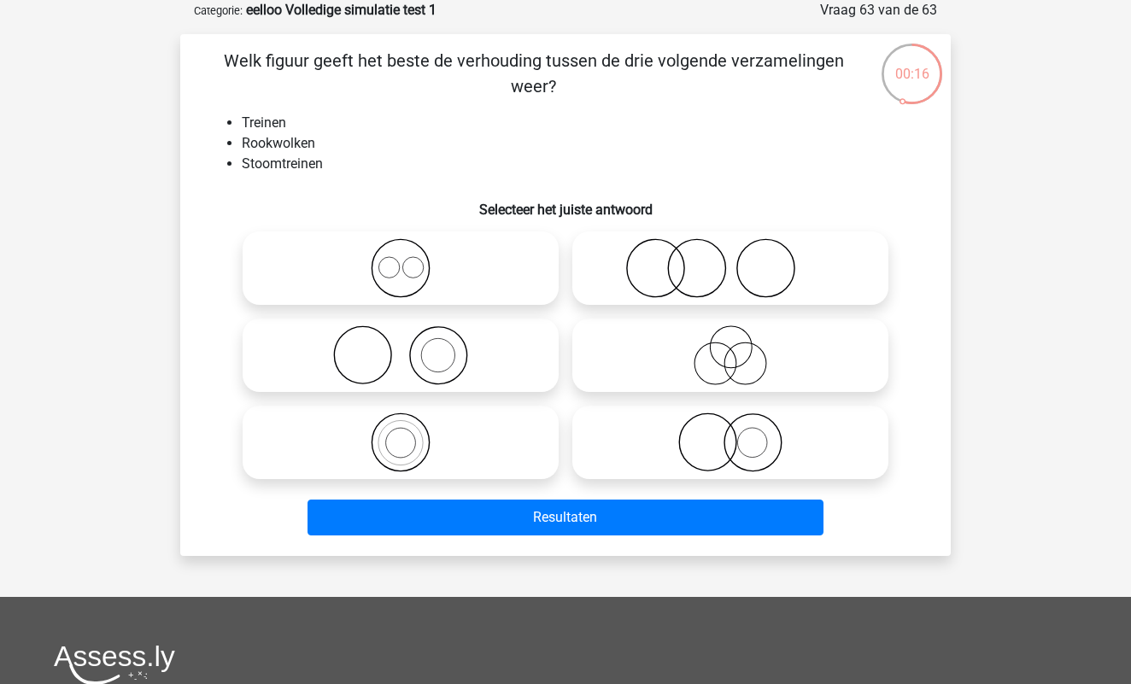
click at [399, 441] on icon at bounding box center [400, 442] width 302 height 60
click at [401, 434] on input "radio" at bounding box center [406, 428] width 11 height 11
radio input "true"
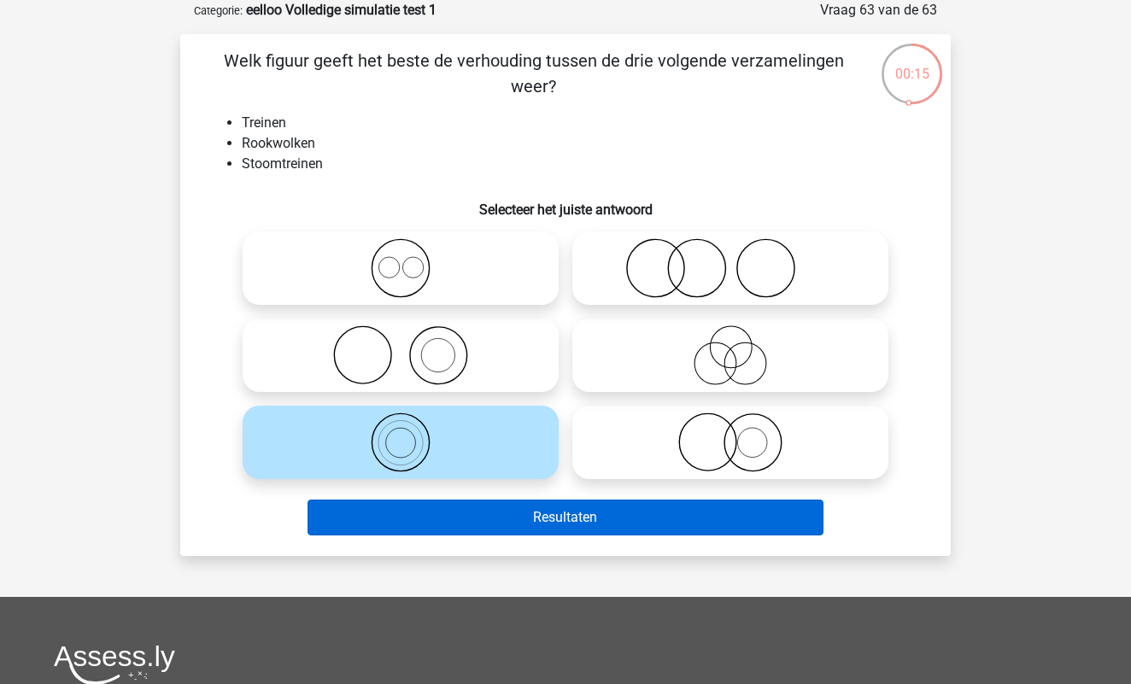
click at [588, 519] on button "Resultaten" at bounding box center [565, 518] width 517 height 36
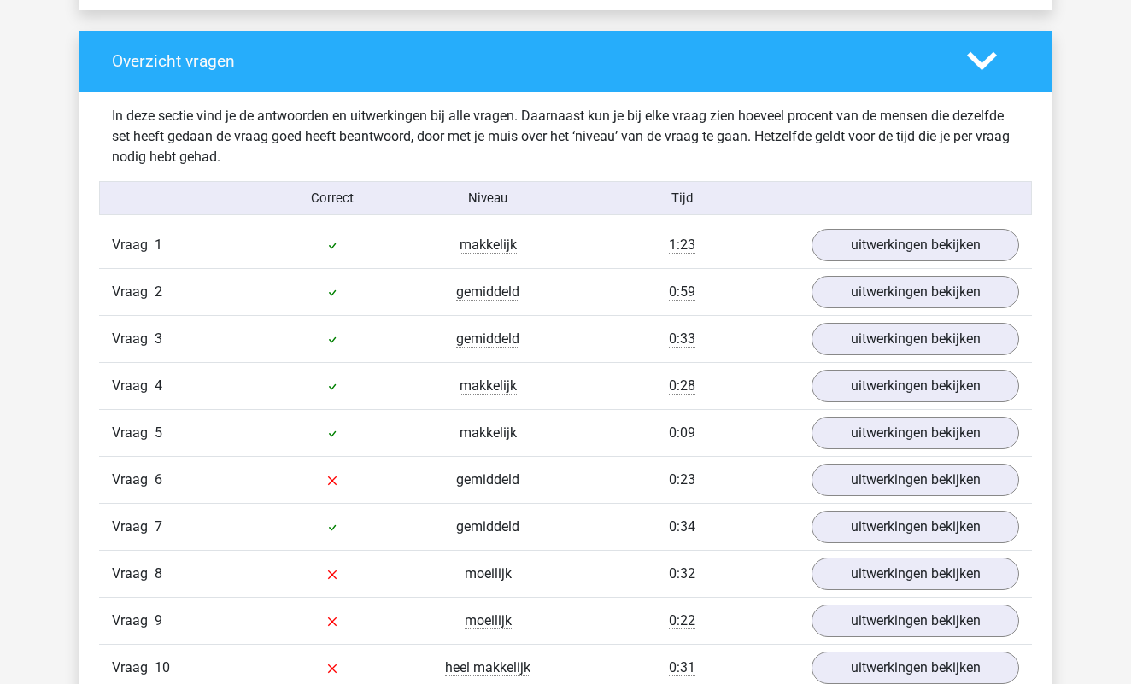
scroll to position [1740, 0]
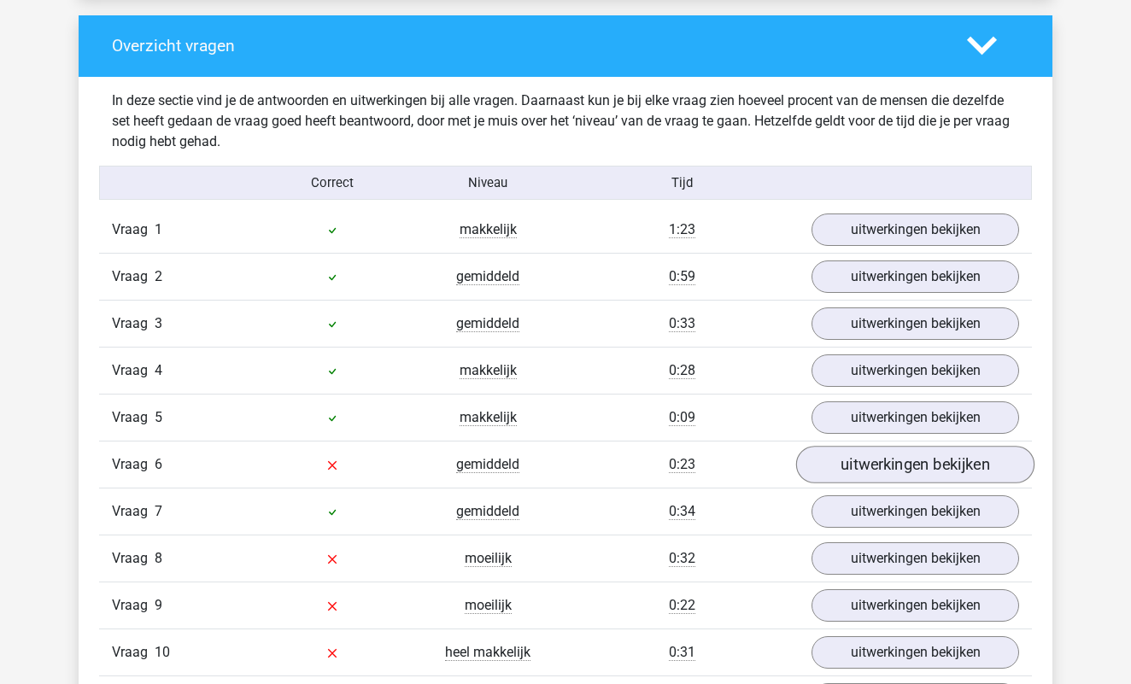
click at [844, 470] on link "uitwerkingen bekijken" at bounding box center [915, 465] width 238 height 38
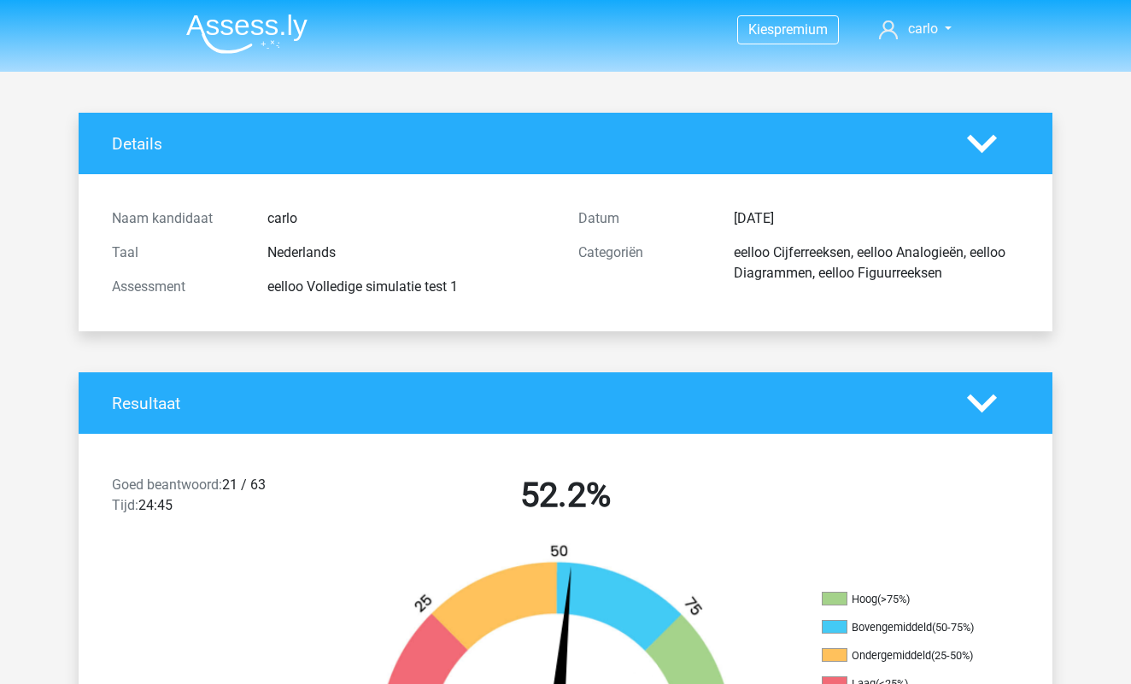
scroll to position [0, 0]
click at [928, 31] on span "carlo" at bounding box center [923, 28] width 30 height 16
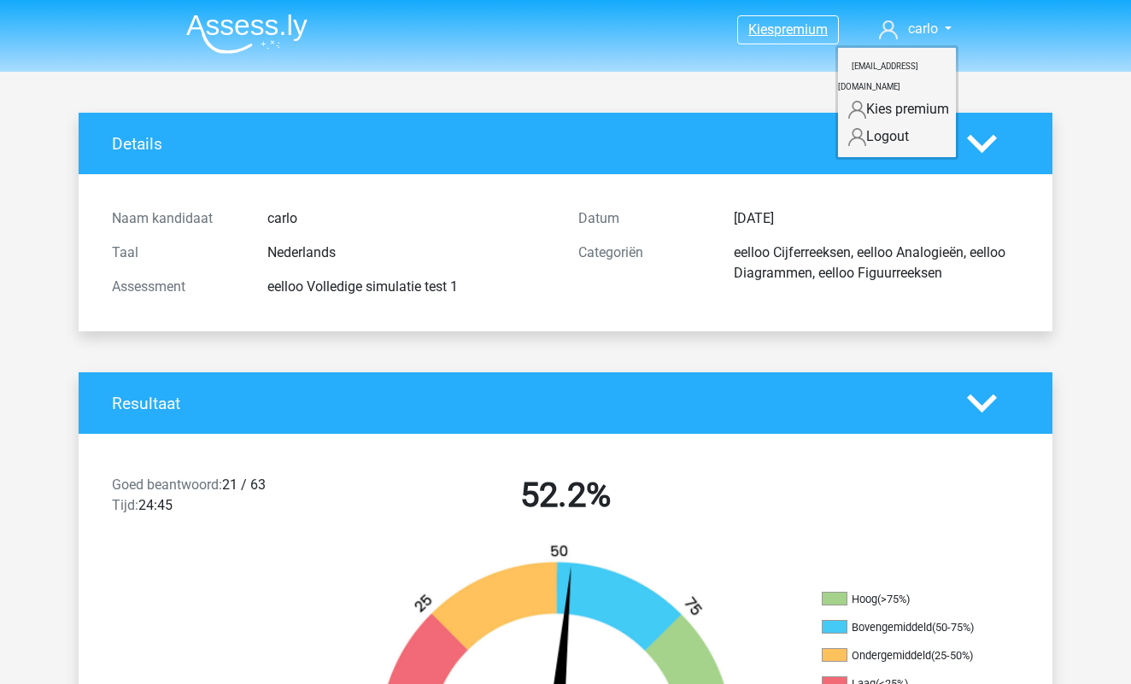
click at [794, 27] on span "premium" at bounding box center [801, 29] width 54 height 16
